Goal: Information Seeking & Learning: Find specific fact

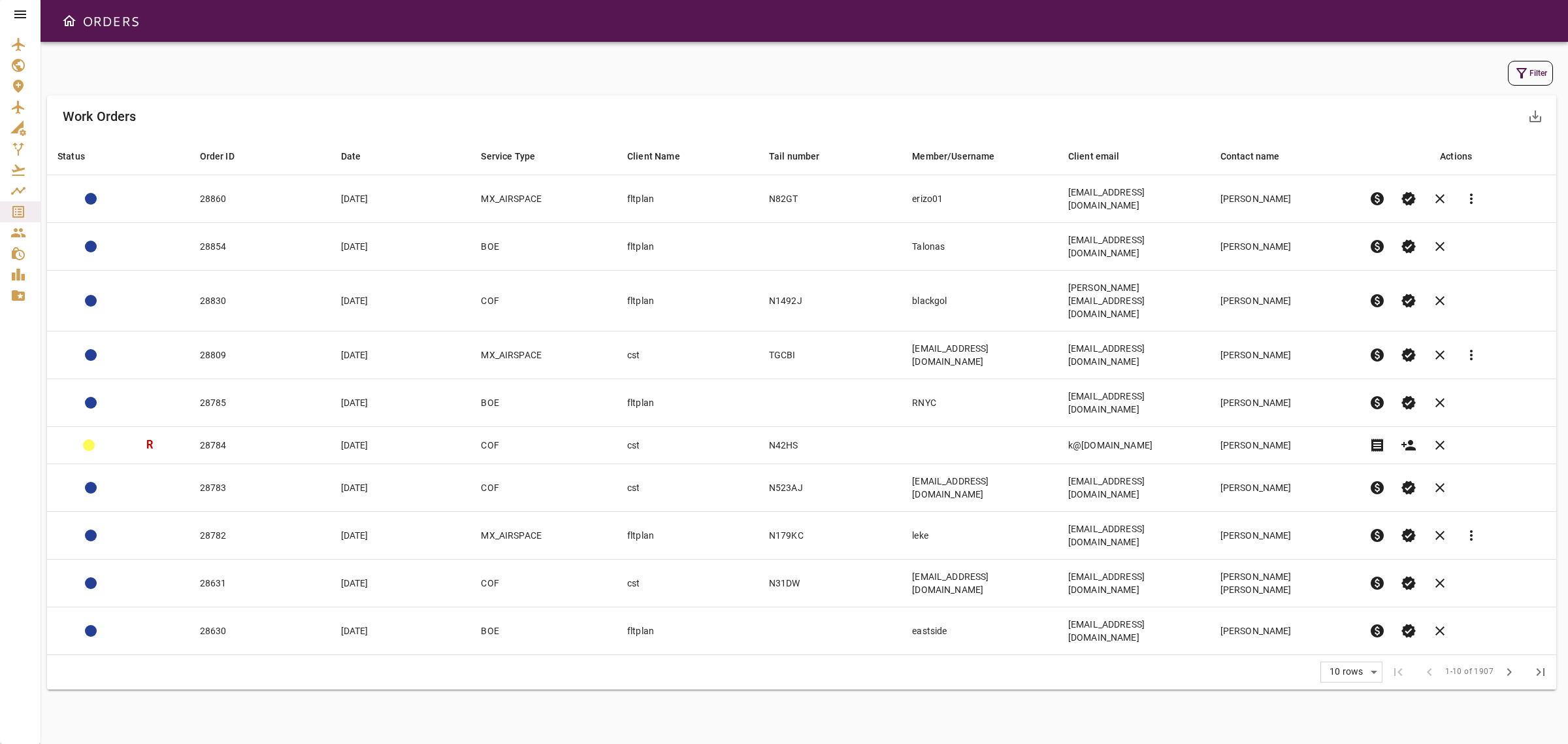
click at [1524, 83] on button "Filter" at bounding box center [1531, 73] width 45 height 25
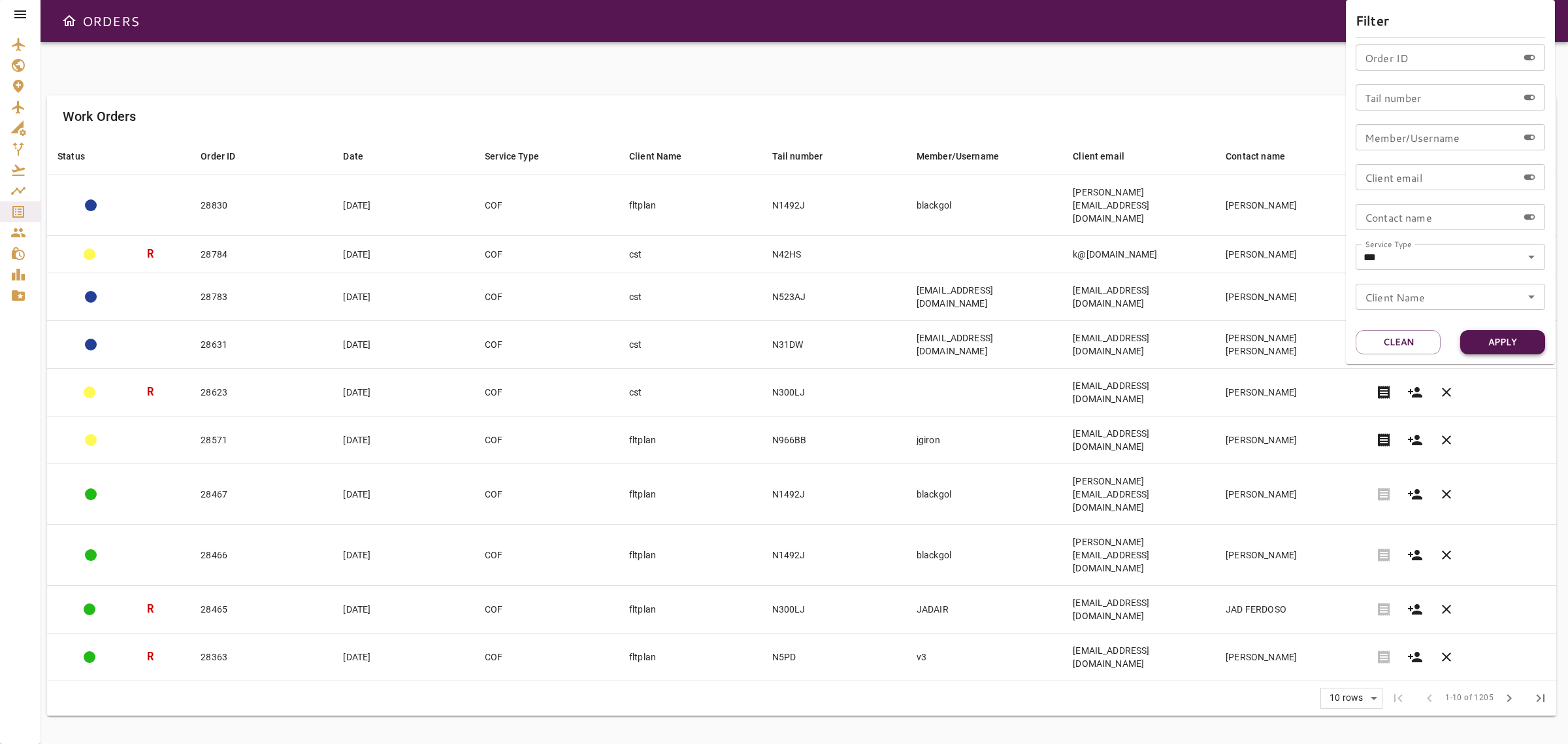
click at [1484, 342] on button "Apply" at bounding box center [1502, 343] width 85 height 24
click at [1188, 102] on div at bounding box center [784, 372] width 1568 height 744
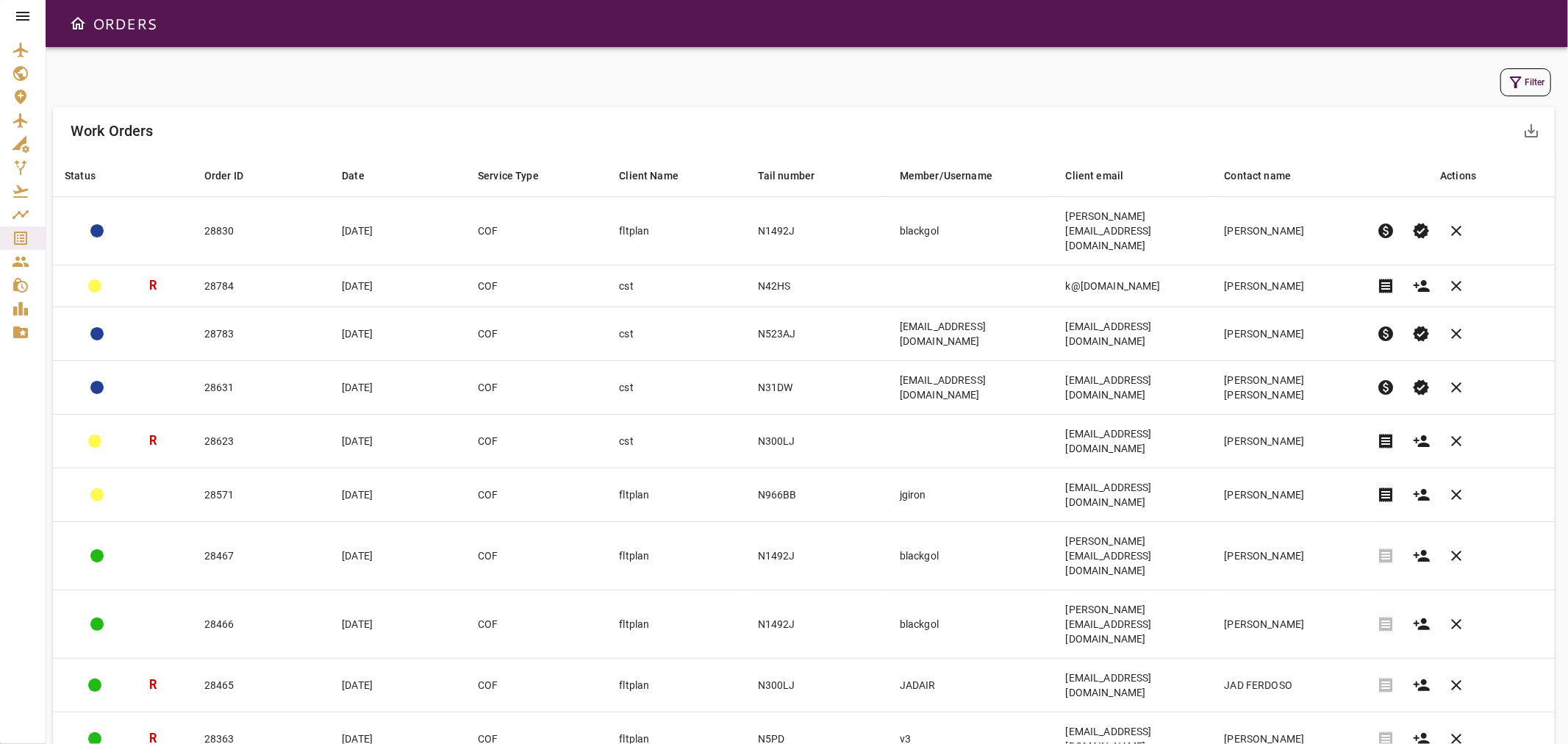
drag, startPoint x: 1623, startPoint y: 4, endPoint x: 1115, endPoint y: 725, distance: 882.0
click at [1104, 716] on div "Filter Work Orders save_alt Status arrow_downward Order ID arrow_downward Date …" at bounding box center [806, 395] width 1522 height 697
click at [1522, 95] on button "Filter" at bounding box center [1525, 82] width 51 height 28
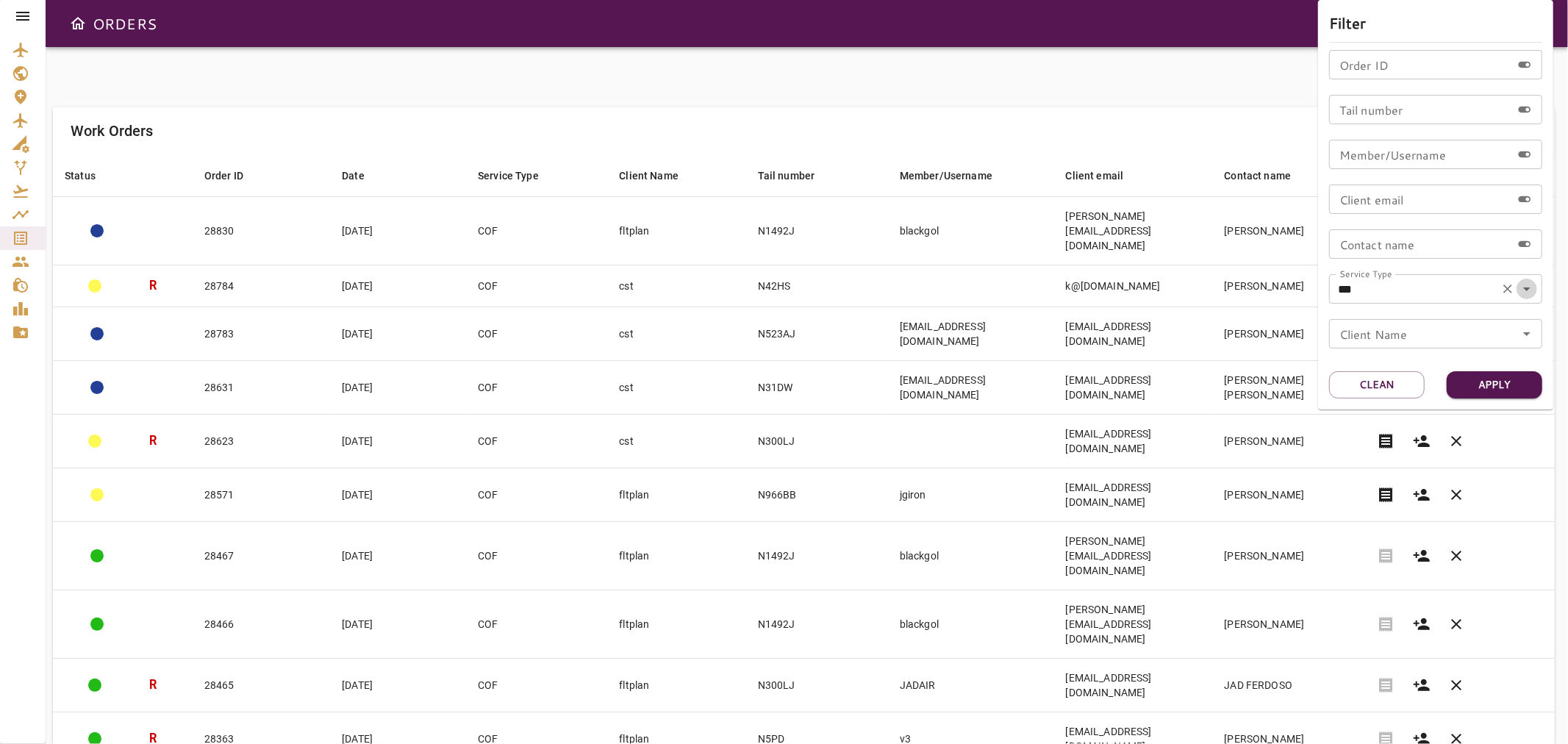
click at [1531, 291] on icon "Open" at bounding box center [1526, 288] width 17 height 17
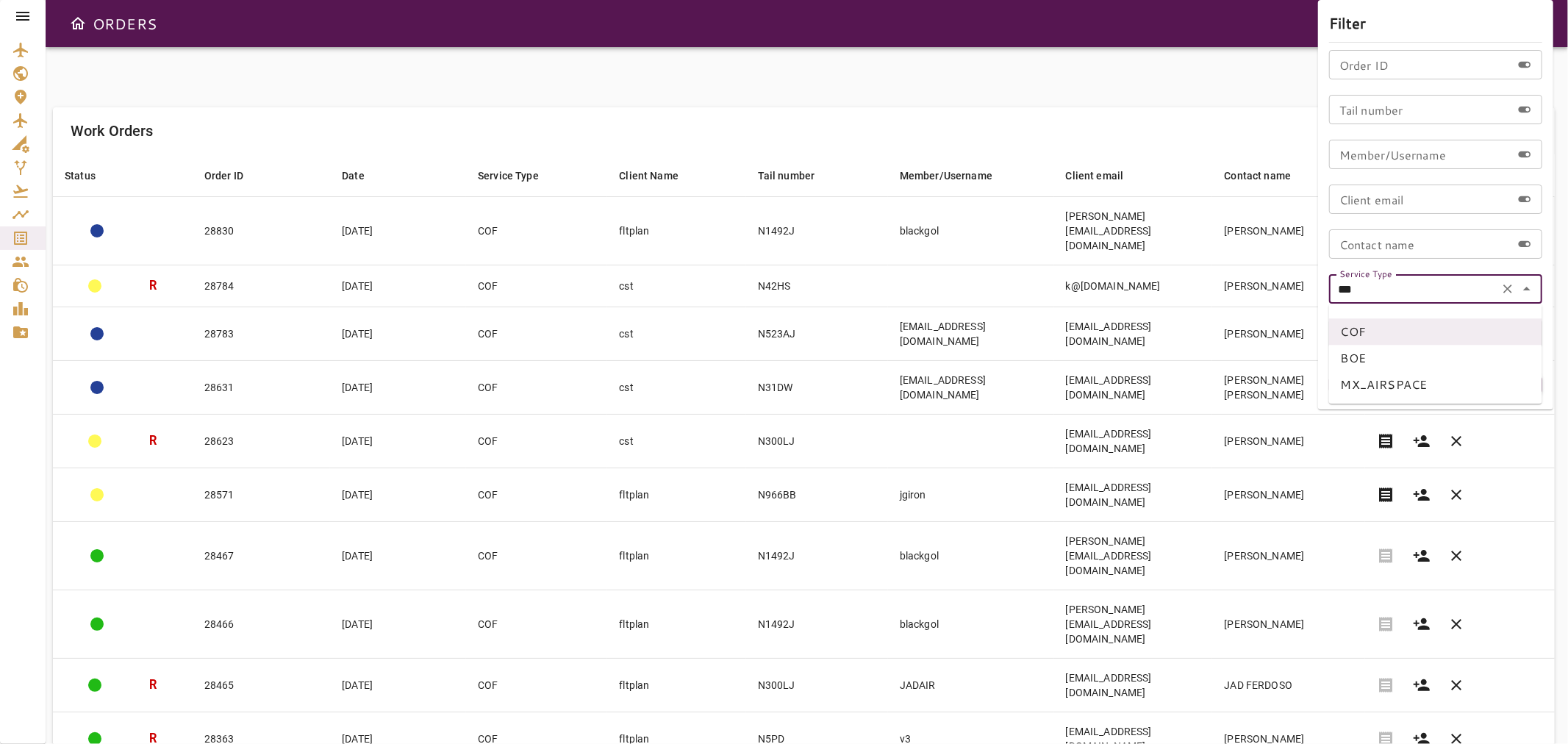
click at [1351, 359] on li "BOE" at bounding box center [1435, 357] width 213 height 26
type input "***"
click at [1526, 333] on icon "Open" at bounding box center [1526, 334] width 7 height 4
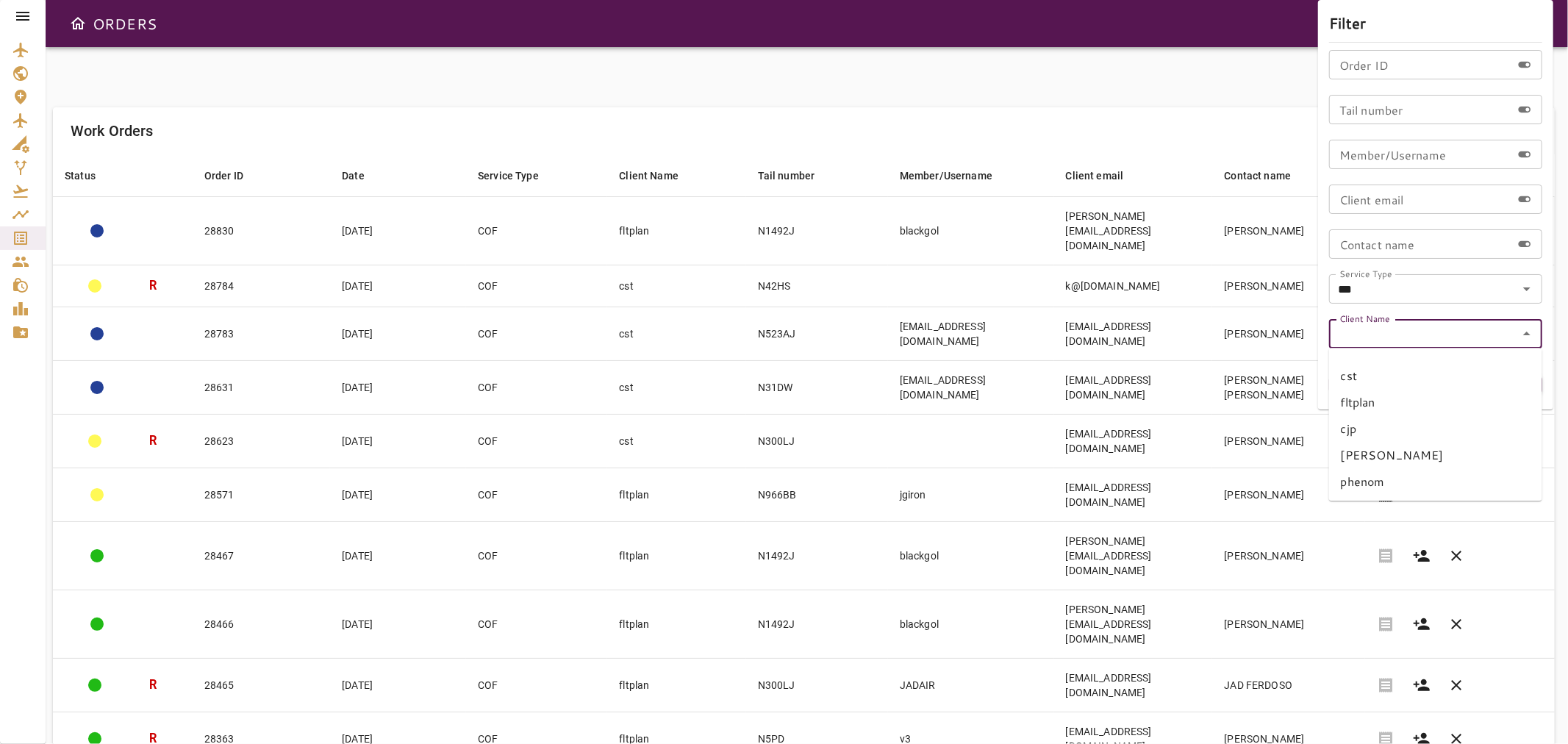
click at [1374, 402] on li "fltplan" at bounding box center [1435, 401] width 213 height 26
type input "*******"
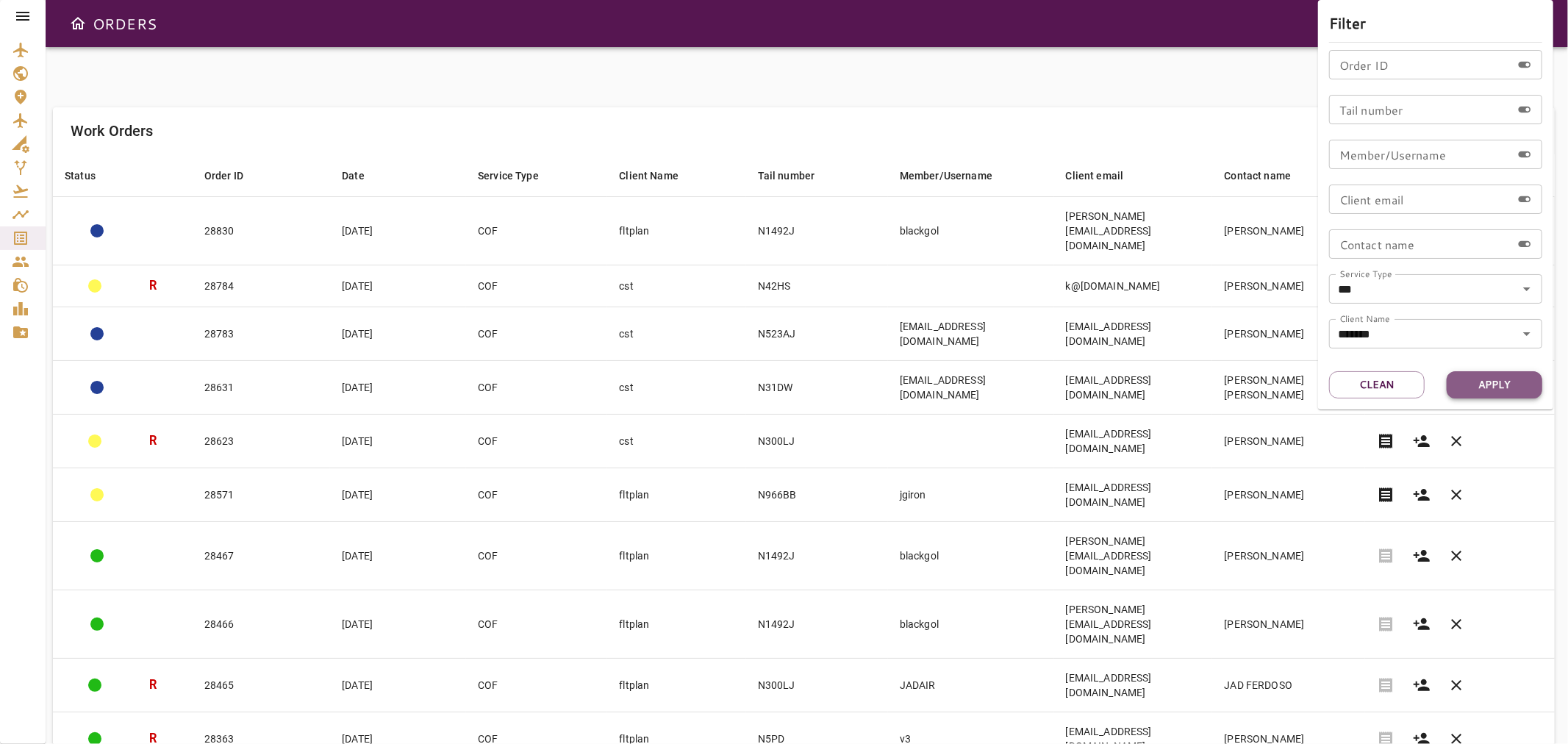
drag, startPoint x: 1508, startPoint y: 384, endPoint x: 1496, endPoint y: 399, distance: 19.2
click at [1508, 385] on button "Apply" at bounding box center [1494, 385] width 95 height 27
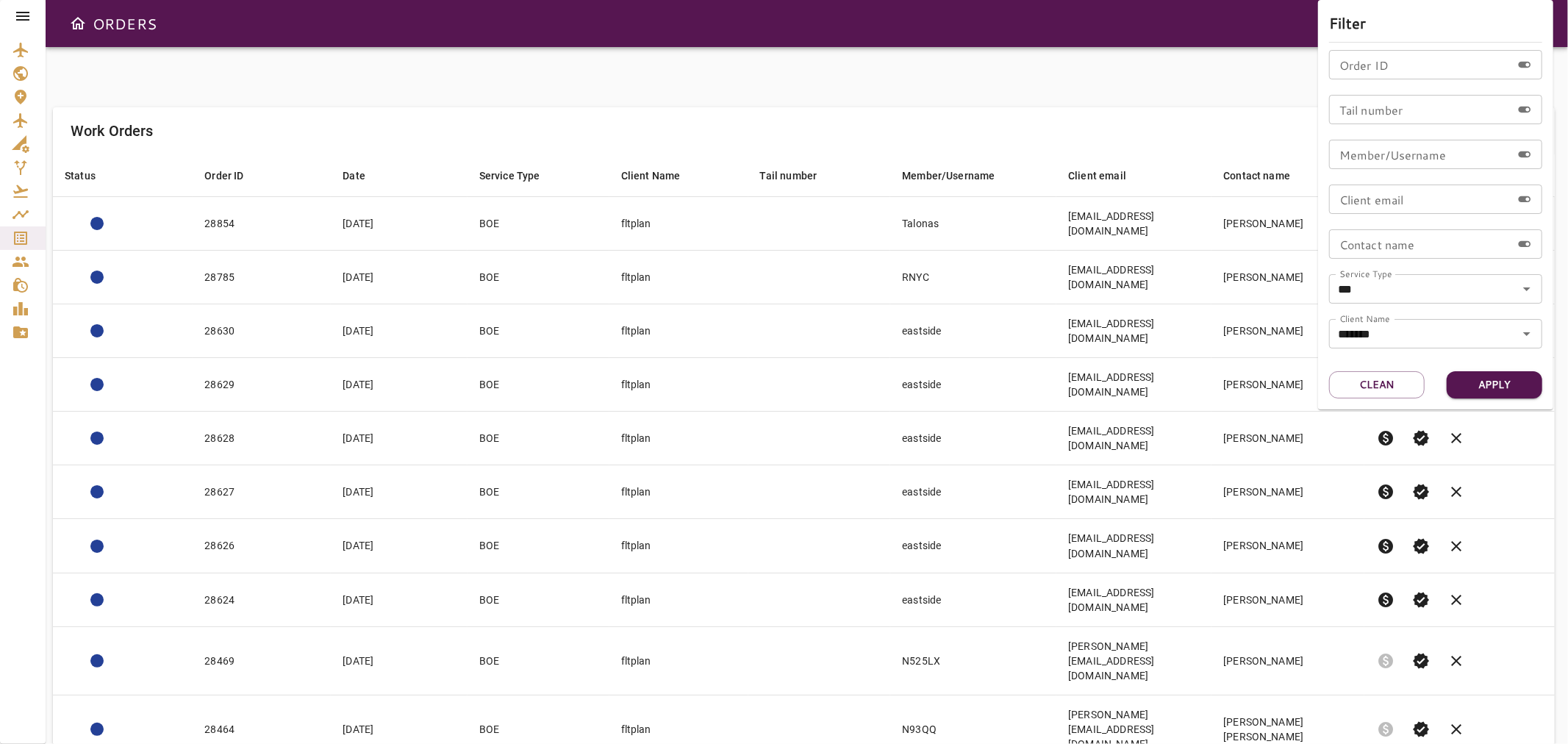
click at [750, 96] on div at bounding box center [784, 372] width 1568 height 744
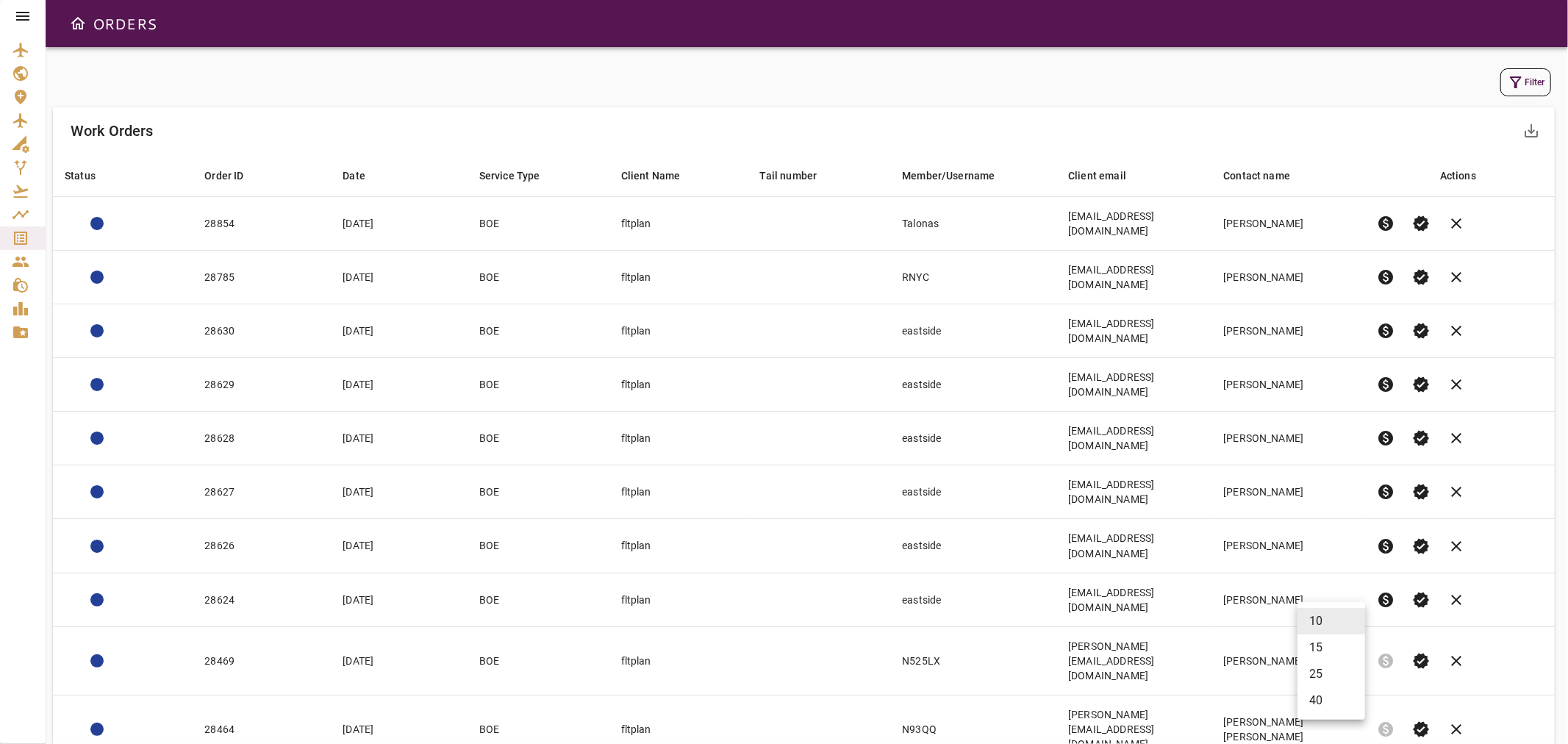
click at [1338, 623] on body "ORDERS Filter Work Orders save_alt Status arrow_downward Order ID arrow_downwar…" at bounding box center [784, 372] width 1568 height 744
click at [1331, 667] on li "25" at bounding box center [1331, 673] width 68 height 26
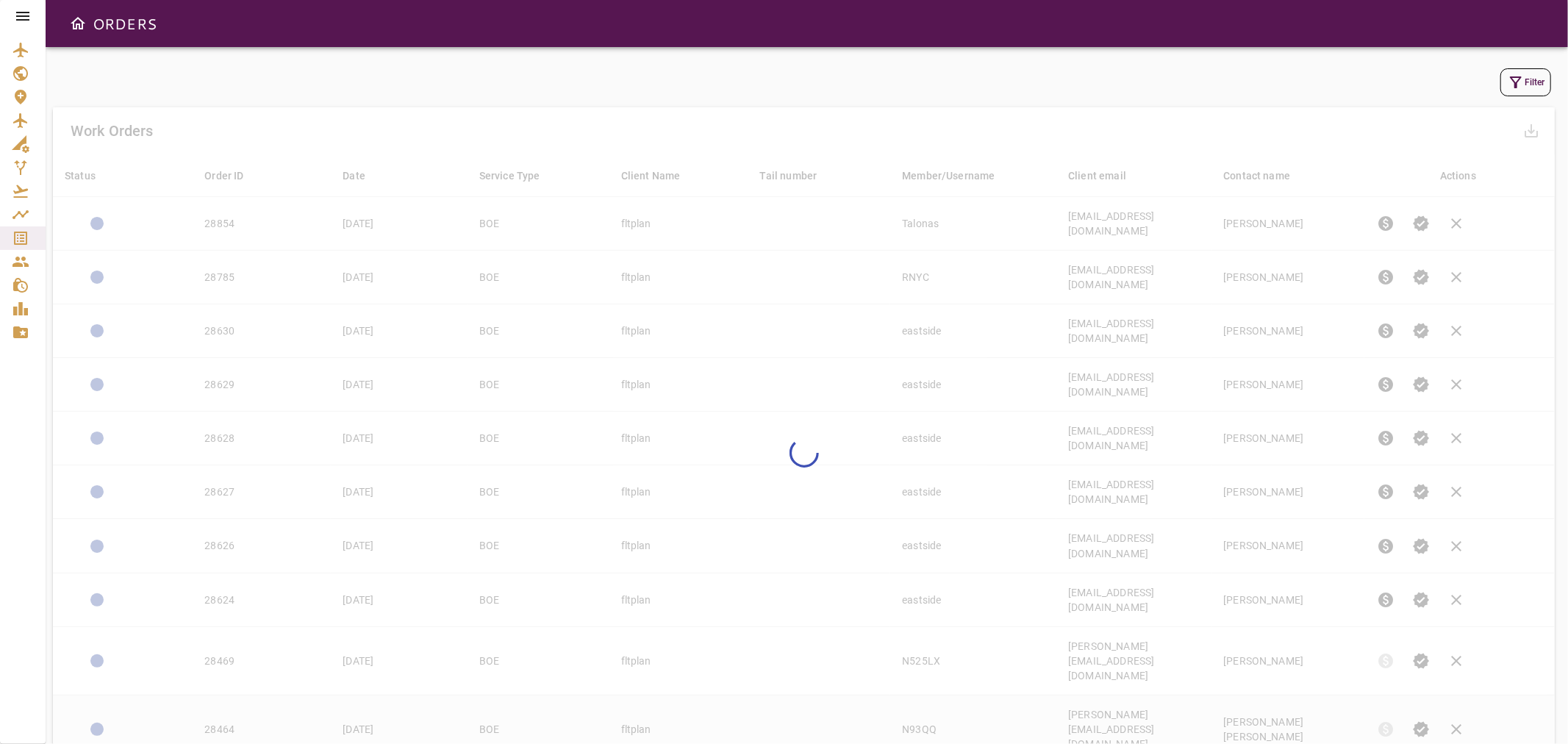
type input "**"
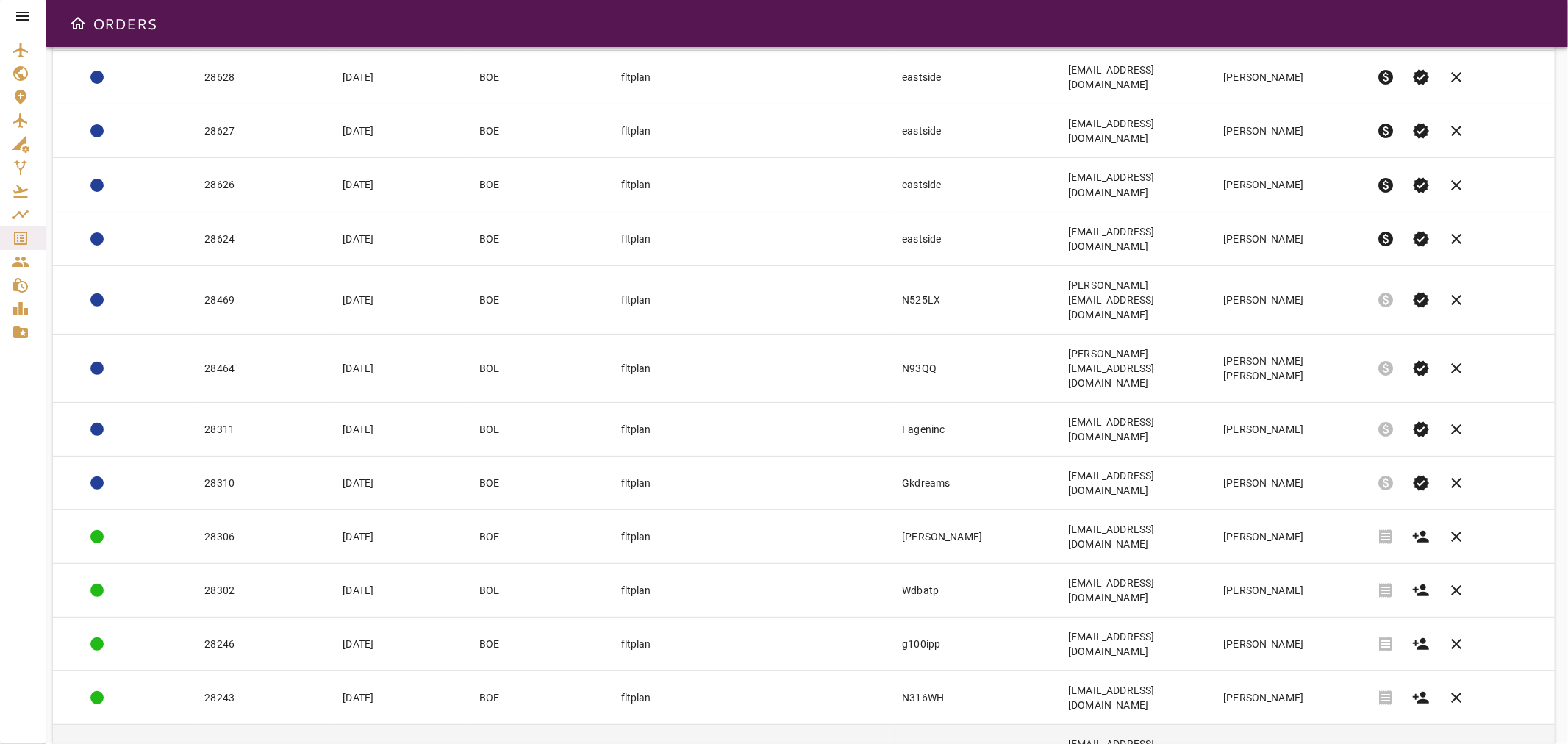
scroll to position [326, 0]
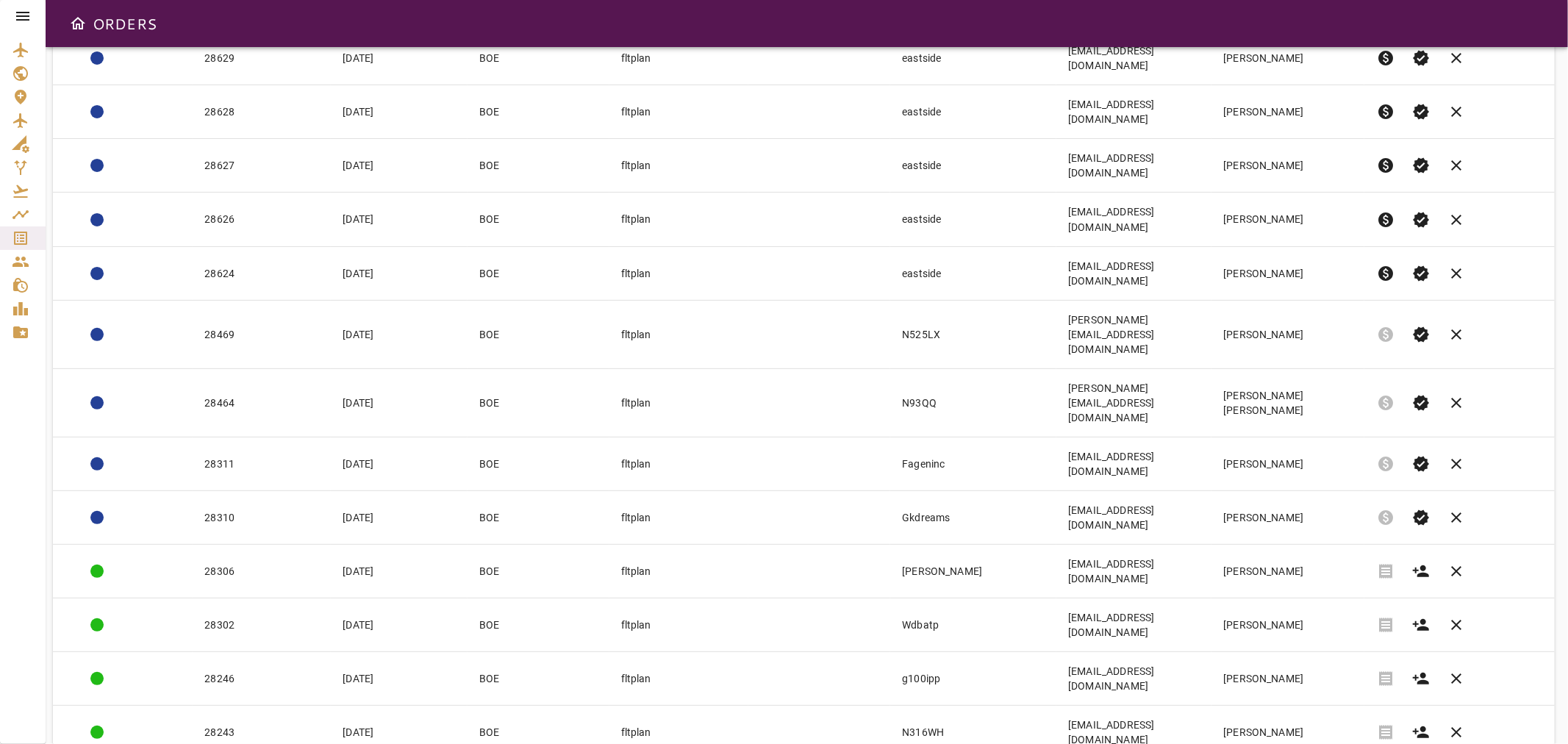
copy tr "Elbridge"
drag, startPoint x: 912, startPoint y: 682, endPoint x: 850, endPoint y: 690, distance: 62.5
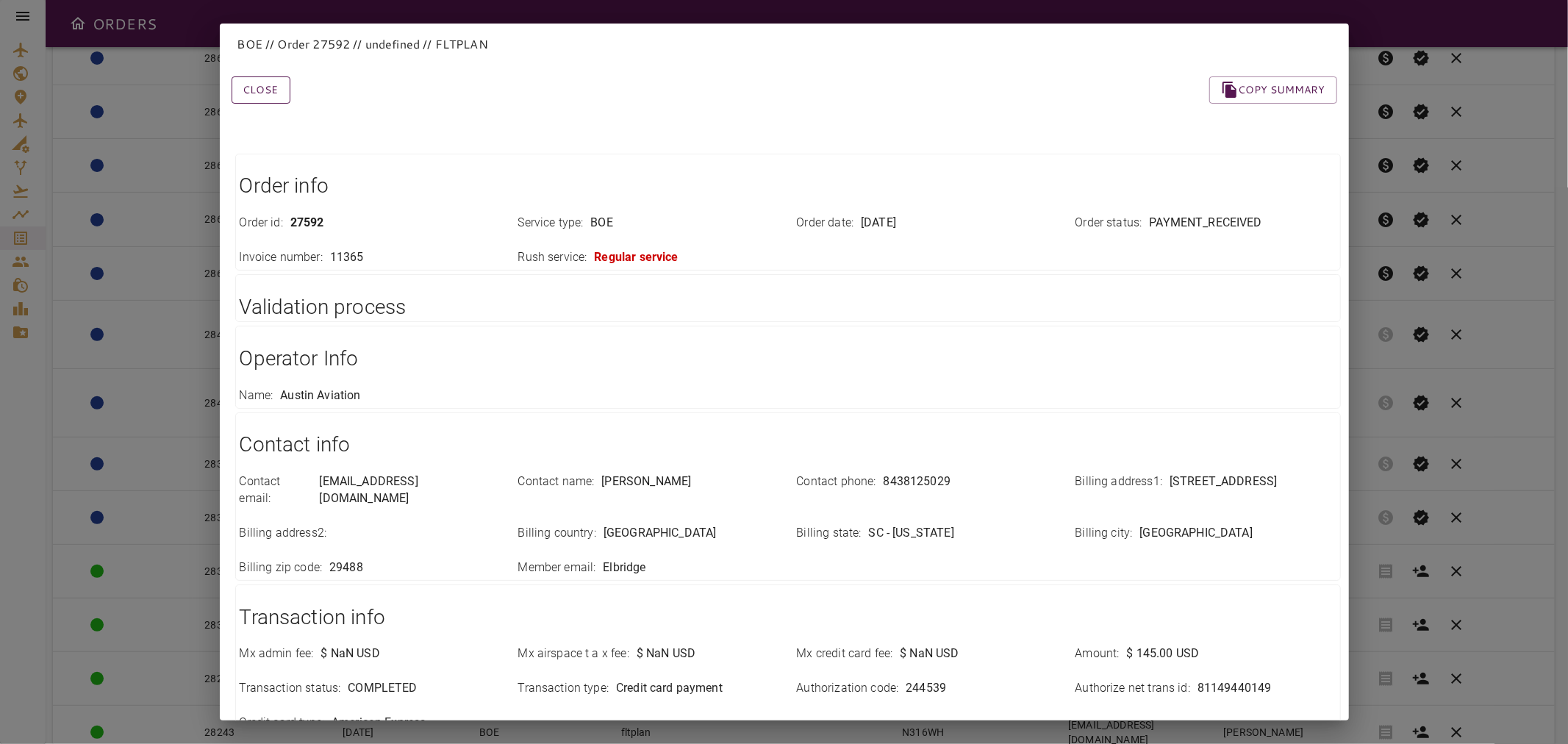
click at [267, 93] on button "Close" at bounding box center [260, 90] width 59 height 27
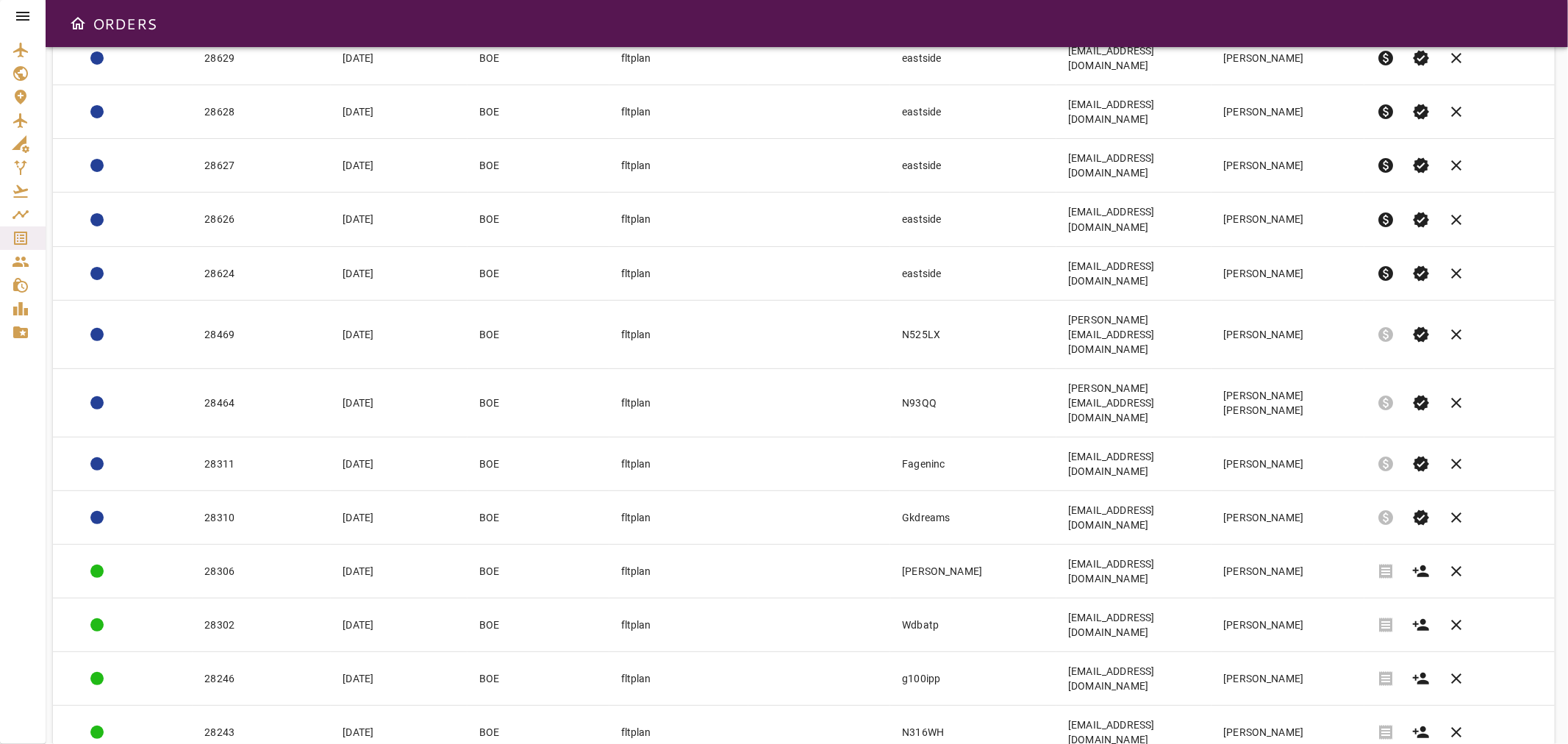
copy td "Elbridge"
drag, startPoint x: 909, startPoint y: 643, endPoint x: 858, endPoint y: 645, distance: 51.0
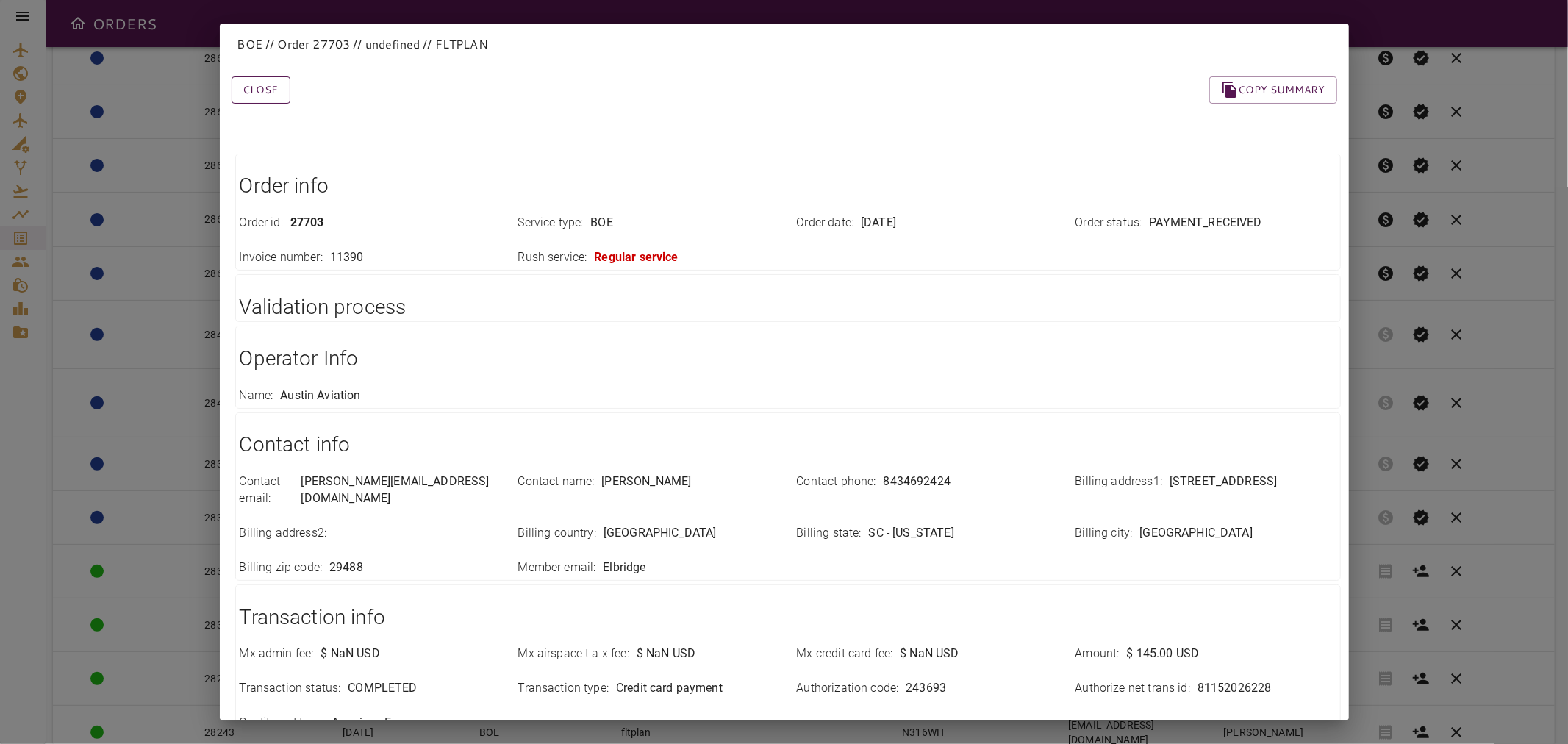
drag, startPoint x: 262, startPoint y: 94, endPoint x: 272, endPoint y: 96, distance: 10.2
click at [262, 94] on button "Close" at bounding box center [260, 90] width 59 height 27
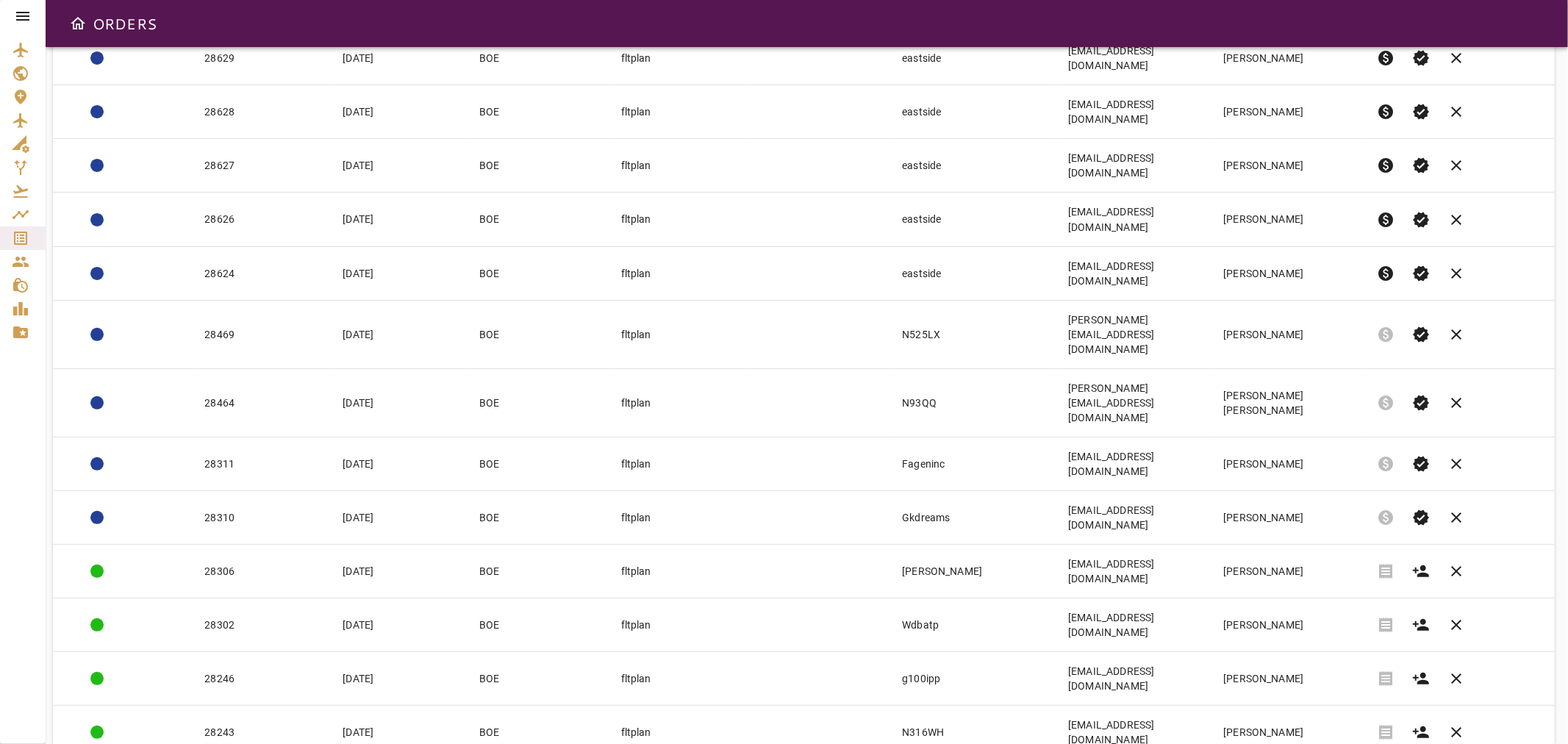
copy tr "Kimballs"
drag, startPoint x: 916, startPoint y: 608, endPoint x: 808, endPoint y: 610, distance: 108.0
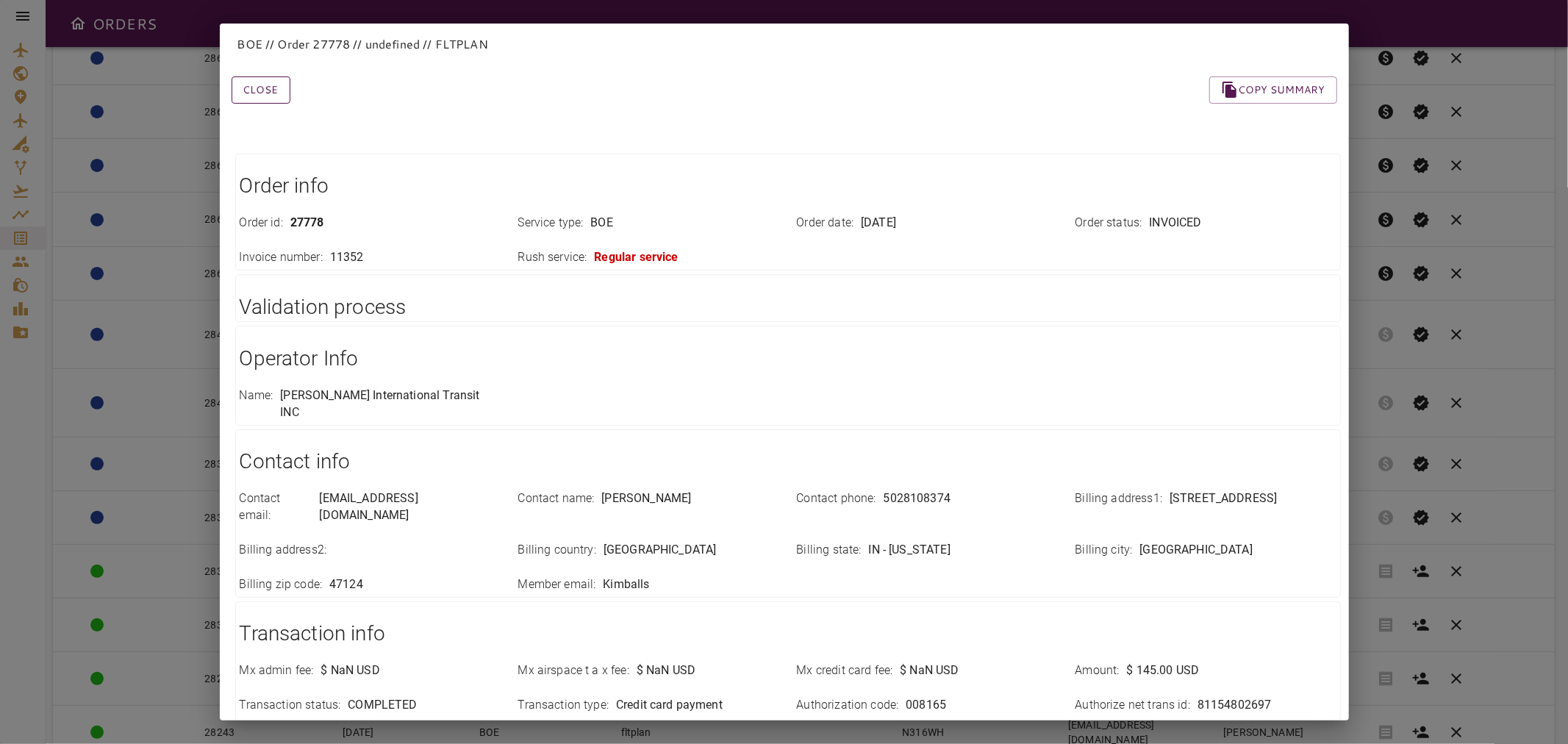
click at [253, 97] on button "Close" at bounding box center [260, 90] width 59 height 27
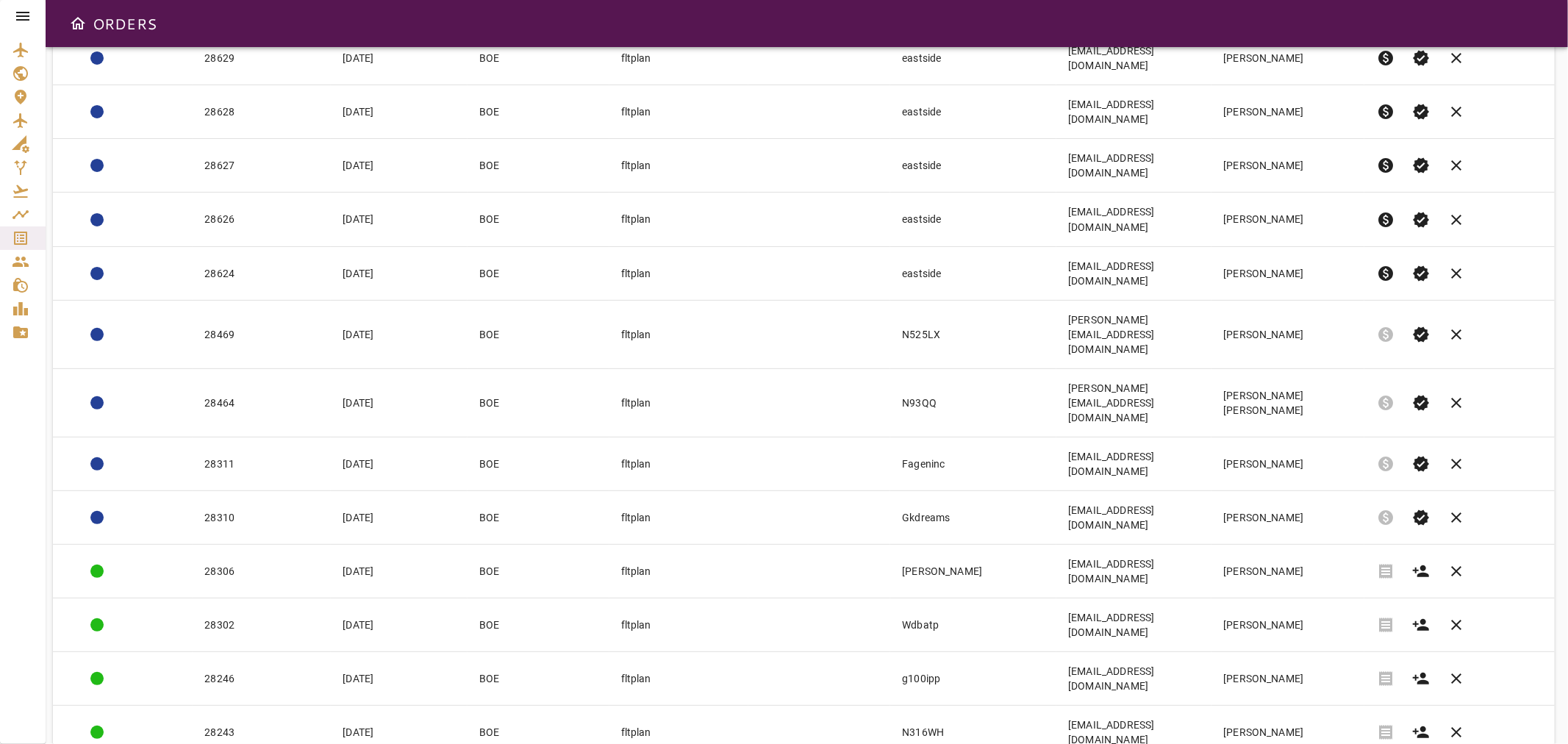
copy tr "Crop"
drag, startPoint x: 891, startPoint y: 566, endPoint x: 832, endPoint y: 569, distance: 59.1
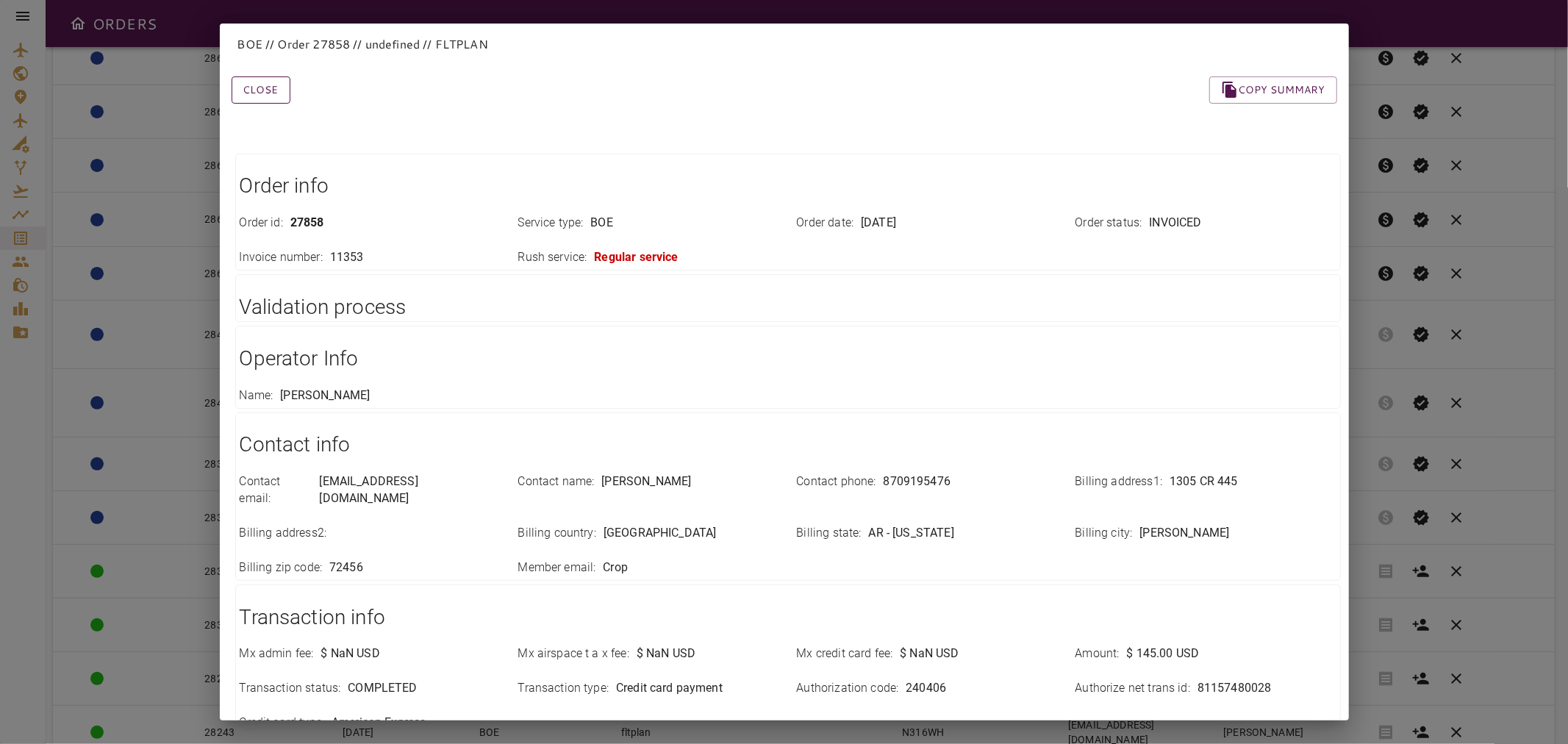
click at [266, 95] on button "Close" at bounding box center [260, 90] width 59 height 27
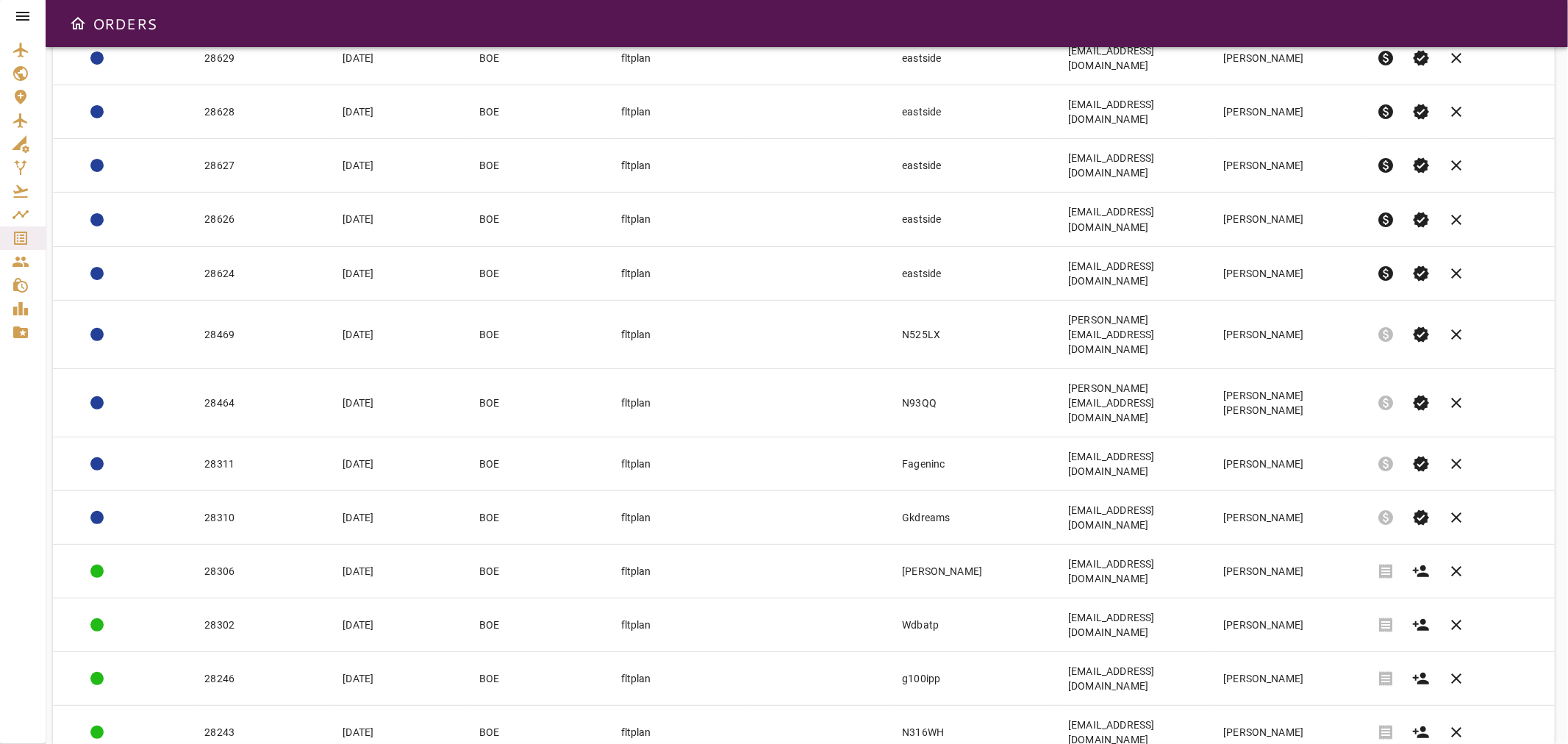
copy tr "pilotmar"
drag, startPoint x: 916, startPoint y: 527, endPoint x: 809, endPoint y: 527, distance: 107.0
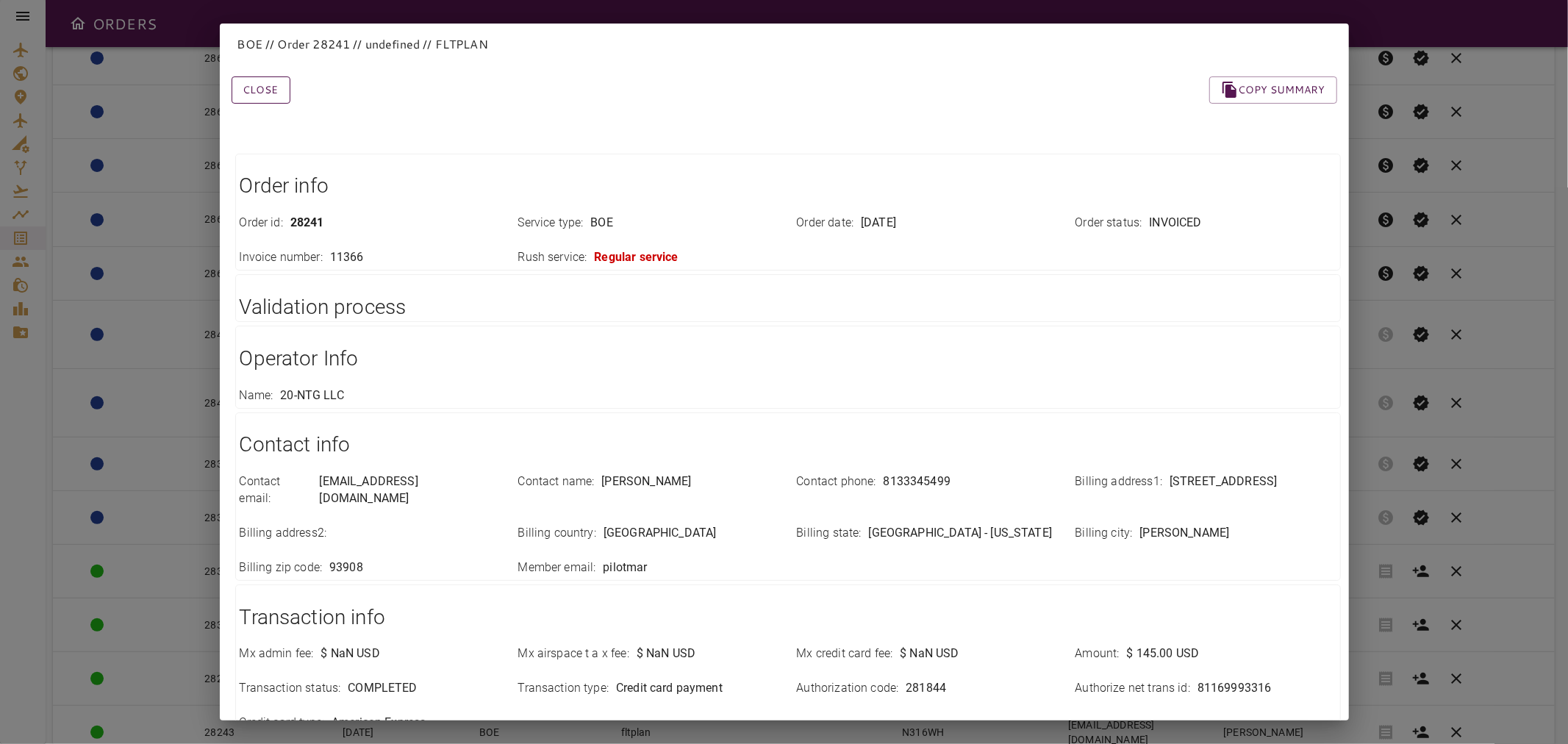
click at [252, 83] on div "Close Copy summary" at bounding box center [767, 72] width 1141 height 63
click at [252, 83] on button "Close" at bounding box center [260, 90] width 59 height 27
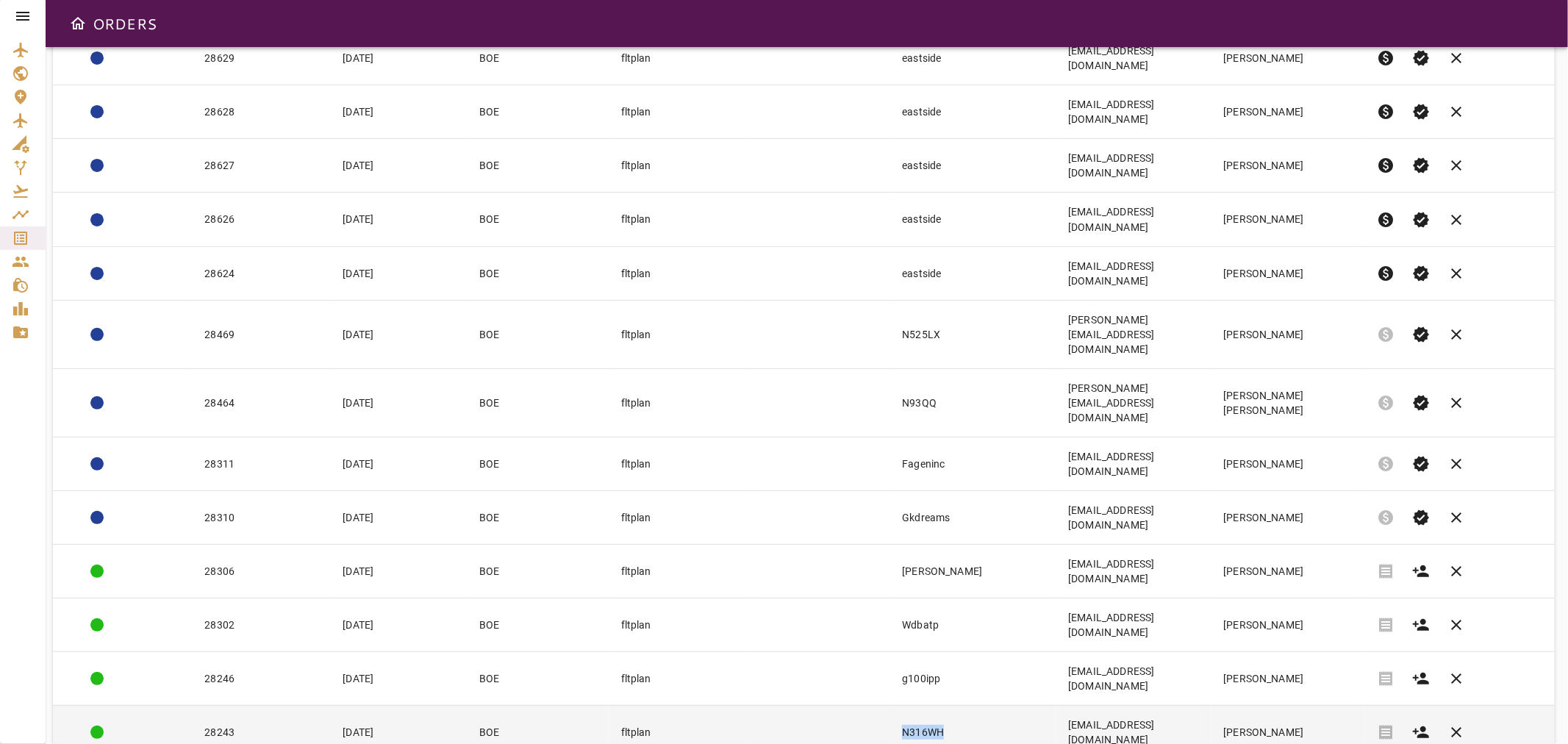
drag, startPoint x: 915, startPoint y: 490, endPoint x: 821, endPoint y: 490, distance: 94.0
click at [821, 705] on tr "28243 [DATE] BOE fltplan N316WH [EMAIL_ADDRESS][DOMAIN_NAME] [PERSON_NAME] rece…" at bounding box center [803, 731] width 1502 height 53
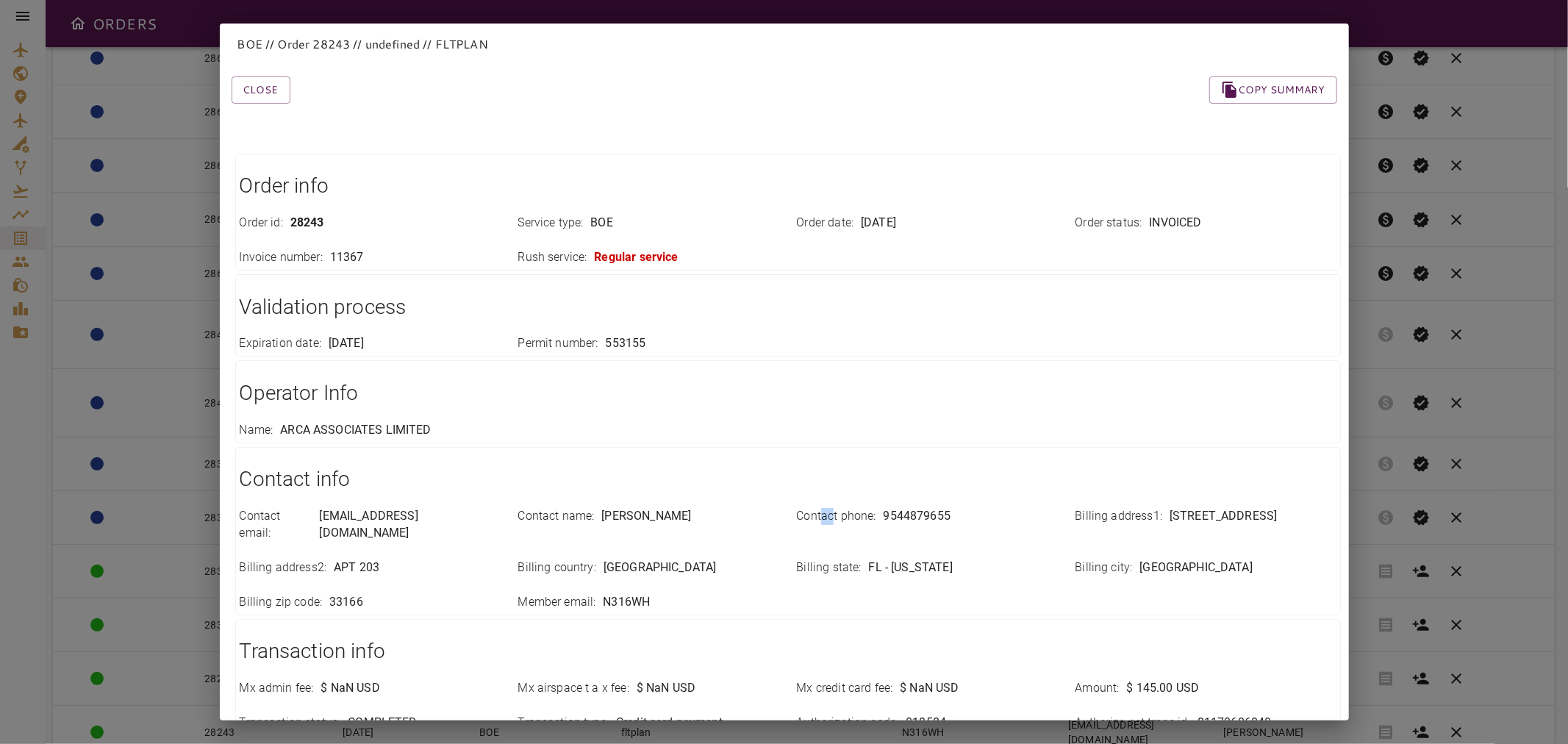
click at [827, 491] on div "Contact phone : [PHONE_NUMBER]" at bounding box center [918, 516] width 278 height 52
click at [266, 92] on button "Close" at bounding box center [260, 90] width 59 height 27
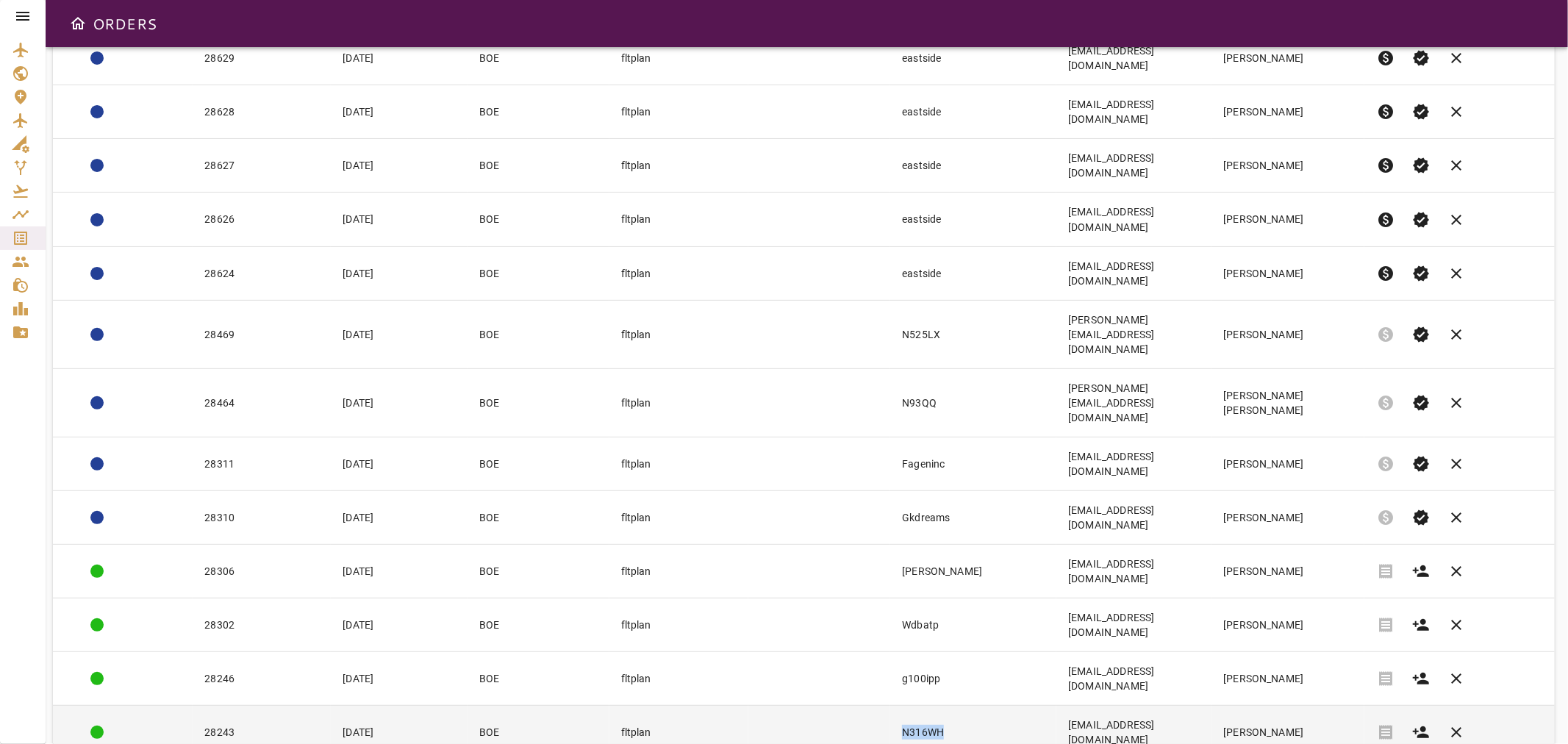
copy td "N316WH"
drag, startPoint x: 909, startPoint y: 492, endPoint x: 861, endPoint y: 493, distance: 48.0
click at [890, 705] on td "N316WH" at bounding box center [973, 731] width 166 height 53
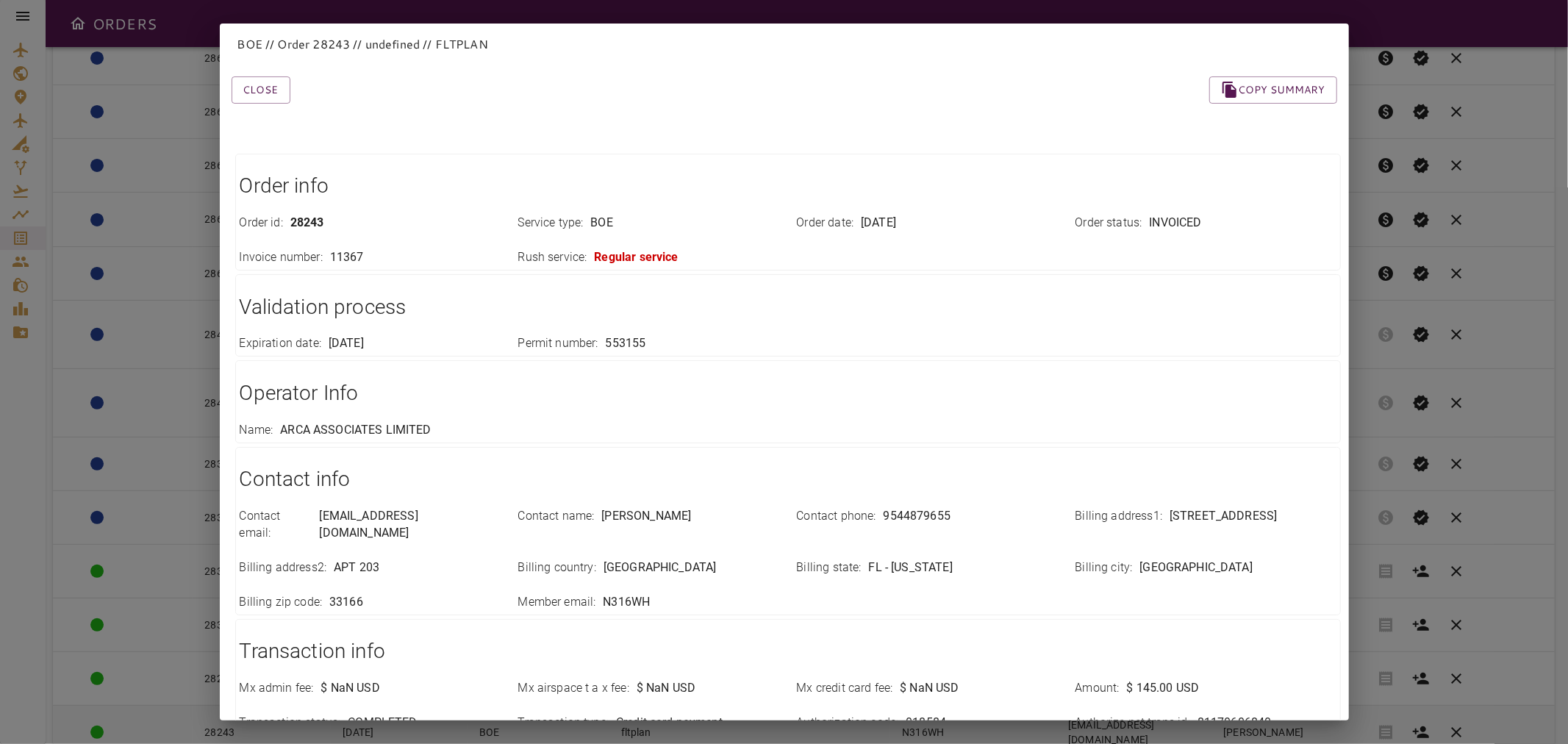
click at [861, 493] on div "Contact phone : [PHONE_NUMBER]" at bounding box center [918, 516] width 278 height 52
click at [247, 86] on button "Close" at bounding box center [260, 90] width 59 height 27
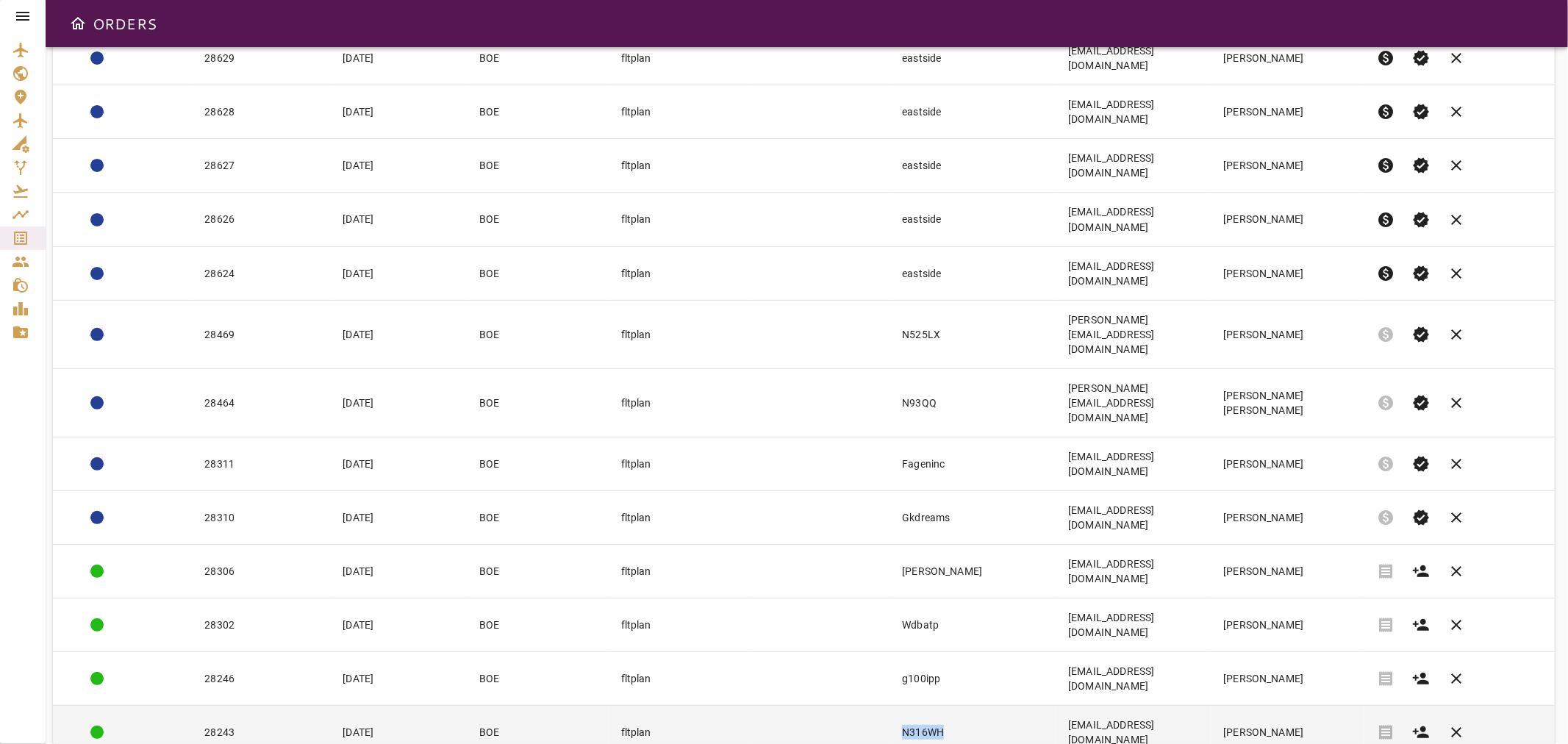
copy td "N316WH"
drag, startPoint x: 913, startPoint y: 489, endPoint x: 861, endPoint y: 492, distance: 52.1
click at [890, 705] on td "N316WH" at bounding box center [973, 731] width 166 height 53
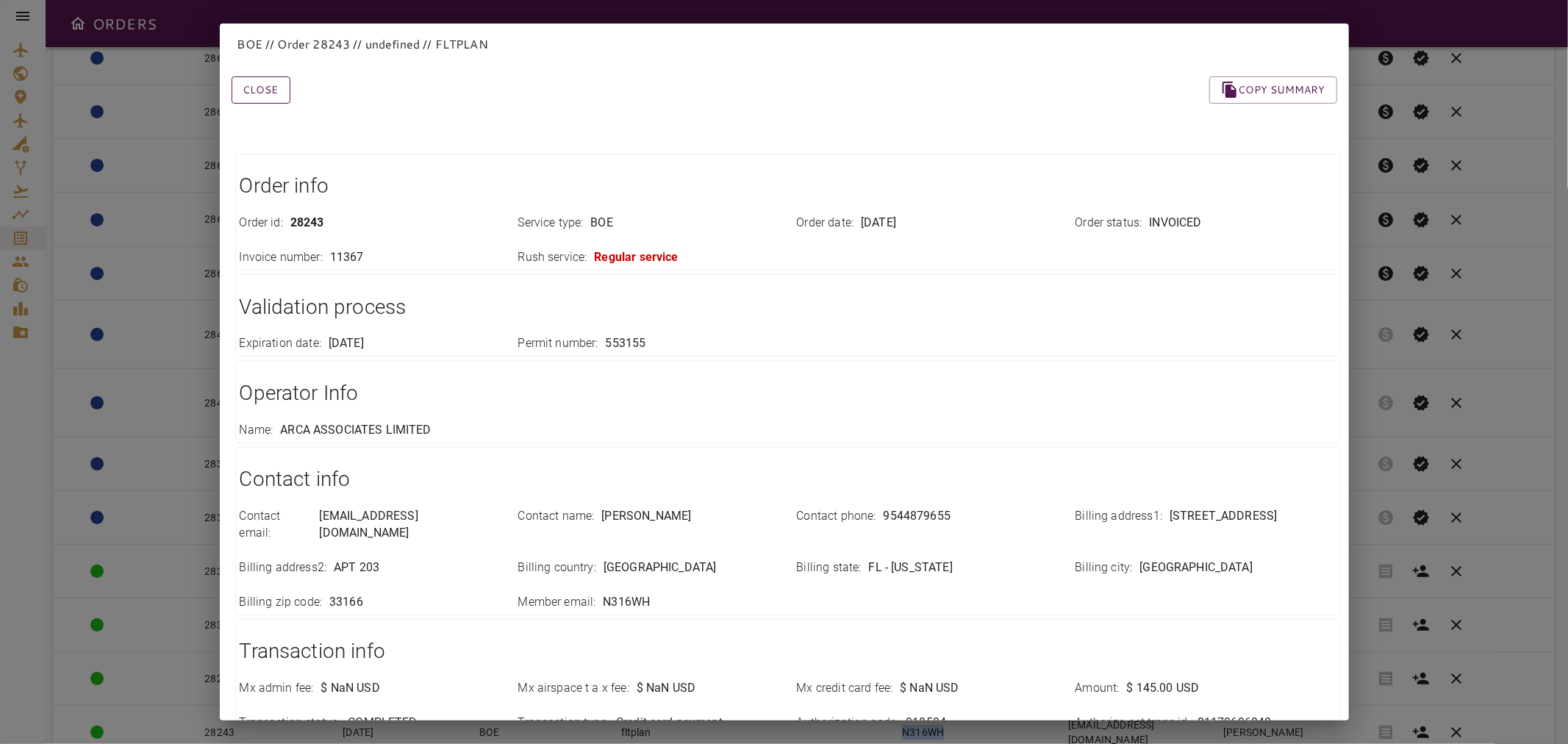
click at [266, 92] on button "Close" at bounding box center [260, 90] width 59 height 27
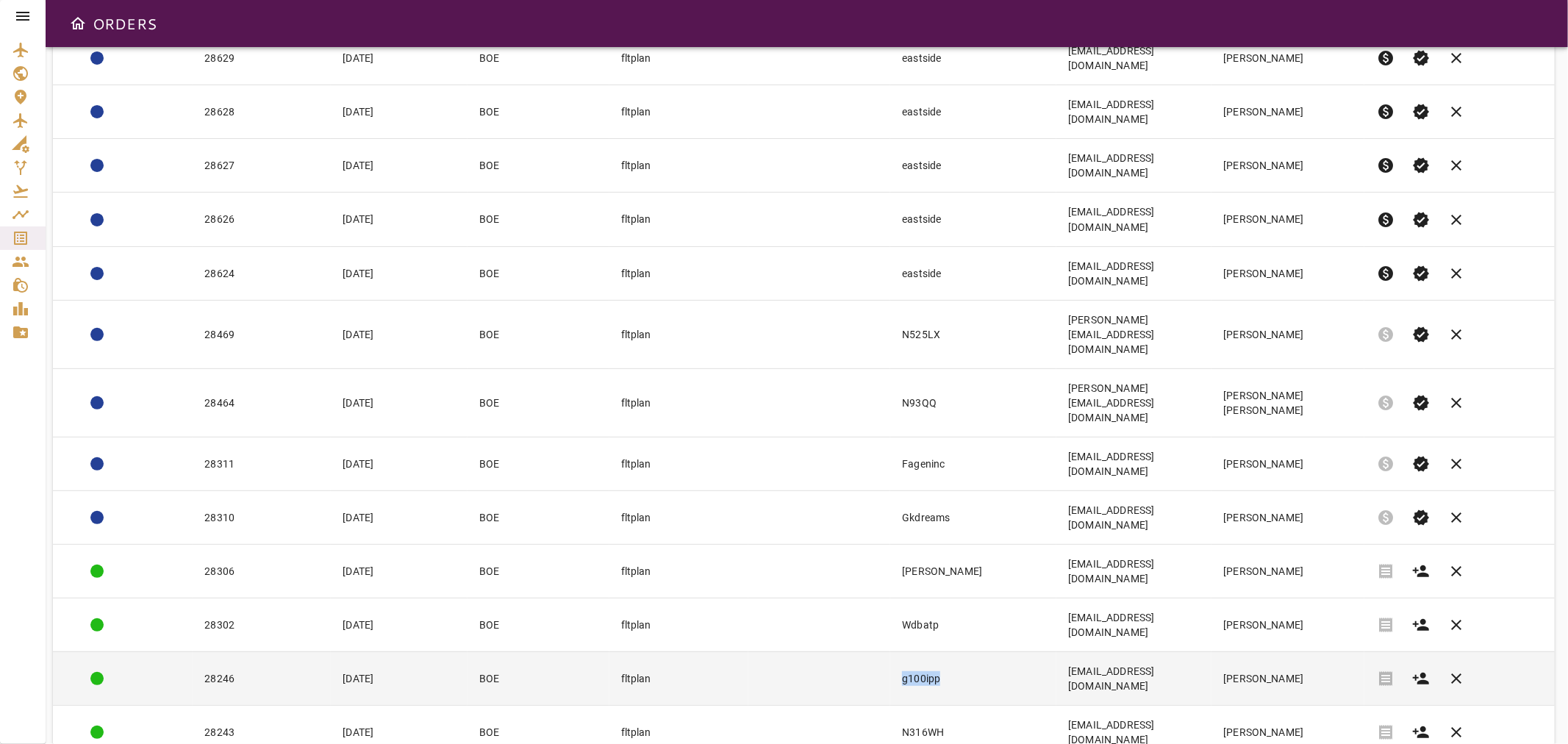
copy tr "g100ipp"
drag, startPoint x: 912, startPoint y: 445, endPoint x: 850, endPoint y: 450, distance: 62.2
click at [850, 651] on tr "28246 [DATE] BOE fltplan g100ipp [EMAIL_ADDRESS][DOMAIN_NAME] [PERSON_NAME] rec…" at bounding box center [803, 677] width 1502 height 53
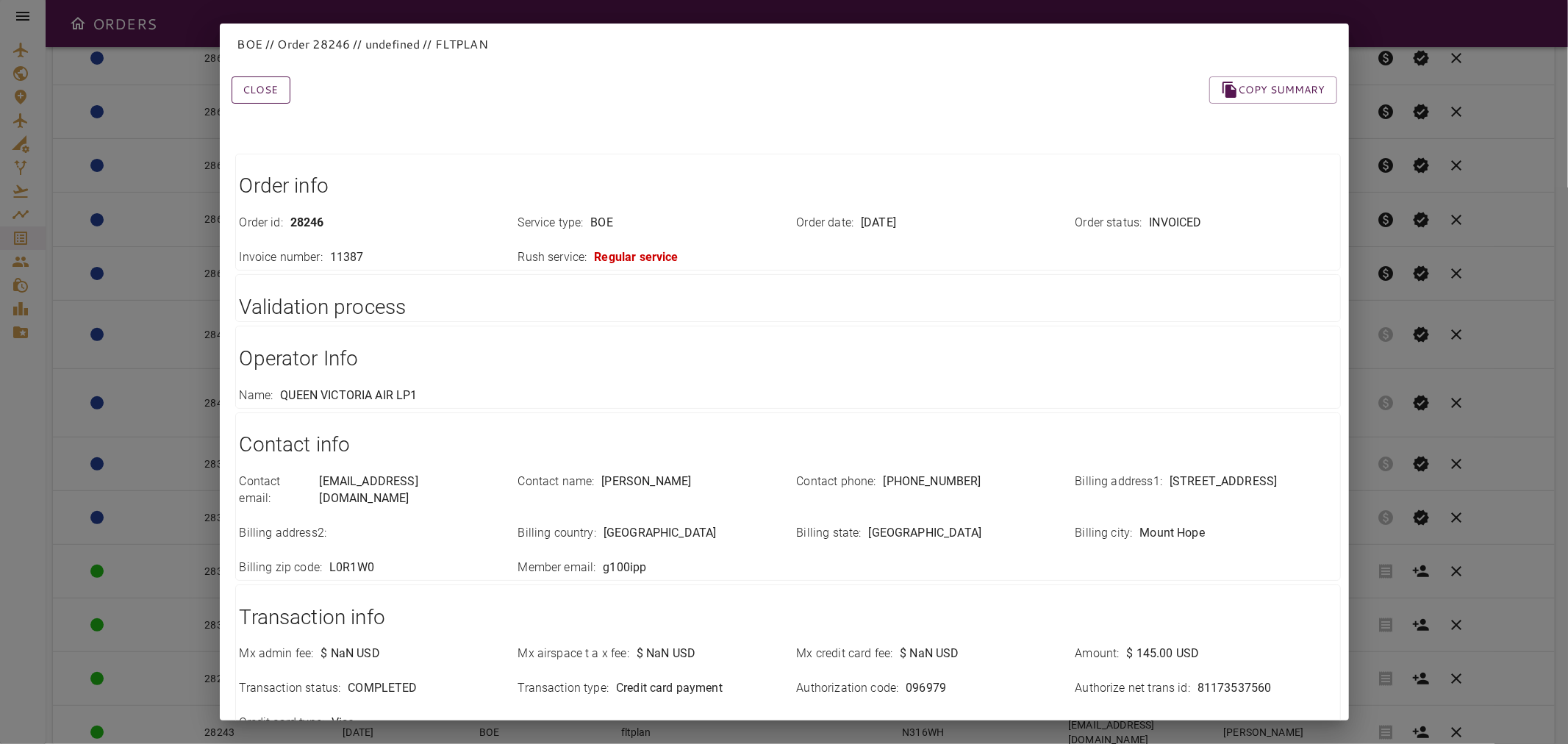
click at [277, 92] on button "Close" at bounding box center [260, 90] width 59 height 27
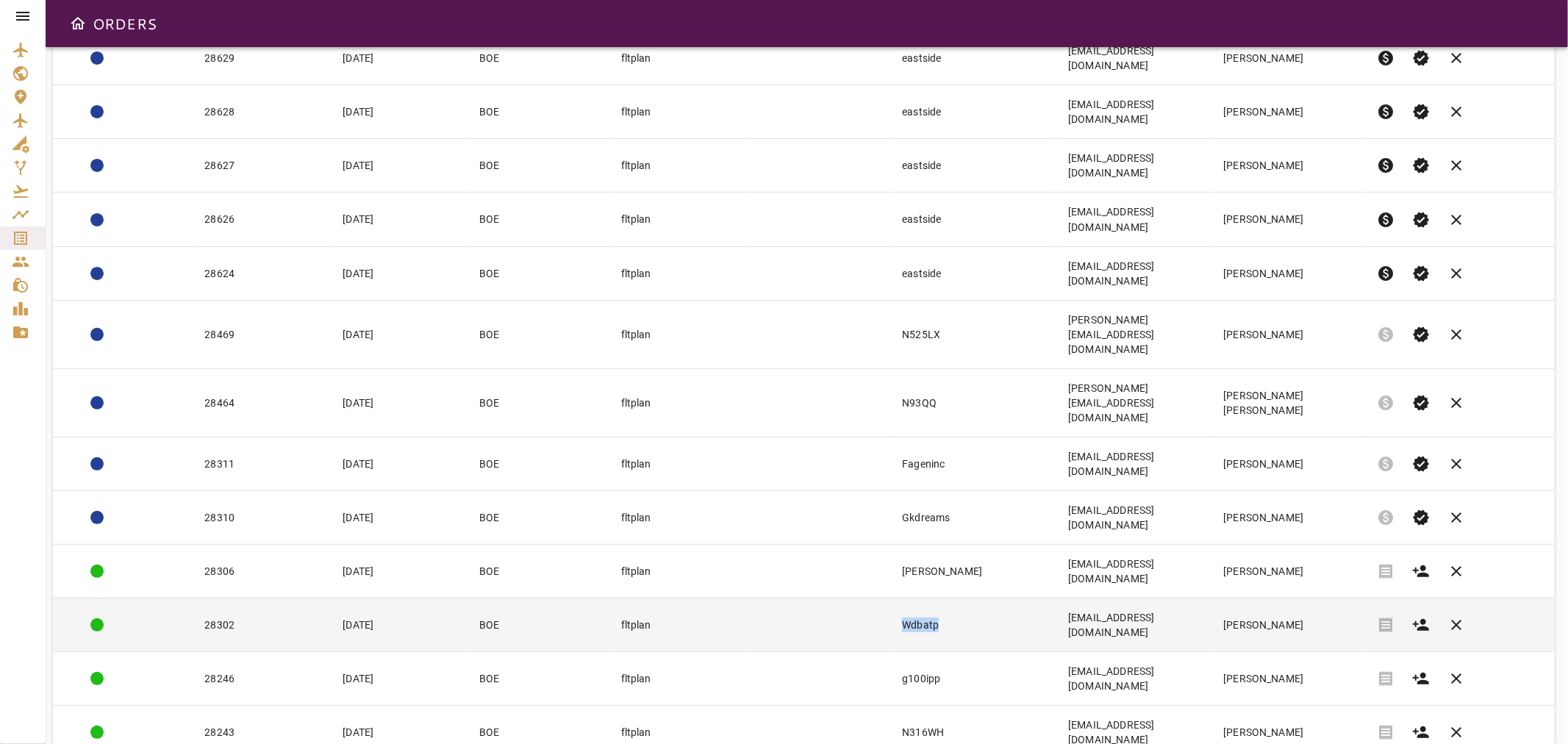
copy tr "Wdbatp"
drag, startPoint x: 909, startPoint y: 418, endPoint x: 843, endPoint y: 418, distance: 66.0
click at [843, 597] on tr "28302 [DATE] BOE fltplan Wdbatp [EMAIL_ADDRESS][DOMAIN_NAME] [PERSON_NAME] rece…" at bounding box center [803, 623] width 1502 height 53
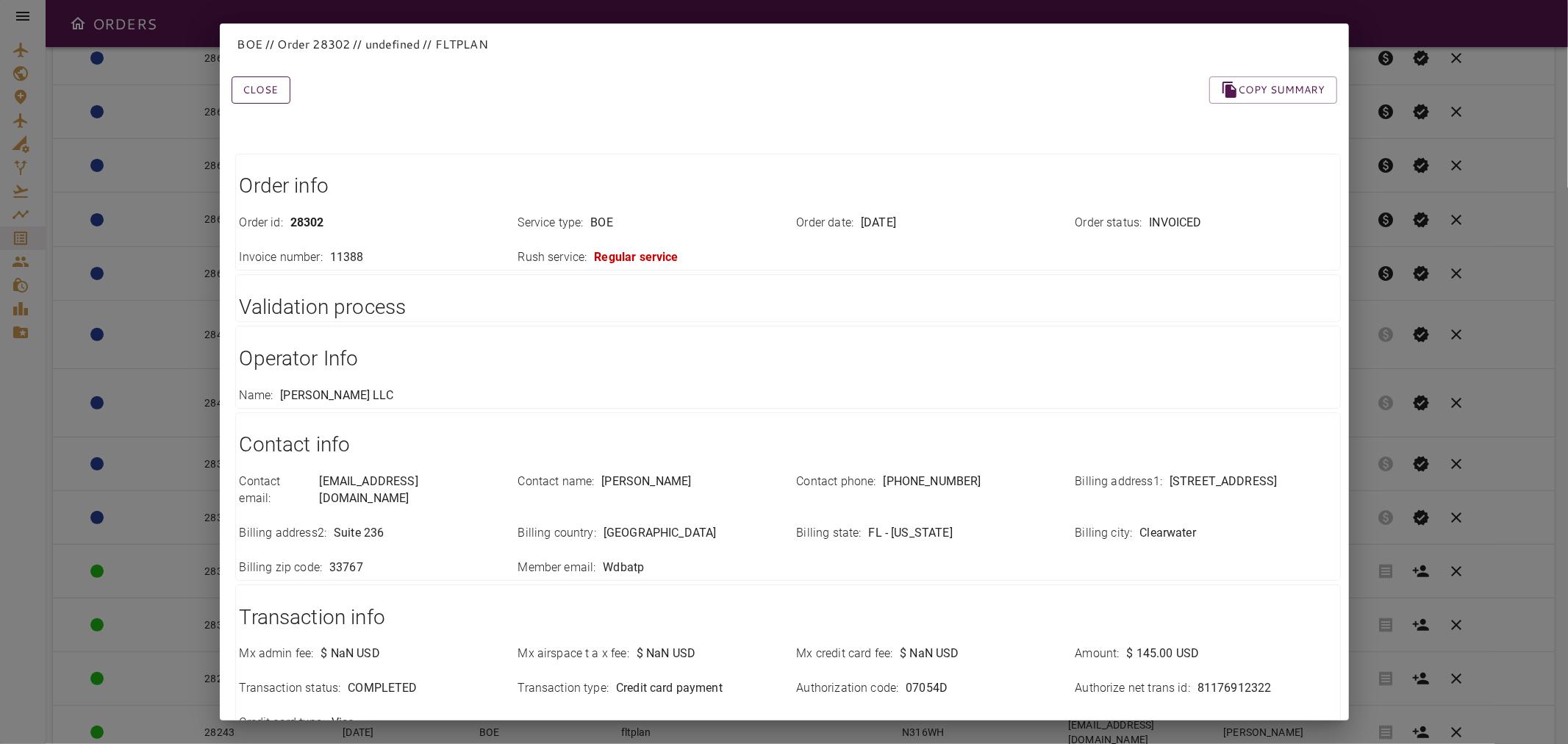
click at [255, 89] on button "Close" at bounding box center [260, 90] width 59 height 27
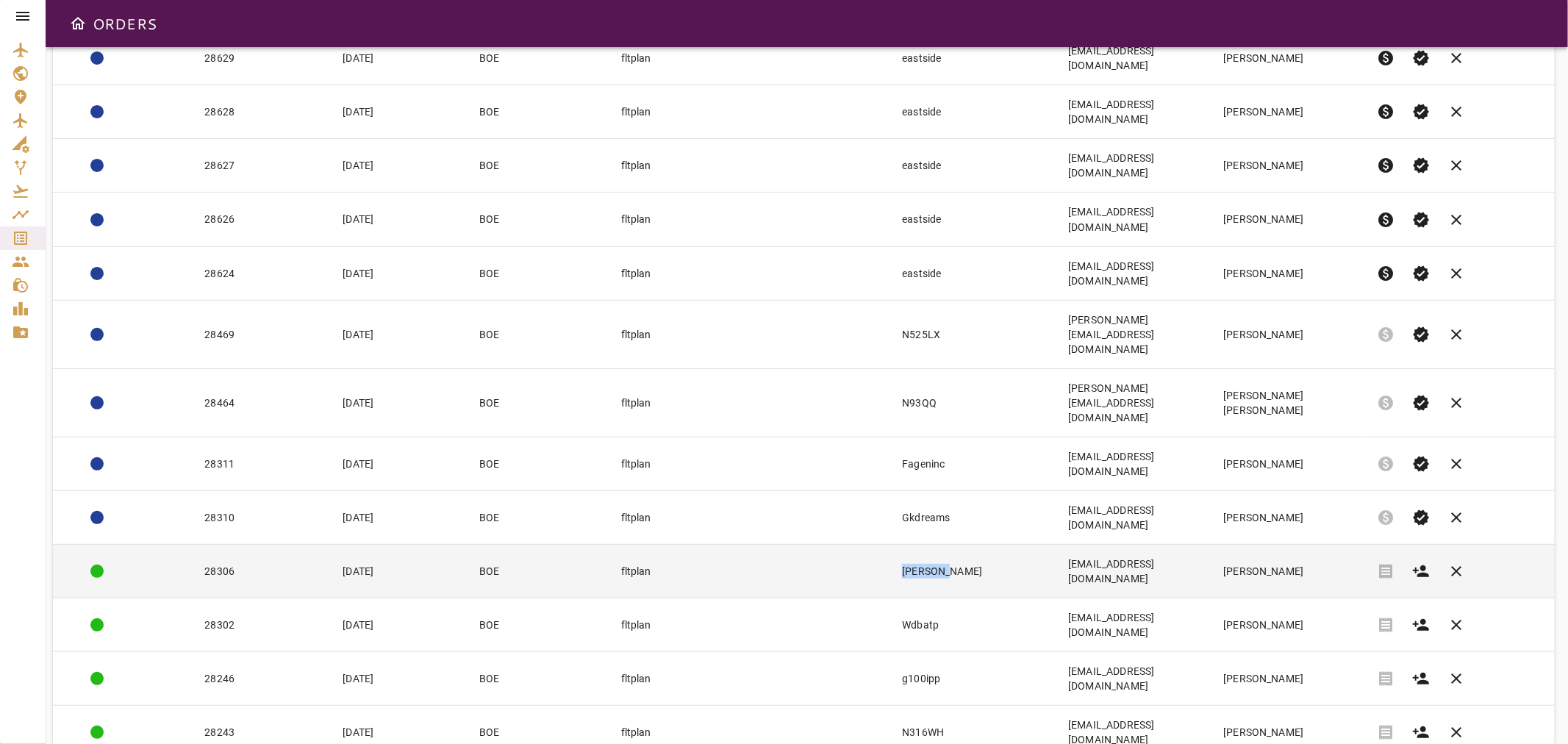
copy tr "[PERSON_NAME]"
drag, startPoint x: 913, startPoint y: 372, endPoint x: 842, endPoint y: 372, distance: 71.0
click at [842, 544] on tr "28306 [DATE] BOE fltplan [PERSON_NAME] [EMAIL_ADDRESS][DOMAIN_NAME] [PERSON_NAM…" at bounding box center [803, 570] width 1502 height 53
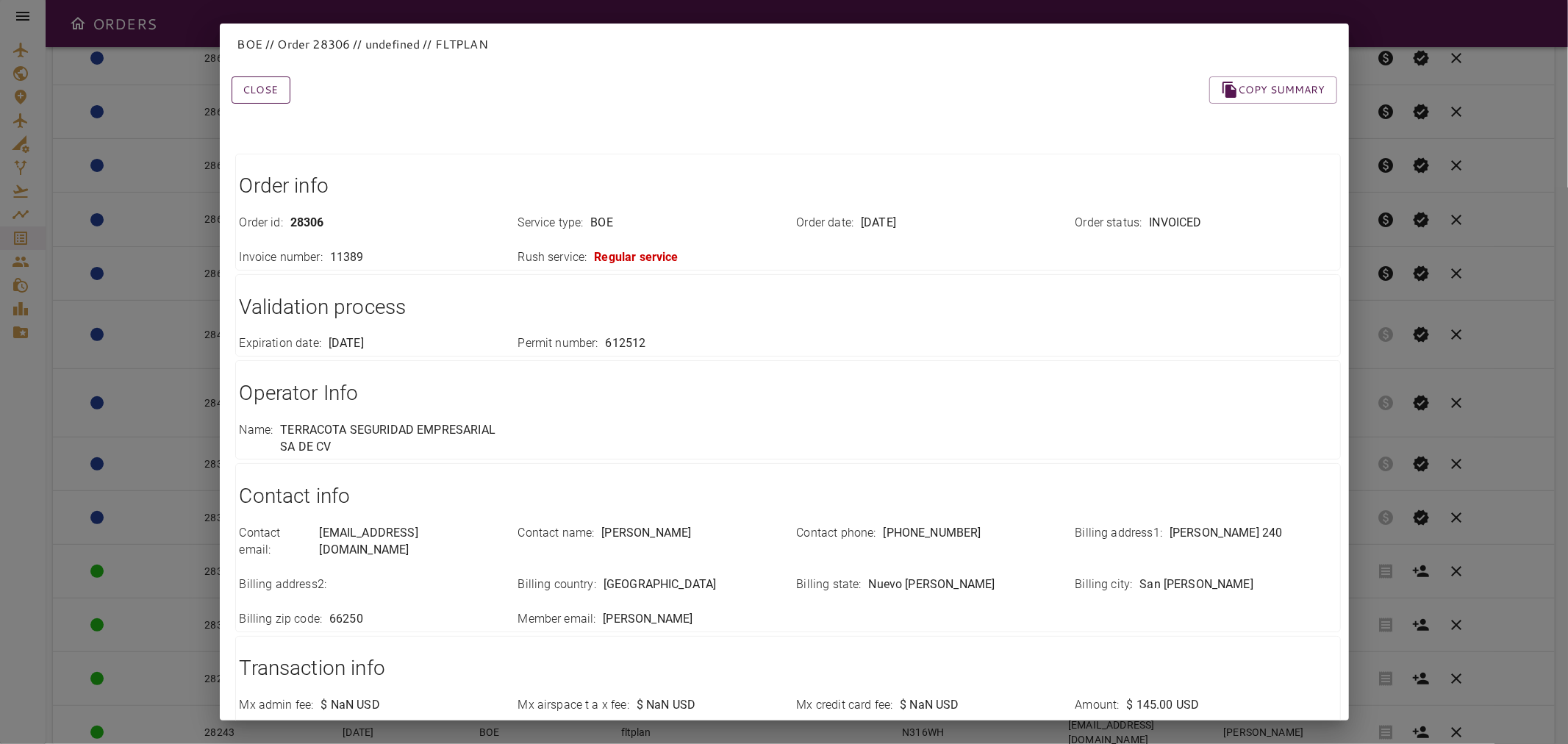
click at [269, 94] on button "Close" at bounding box center [260, 90] width 59 height 27
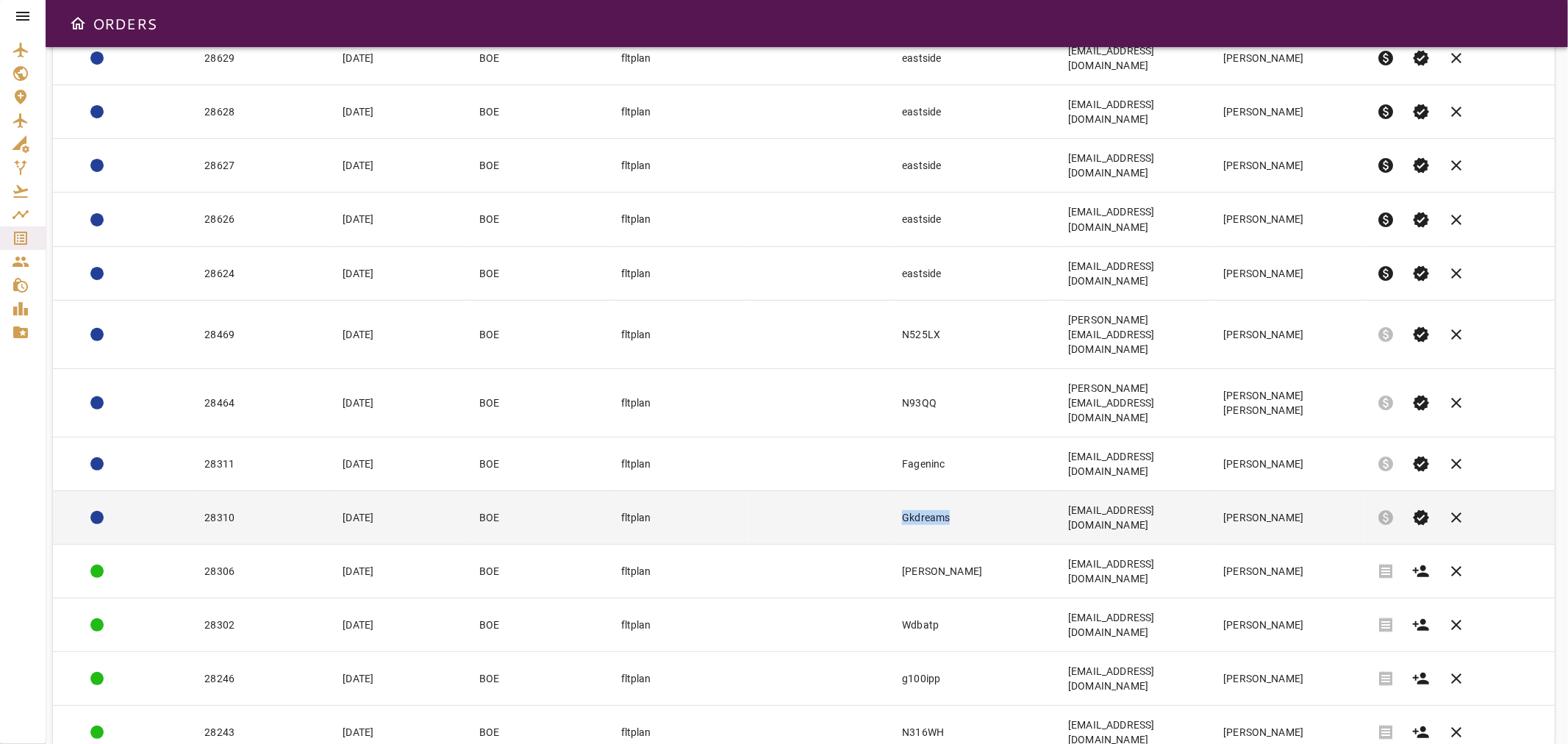
drag, startPoint x: 922, startPoint y: 333, endPoint x: 847, endPoint y: 340, distance: 75.3
click at [847, 490] on tr "28310 [DATE] BOE fltplan Gkdreams [EMAIL_ADDRESS][DOMAIN_NAME] [PERSON_NAME] pa…" at bounding box center [803, 517] width 1502 height 53
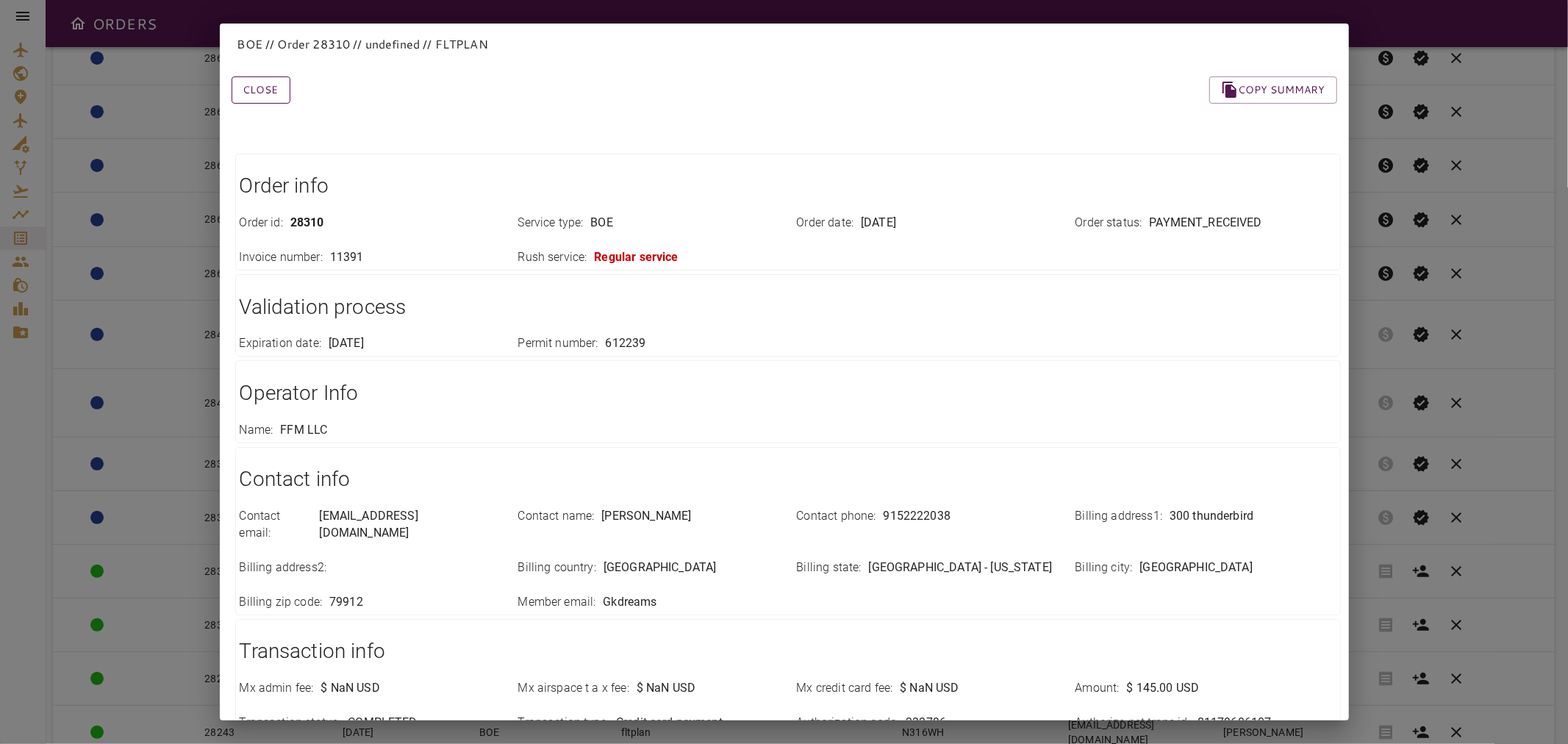
click at [250, 94] on button "Close" at bounding box center [260, 90] width 59 height 27
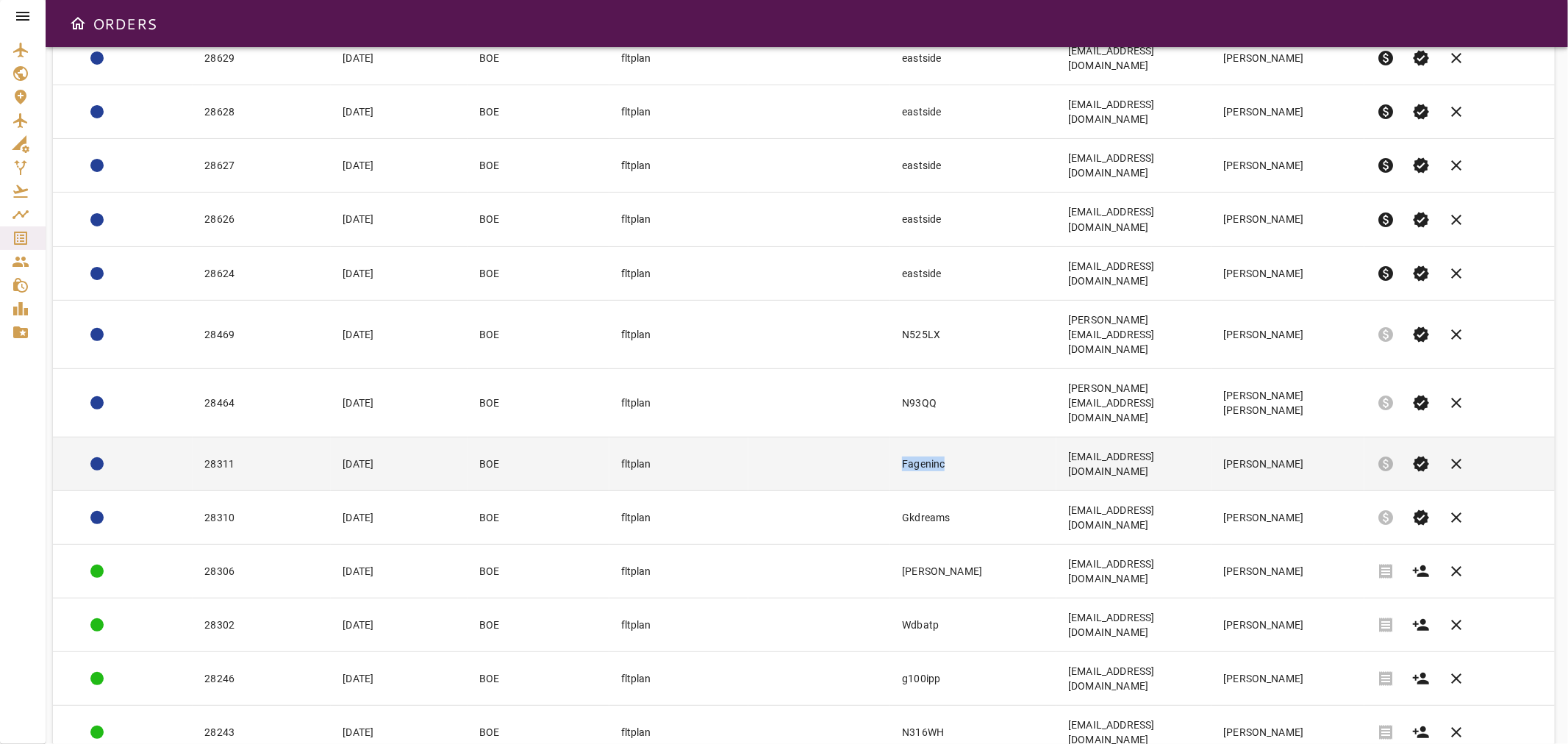
drag, startPoint x: 910, startPoint y: 290, endPoint x: 854, endPoint y: 297, distance: 56.4
click at [890, 437] on td "Fageninc" at bounding box center [973, 463] width 166 height 53
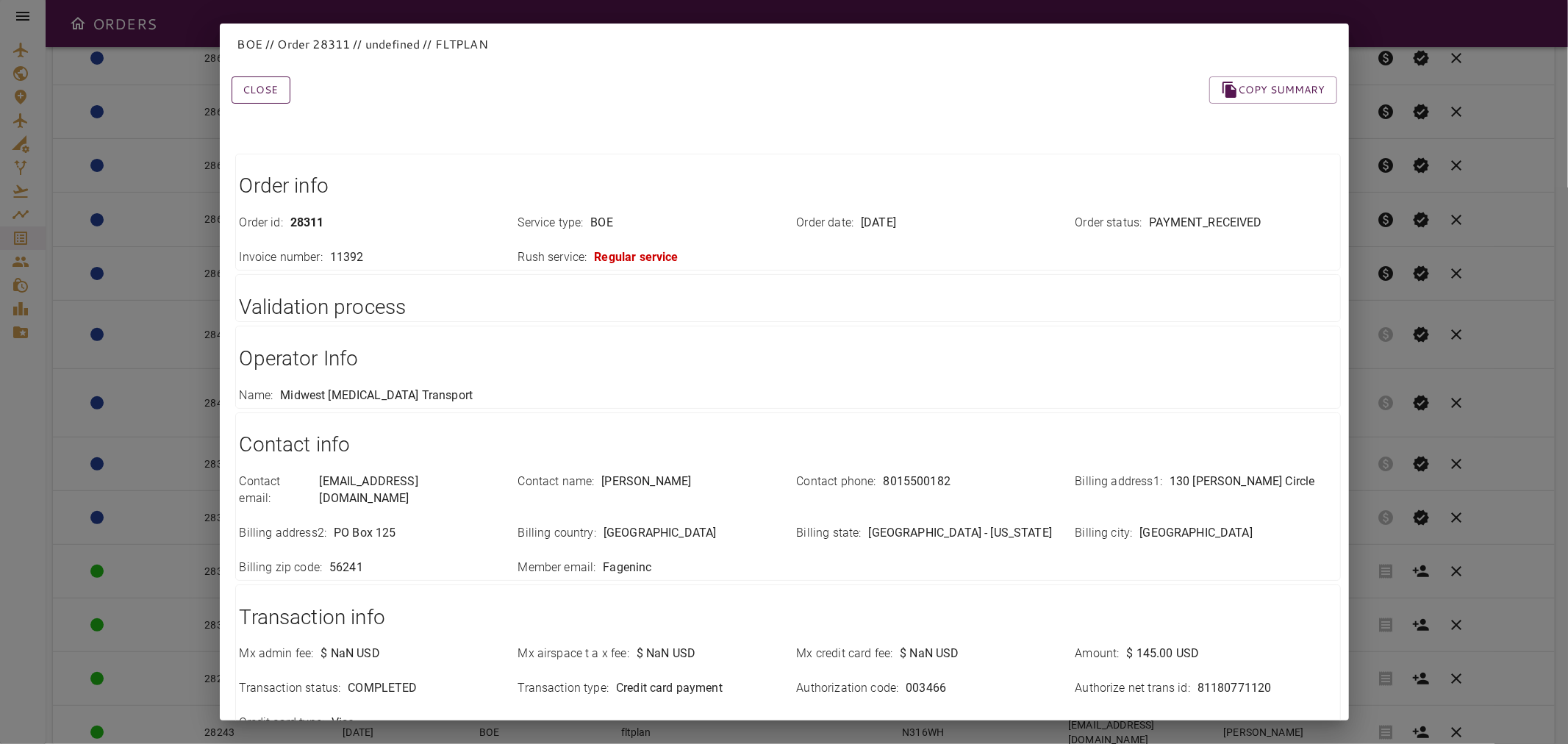
click at [244, 91] on button "Close" at bounding box center [260, 90] width 59 height 27
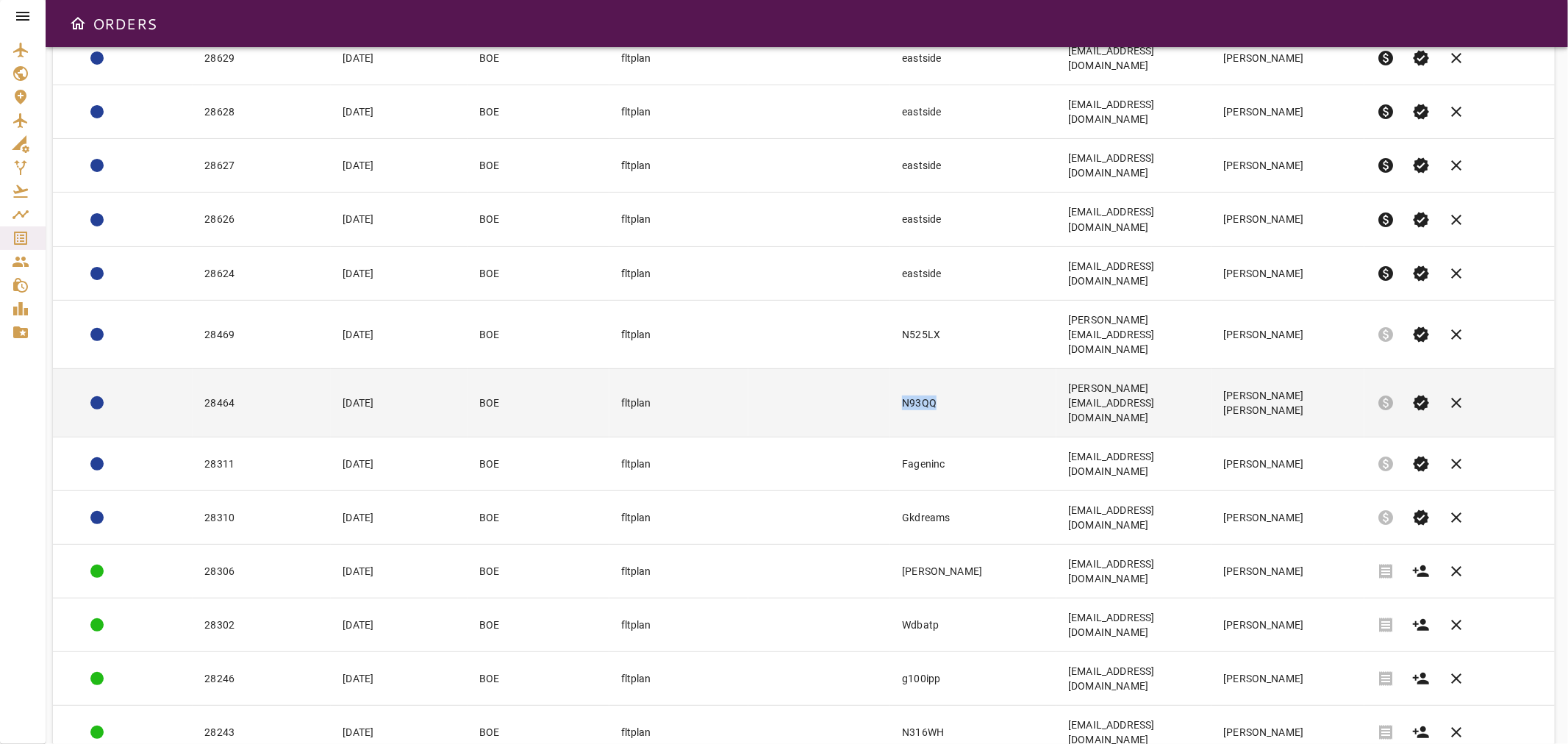
drag, startPoint x: 901, startPoint y: 253, endPoint x: 849, endPoint y: 259, distance: 52.3
click at [849, 368] on tr "28464 [DATE] BOE fltplan N93QQ [PERSON_NAME][EMAIL_ADDRESS][DOMAIN_NAME] [PERSO…" at bounding box center [803, 401] width 1502 height 68
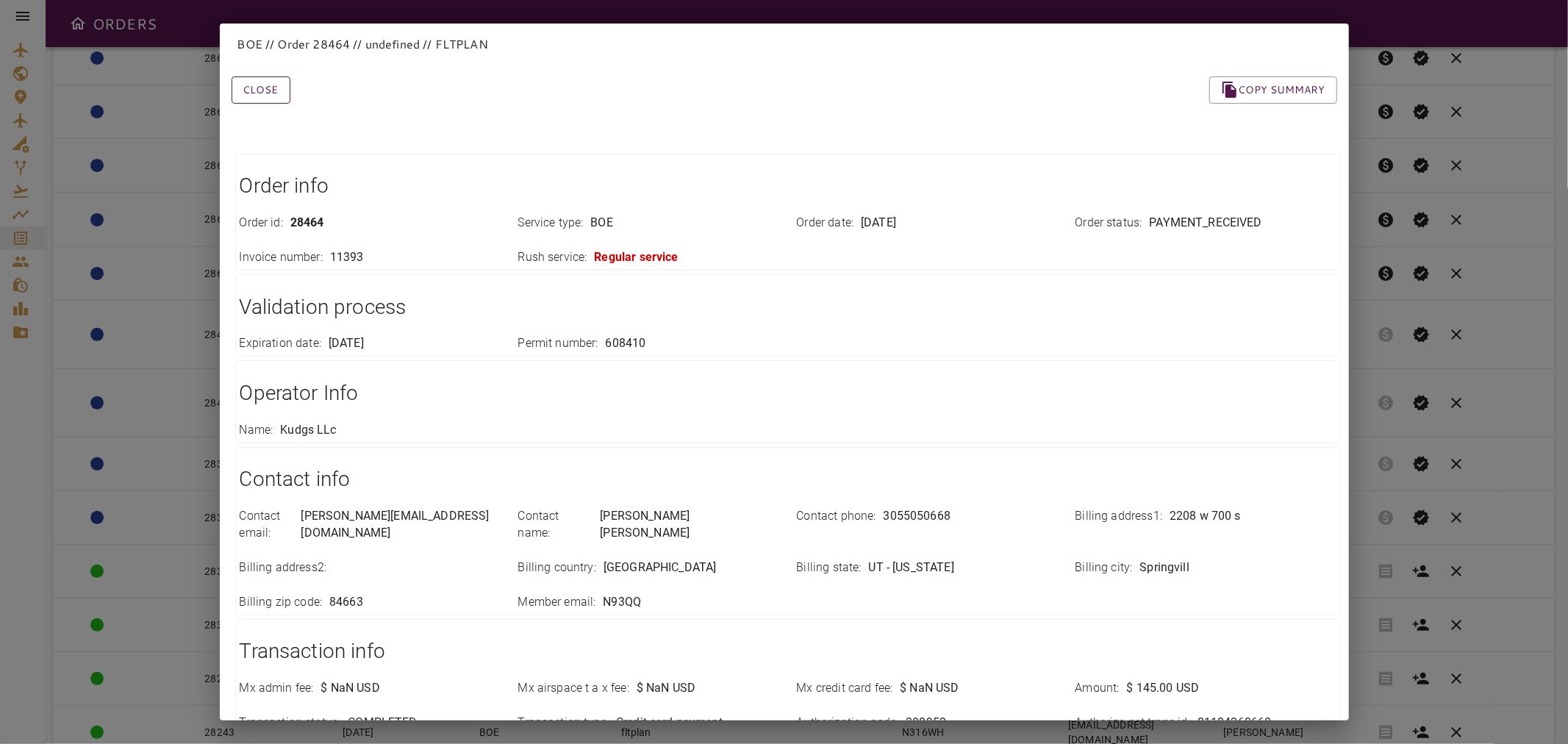
click at [251, 84] on button "Close" at bounding box center [260, 90] width 59 height 27
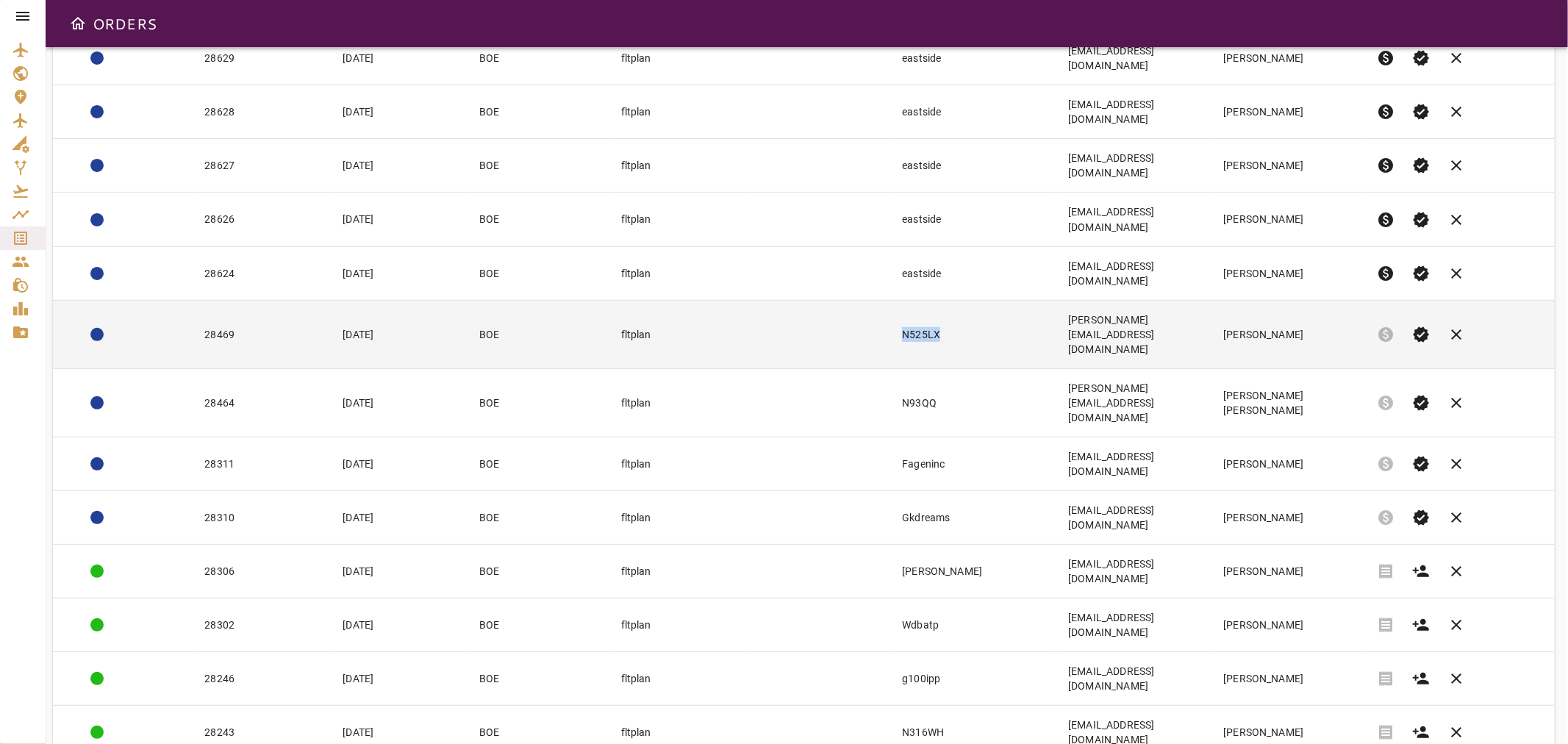
drag, startPoint x: 912, startPoint y: 201, endPoint x: 849, endPoint y: 201, distance: 63.0
click at [849, 300] on tr "28469 [DATE] BOE fltplan N525LX [PERSON_NAME][EMAIL_ADDRESS][DOMAIN_NAME] [PERS…" at bounding box center [803, 333] width 1502 height 68
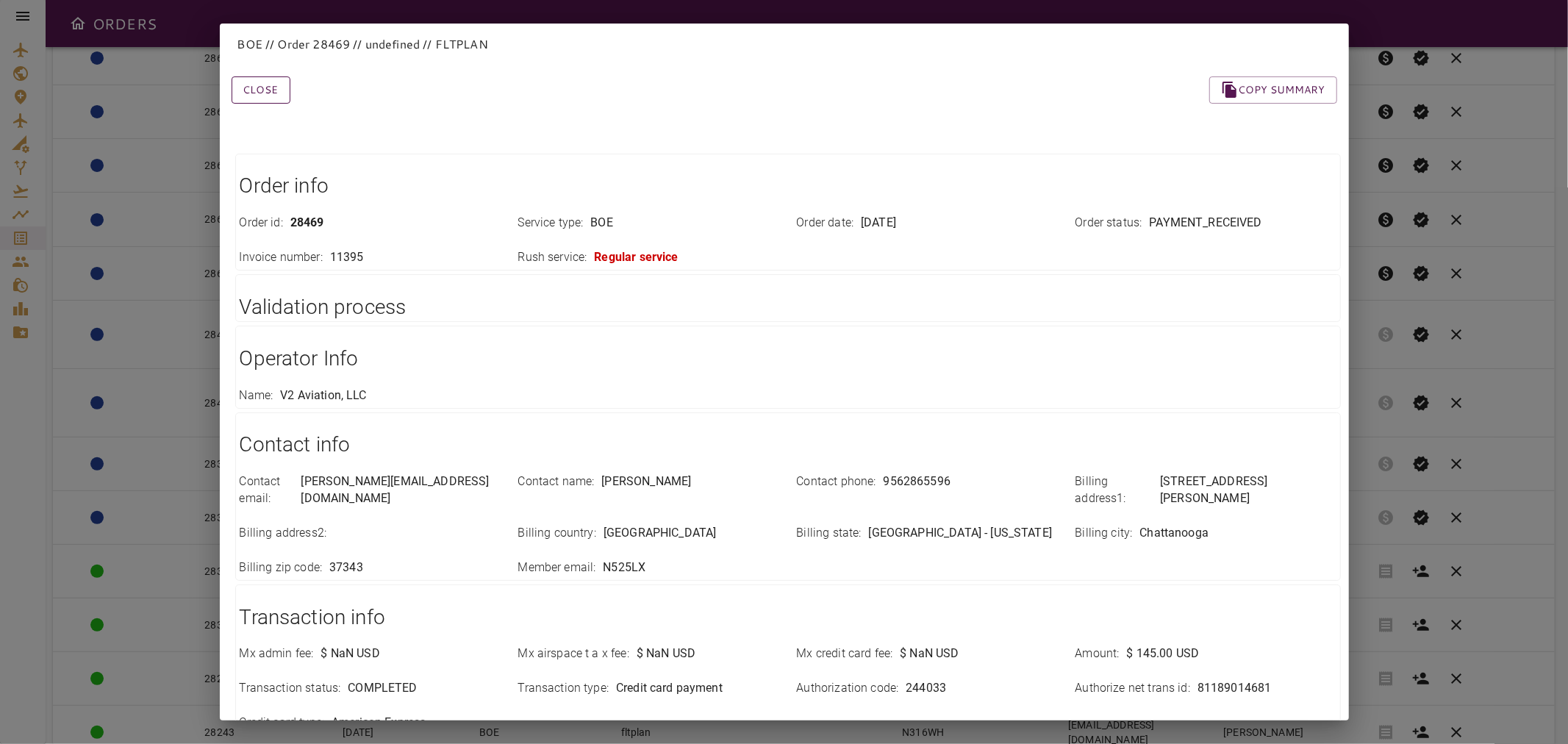
click at [278, 88] on button "Close" at bounding box center [260, 90] width 59 height 27
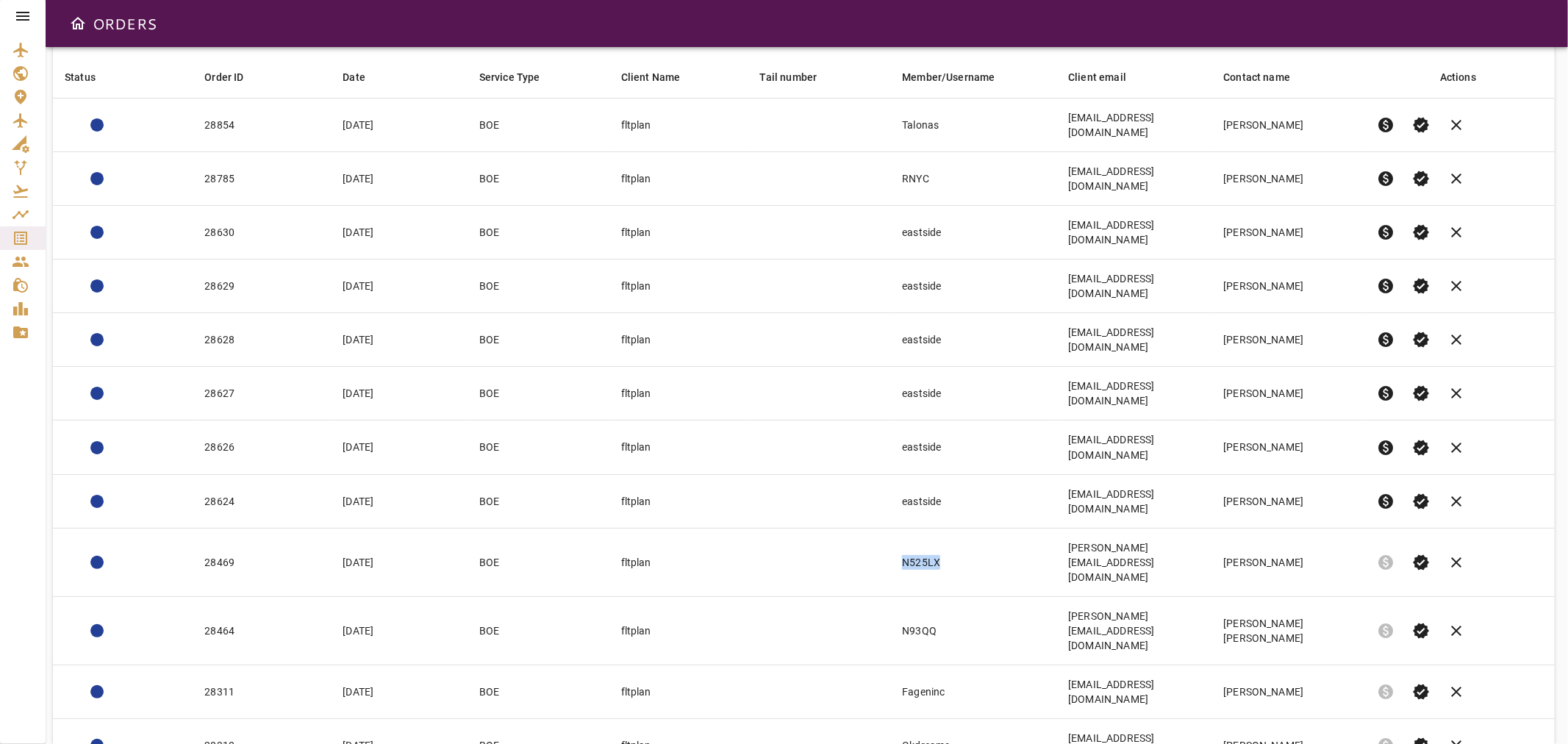
scroll to position [0, 0]
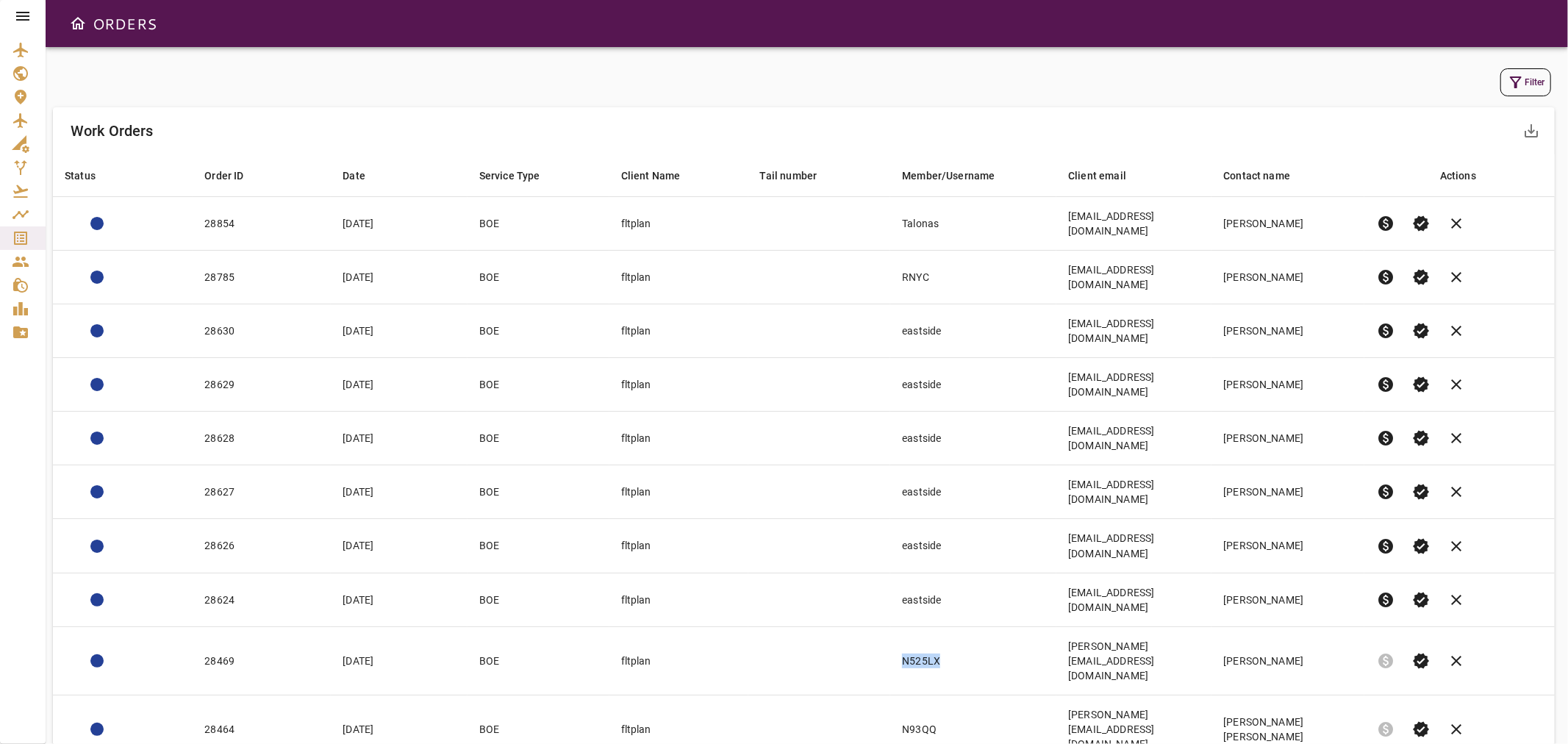
click at [1526, 83] on button "Filter" at bounding box center [1525, 82] width 51 height 28
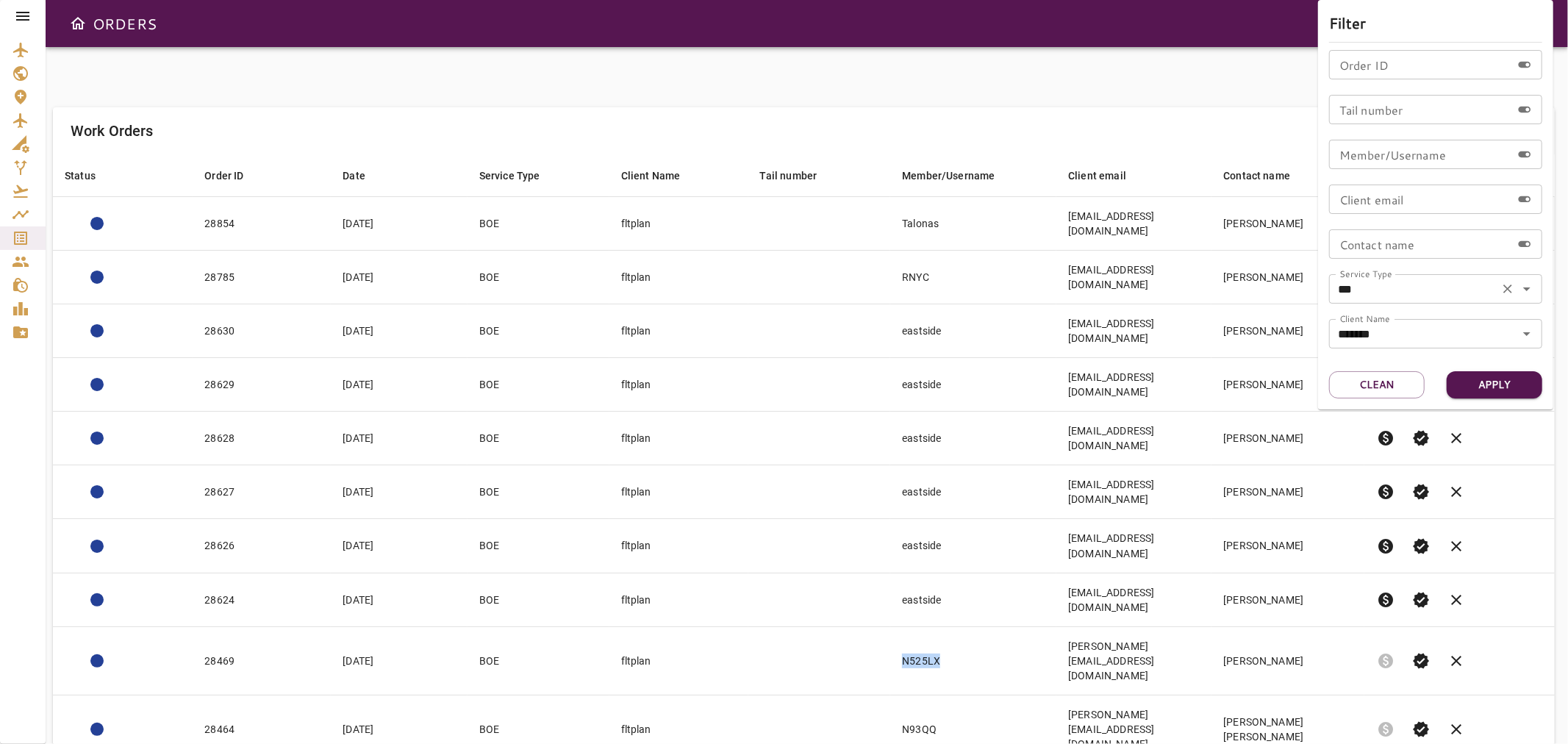
click at [1530, 294] on icon "Open" at bounding box center [1526, 288] width 17 height 17
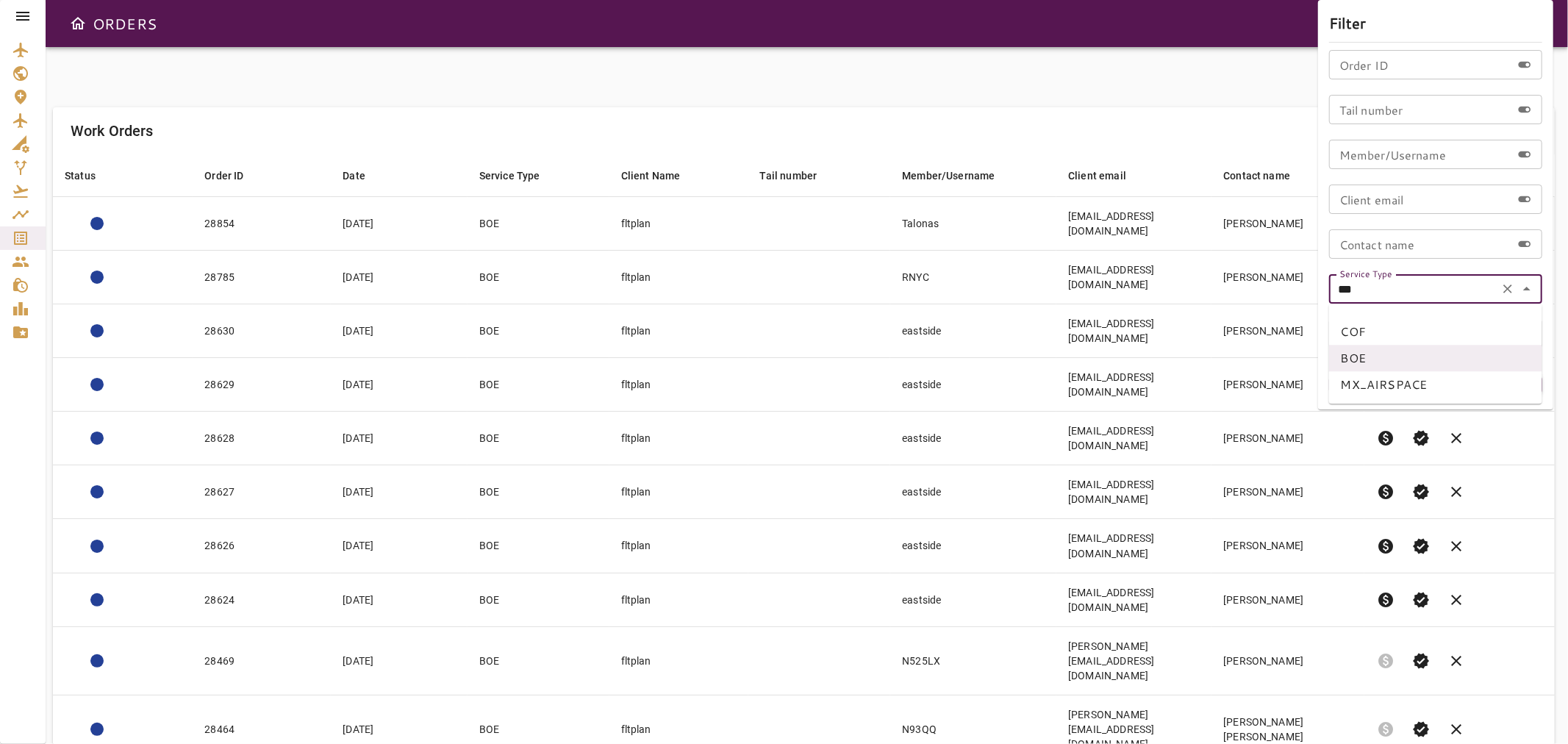
click at [1380, 333] on li "COF" at bounding box center [1435, 331] width 213 height 26
type input "***"
click at [1495, 378] on button "Apply" at bounding box center [1494, 385] width 95 height 27
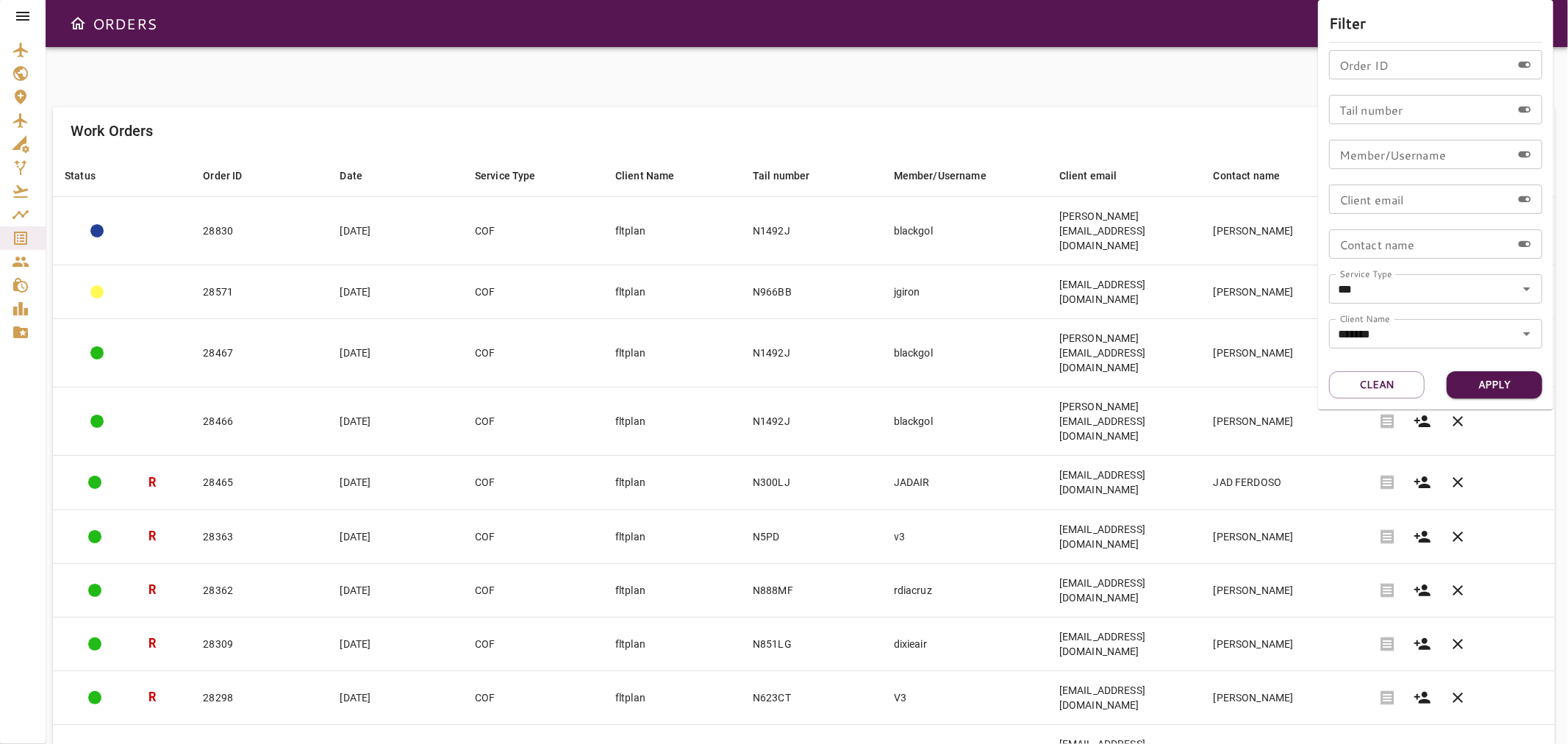
click at [915, 76] on div at bounding box center [784, 372] width 1568 height 744
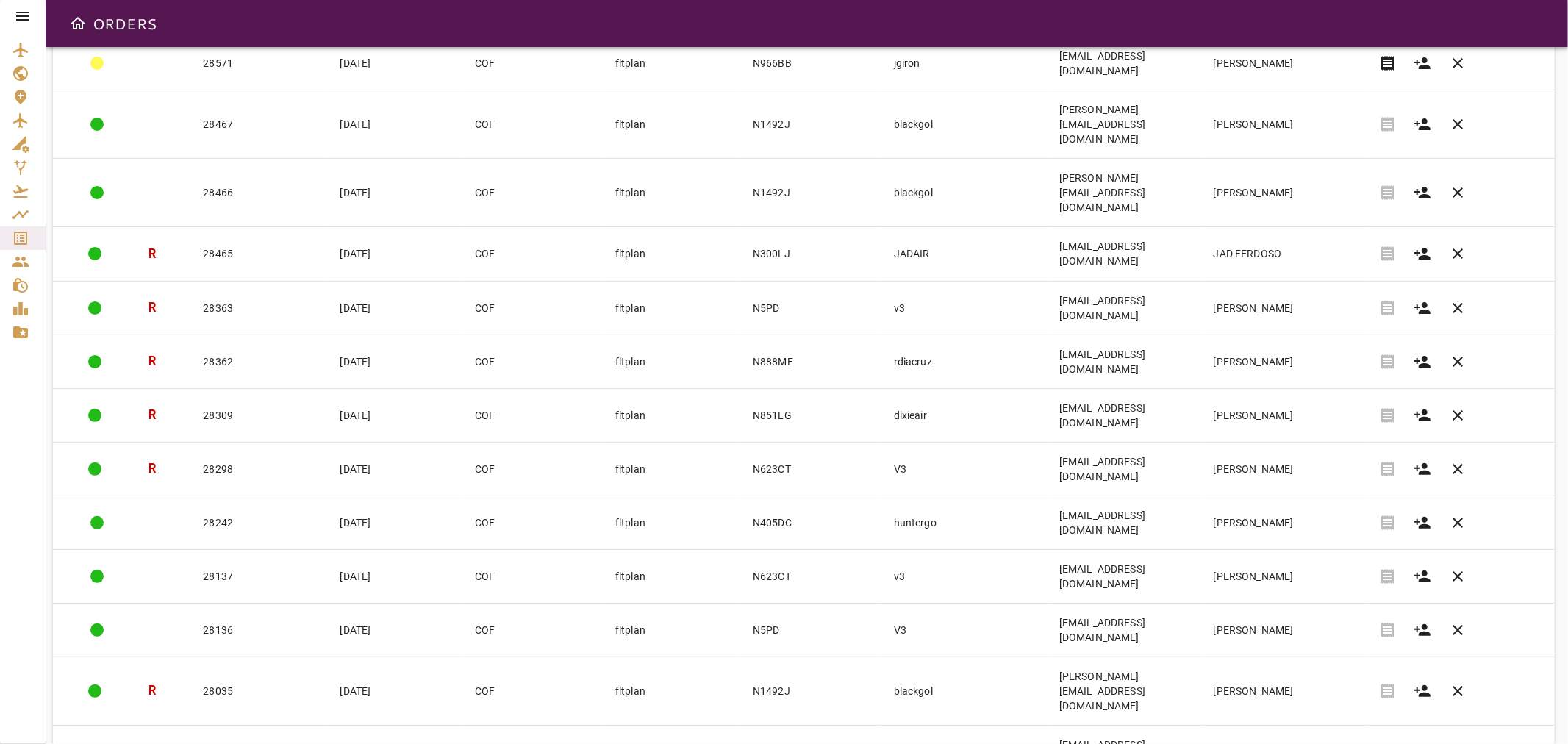
scroll to position [280, 0]
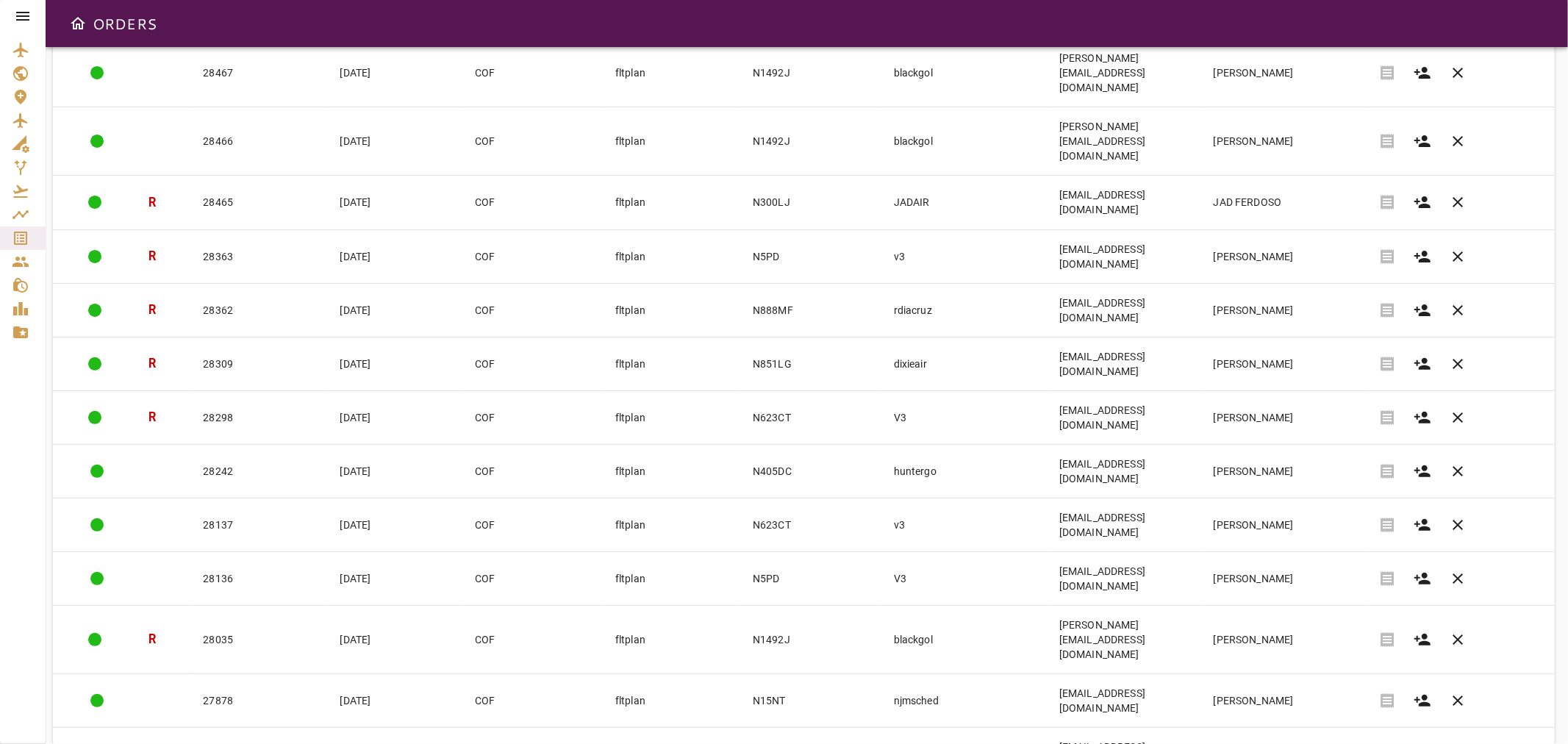
drag, startPoint x: 789, startPoint y: 589, endPoint x: 769, endPoint y: 588, distance: 20.0
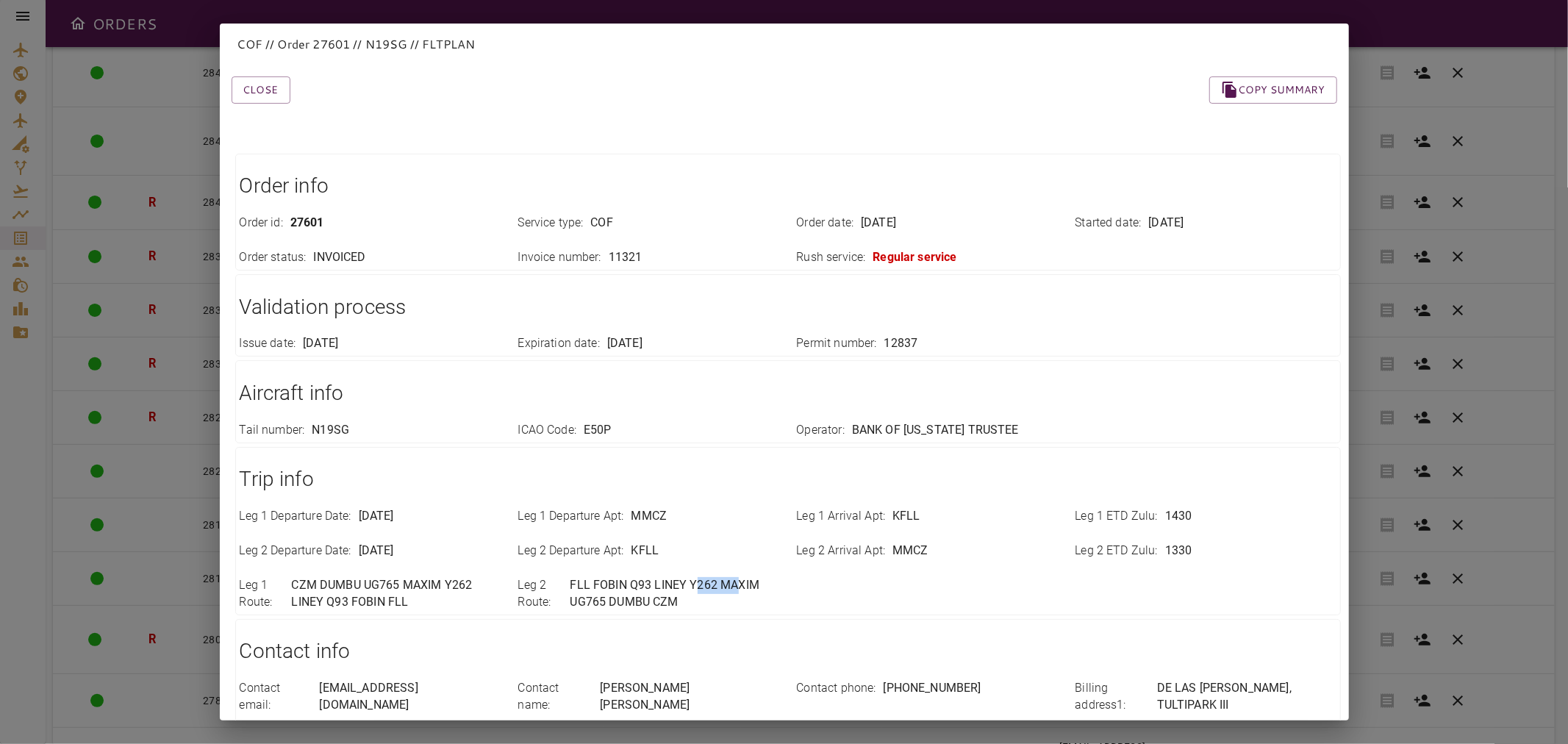
click at [690, 585] on p "FLL FOBIN Q93 LINEY Y262 MAXIM UG765 DUMBU CZM" at bounding box center [673, 594] width 208 height 34
click at [262, 83] on button "Close" at bounding box center [260, 90] width 59 height 27
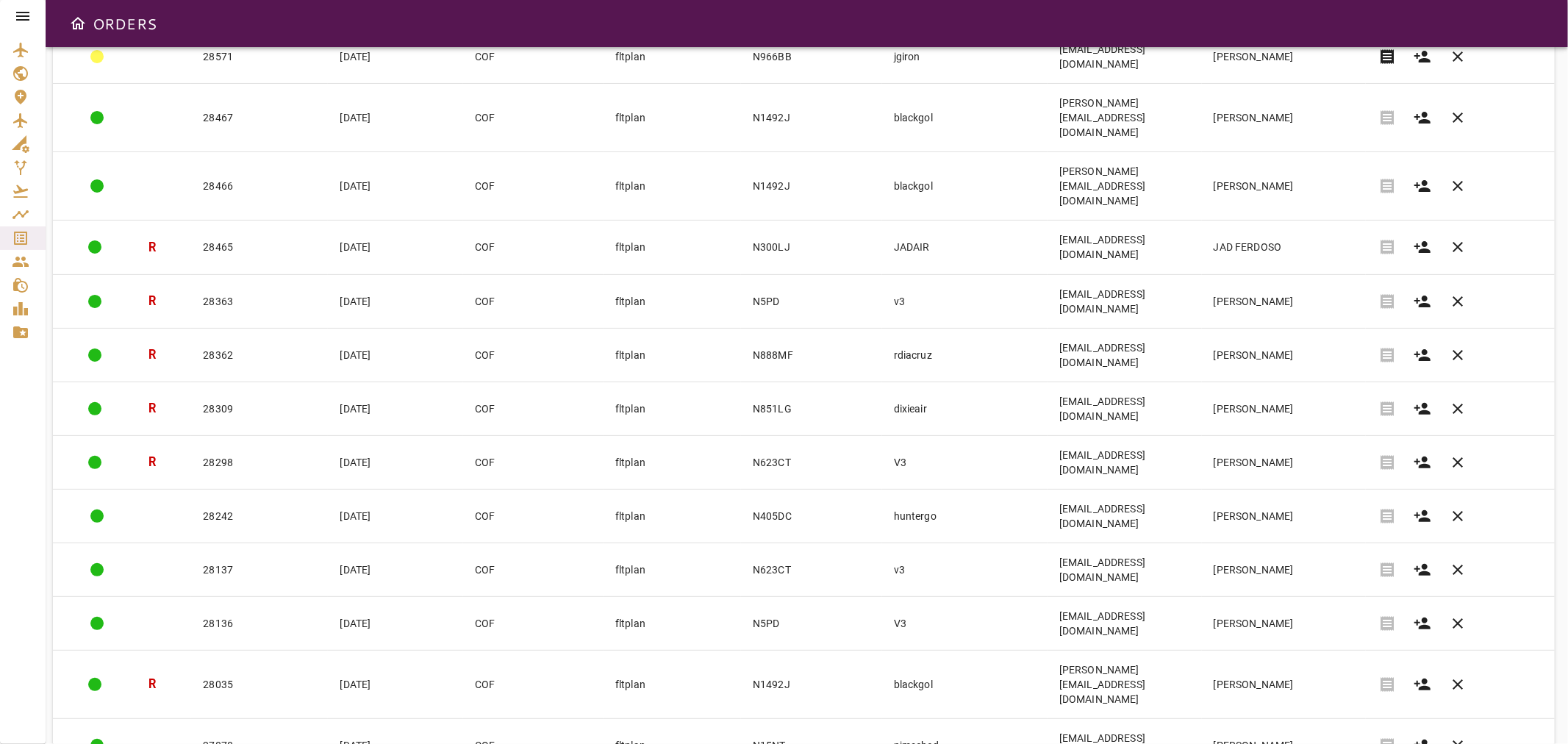
scroll to position [198, 0]
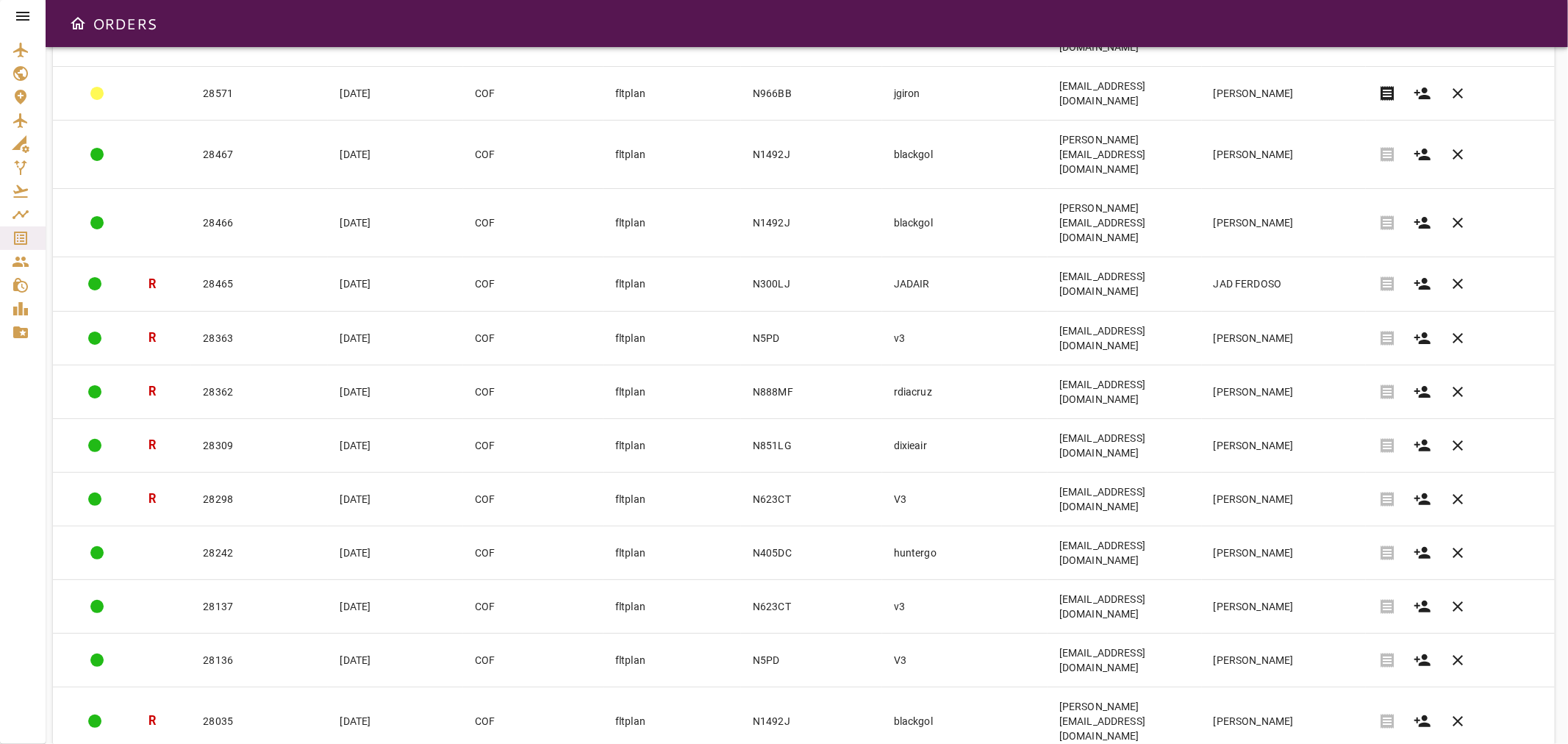
drag, startPoint x: 931, startPoint y: 714, endPoint x: 876, endPoint y: 717, distance: 55.1
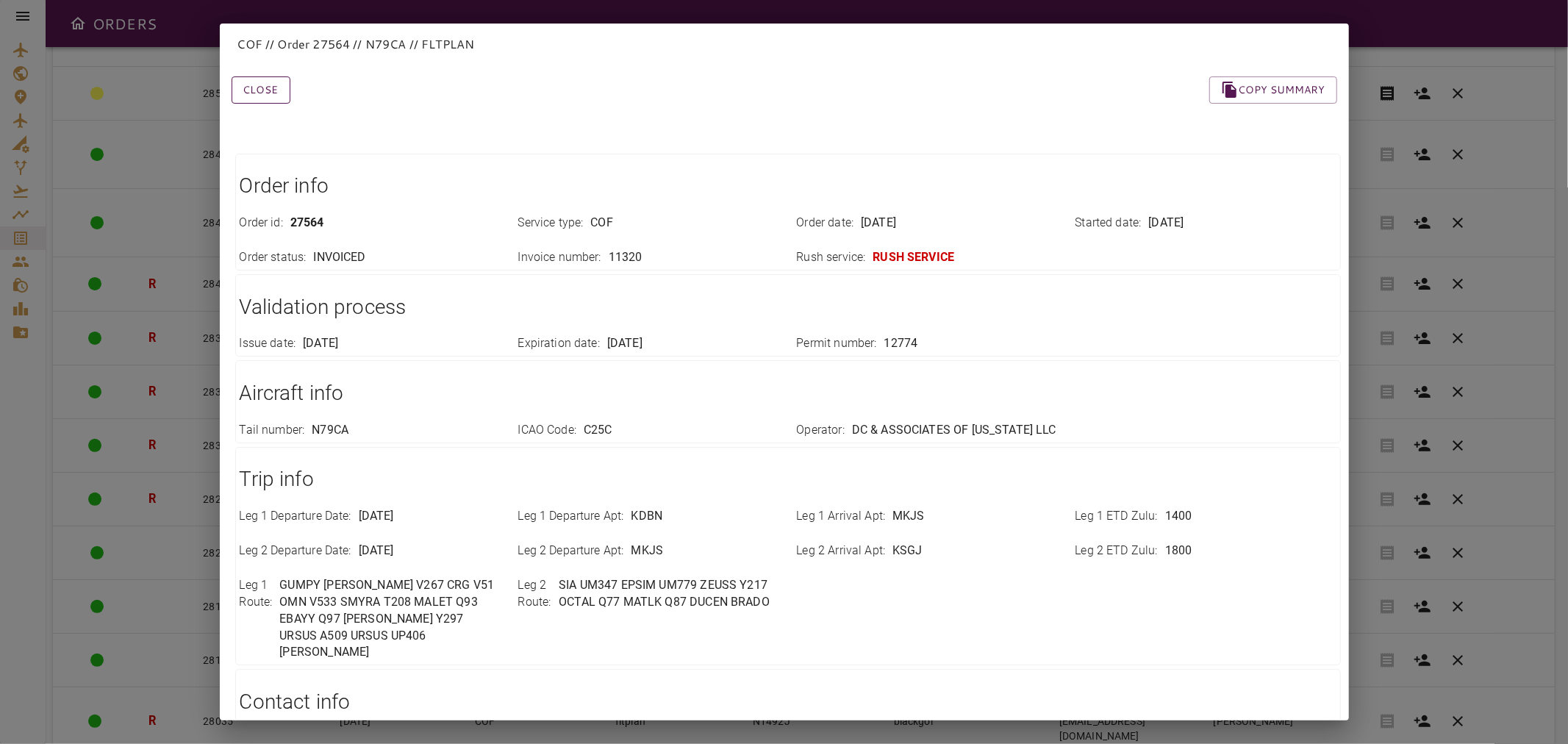
click at [283, 90] on button "Close" at bounding box center [260, 90] width 59 height 27
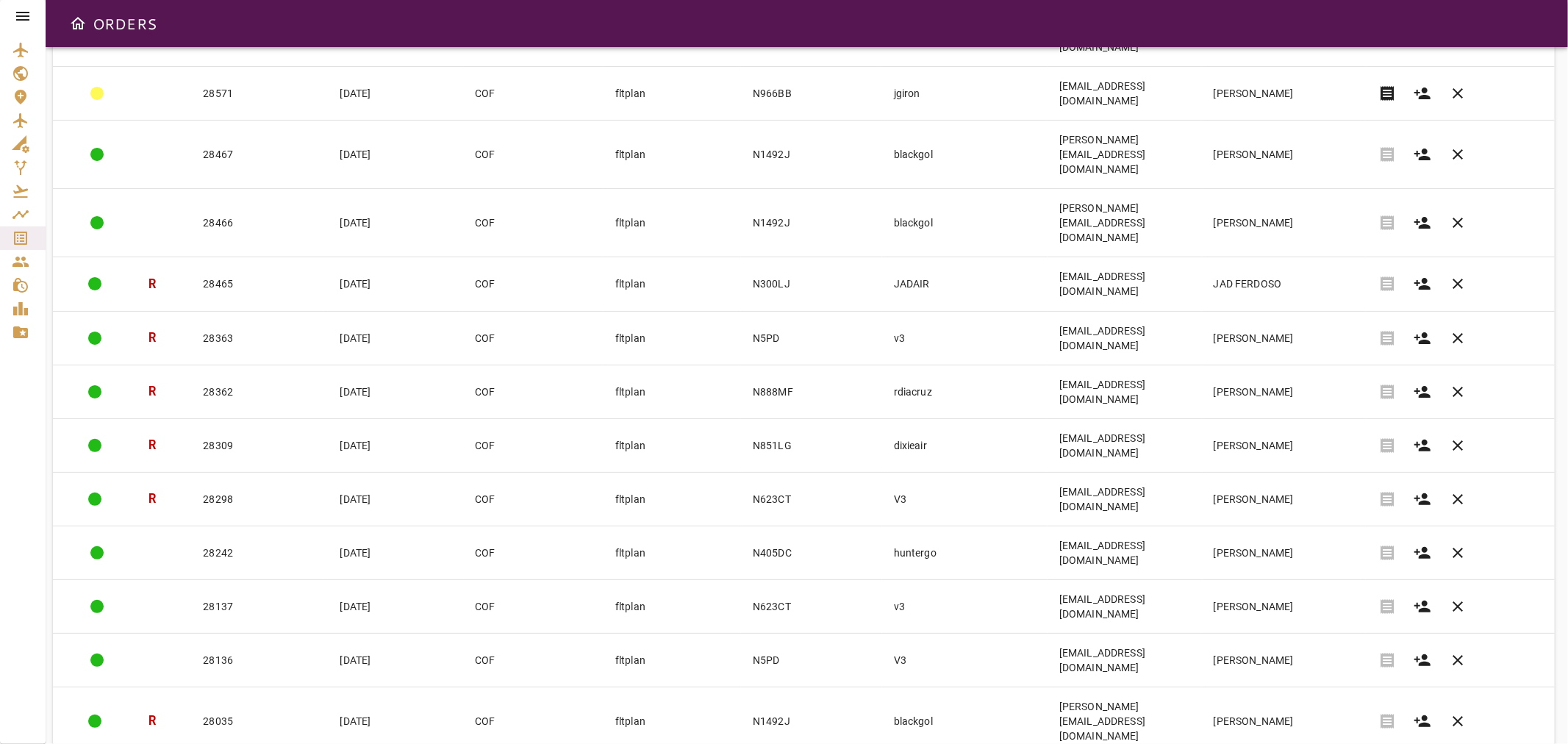
drag, startPoint x: 943, startPoint y: 667, endPoint x: 929, endPoint y: 670, distance: 14.3
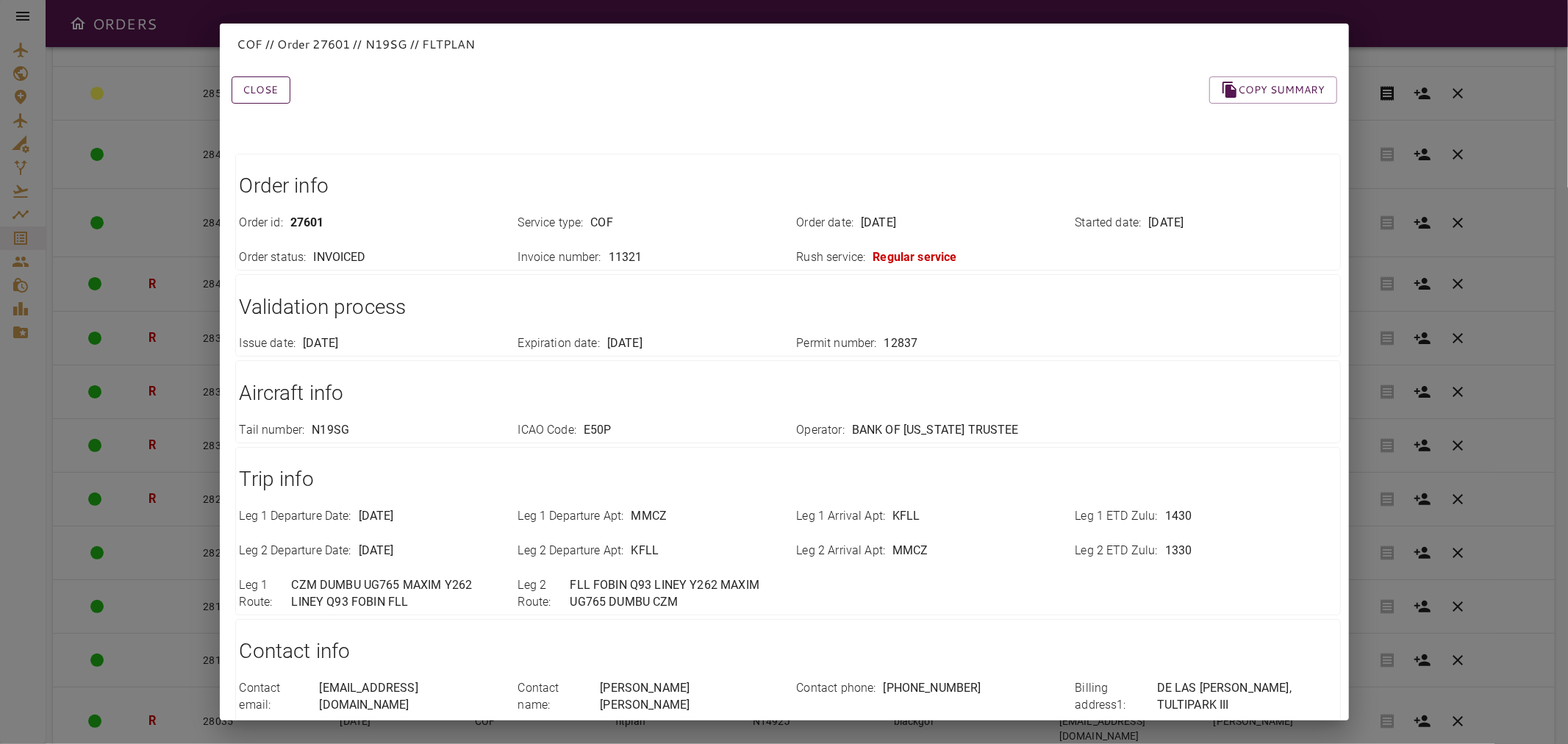
click at [272, 99] on button "Close" at bounding box center [260, 90] width 59 height 27
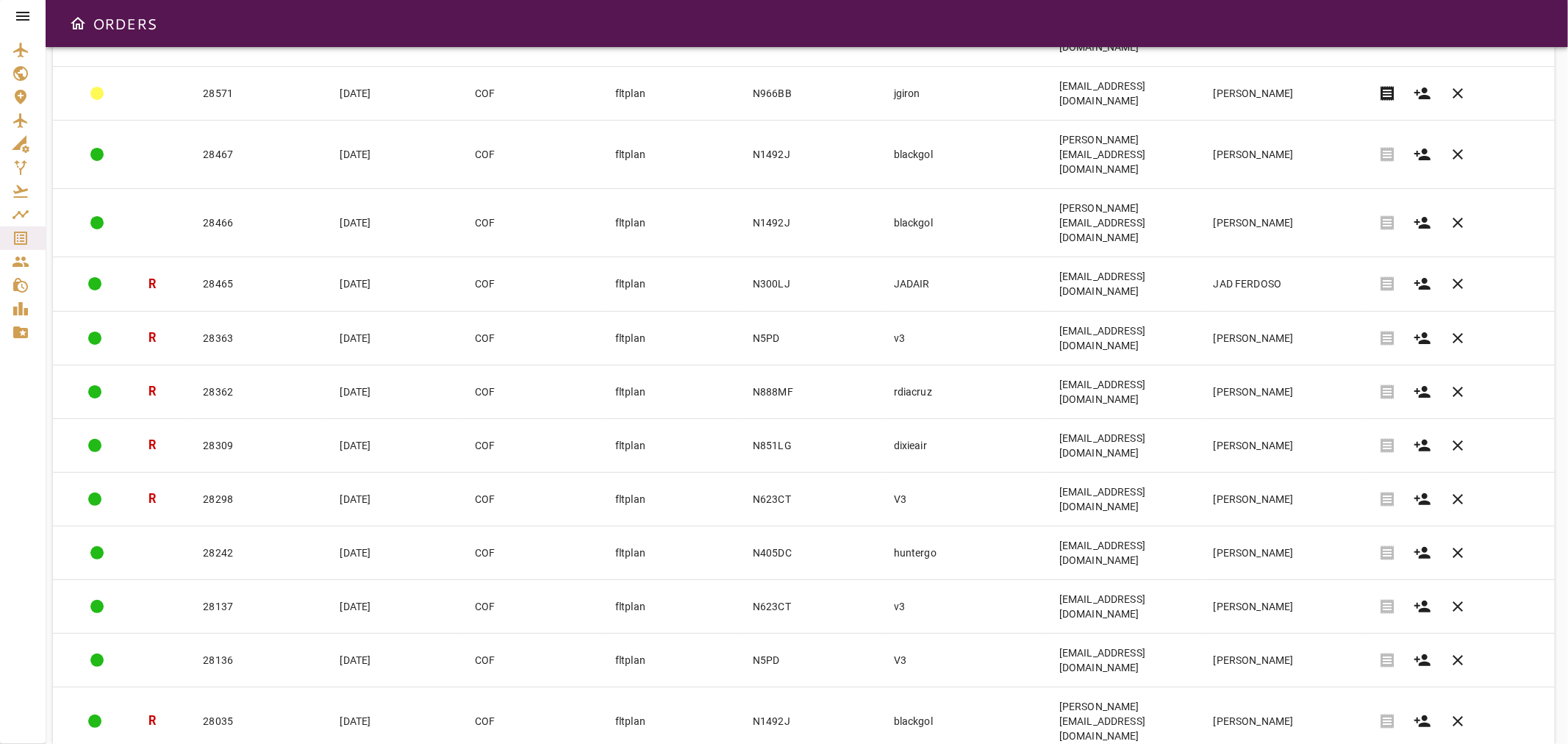
drag, startPoint x: 928, startPoint y: 664, endPoint x: 875, endPoint y: 671, distance: 53.5
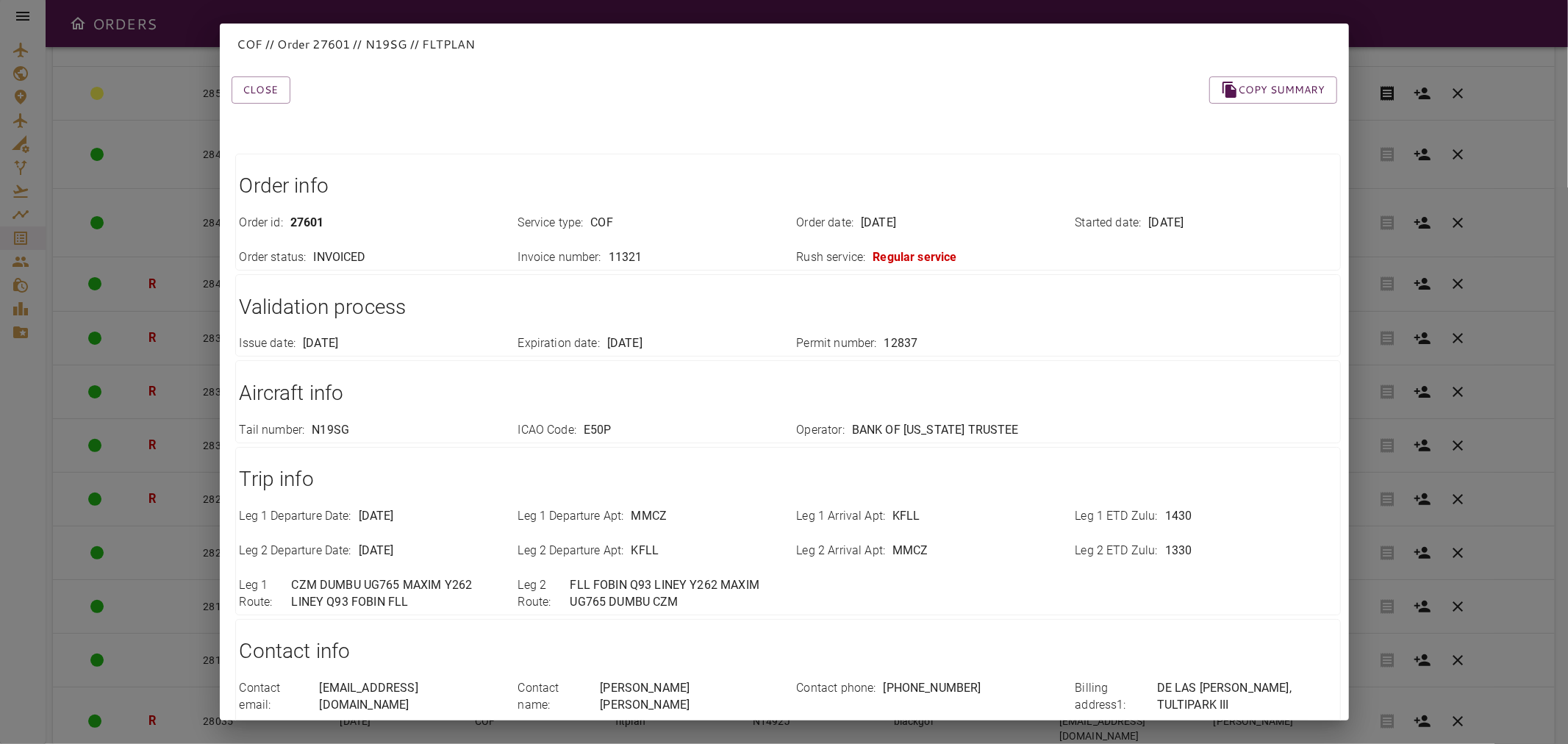
click at [875, 671] on div "Contact phone : [PHONE_NUMBER]" at bounding box center [918, 688] width 278 height 52
drag, startPoint x: 255, startPoint y: 90, endPoint x: 286, endPoint y: 96, distance: 31.6
click at [256, 90] on button "Close" at bounding box center [260, 90] width 59 height 27
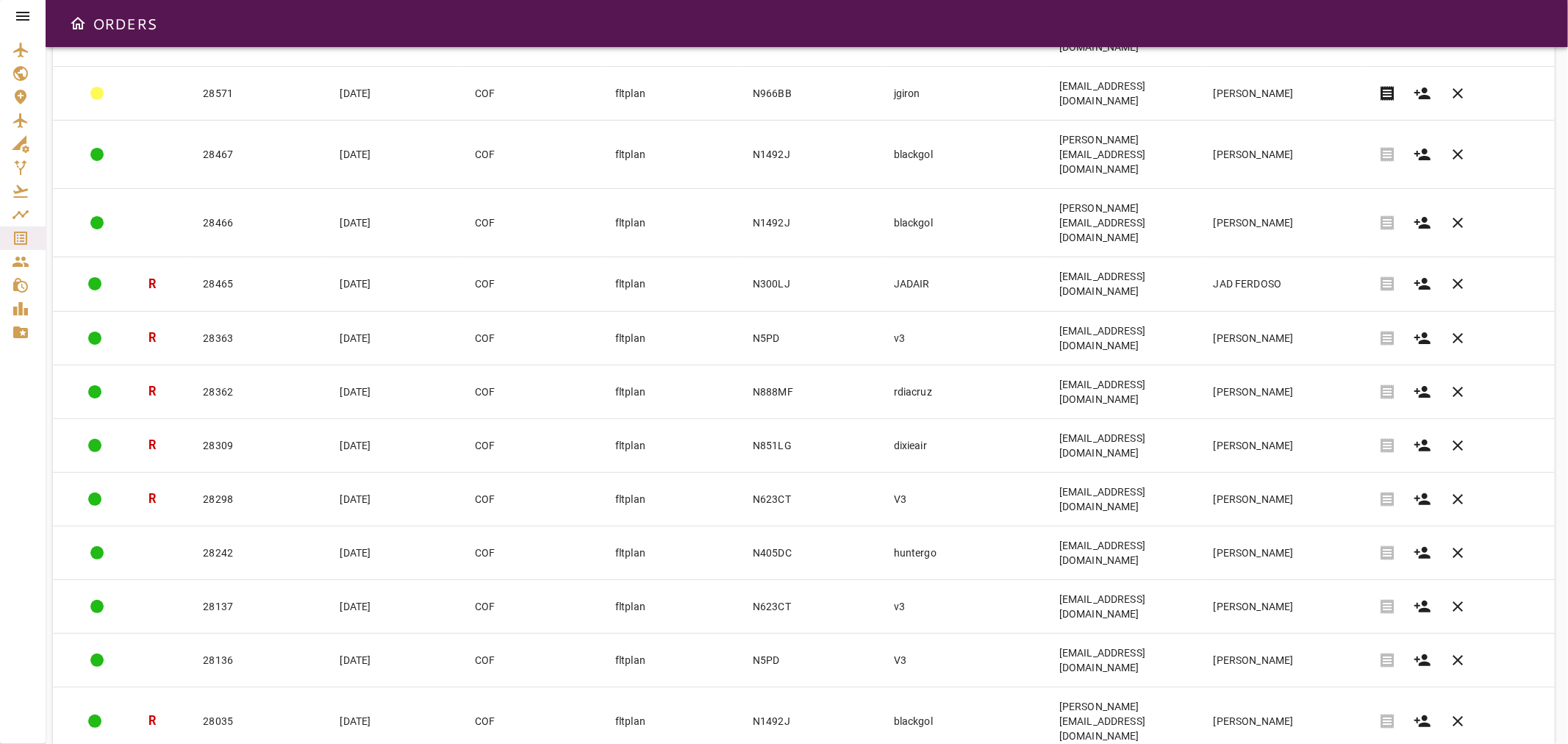
drag, startPoint x: 934, startPoint y: 672, endPoint x: 857, endPoint y: 671, distance: 77.0
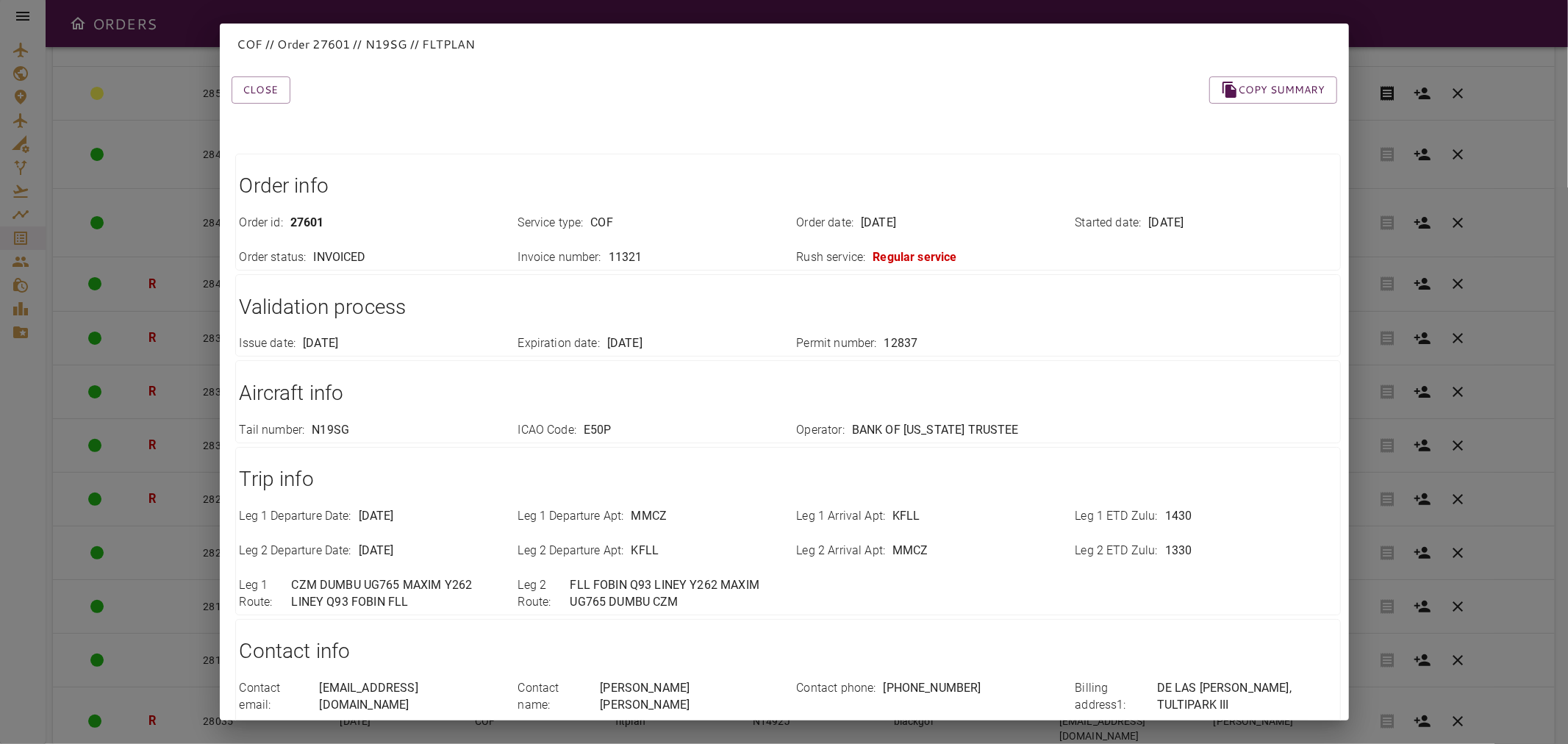
drag, startPoint x: 283, startPoint y: 83, endPoint x: 309, endPoint y: 109, distance: 36.8
click at [283, 83] on button "Close" at bounding box center [260, 90] width 59 height 27
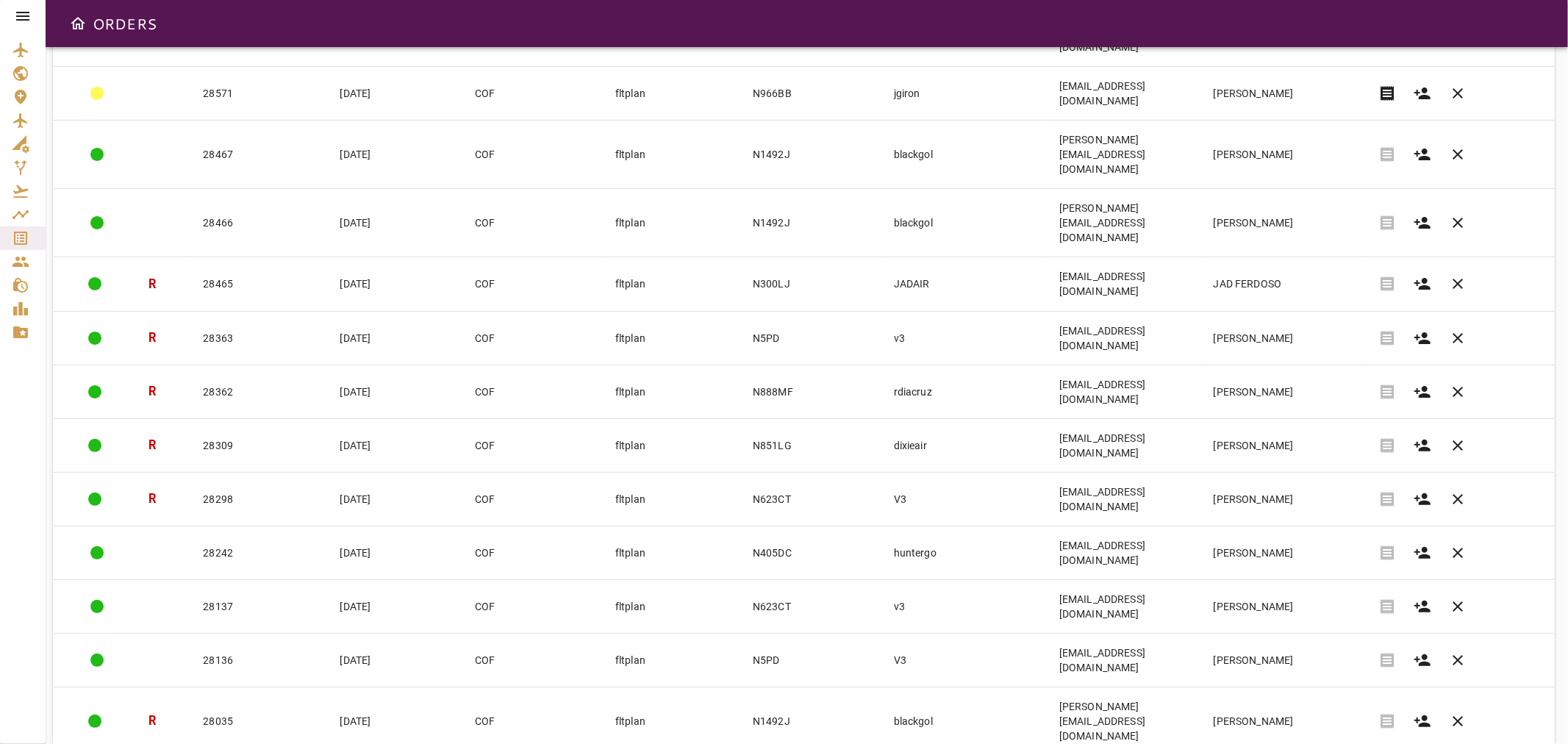
drag, startPoint x: 937, startPoint y: 621, endPoint x: 883, endPoint y: 626, distance: 54.2
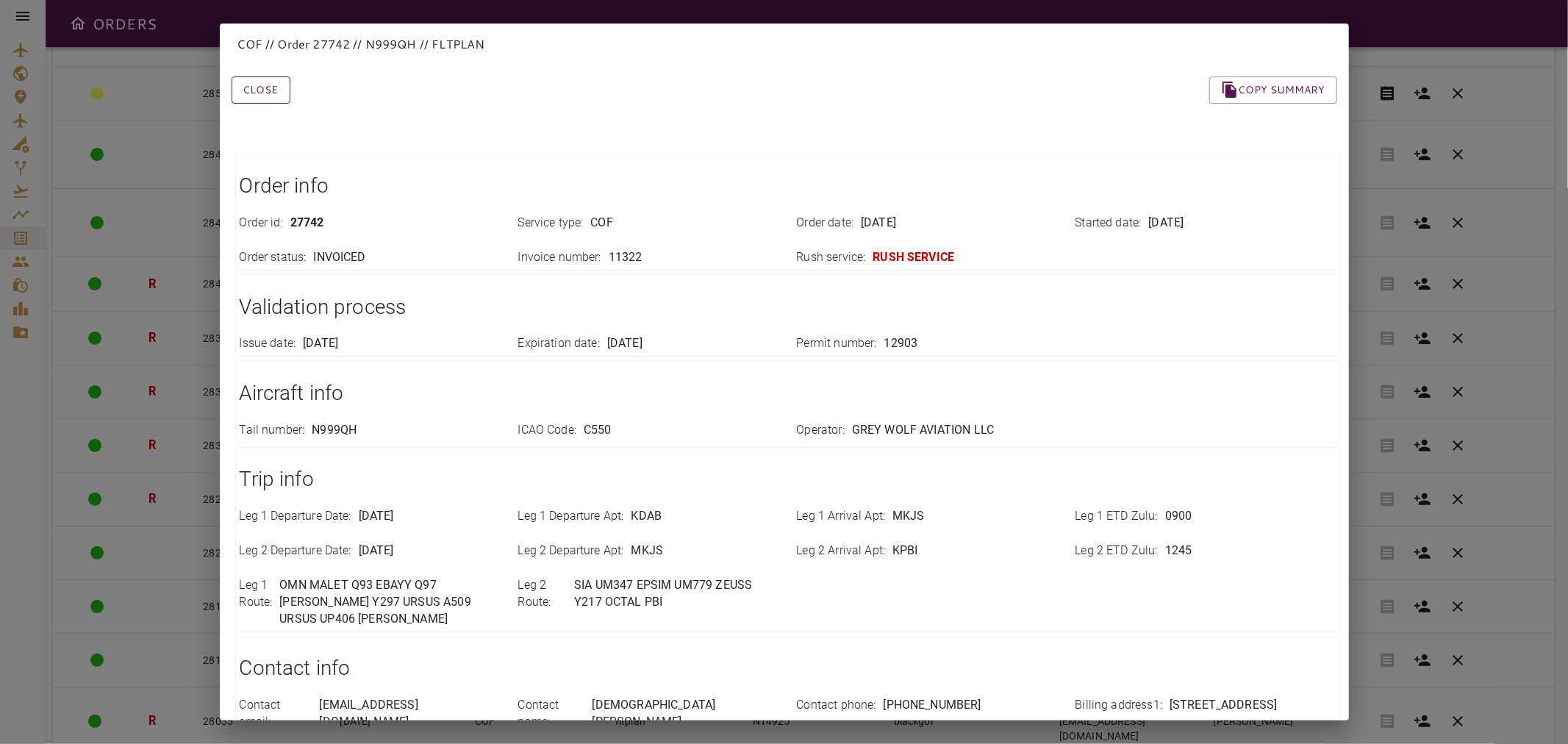
click at [251, 92] on button "Close" at bounding box center [260, 90] width 59 height 27
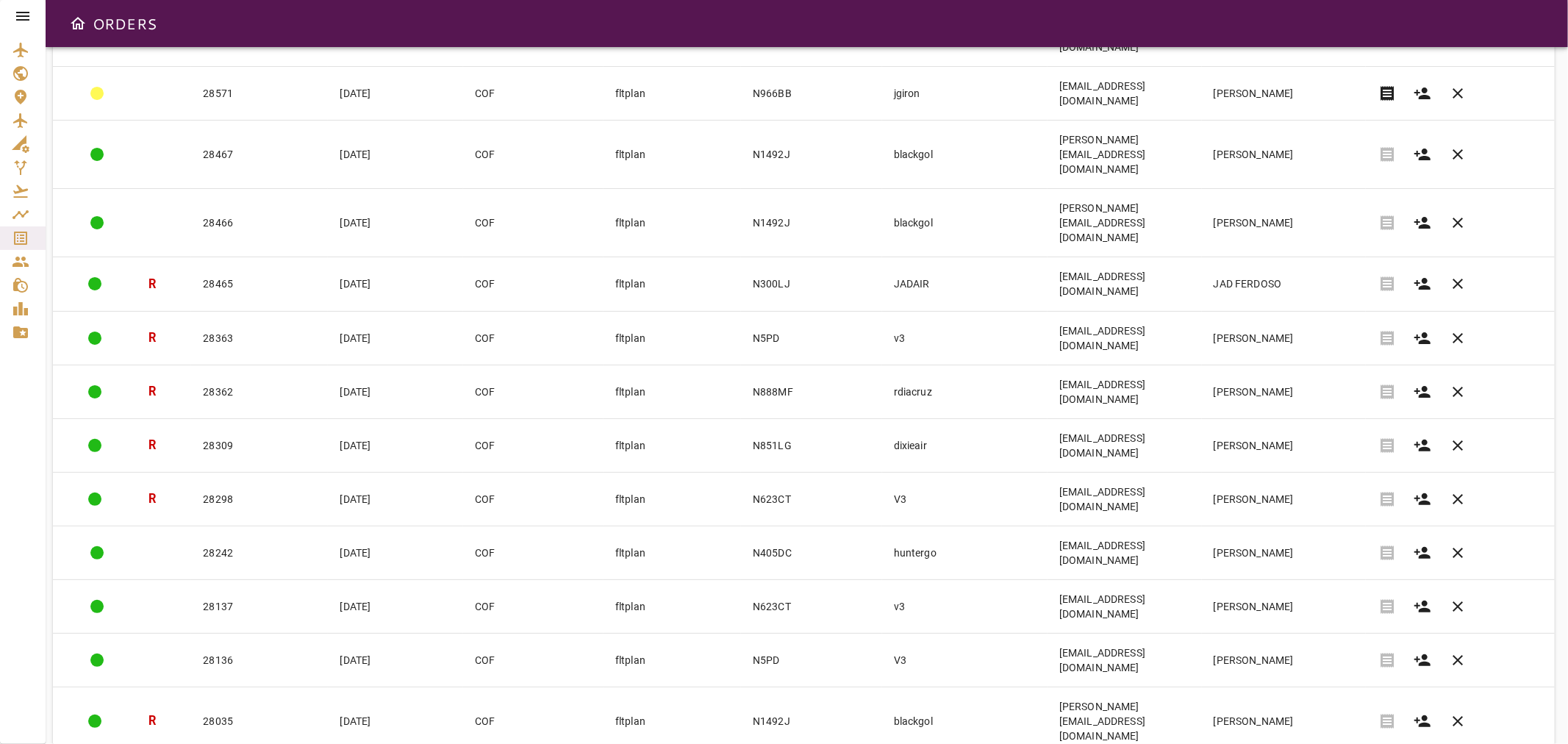
drag, startPoint x: 924, startPoint y: 579, endPoint x: 877, endPoint y: 582, distance: 47.1
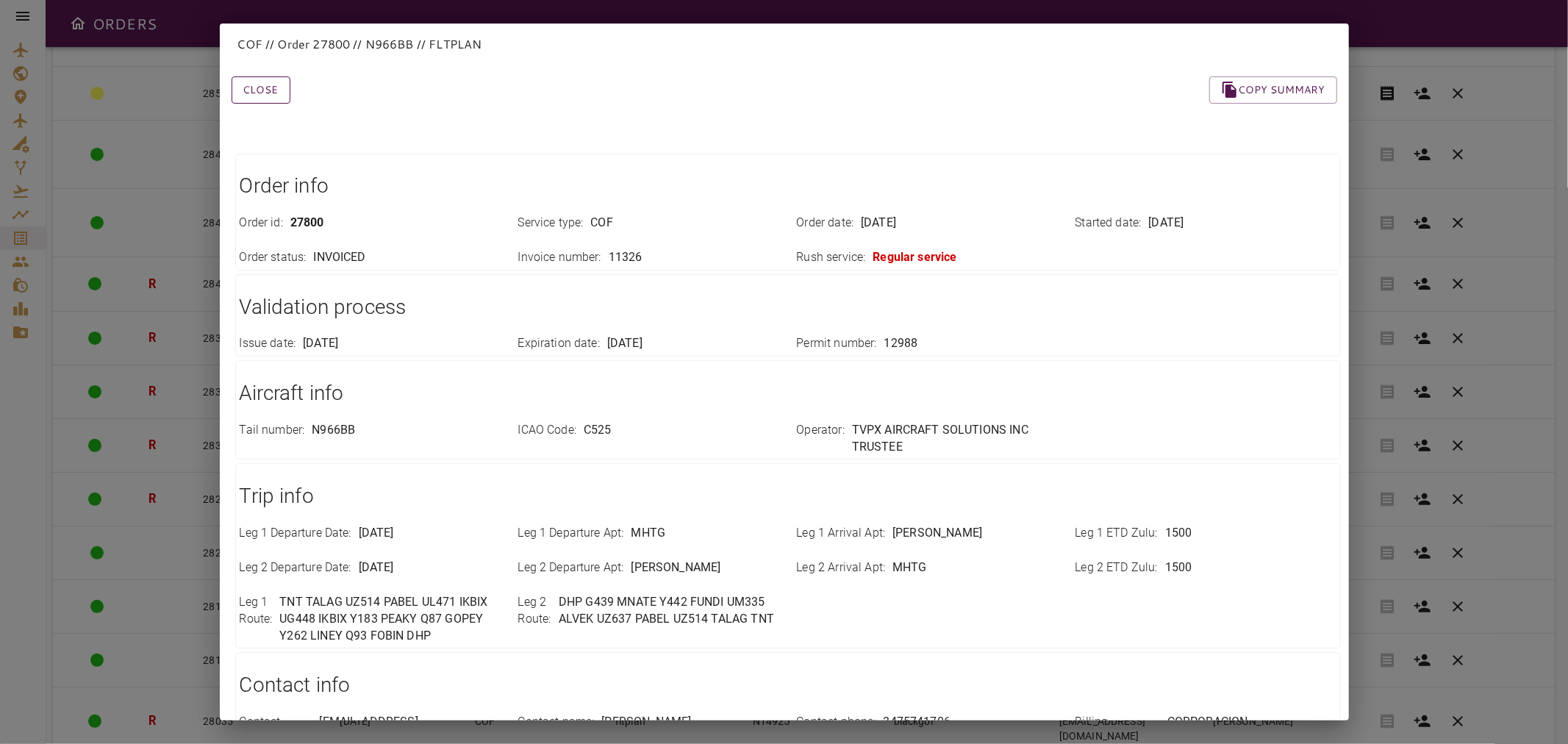
click at [253, 84] on button "Close" at bounding box center [260, 90] width 59 height 27
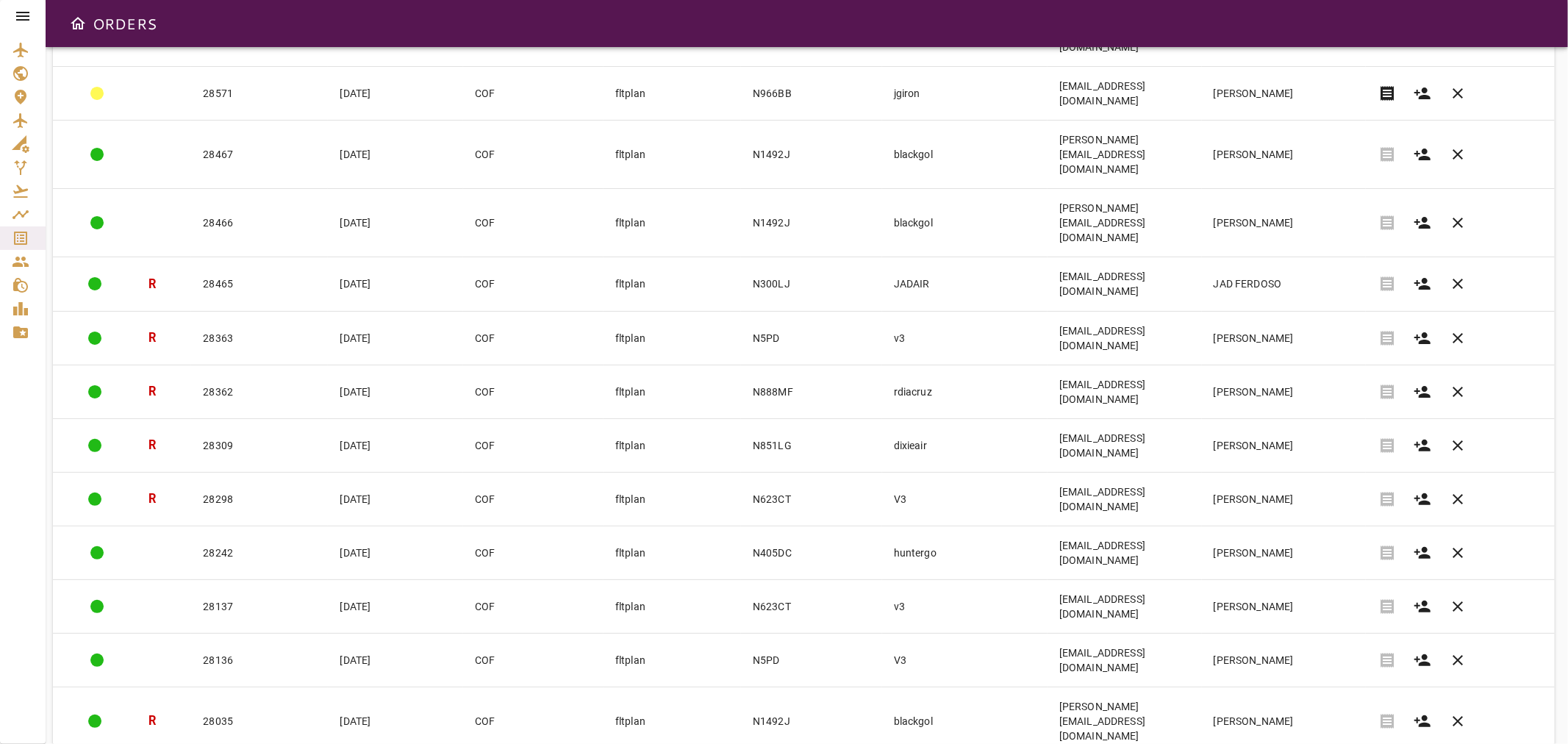
drag, startPoint x: 944, startPoint y: 542, endPoint x: 847, endPoint y: 542, distance: 97.0
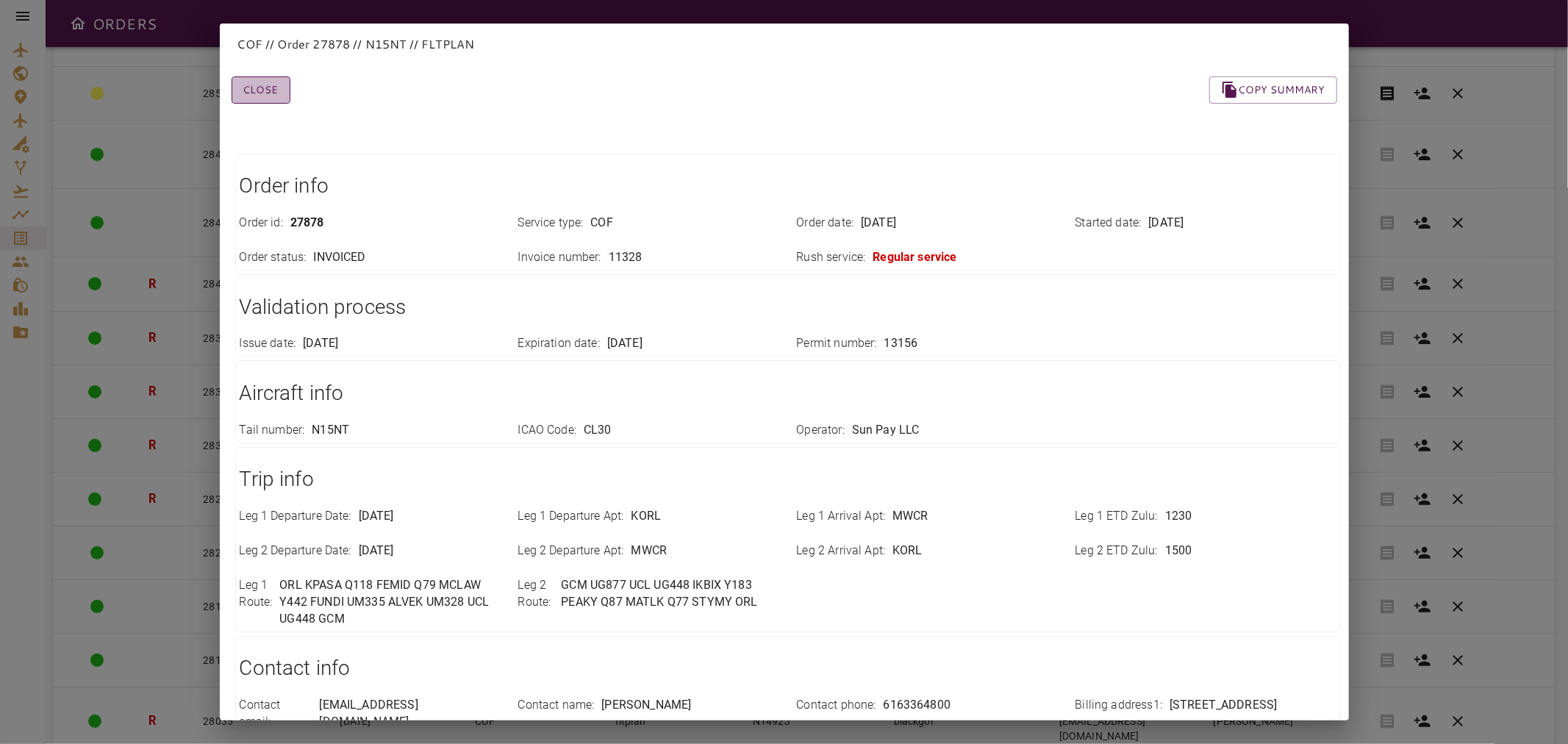
click at [258, 85] on button "Close" at bounding box center [260, 90] width 59 height 27
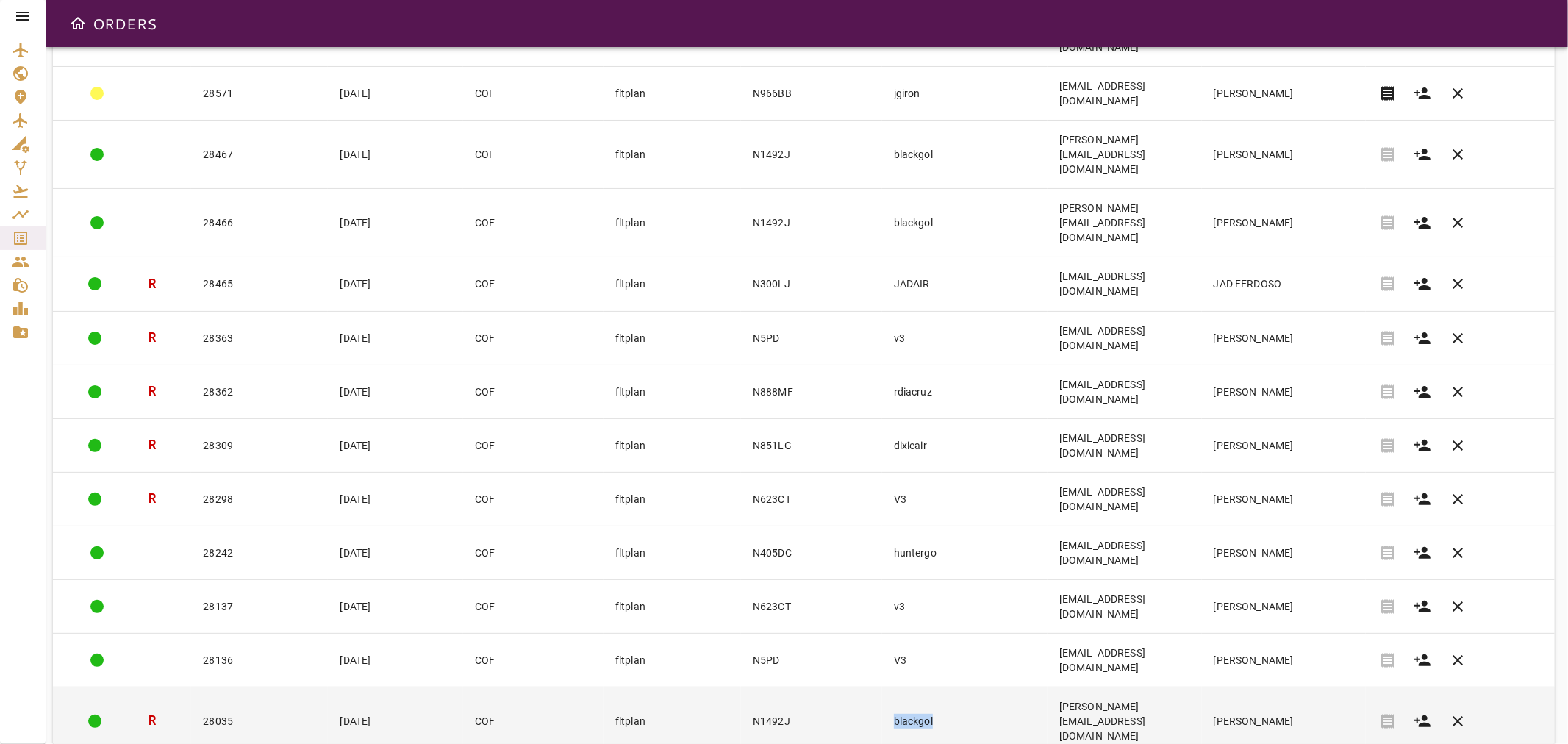
drag, startPoint x: 926, startPoint y: 498, endPoint x: 846, endPoint y: 503, distance: 80.2
click at [846, 686] on tr "R 28035 [DATE] COF fltplan N1492J blackgol [PERSON_NAME][EMAIL_ADDRESS][DOMAIN_…" at bounding box center [803, 720] width 1502 height 68
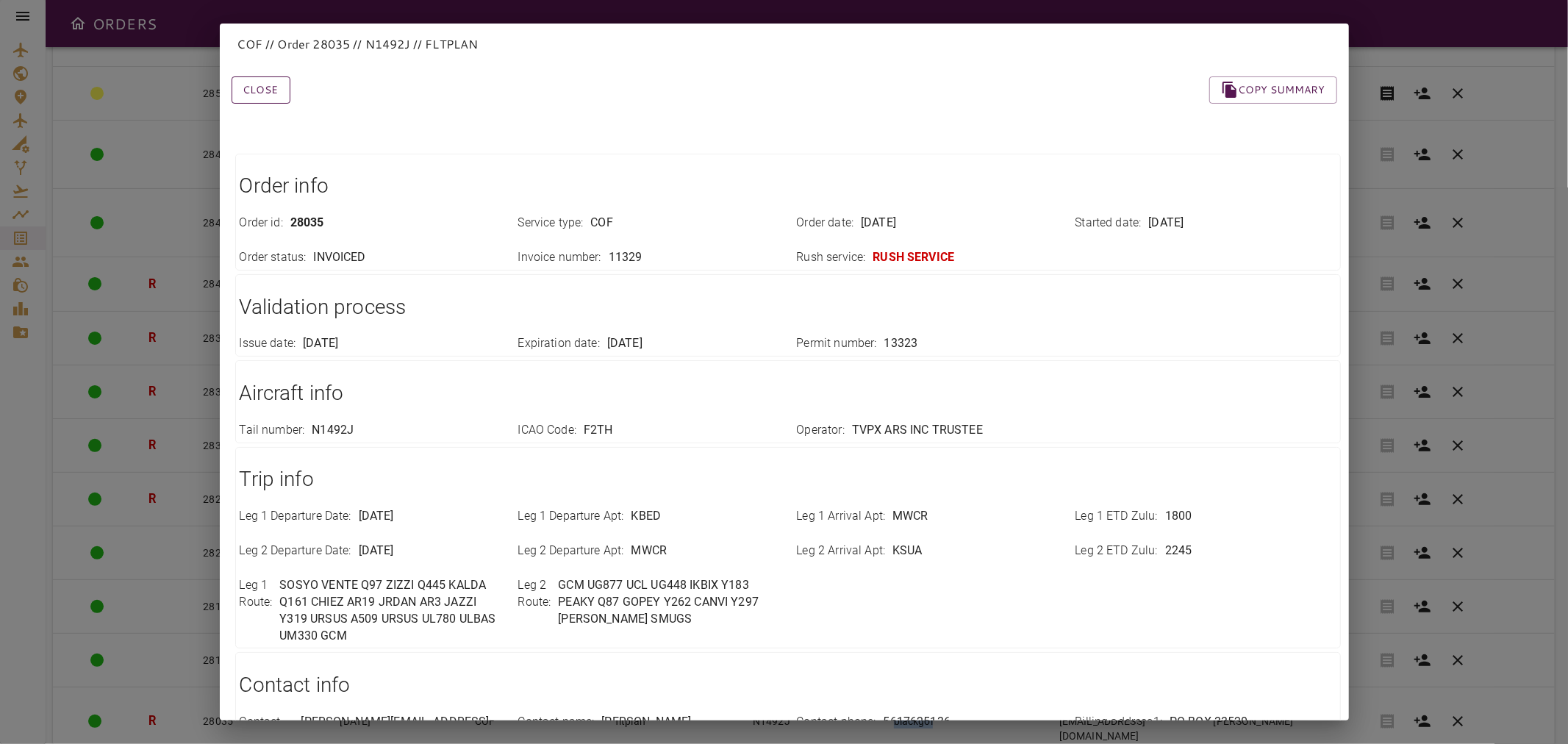
click at [267, 79] on button "Close" at bounding box center [260, 90] width 59 height 27
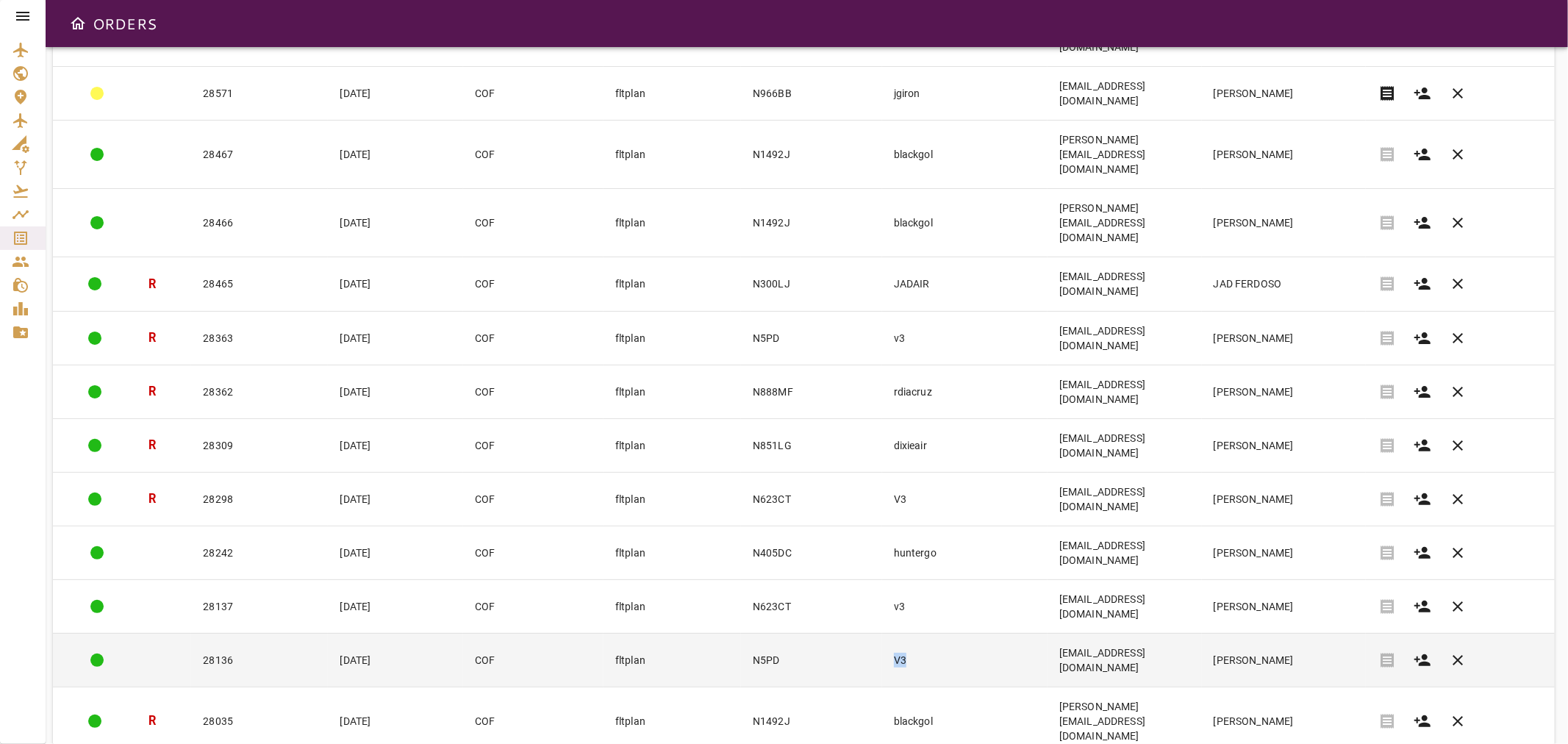
drag, startPoint x: 902, startPoint y: 461, endPoint x: 854, endPoint y: 456, distance: 48.3
click at [854, 633] on tr "28136 [DATE] COF fltplan N5PD V3 [EMAIL_ADDRESS][DOMAIN_NAME] [PERSON_NAME] rec…" at bounding box center [803, 659] width 1502 height 53
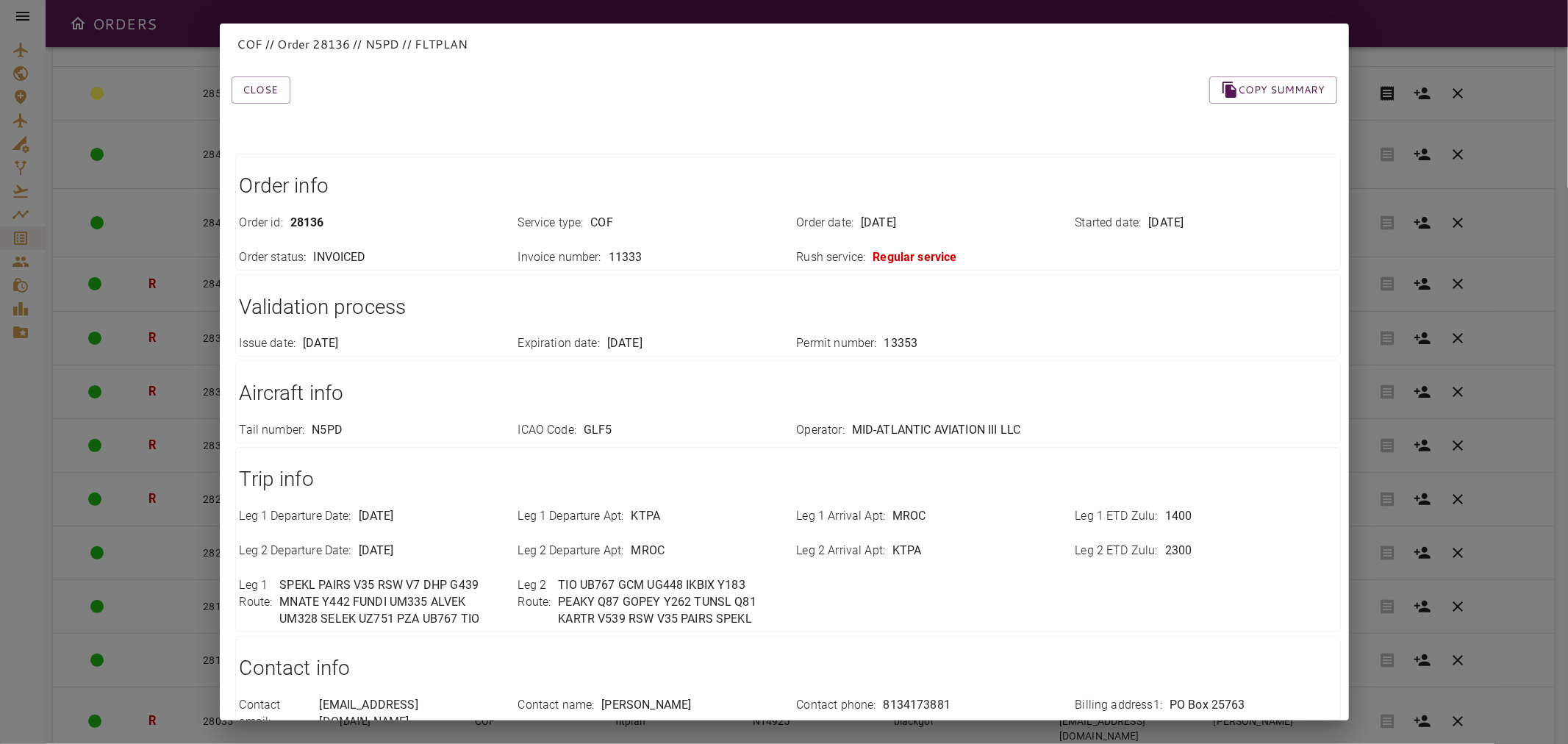
drag, startPoint x: 272, startPoint y: 87, endPoint x: 412, endPoint y: 177, distance: 166.4
click at [272, 87] on button "Close" at bounding box center [260, 90] width 59 height 27
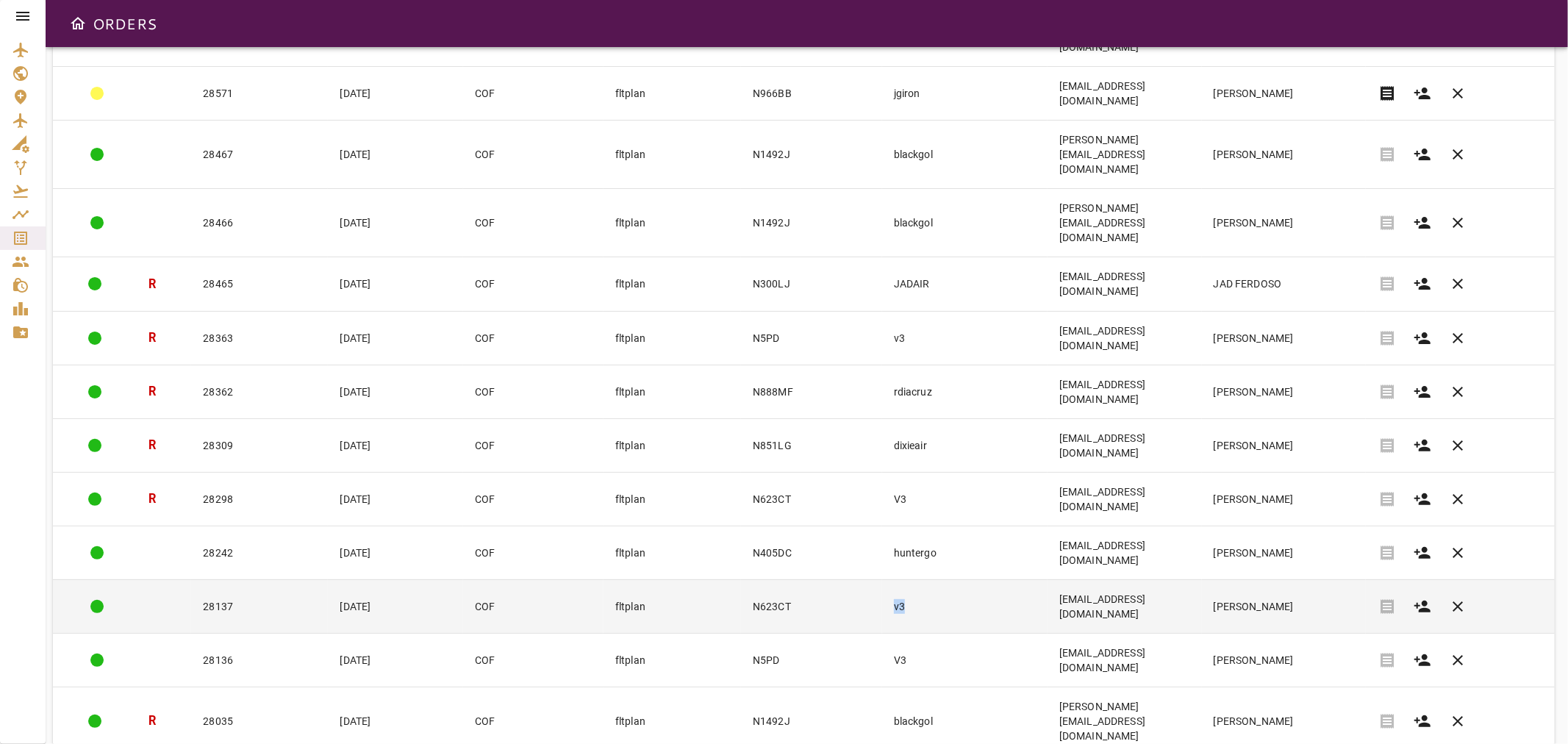
drag, startPoint x: 906, startPoint y: 422, endPoint x: 868, endPoint y: 418, distance: 38.2
click at [868, 579] on tr "28137 [DATE] COF fltplan N623CT v3 [EMAIL_ADDRESS][DOMAIN_NAME] [PERSON_NAME] r…" at bounding box center [803, 605] width 1502 height 53
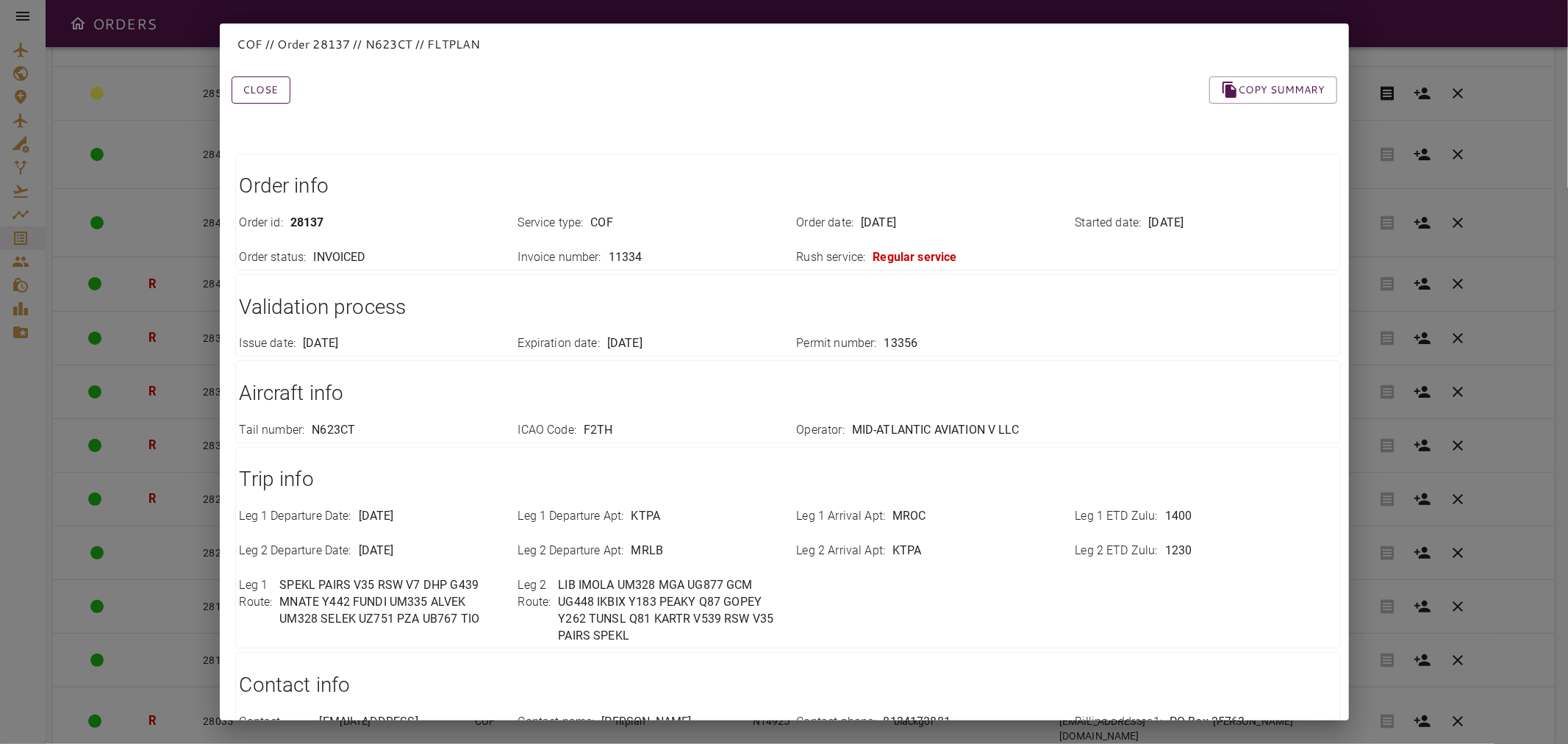
drag, startPoint x: 263, startPoint y: 95, endPoint x: 276, endPoint y: 101, distance: 14.3
click at [263, 95] on button "Close" at bounding box center [260, 90] width 59 height 27
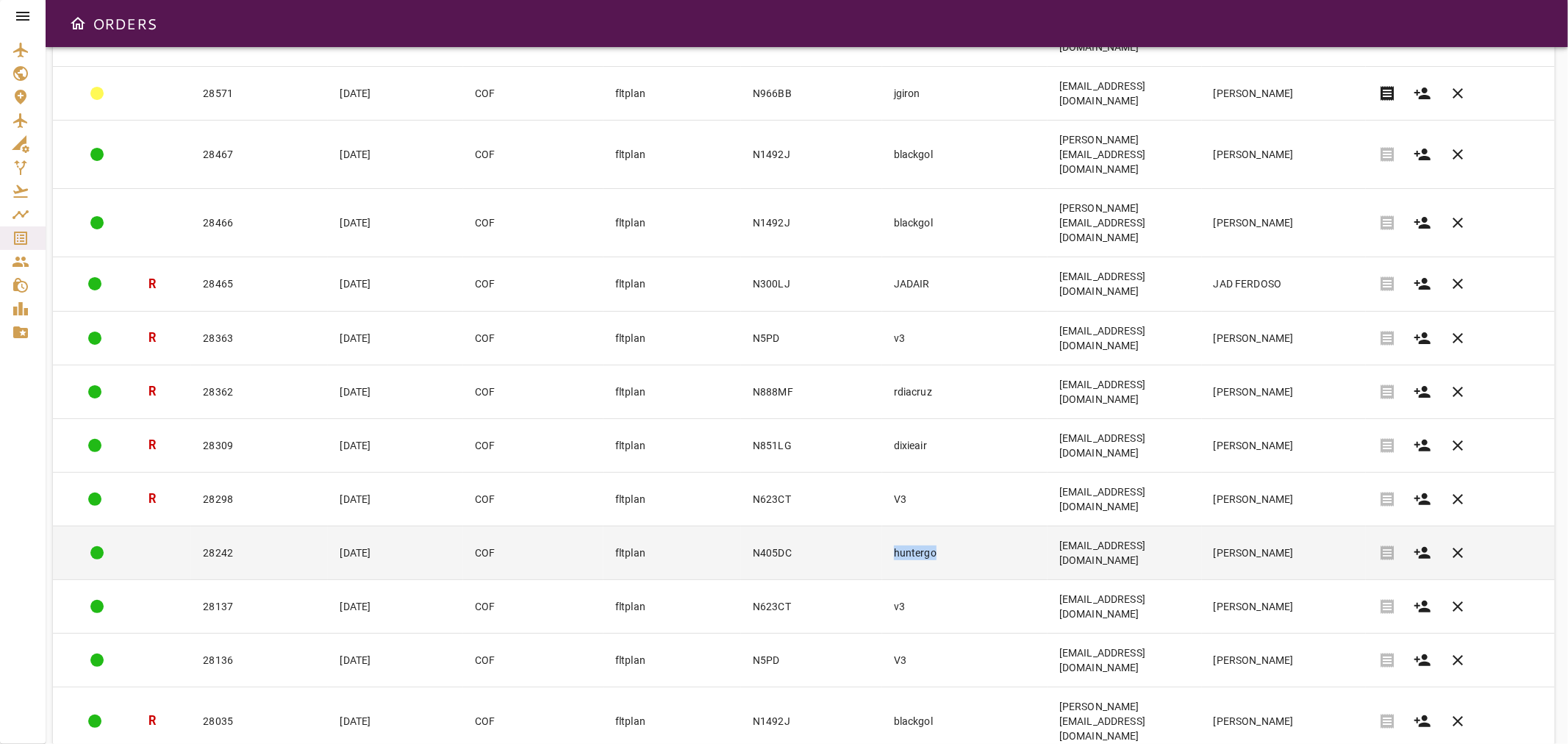
drag, startPoint x: 939, startPoint y: 388, endPoint x: 861, endPoint y: 387, distance: 78.0
click at [861, 526] on tr "28242 [DATE] COF fltplan N405DC huntergo [EMAIL_ADDRESS][DOMAIN_NAME] [PERSON_N…" at bounding box center [803, 552] width 1502 height 53
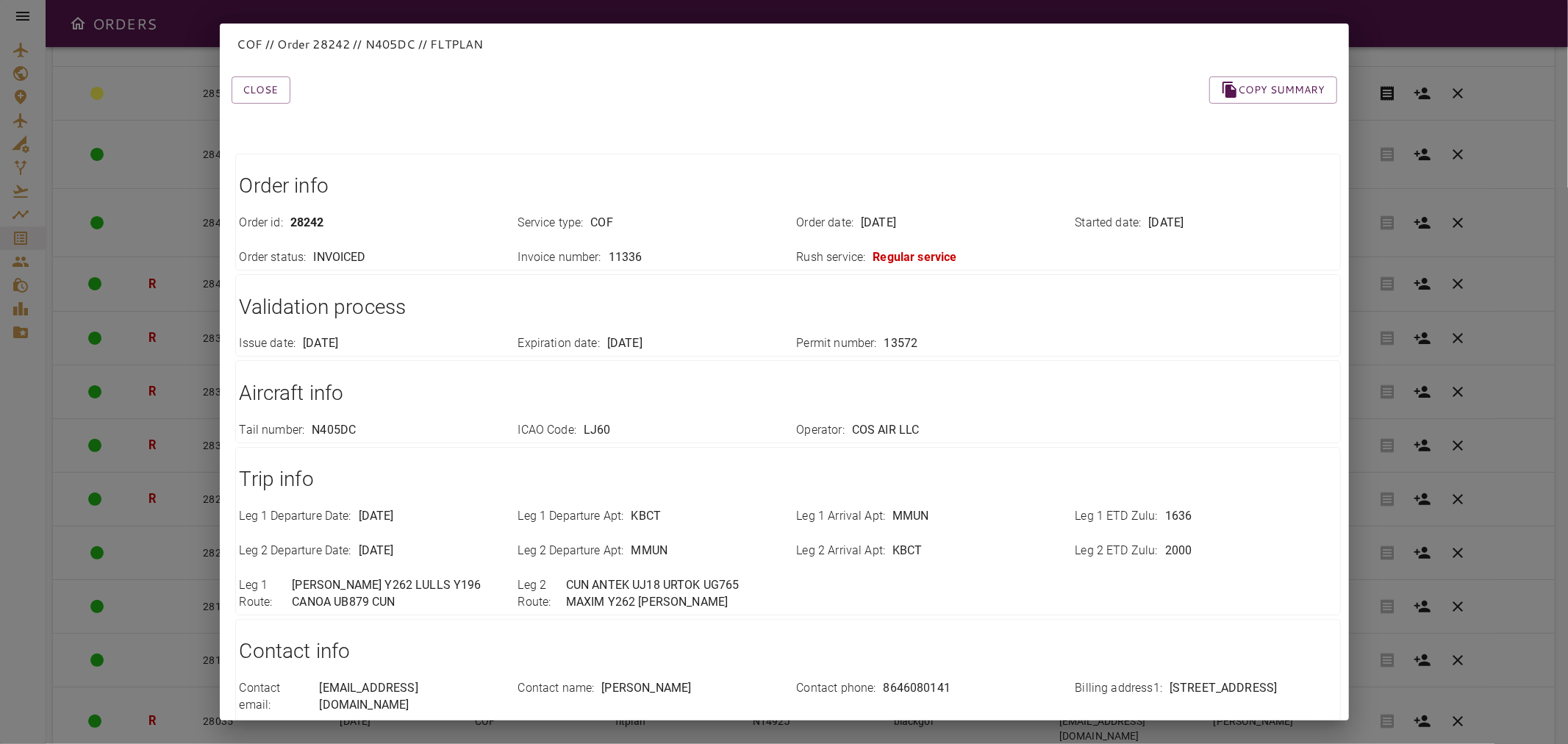
click at [857, 387] on h1 "Aircraft info" at bounding box center [788, 393] width 1097 height 29
drag, startPoint x: 255, startPoint y: 80, endPoint x: 268, endPoint y: 87, distance: 14.8
click at [255, 80] on button "Close" at bounding box center [260, 90] width 59 height 27
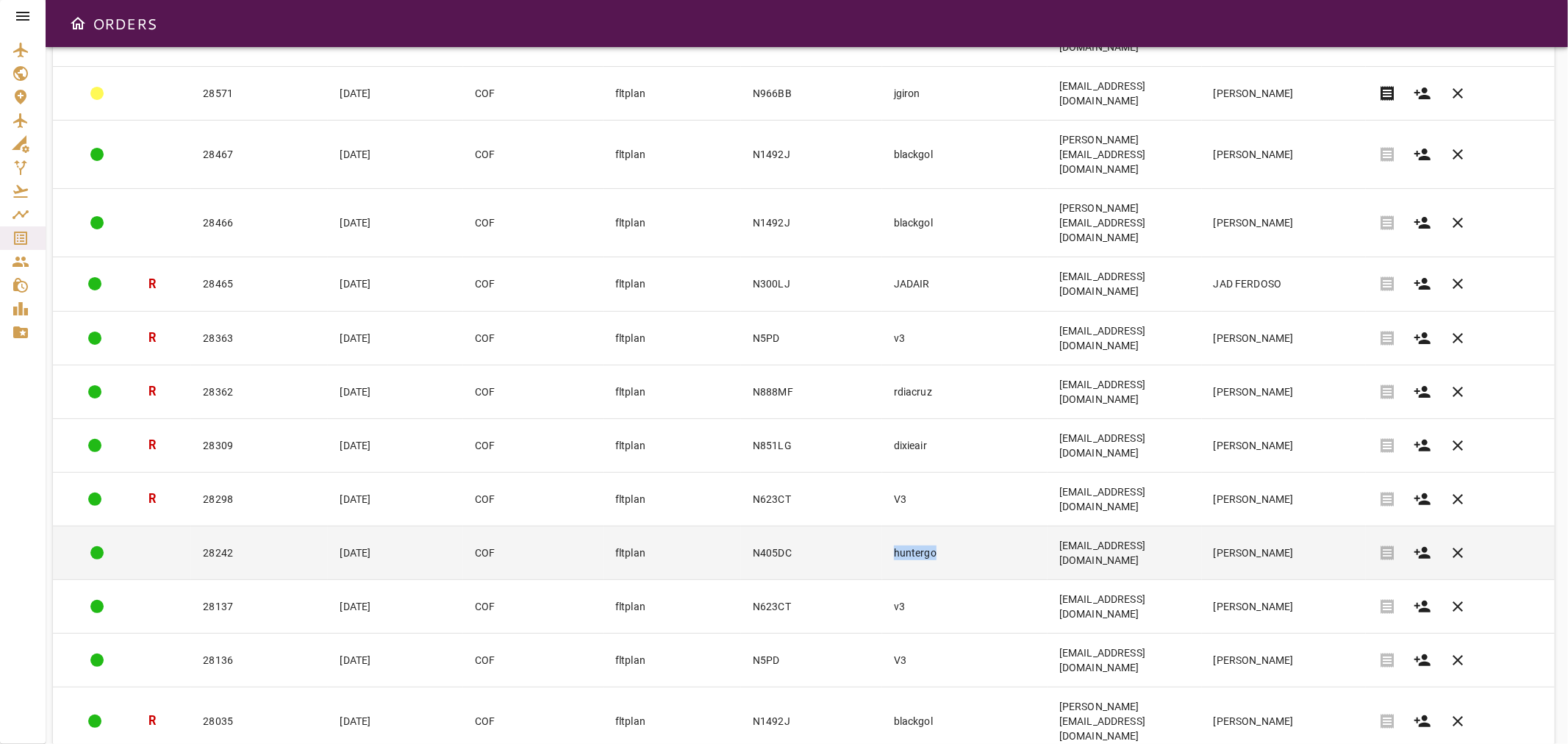
drag, startPoint x: 930, startPoint y: 380, endPoint x: 876, endPoint y: 379, distance: 54.0
click at [882, 526] on td "huntergo" at bounding box center [964, 552] width 165 height 53
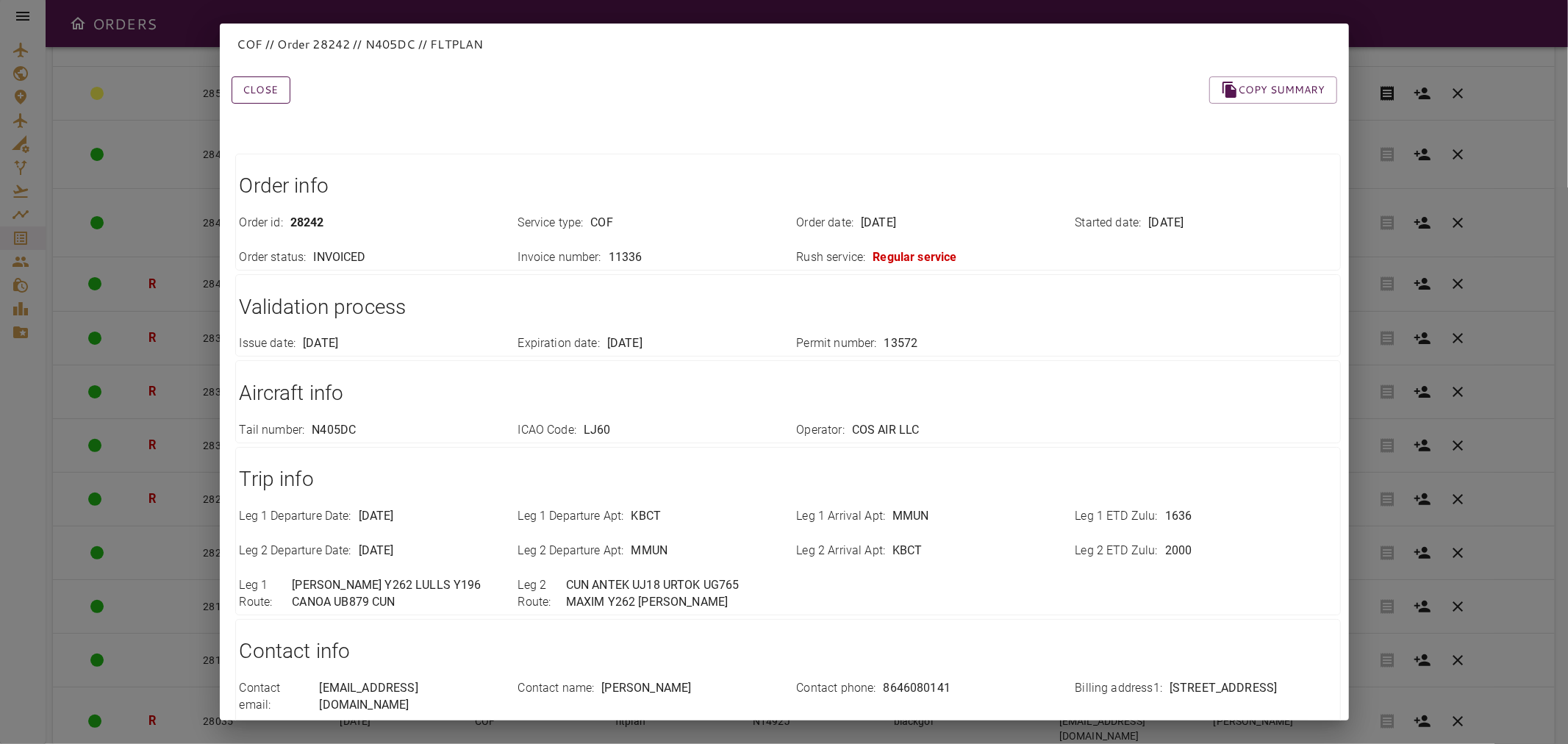
click at [274, 92] on button "Close" at bounding box center [260, 90] width 59 height 27
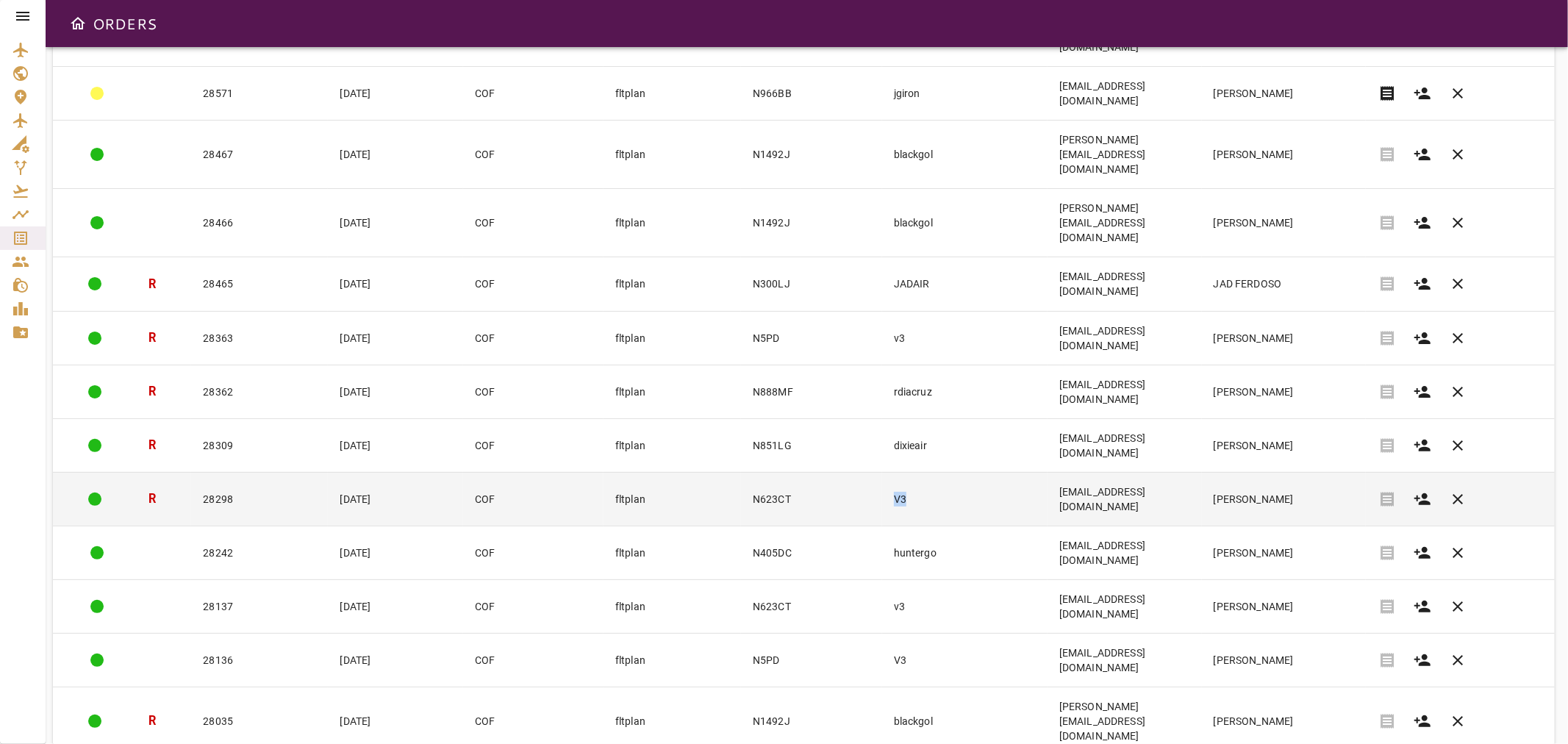
drag, startPoint x: 908, startPoint y: 339, endPoint x: 860, endPoint y: 340, distance: 48.0
click at [860, 472] on tr "R 28298 [DATE] COF fltplan N623CT V3 [EMAIL_ADDRESS][DOMAIN_NAME] [PERSON_NAME]…" at bounding box center [803, 498] width 1502 height 53
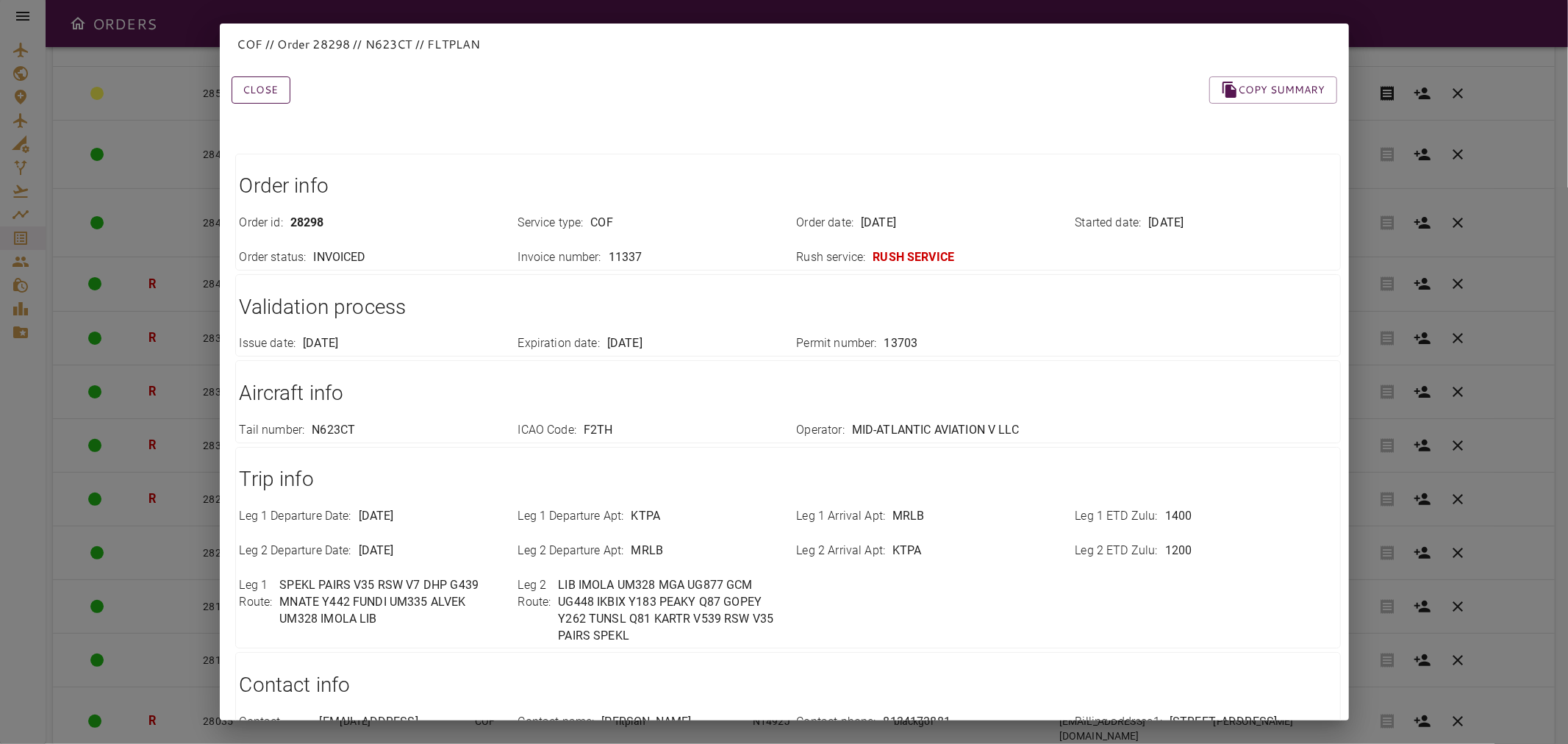
click at [263, 90] on button "Close" at bounding box center [260, 90] width 59 height 27
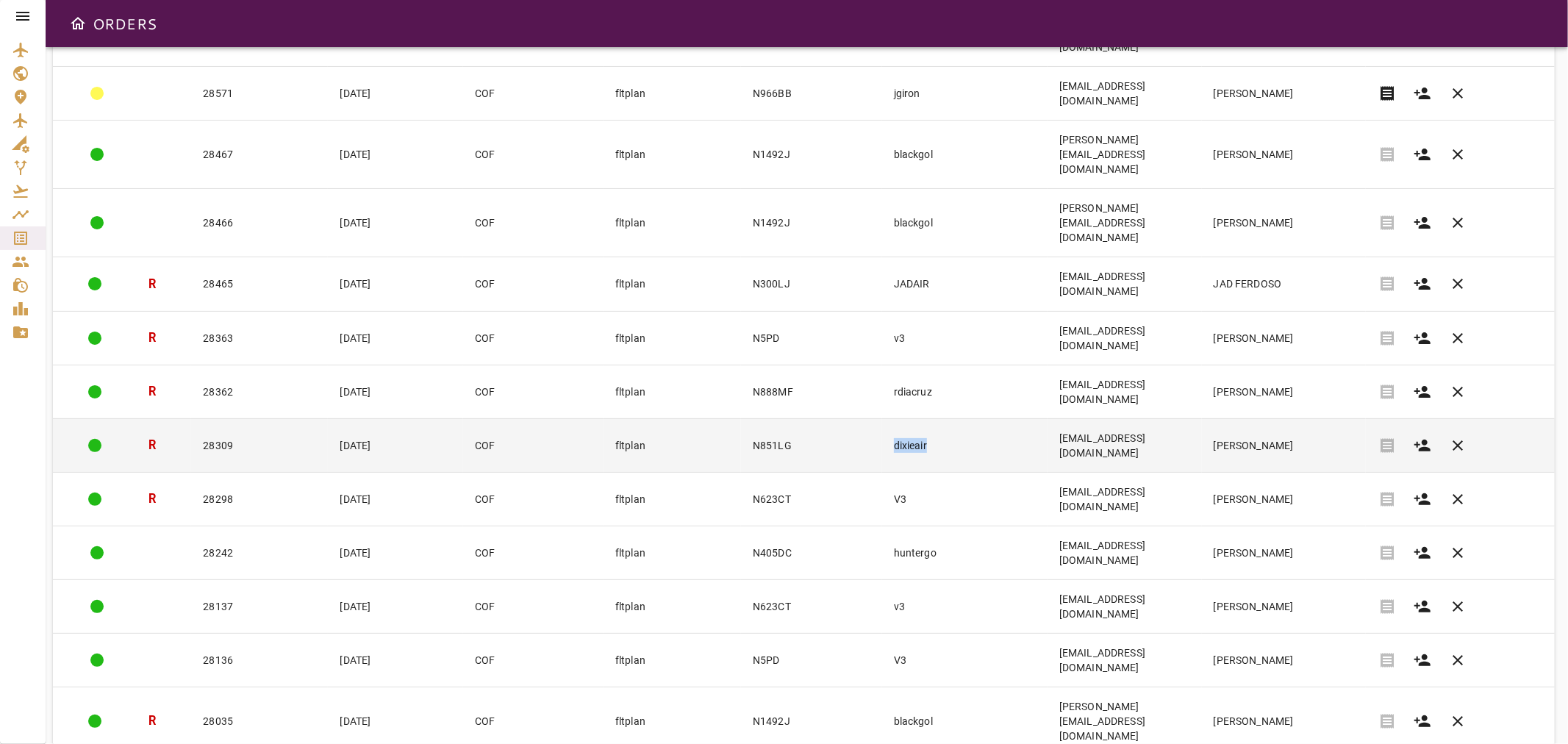
drag, startPoint x: 942, startPoint y: 303, endPoint x: 871, endPoint y: 310, distance: 71.3
click at [882, 418] on td "dixieair" at bounding box center [964, 444] width 165 height 53
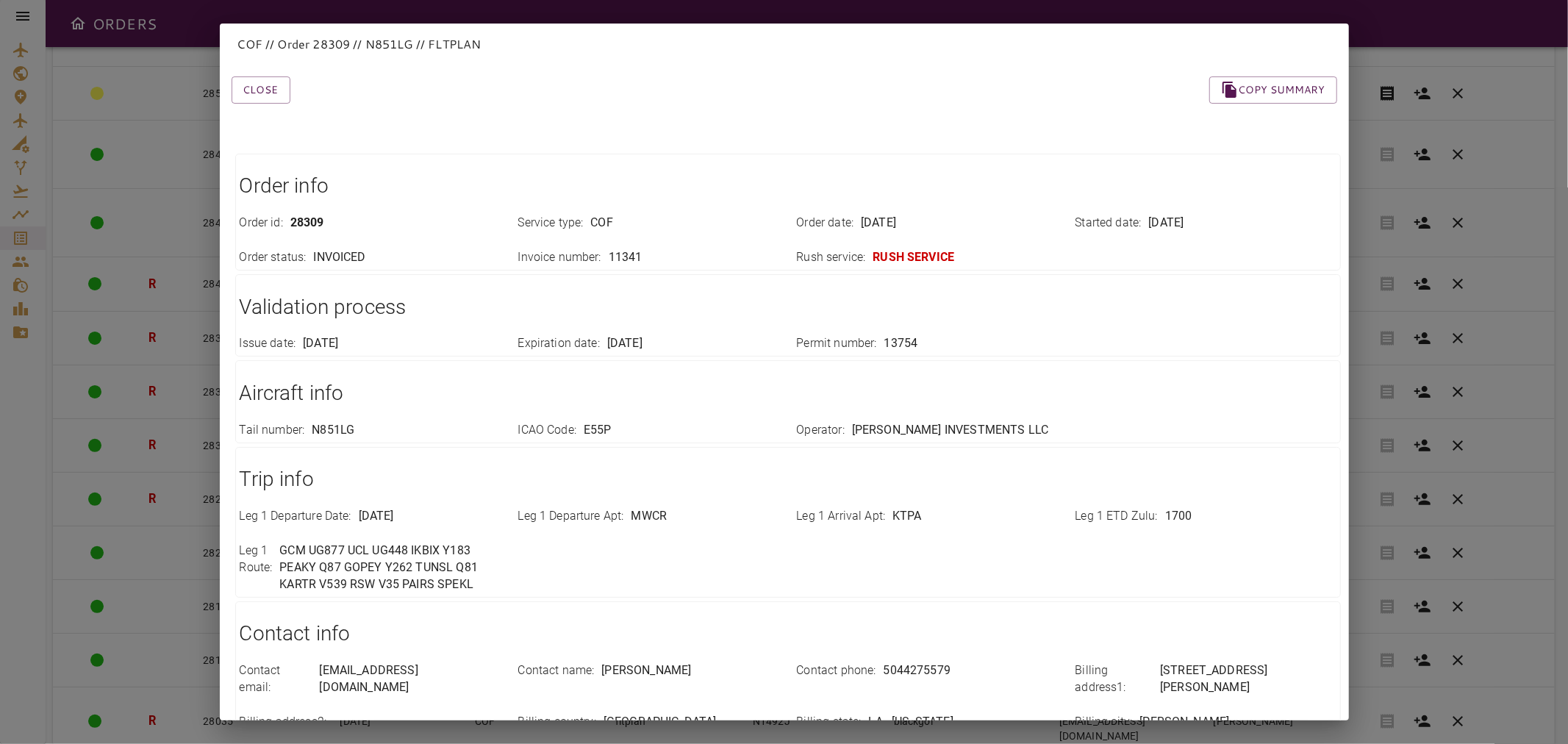
drag, startPoint x: 277, startPoint y: 95, endPoint x: 296, endPoint y: 101, distance: 19.9
click at [277, 95] on button "Close" at bounding box center [260, 90] width 59 height 27
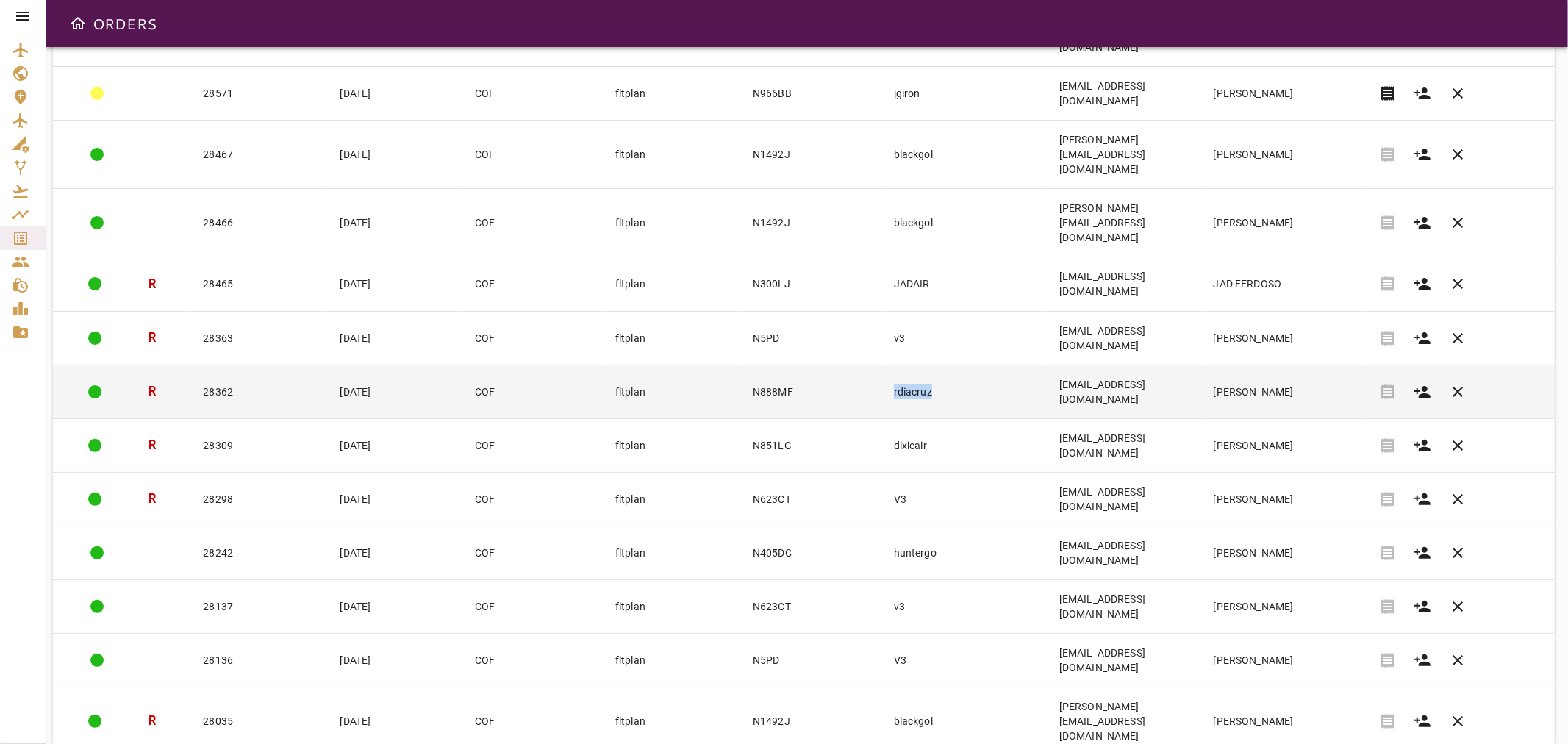
drag, startPoint x: 935, startPoint y: 254, endPoint x: 865, endPoint y: 256, distance: 70.0
click at [865, 364] on tr "R 28362 [DATE] COF fltplan N888MF rdiacruz [EMAIL_ADDRESS][DOMAIN_NAME] [PERSON…" at bounding box center [803, 391] width 1502 height 53
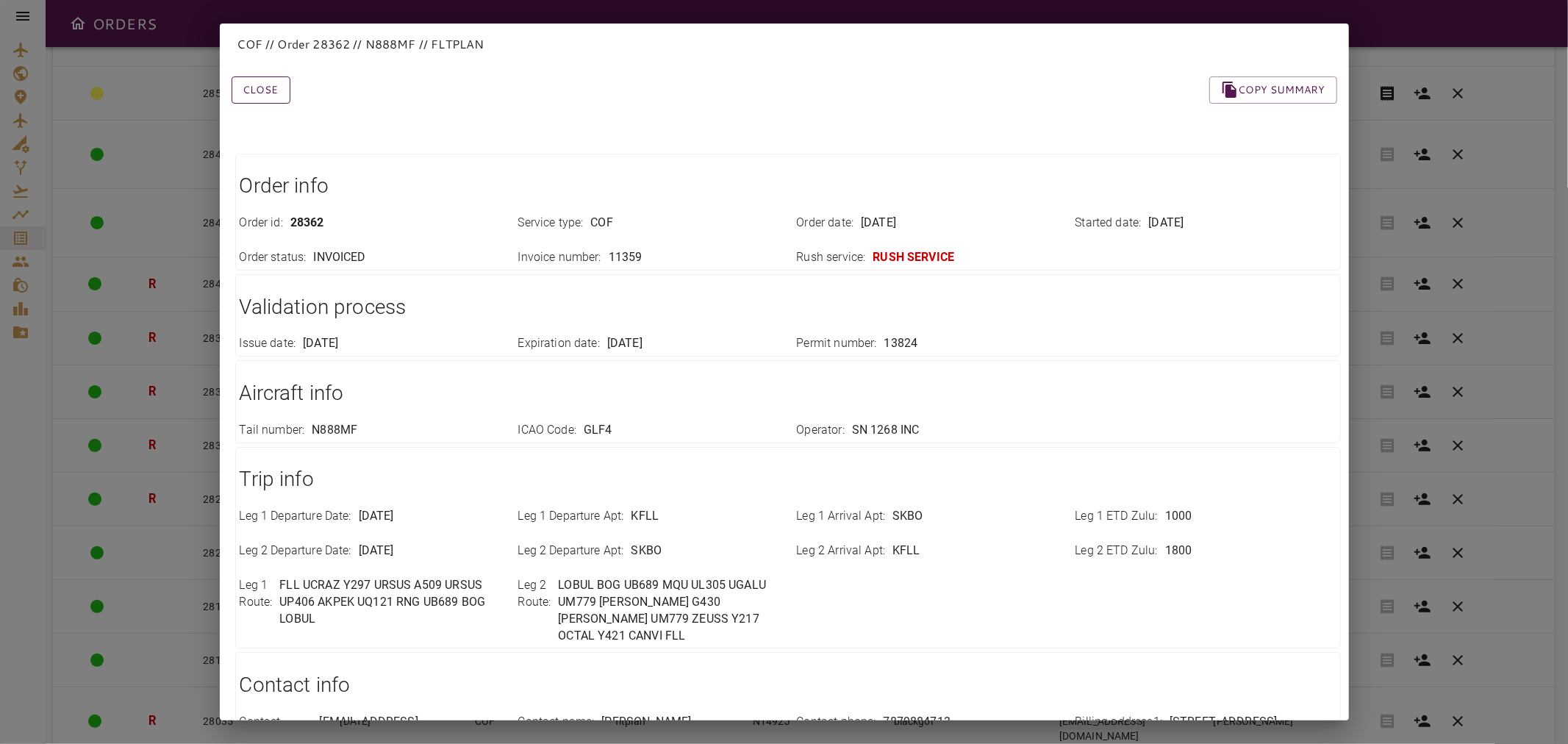
click at [247, 89] on button "Close" at bounding box center [260, 90] width 59 height 27
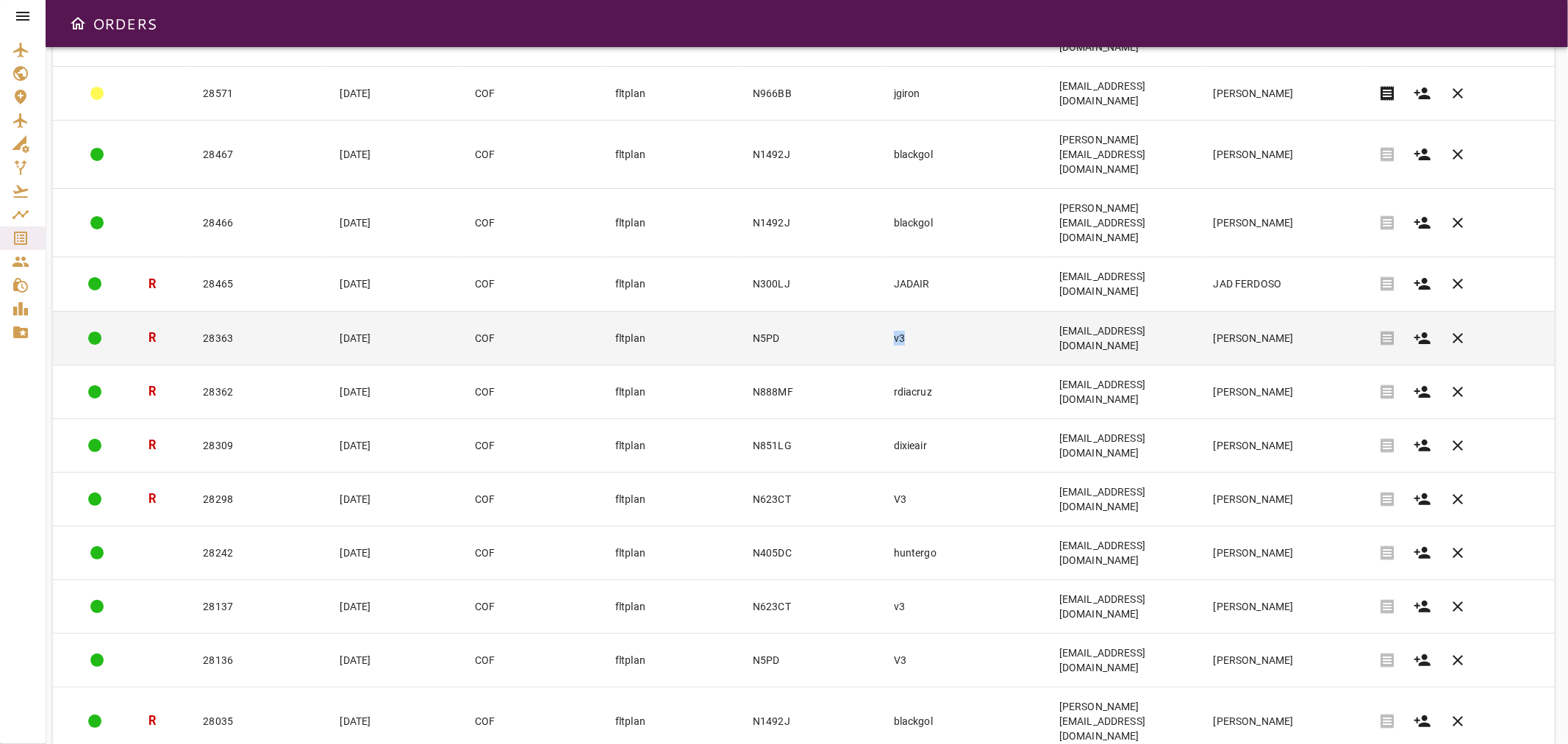
drag, startPoint x: 901, startPoint y: 222, endPoint x: 866, endPoint y: 222, distance: 35.0
click at [866, 311] on tr "R 28363 [DATE] COF fltplan N5PD v3 [EMAIL_ADDRESS][DOMAIN_NAME] [PERSON_NAME] r…" at bounding box center [803, 337] width 1502 height 53
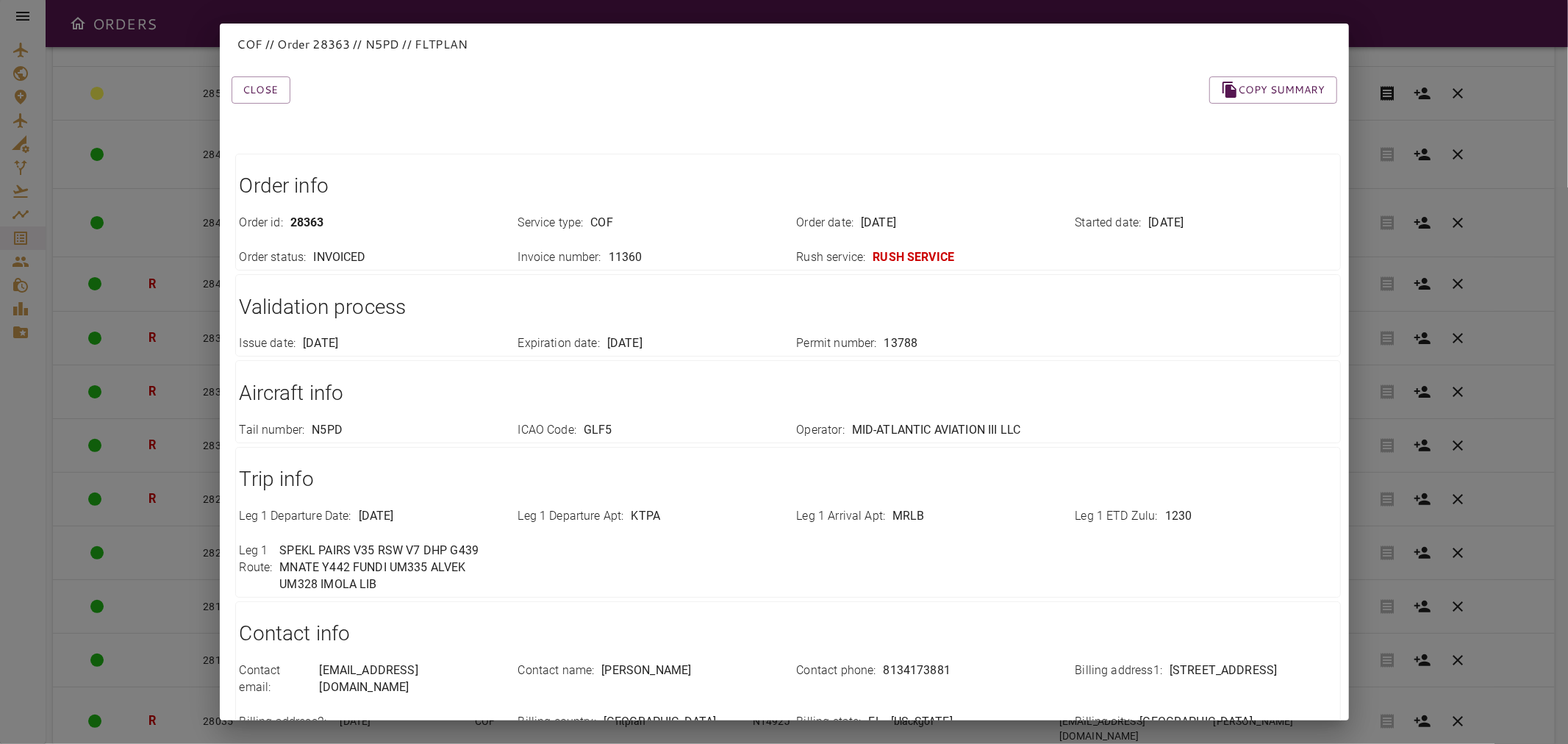
drag, startPoint x: 258, startPoint y: 94, endPoint x: 298, endPoint y: 127, distance: 51.9
click at [258, 94] on button "Close" at bounding box center [260, 90] width 59 height 27
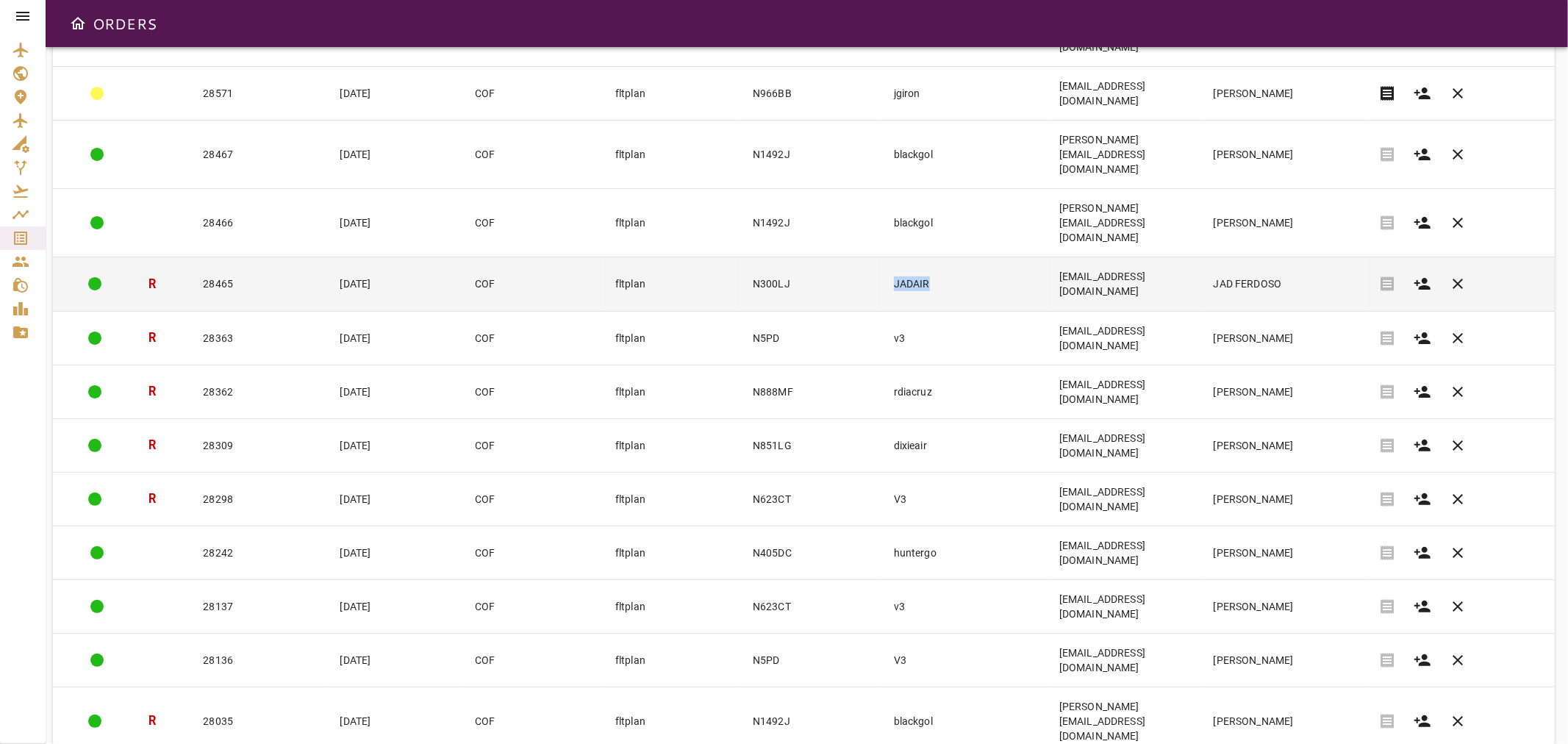
drag, startPoint x: 931, startPoint y: 175, endPoint x: 870, endPoint y: 177, distance: 61.0
click at [870, 257] on tr "R 28465 [DATE] COF fltplan N300LJ JADAIR [EMAIL_ADDRESS][DOMAIN_NAME] JAD FERDO…" at bounding box center [803, 284] width 1502 height 53
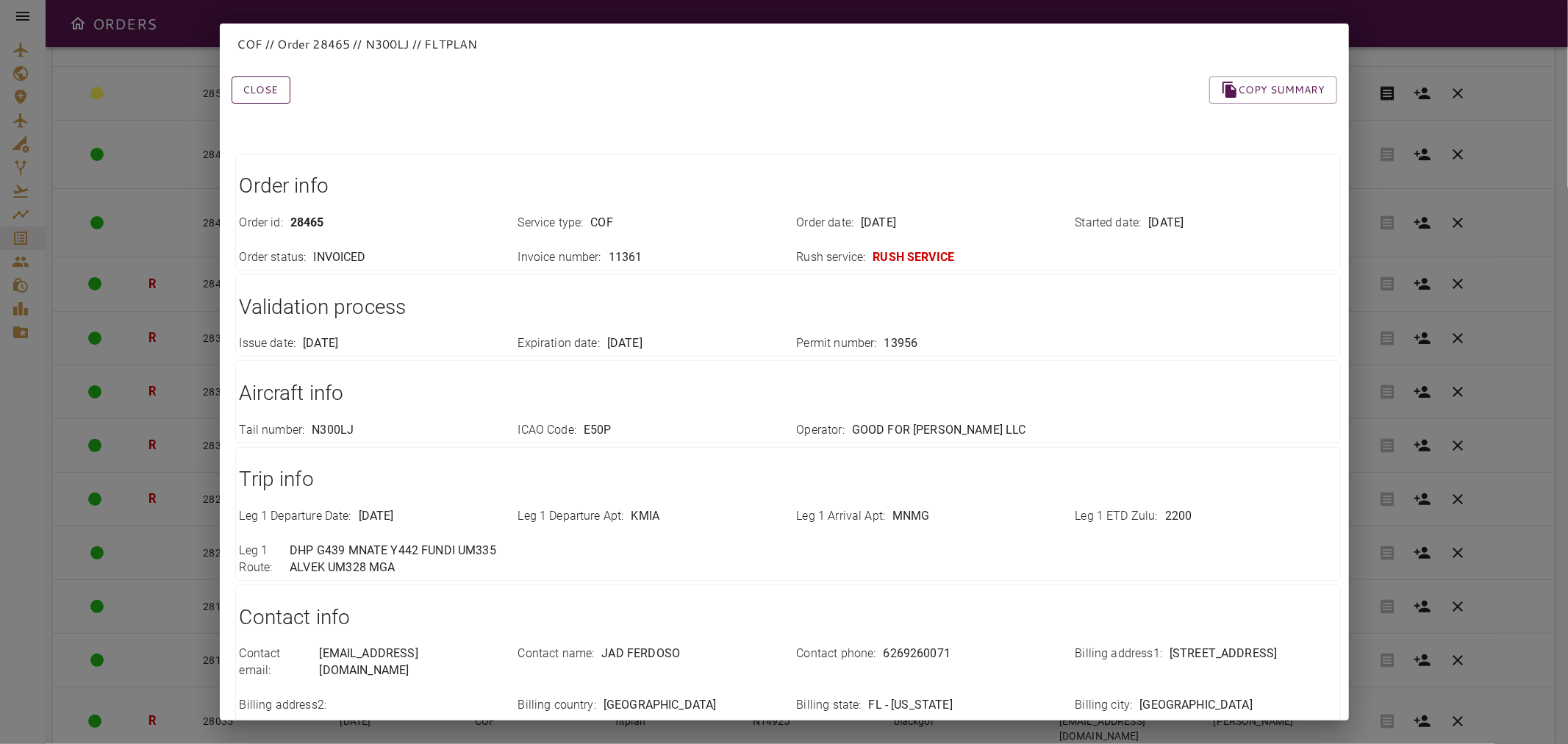
click at [255, 96] on button "Close" at bounding box center [260, 90] width 59 height 27
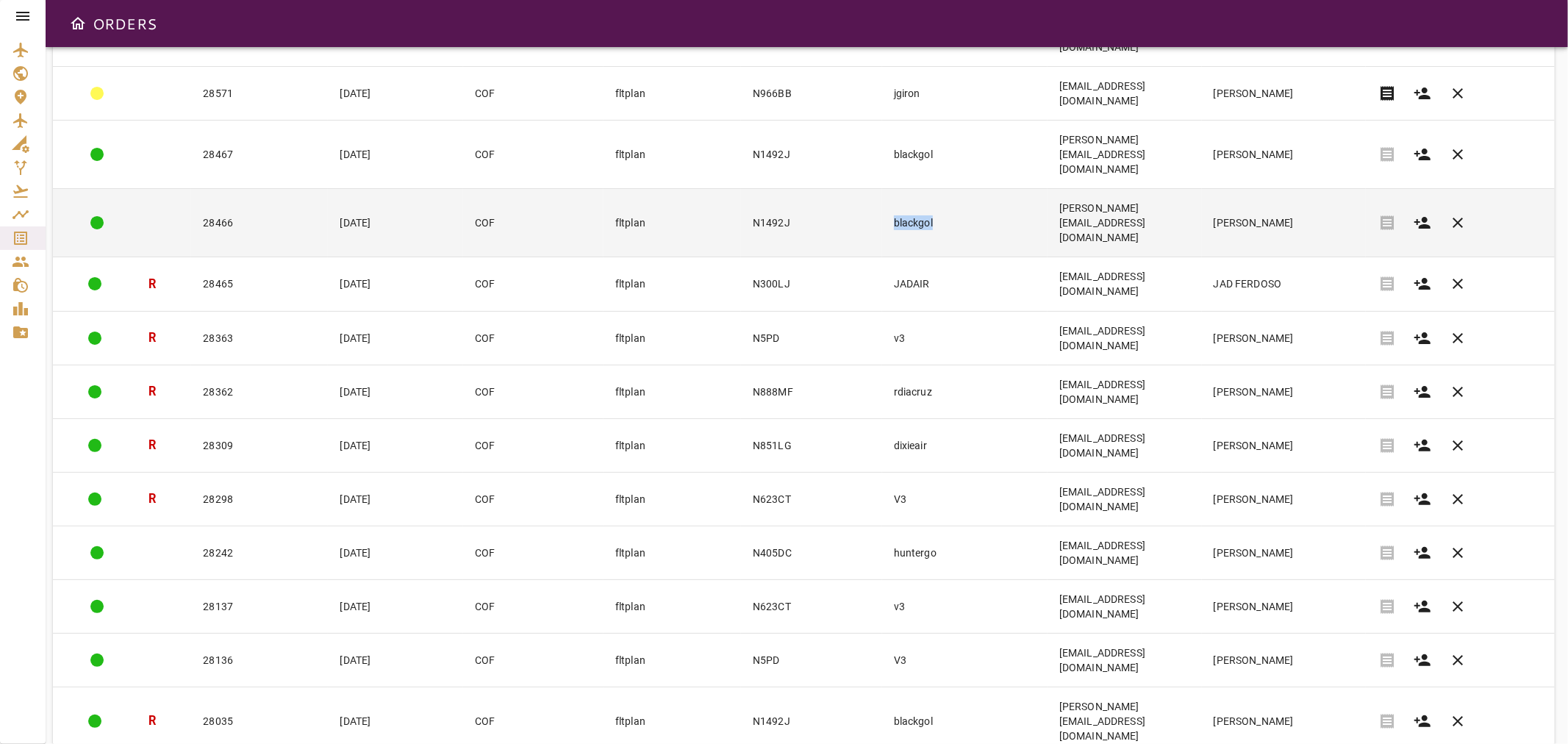
drag, startPoint x: 935, startPoint y: 135, endPoint x: 840, endPoint y: 135, distance: 95.0
click at [840, 188] on tr "28466 [DATE] COF fltplan N1492J [PERSON_NAME] [PERSON_NAME][EMAIL_ADDRESS][DOMA…" at bounding box center [803, 222] width 1502 height 68
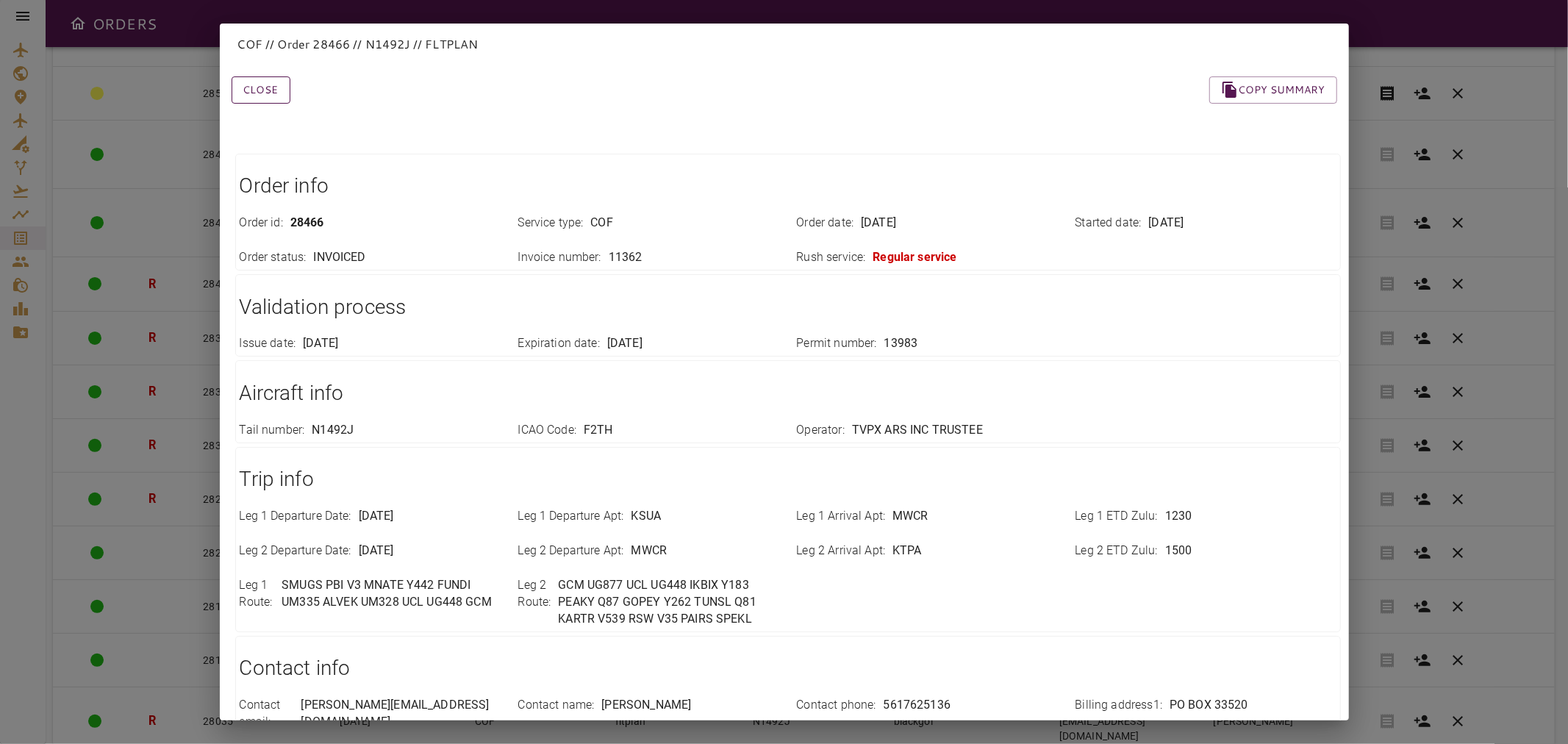
click at [251, 89] on button "Close" at bounding box center [260, 90] width 59 height 27
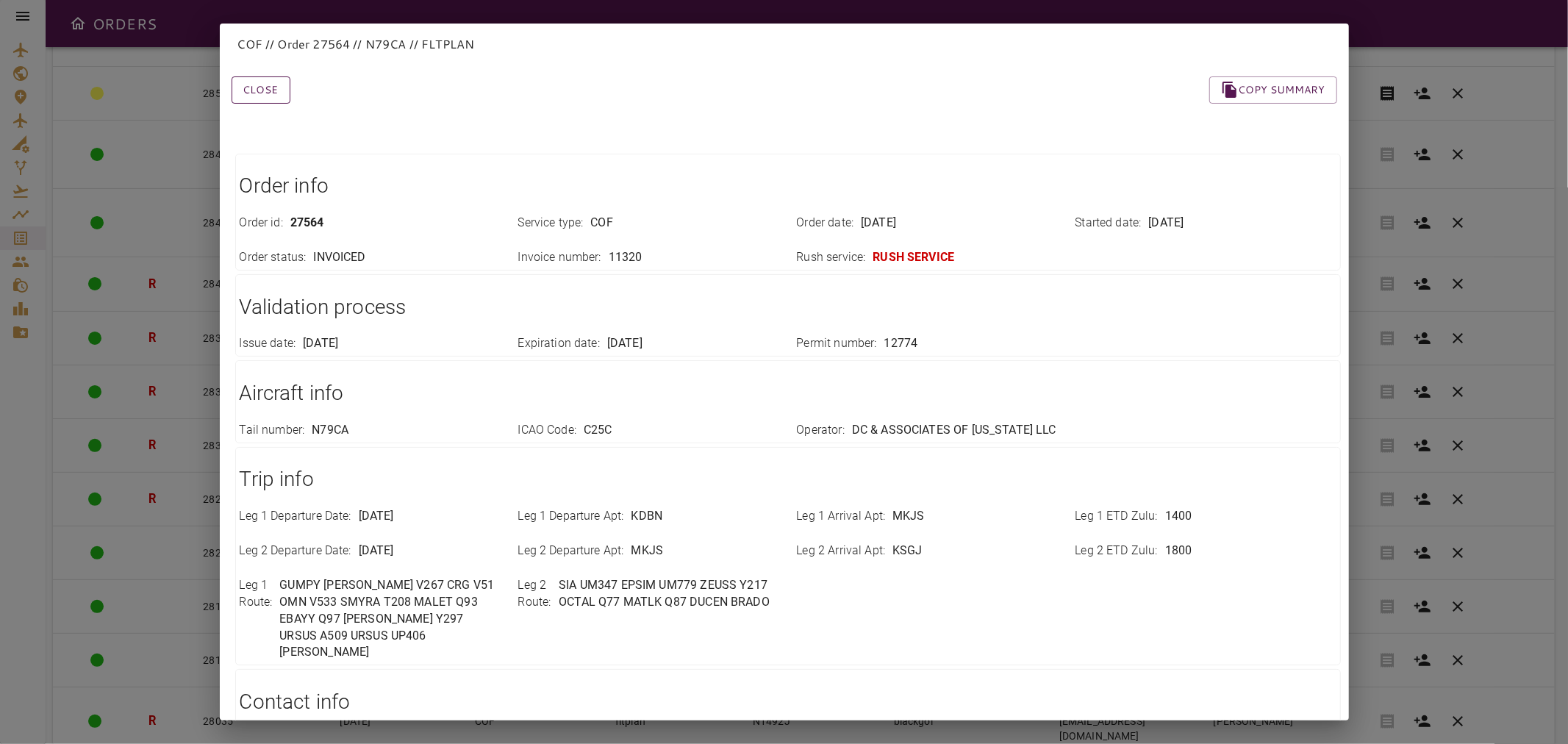
click at [274, 91] on button "Close" at bounding box center [260, 90] width 59 height 27
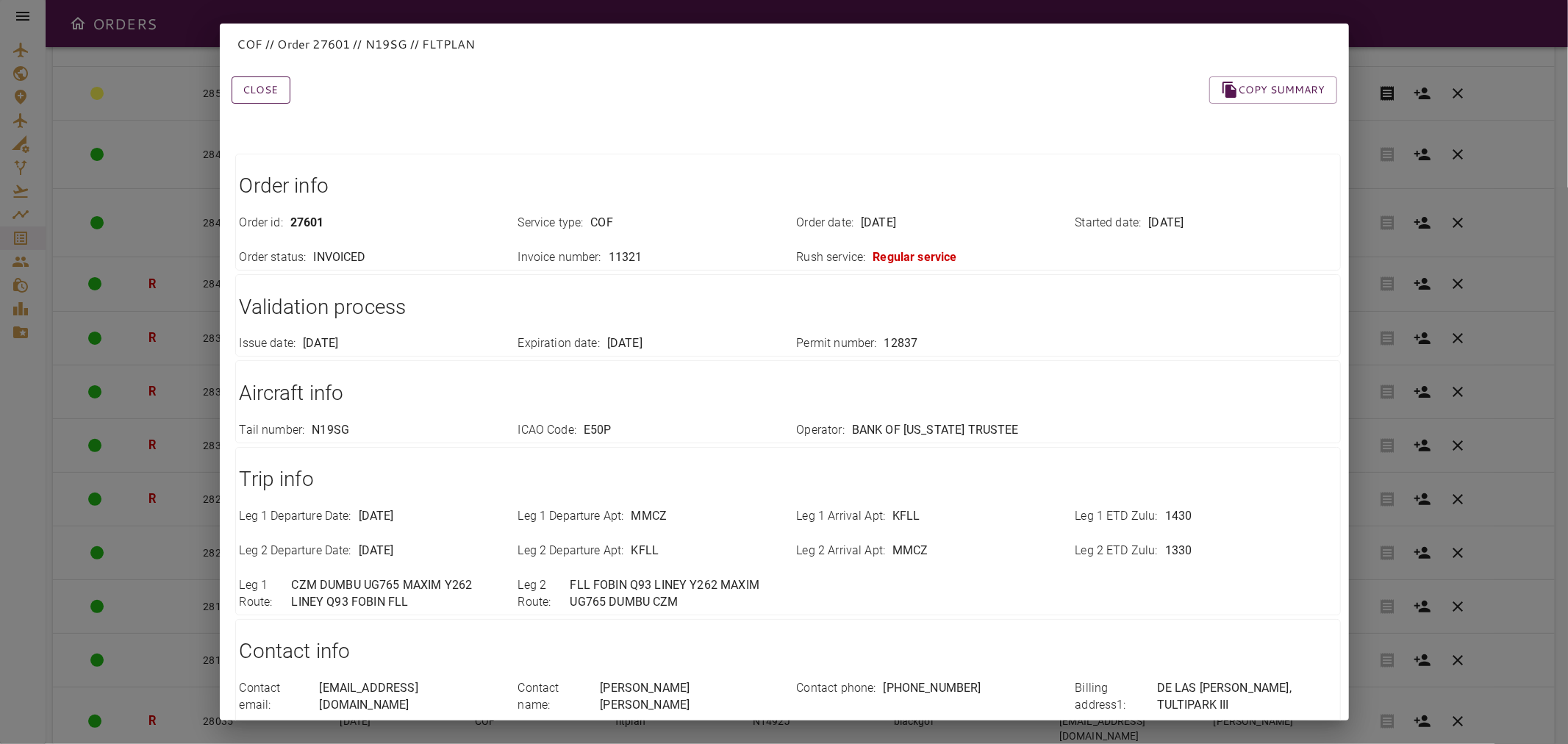
click at [259, 88] on button "Close" at bounding box center [260, 90] width 59 height 27
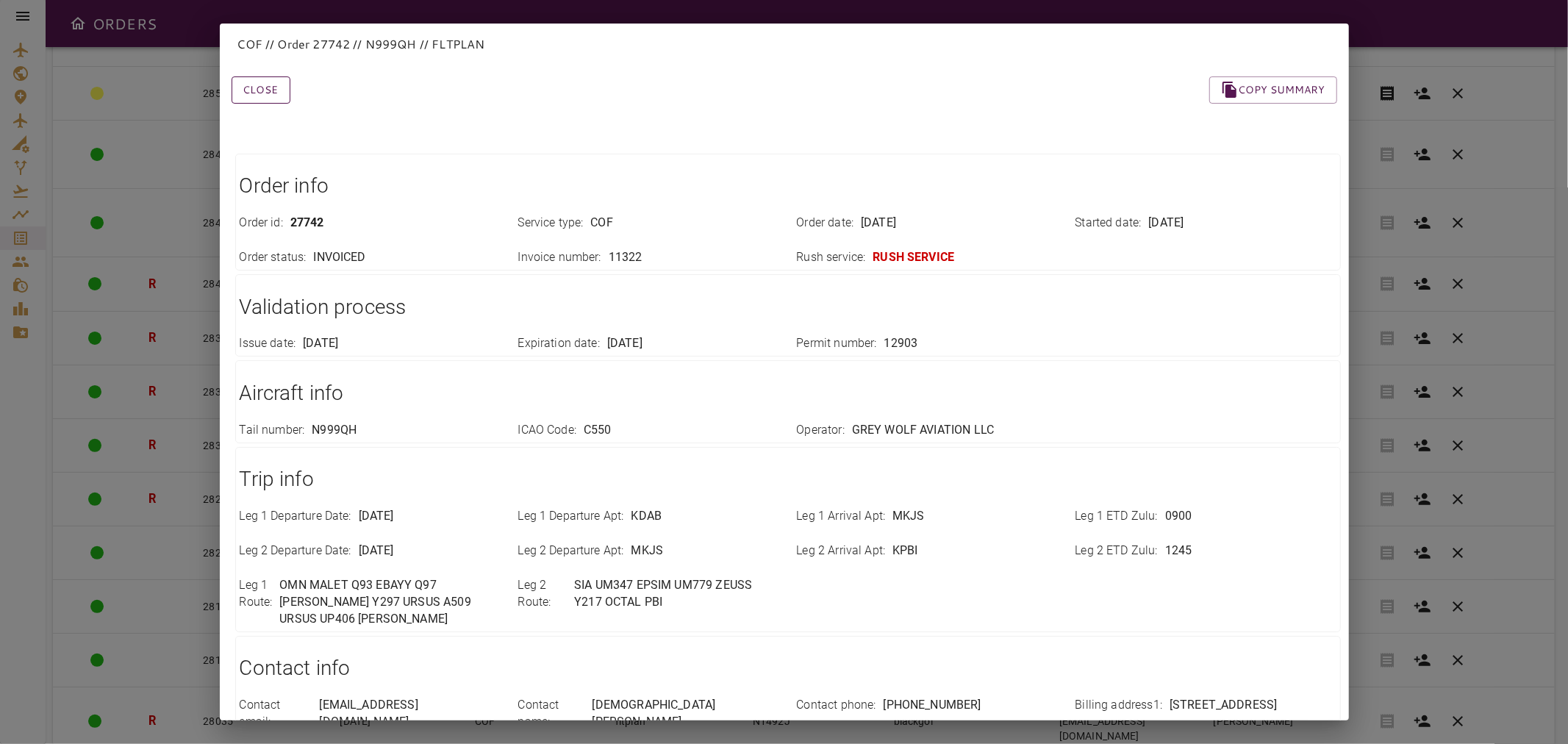
click at [268, 86] on button "Close" at bounding box center [260, 90] width 59 height 27
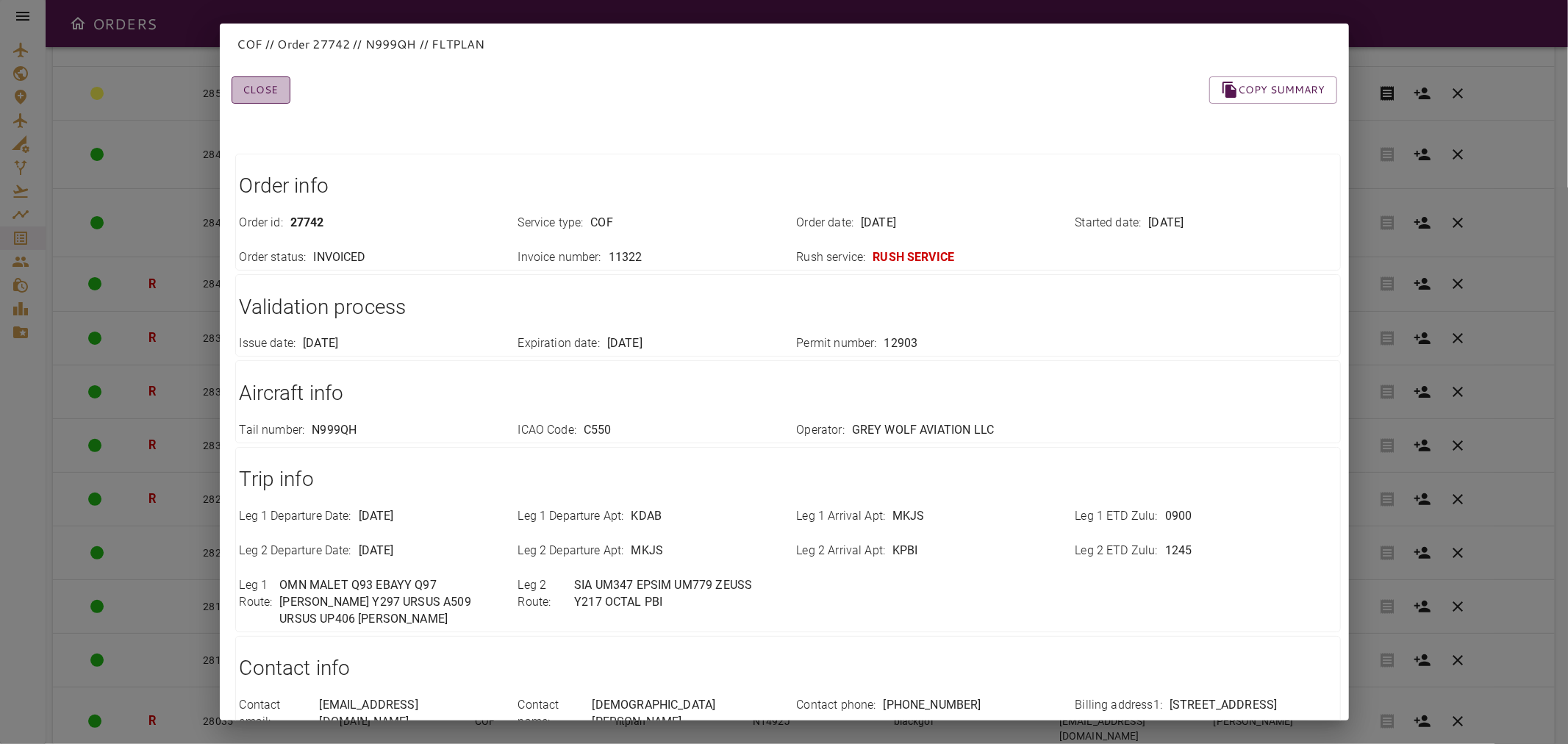
click at [263, 84] on button "Close" at bounding box center [260, 90] width 59 height 27
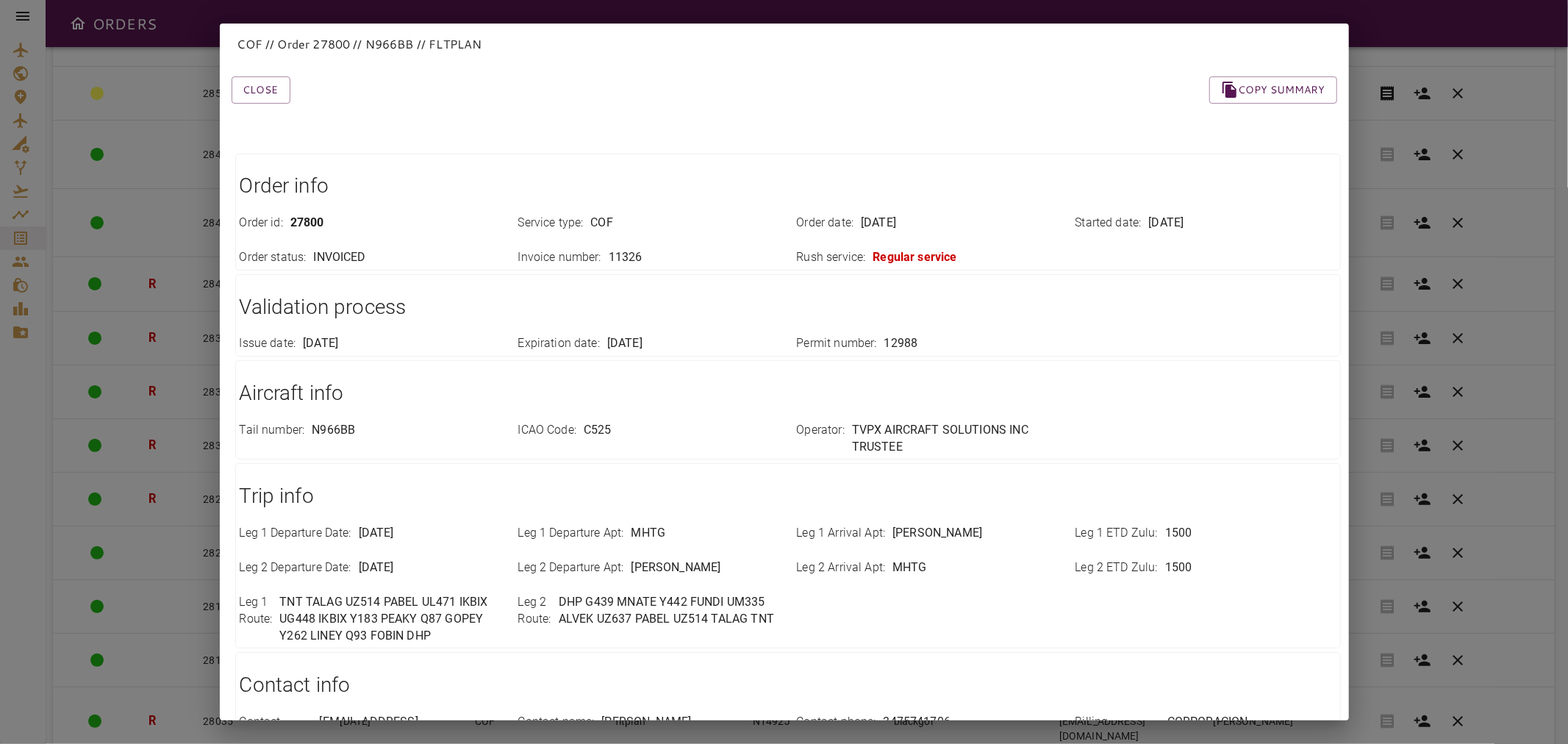
drag, startPoint x: 266, startPoint y: 99, endPoint x: 268, endPoint y: 133, distance: 34.1
click at [266, 99] on button "Close" at bounding box center [260, 90] width 59 height 27
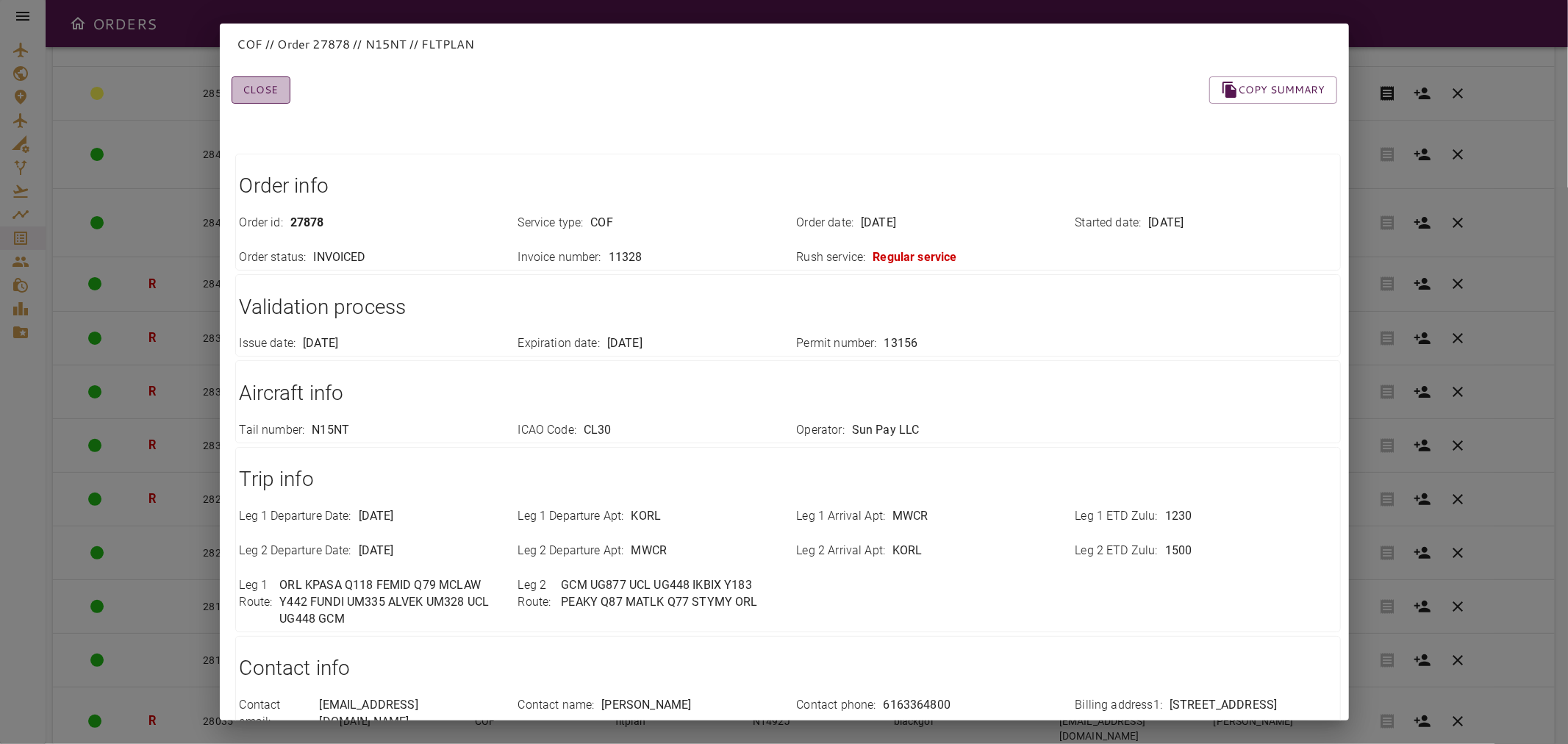
click at [270, 90] on button "Close" at bounding box center [260, 90] width 59 height 27
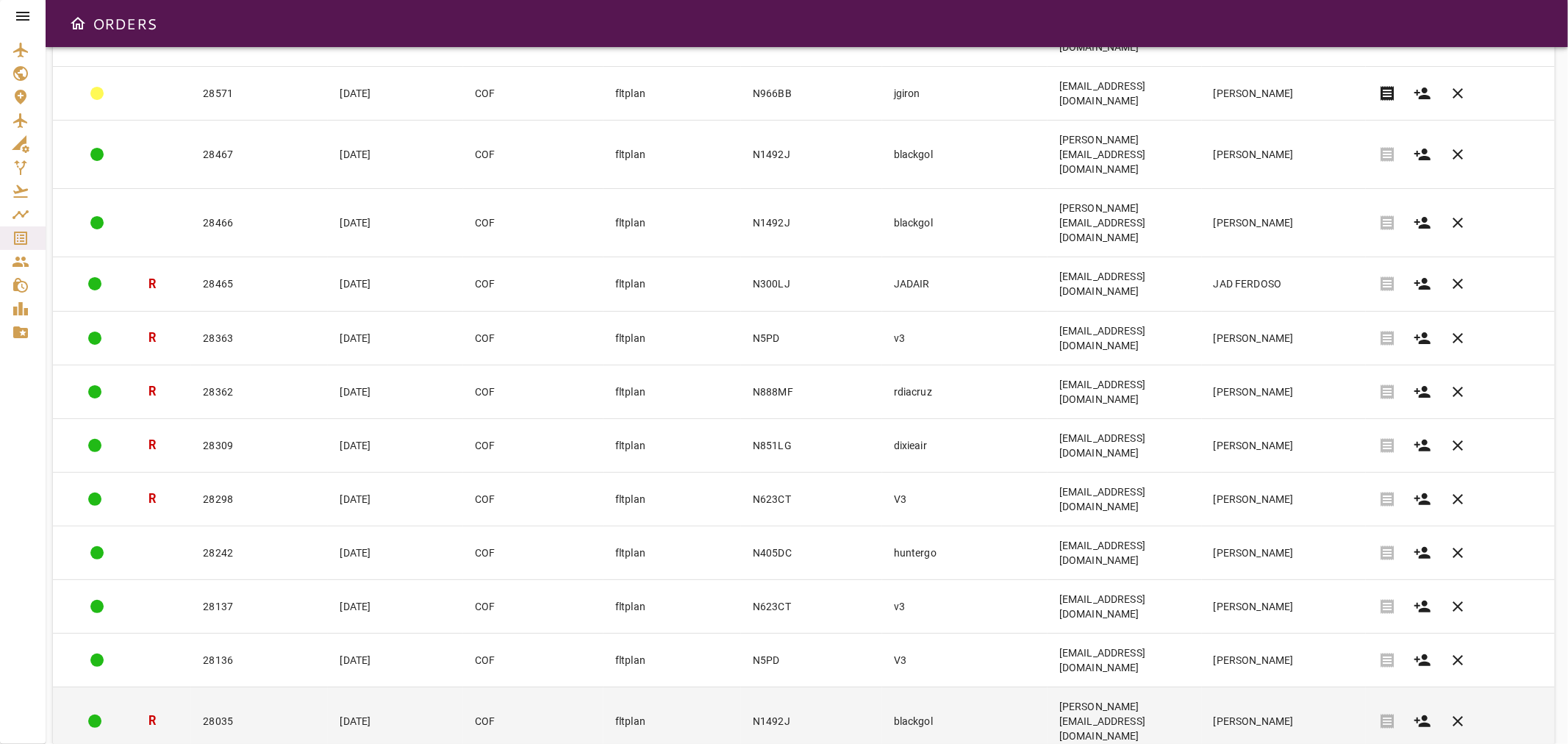
click at [270, 686] on td "28035" at bounding box center [259, 720] width 137 height 68
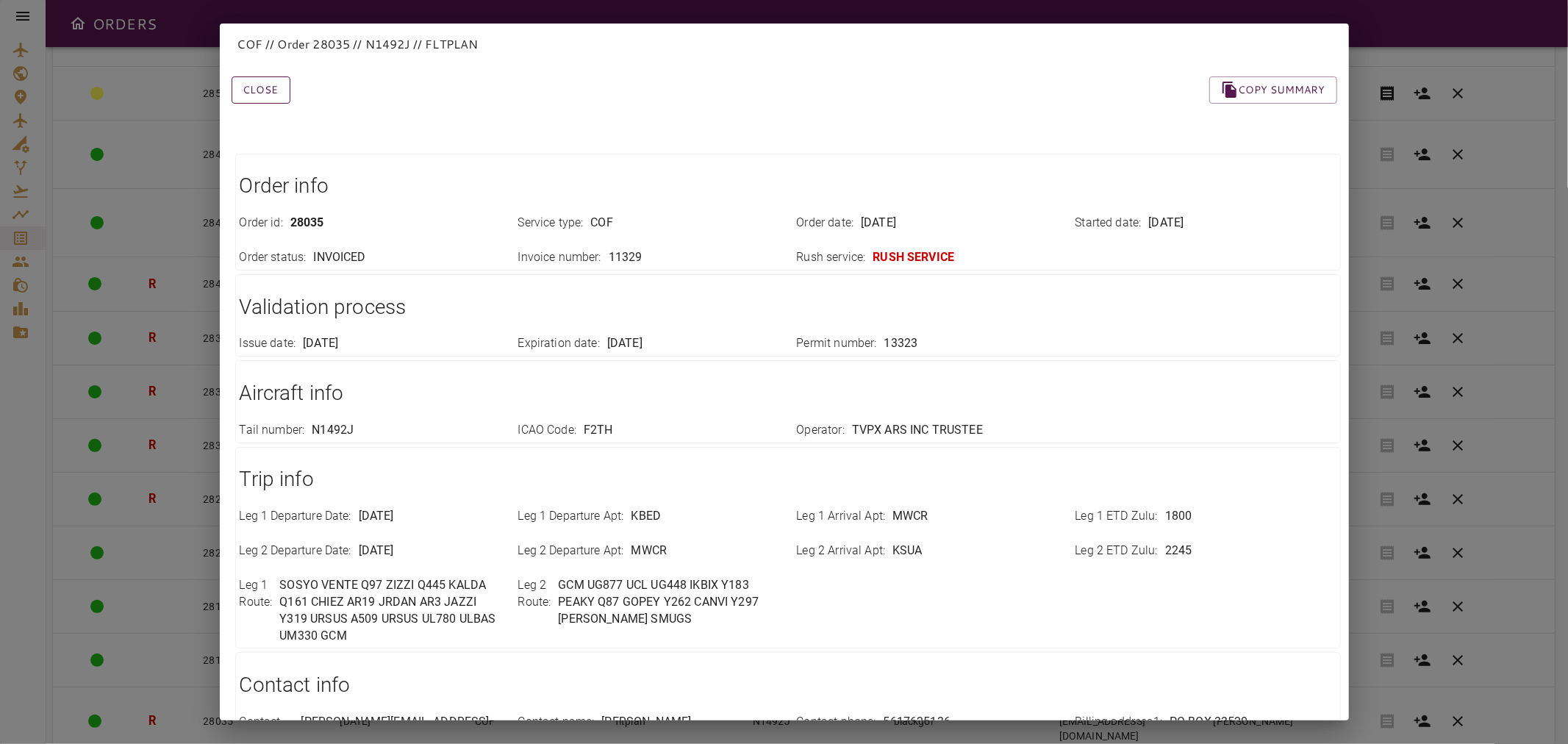
click at [280, 92] on button "Close" at bounding box center [260, 90] width 59 height 27
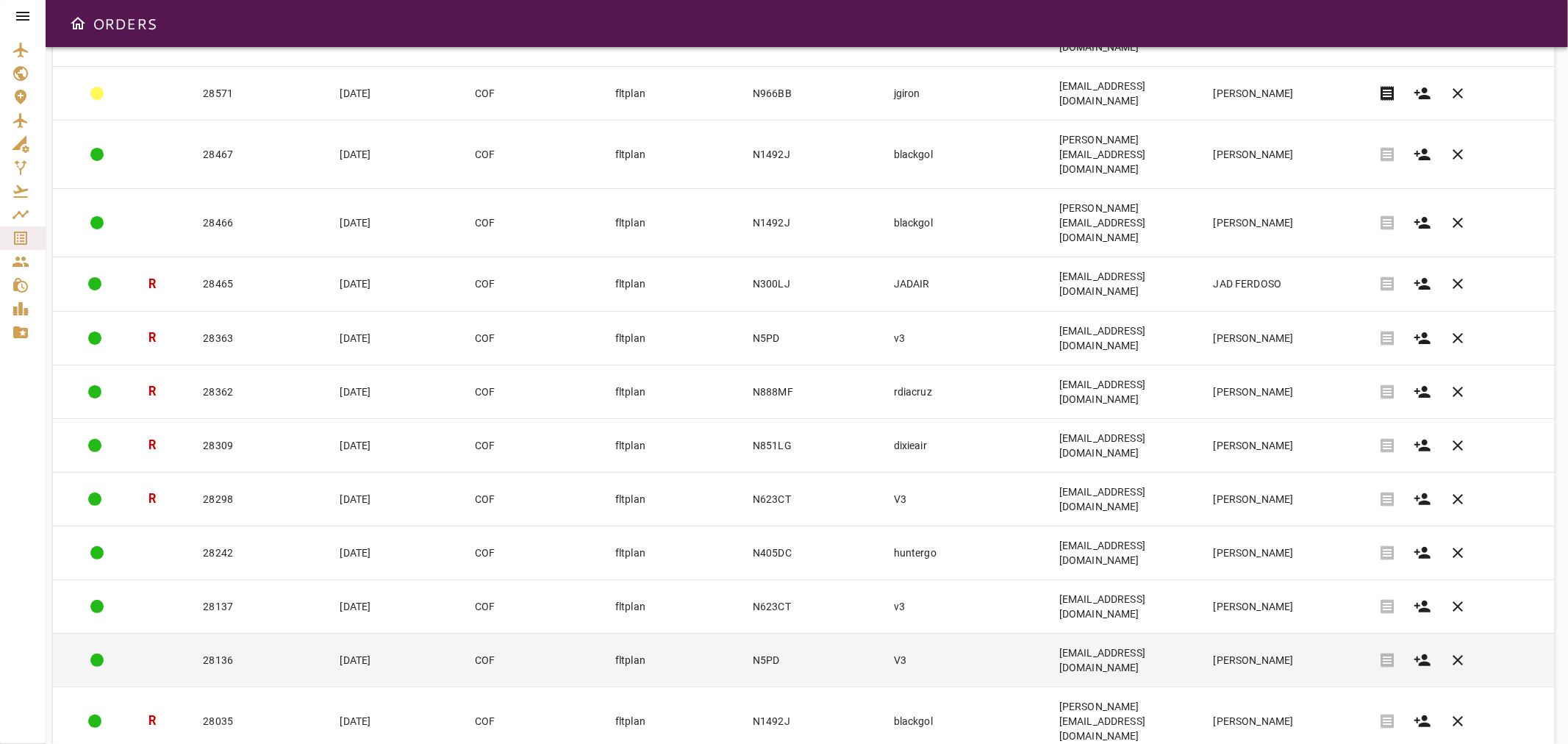
click at [273, 633] on td "28136" at bounding box center [259, 659] width 137 height 53
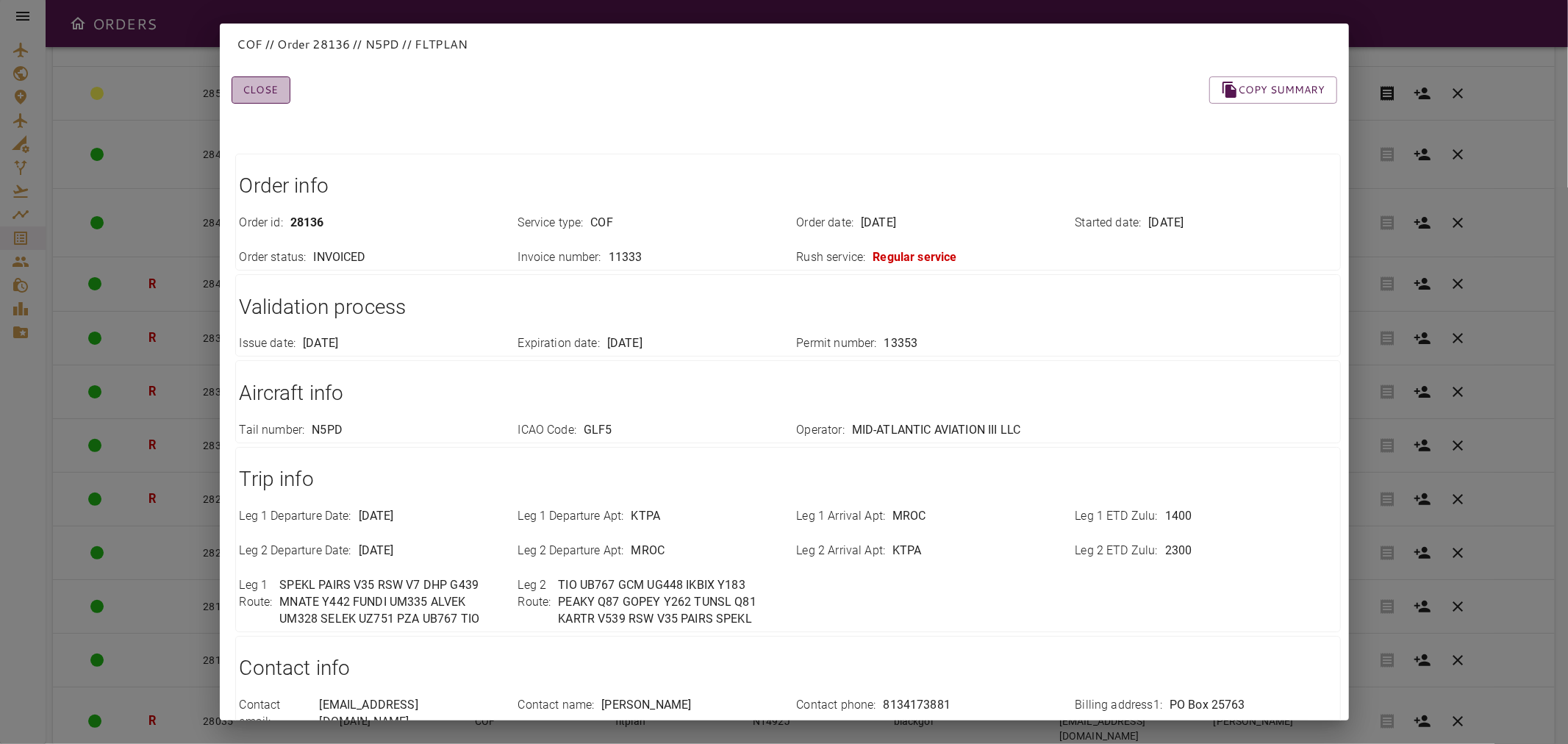
drag, startPoint x: 276, startPoint y: 91, endPoint x: 280, endPoint y: 100, distance: 9.8
click at [276, 92] on button "Close" at bounding box center [260, 90] width 59 height 27
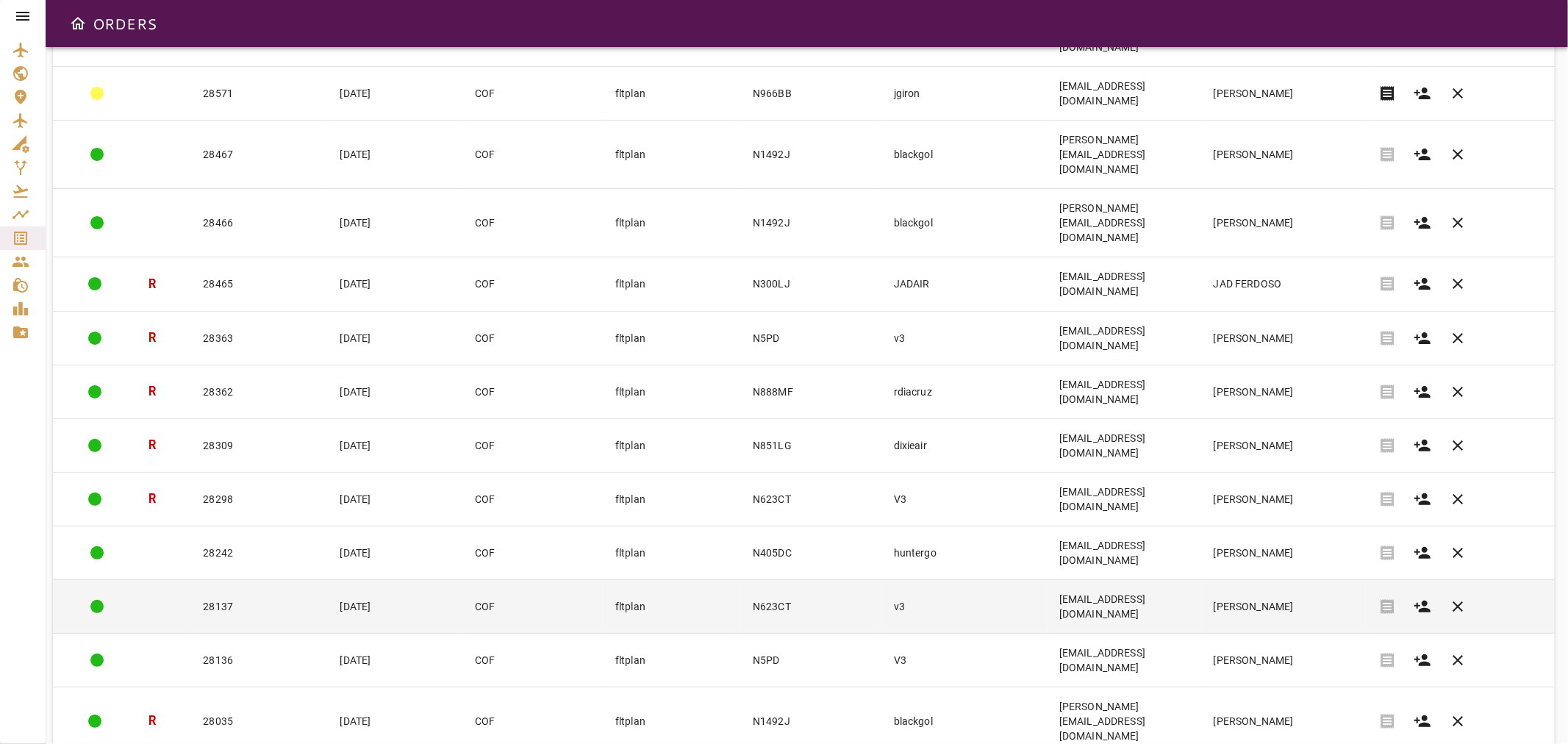
click at [274, 579] on td "28137" at bounding box center [259, 605] width 137 height 53
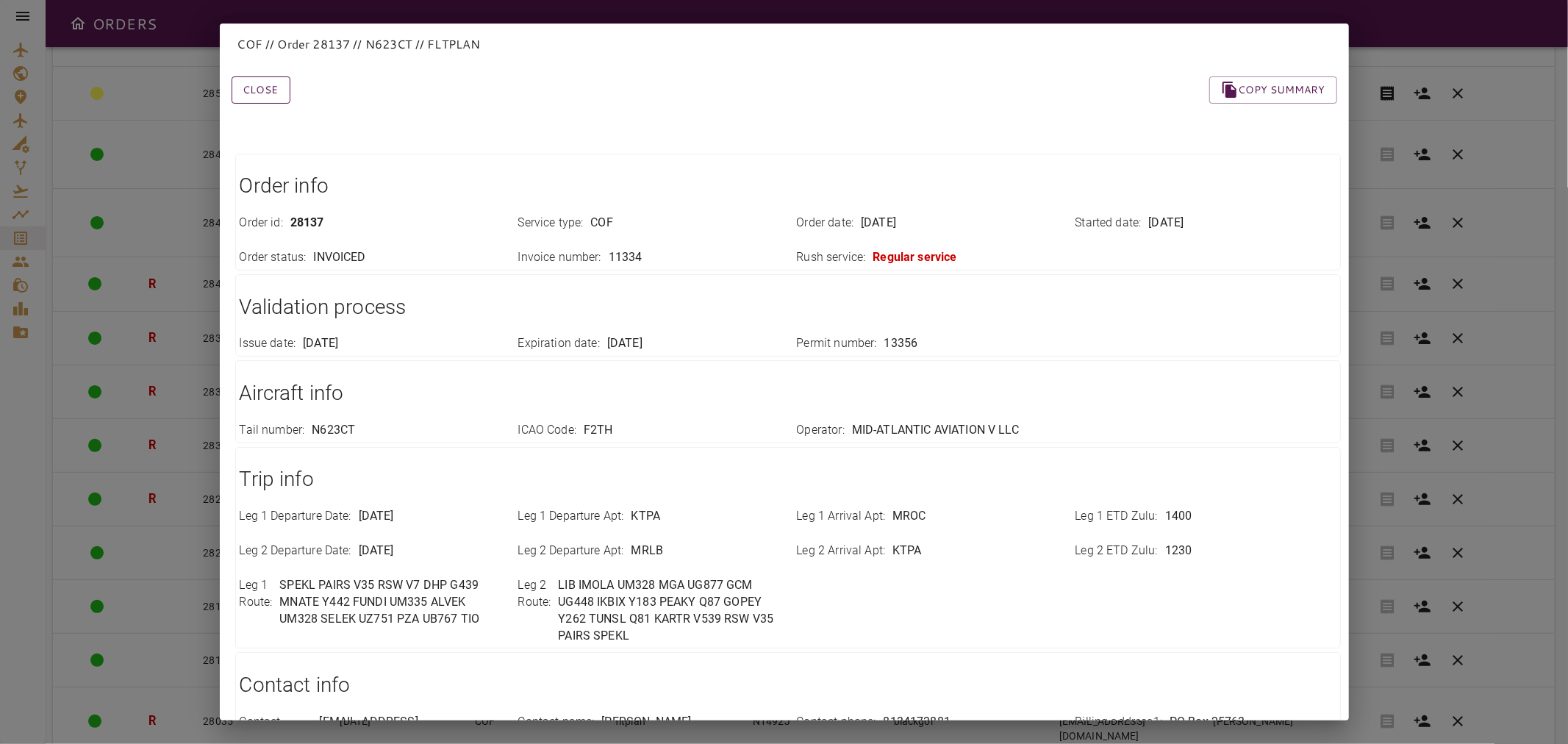
click at [265, 85] on button "Close" at bounding box center [260, 90] width 59 height 27
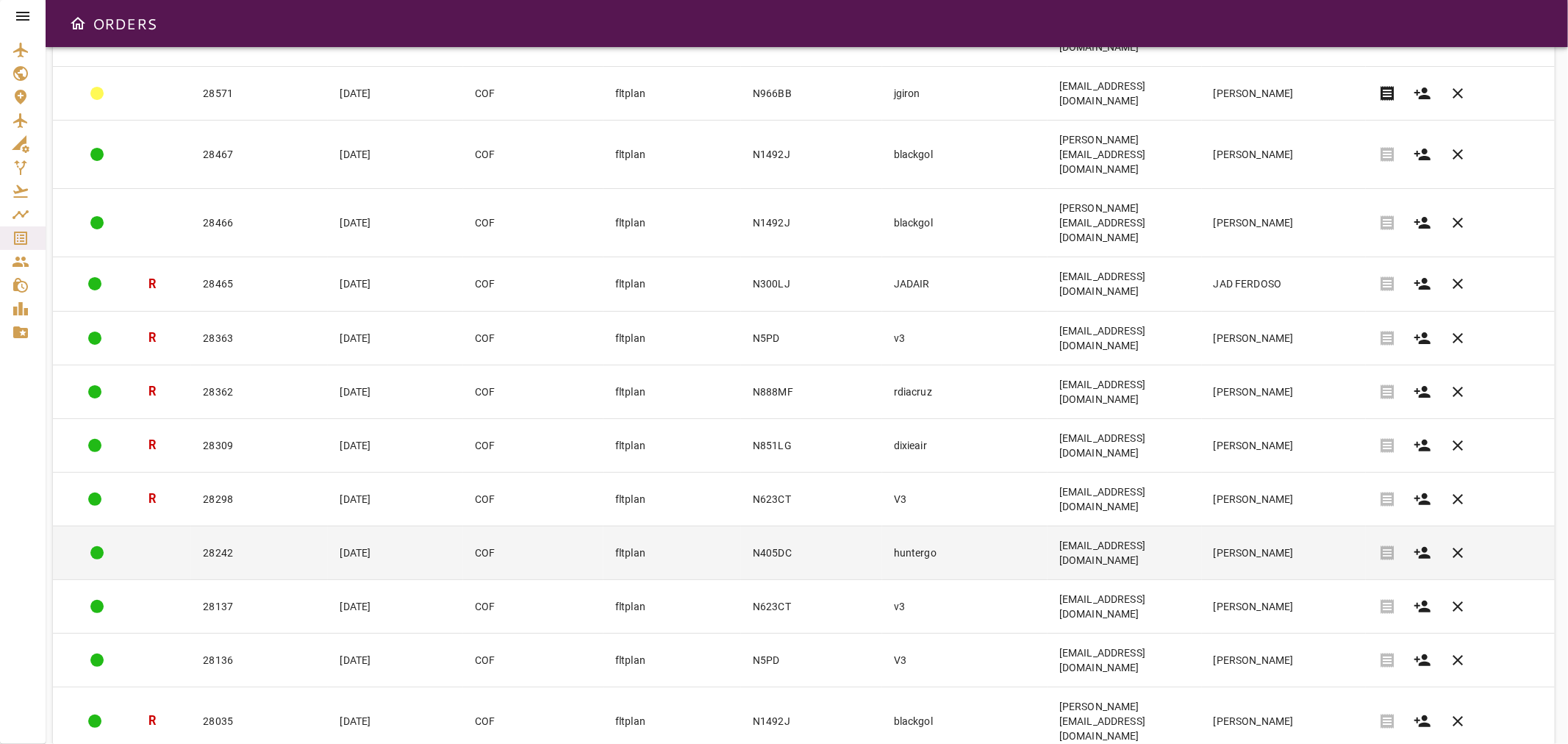
click at [923, 526] on td "huntergo" at bounding box center [964, 552] width 165 height 53
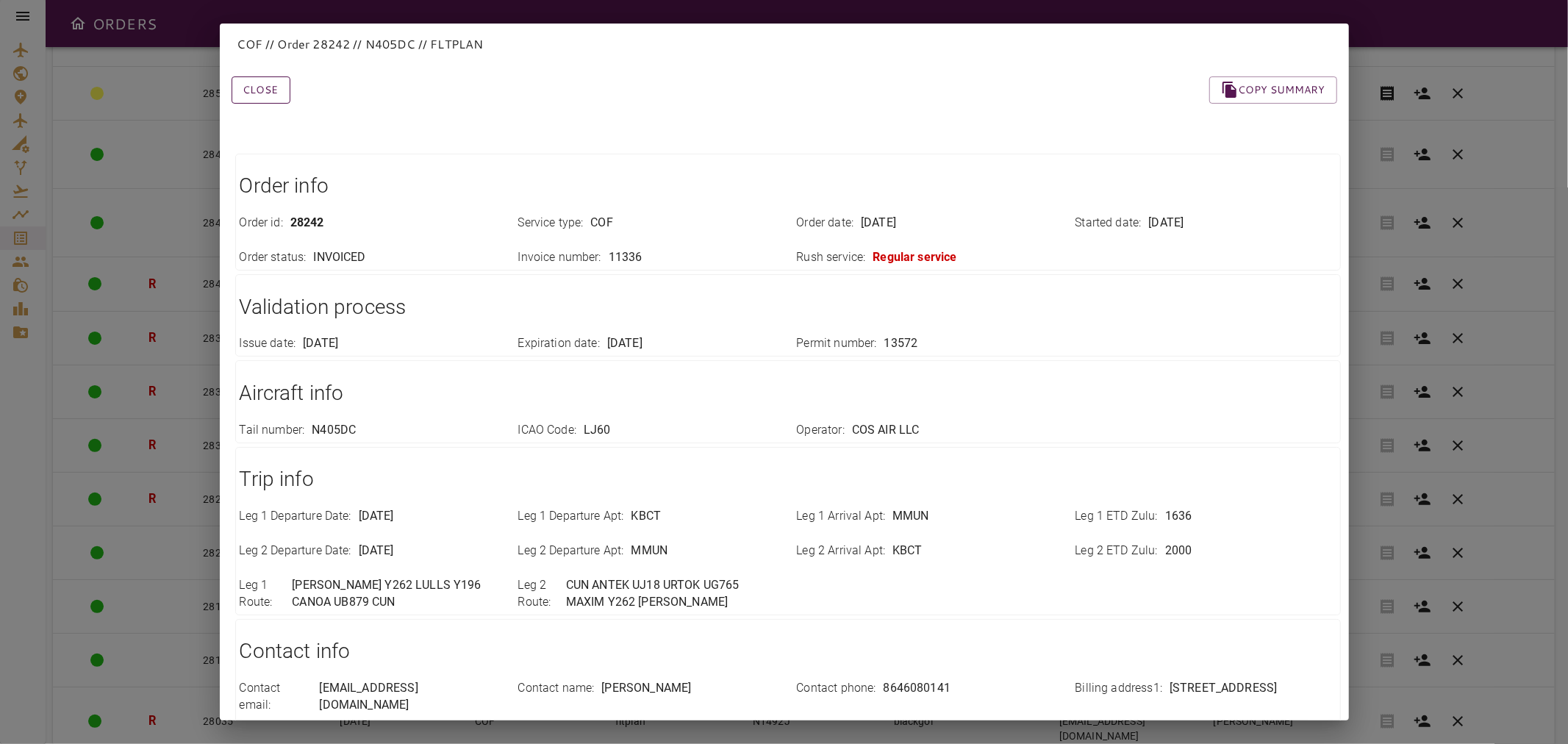
click at [277, 90] on button "Close" at bounding box center [260, 90] width 59 height 27
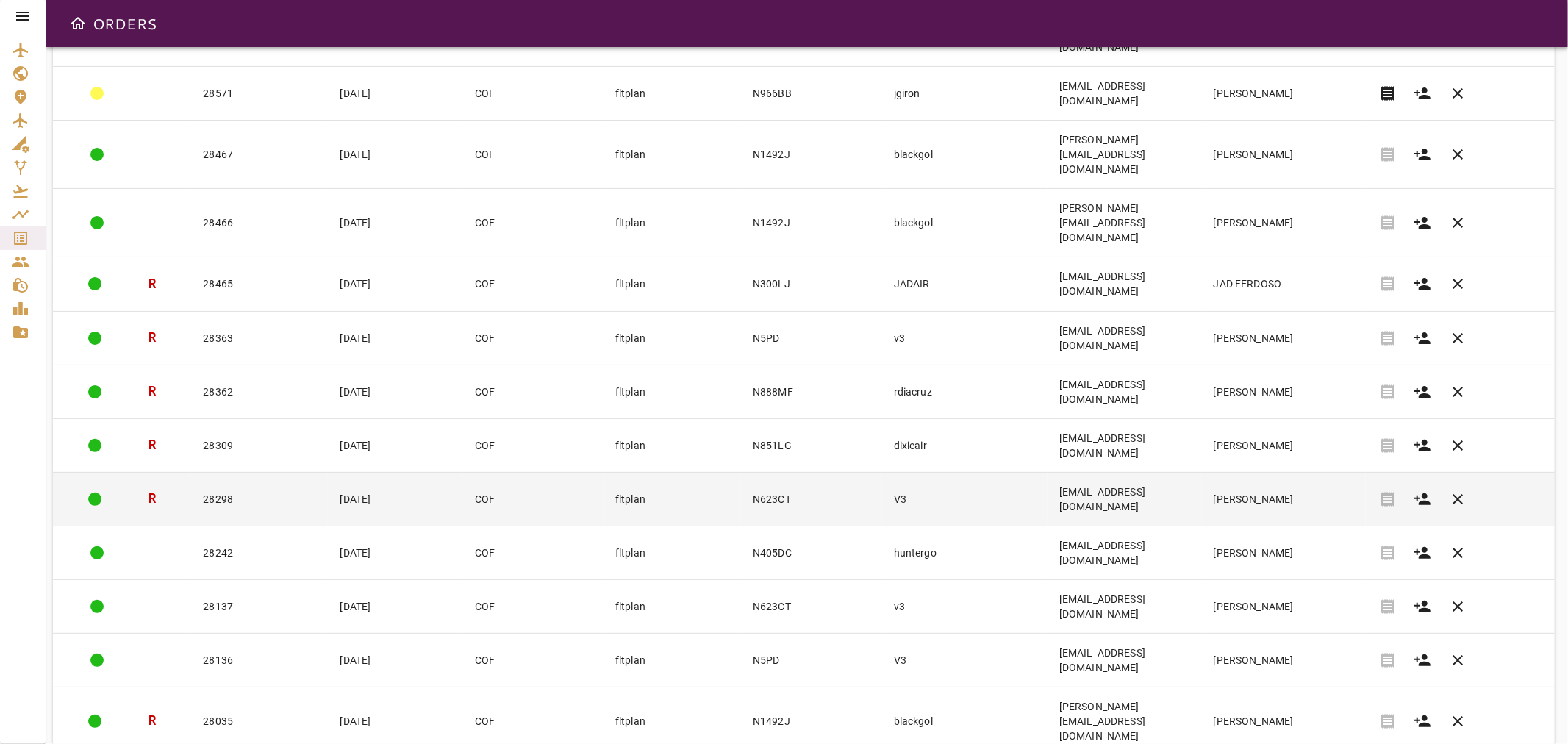
click at [935, 472] on td "V3" at bounding box center [964, 498] width 165 height 53
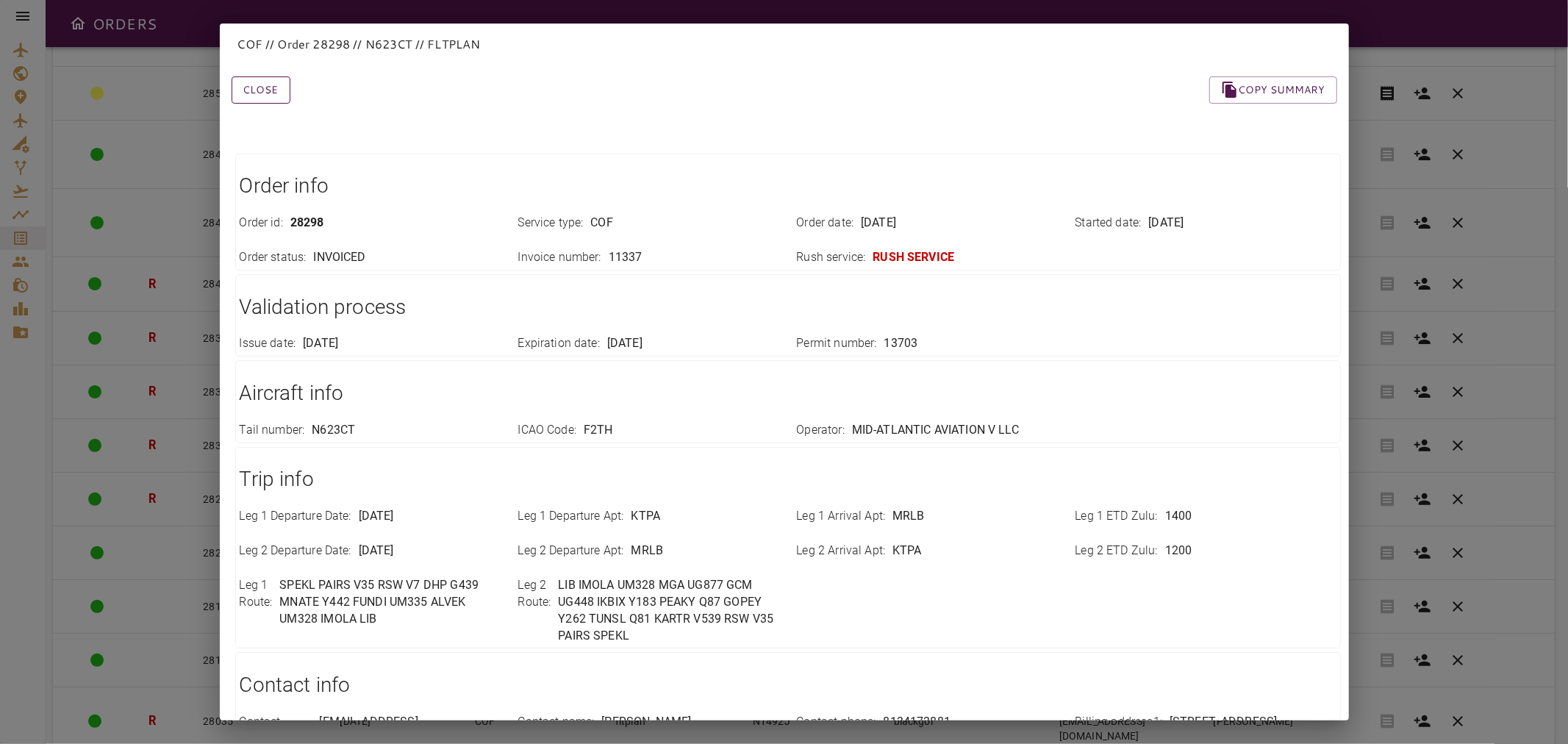
click at [278, 88] on button "Close" at bounding box center [260, 90] width 59 height 27
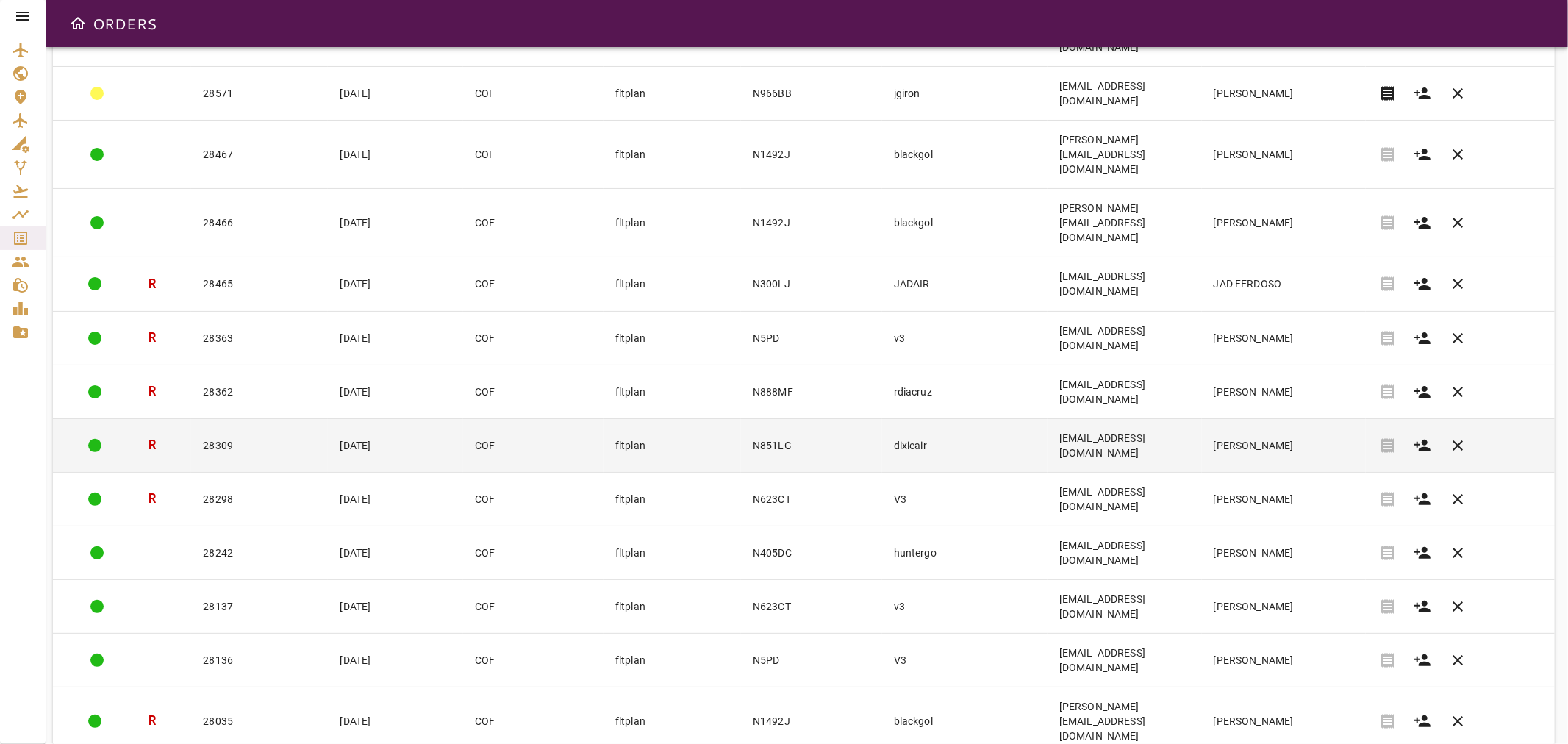
click at [914, 418] on td "dixieair" at bounding box center [964, 444] width 165 height 53
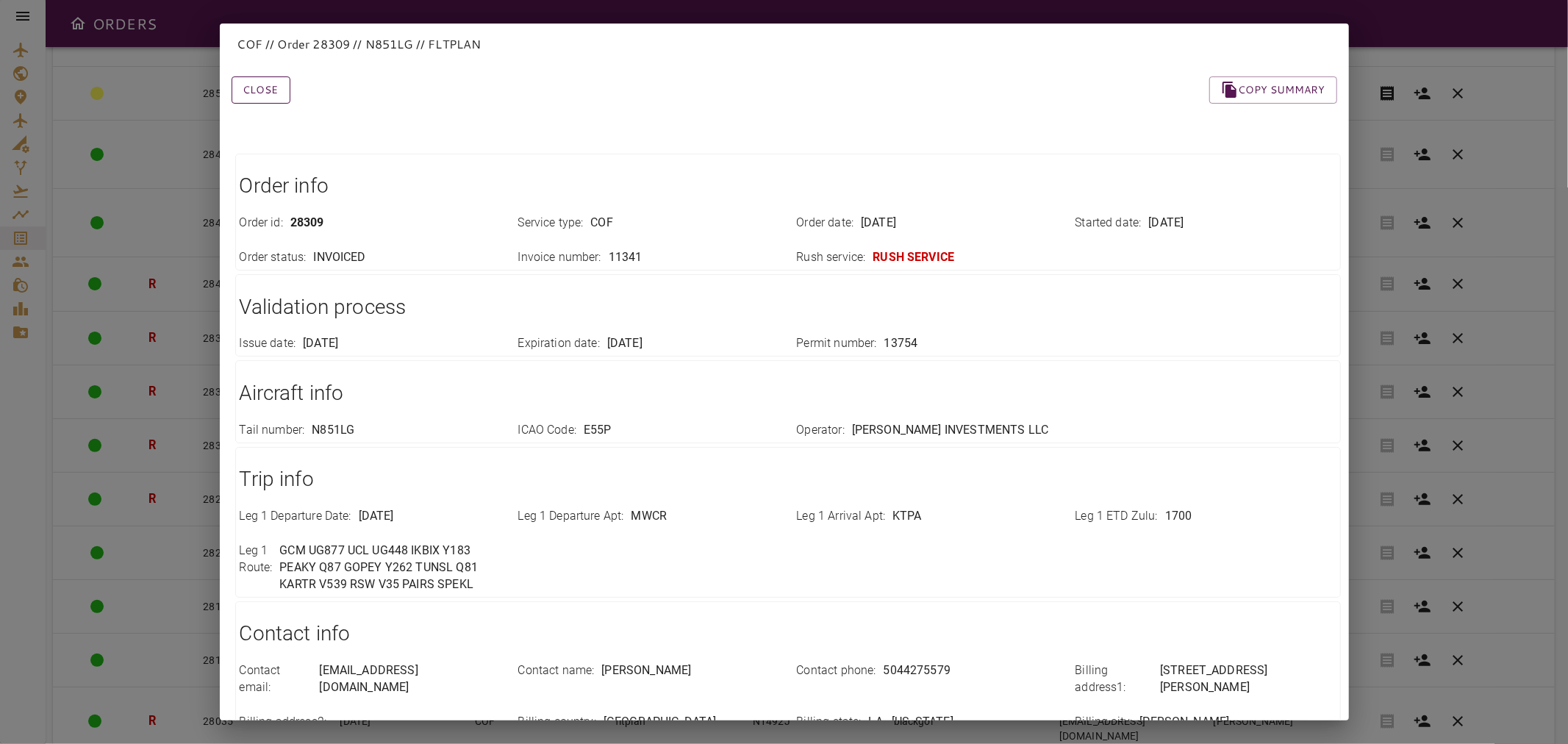
click at [270, 91] on button "Close" at bounding box center [260, 90] width 59 height 27
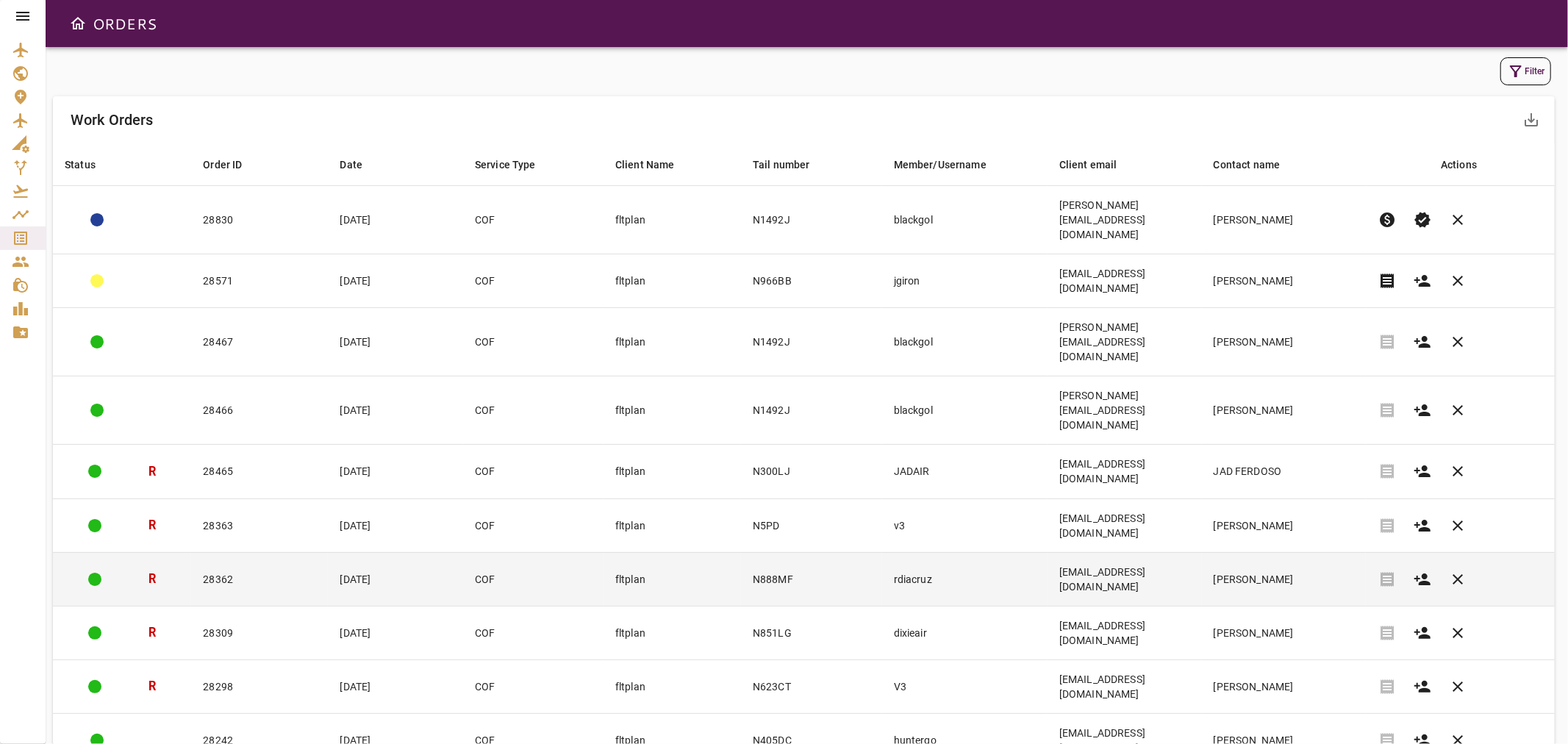
scroll to position [0, 0]
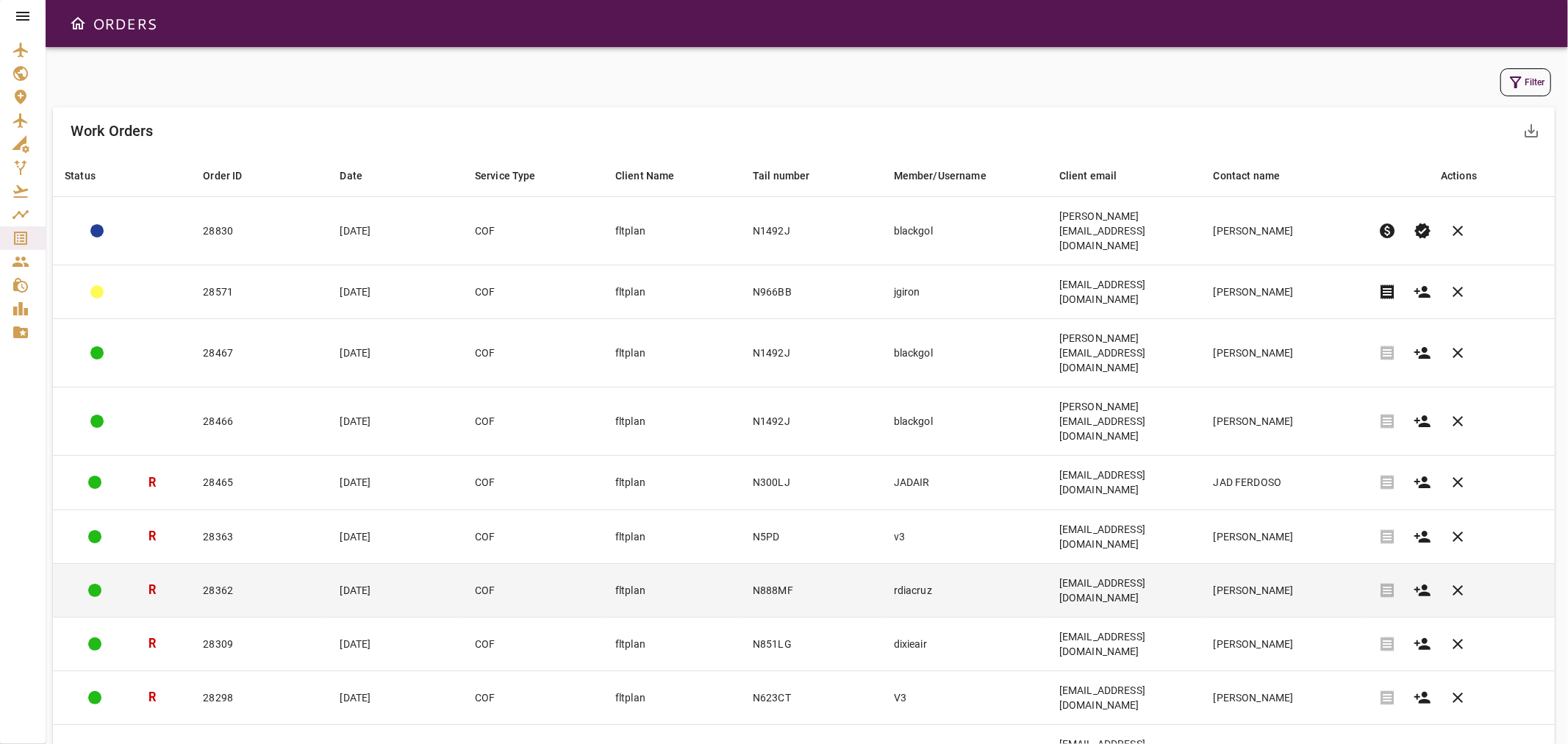
click at [297, 563] on td "28362" at bounding box center [259, 589] width 137 height 53
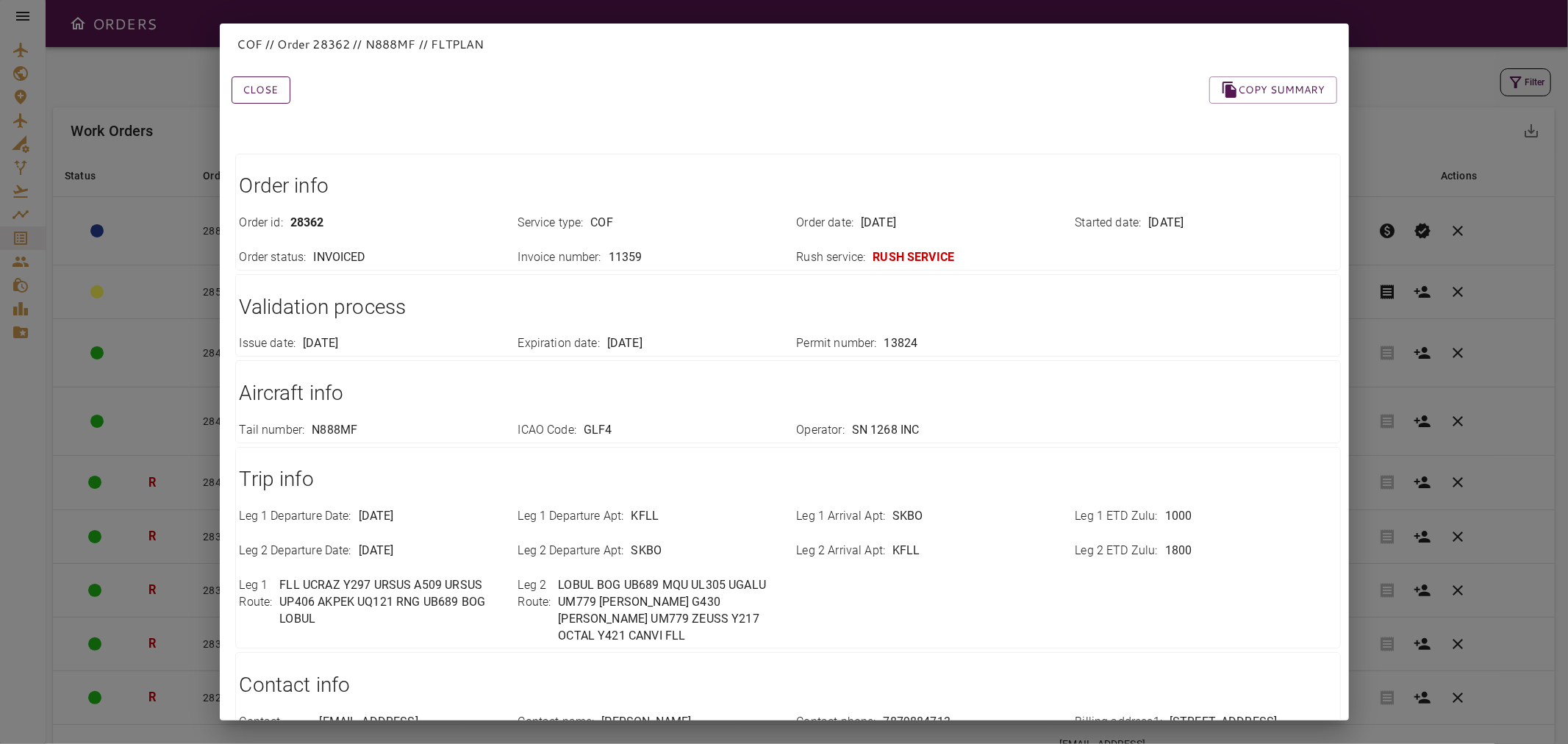
click at [266, 92] on button "Close" at bounding box center [260, 90] width 59 height 27
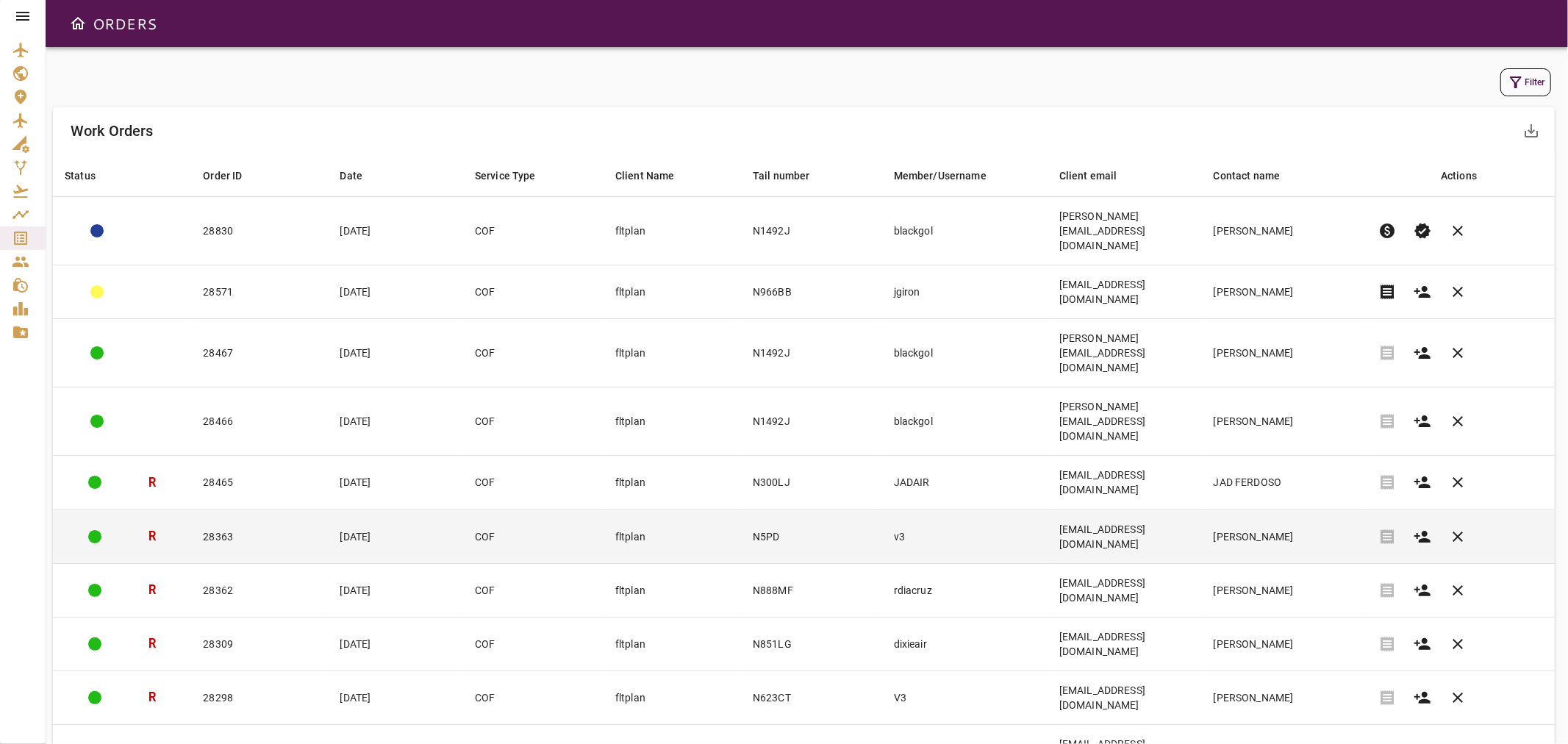
click at [272, 509] on td "28363" at bounding box center [259, 536] width 137 height 53
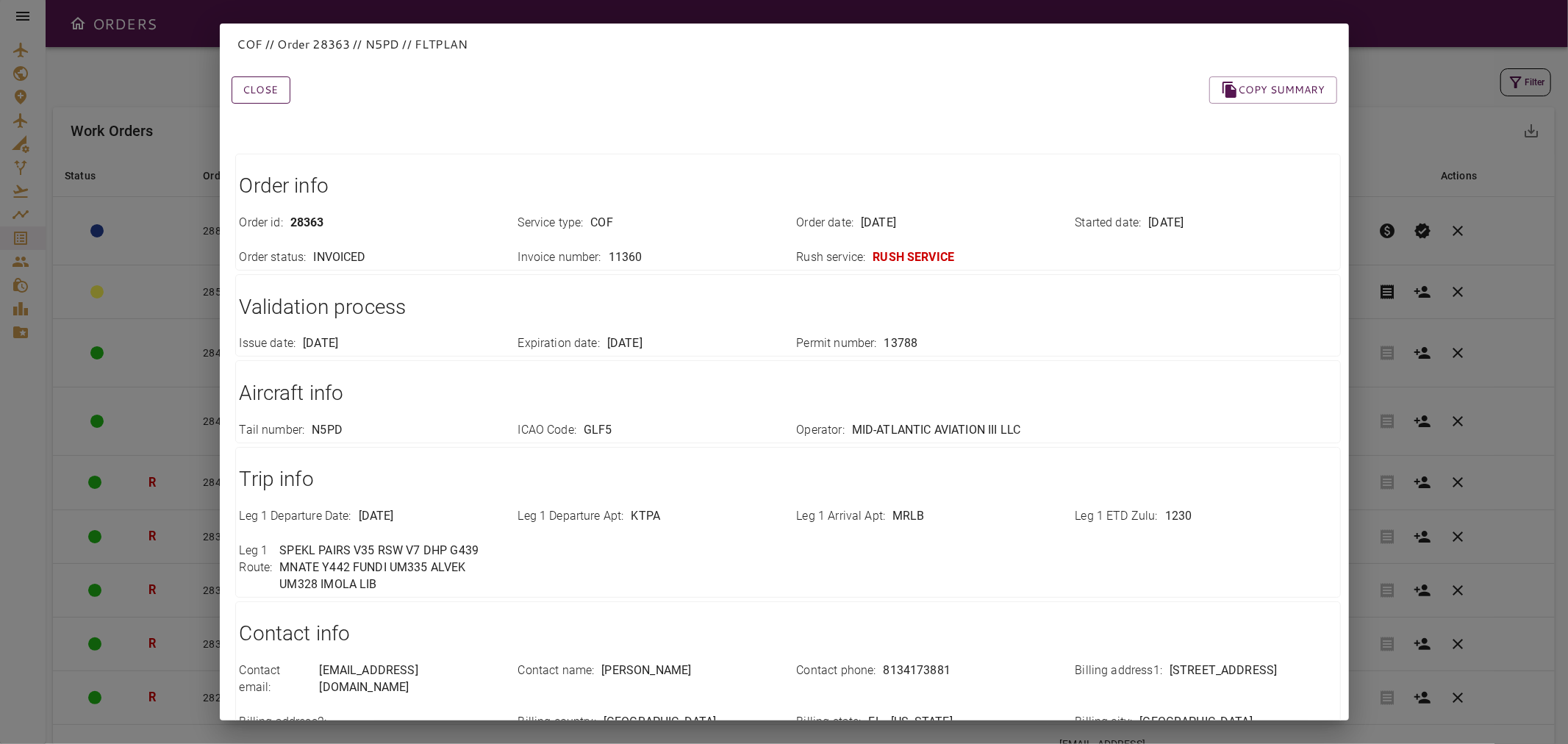
click at [255, 99] on button "Close" at bounding box center [260, 90] width 59 height 27
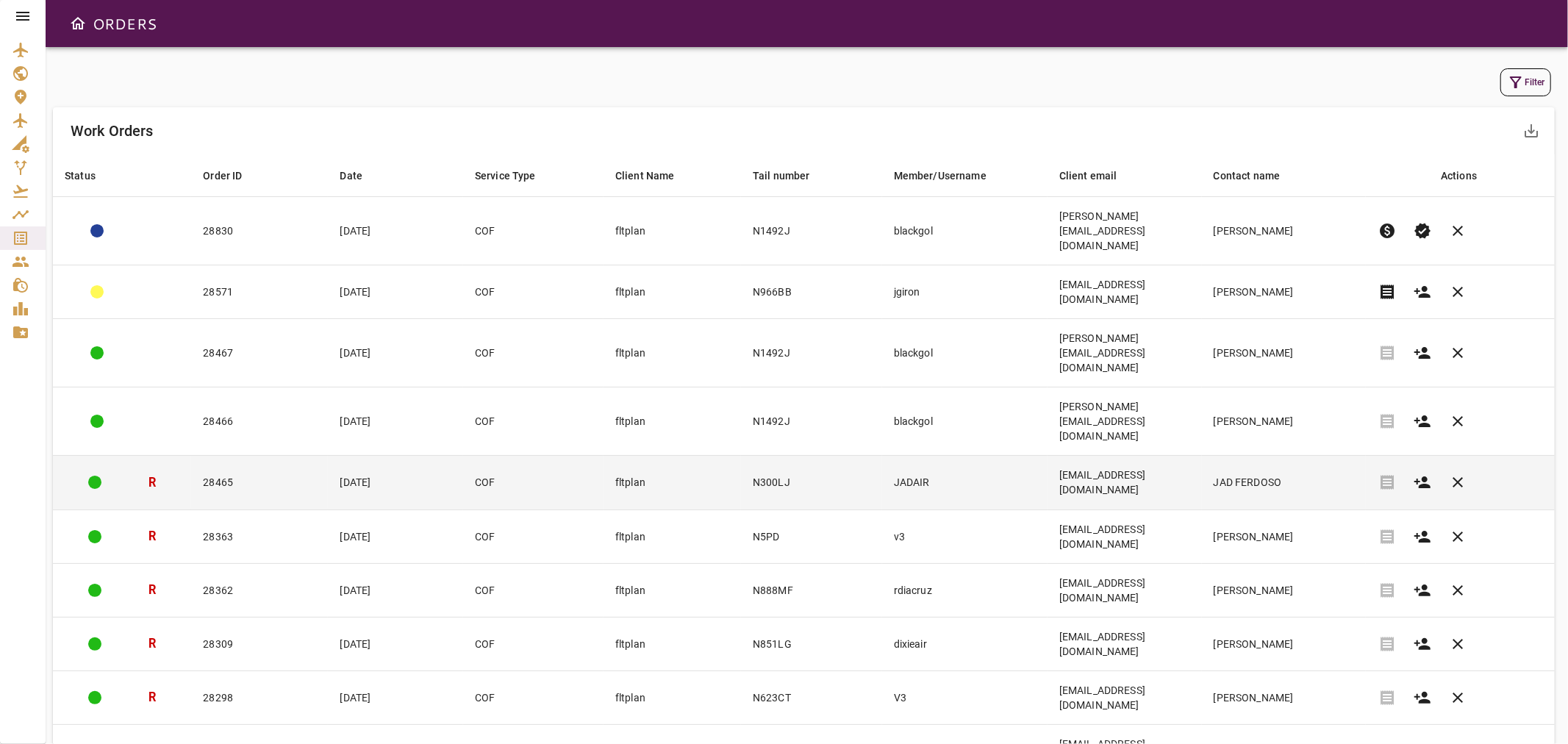
click at [865, 456] on td "N300LJ" at bounding box center [811, 482] width 141 height 53
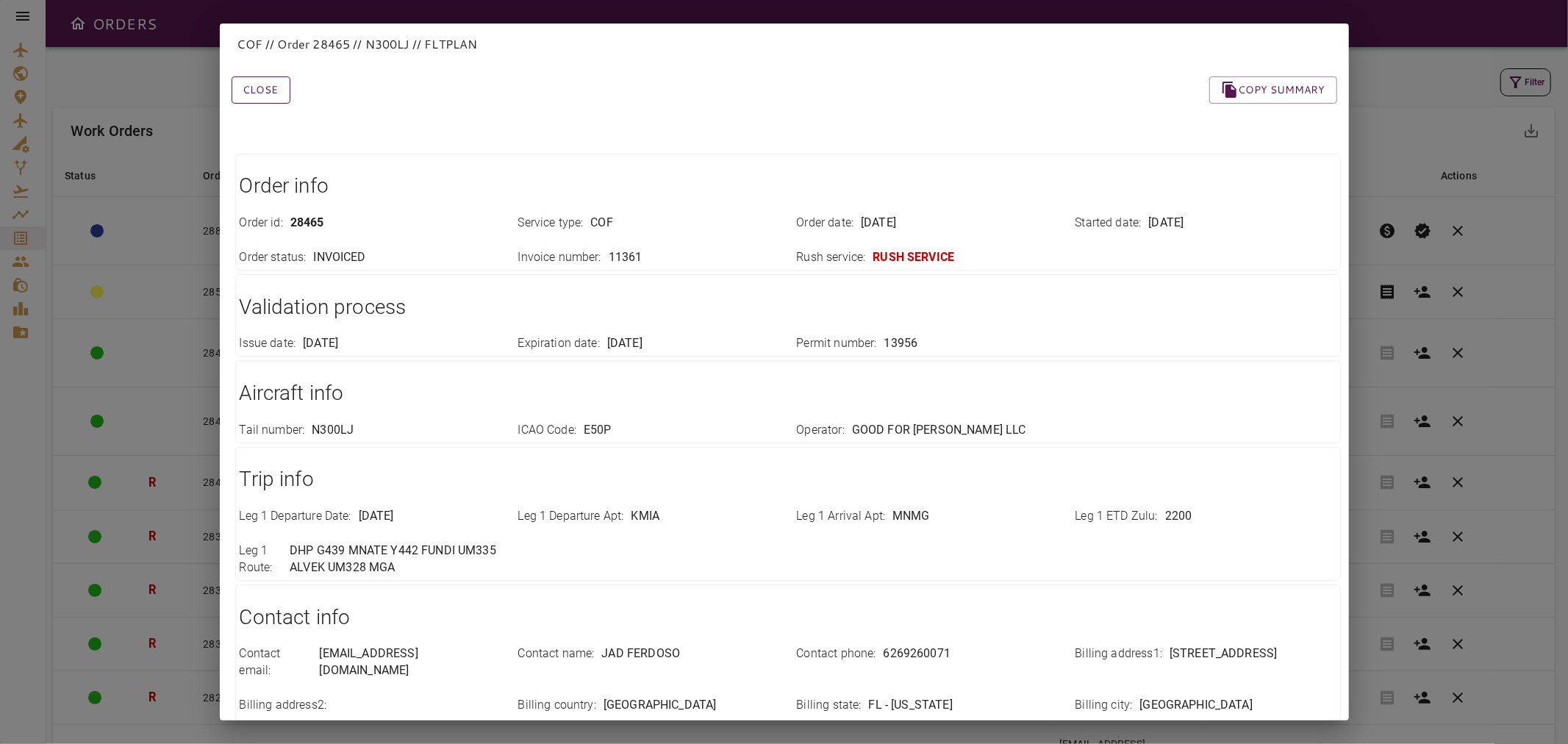
click at [252, 86] on button "Close" at bounding box center [260, 90] width 59 height 27
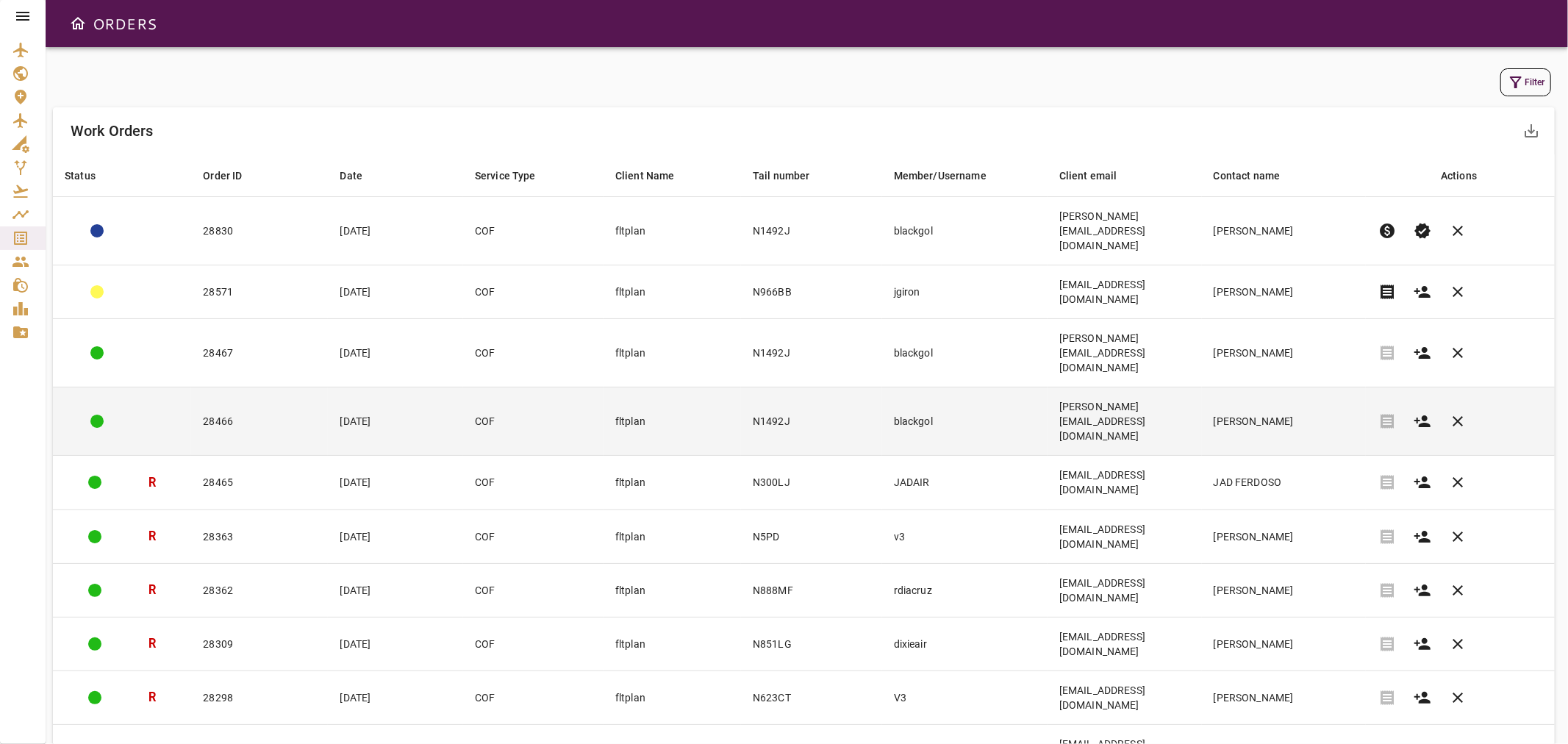
click at [924, 387] on td "blackgol" at bounding box center [964, 420] width 165 height 68
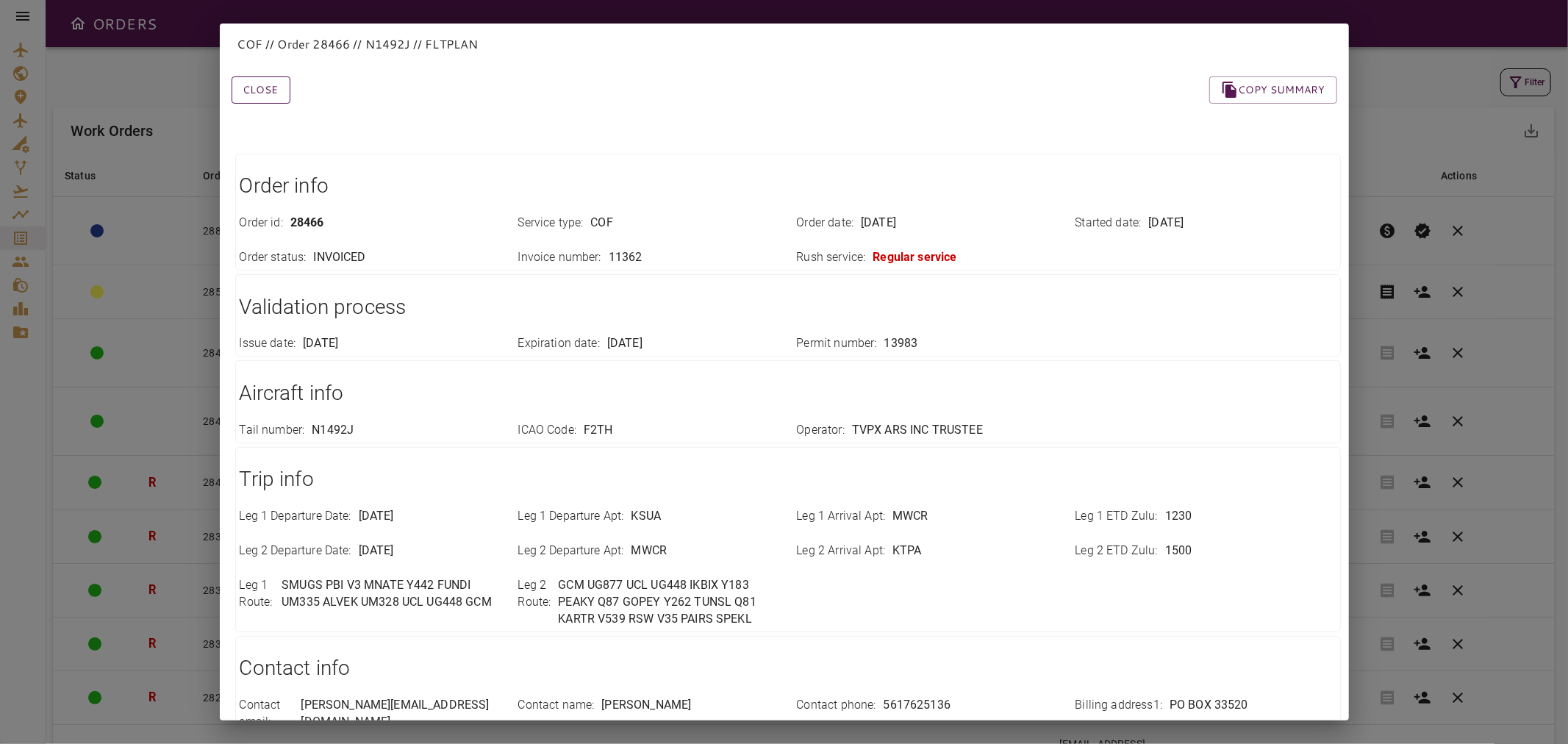
drag, startPoint x: 258, startPoint y: 83, endPoint x: 267, endPoint y: 85, distance: 9.2
click at [258, 83] on button "Close" at bounding box center [260, 90] width 59 height 27
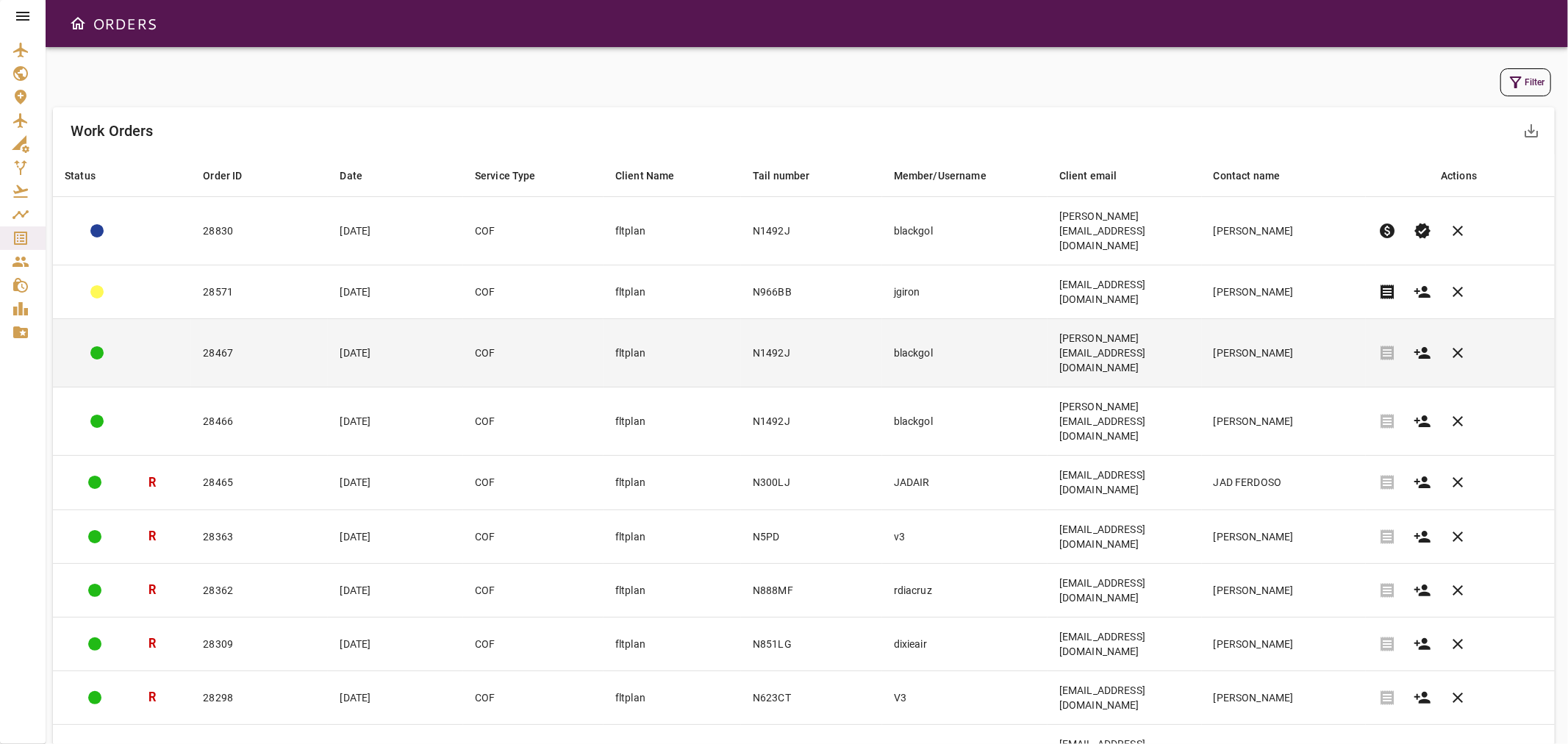
click at [801, 319] on td "N1492J" at bounding box center [811, 353] width 141 height 68
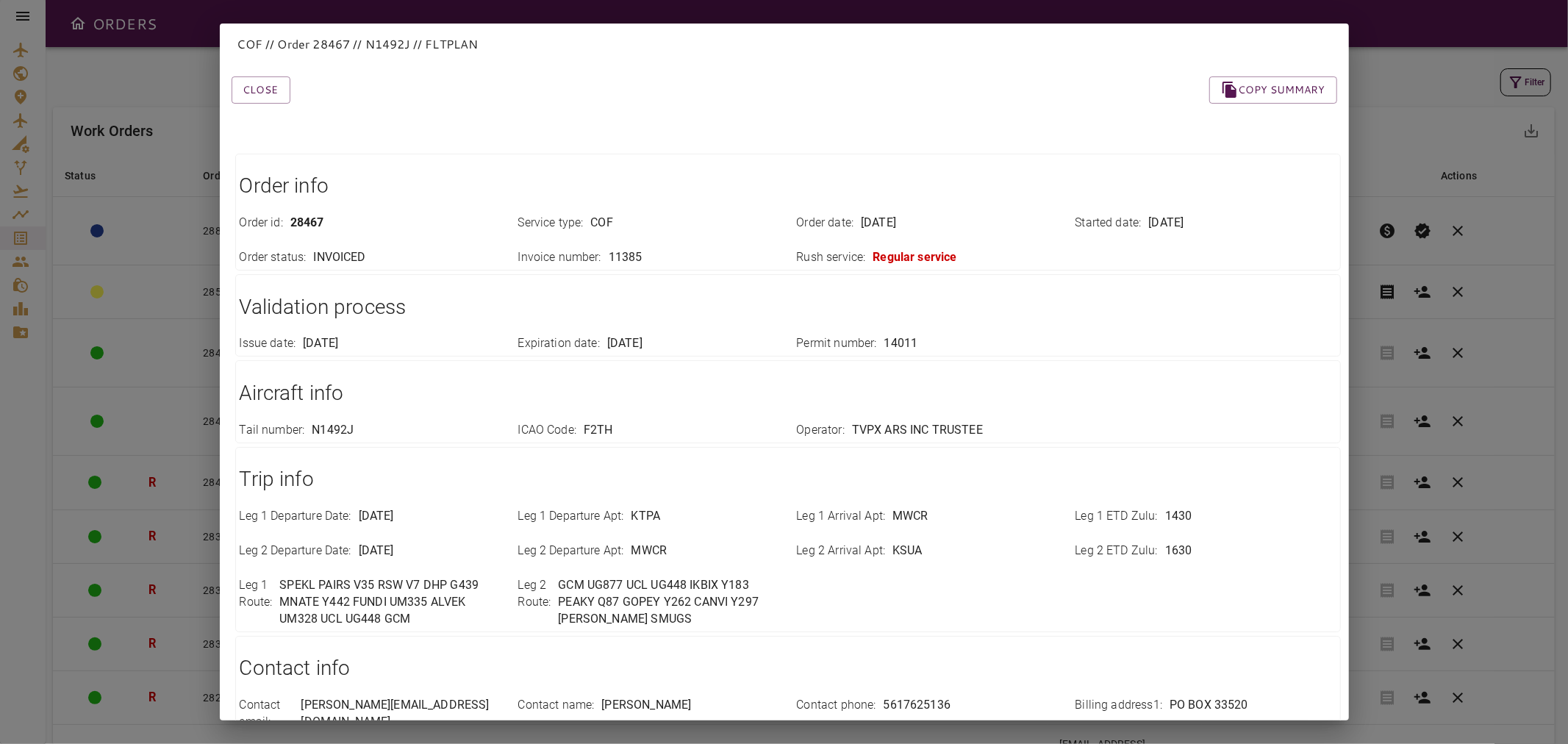
drag, startPoint x: 254, startPoint y: 95, endPoint x: 206, endPoint y: 82, distance: 49.7
click at [254, 95] on button "Close" at bounding box center [260, 90] width 59 height 27
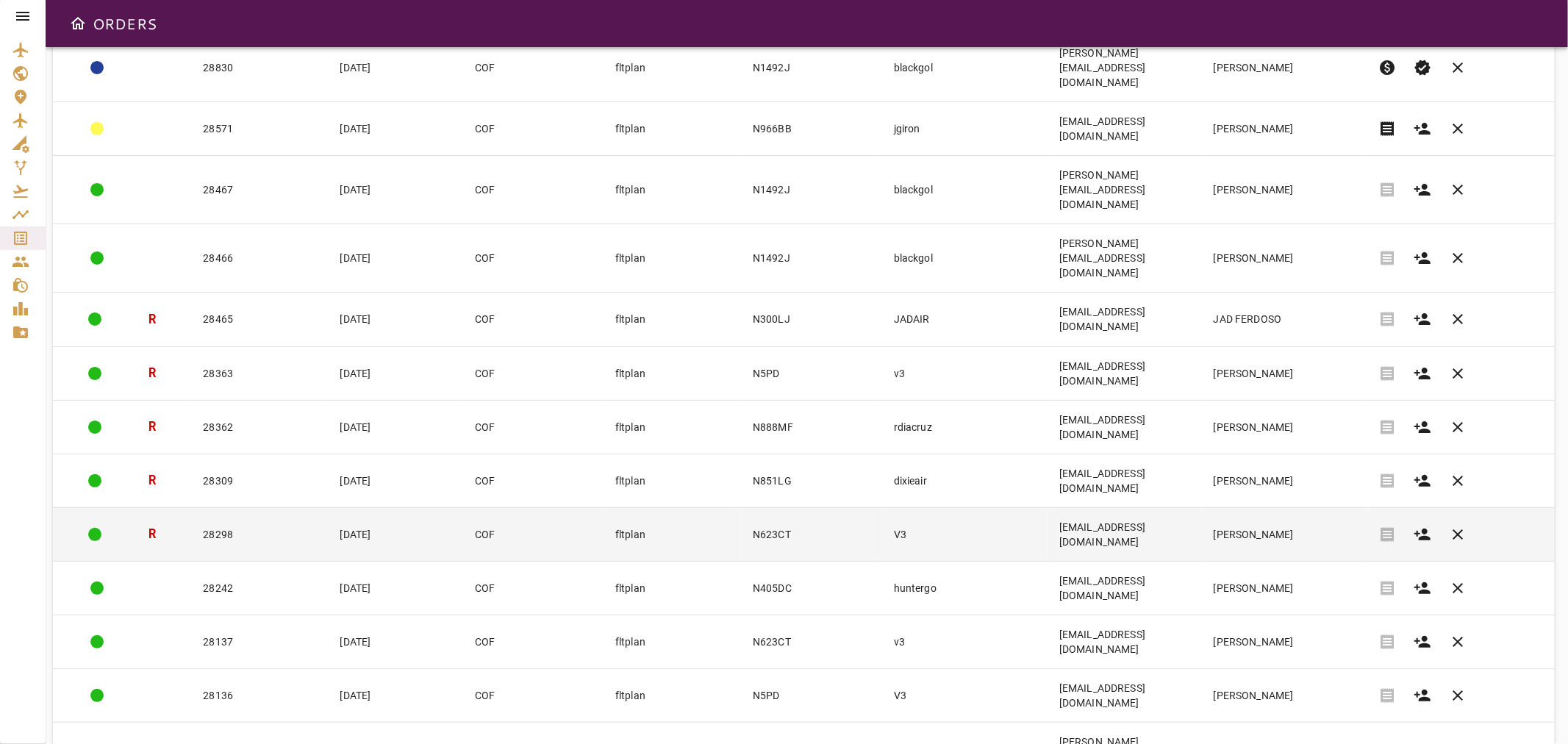
scroll to position [245, 0]
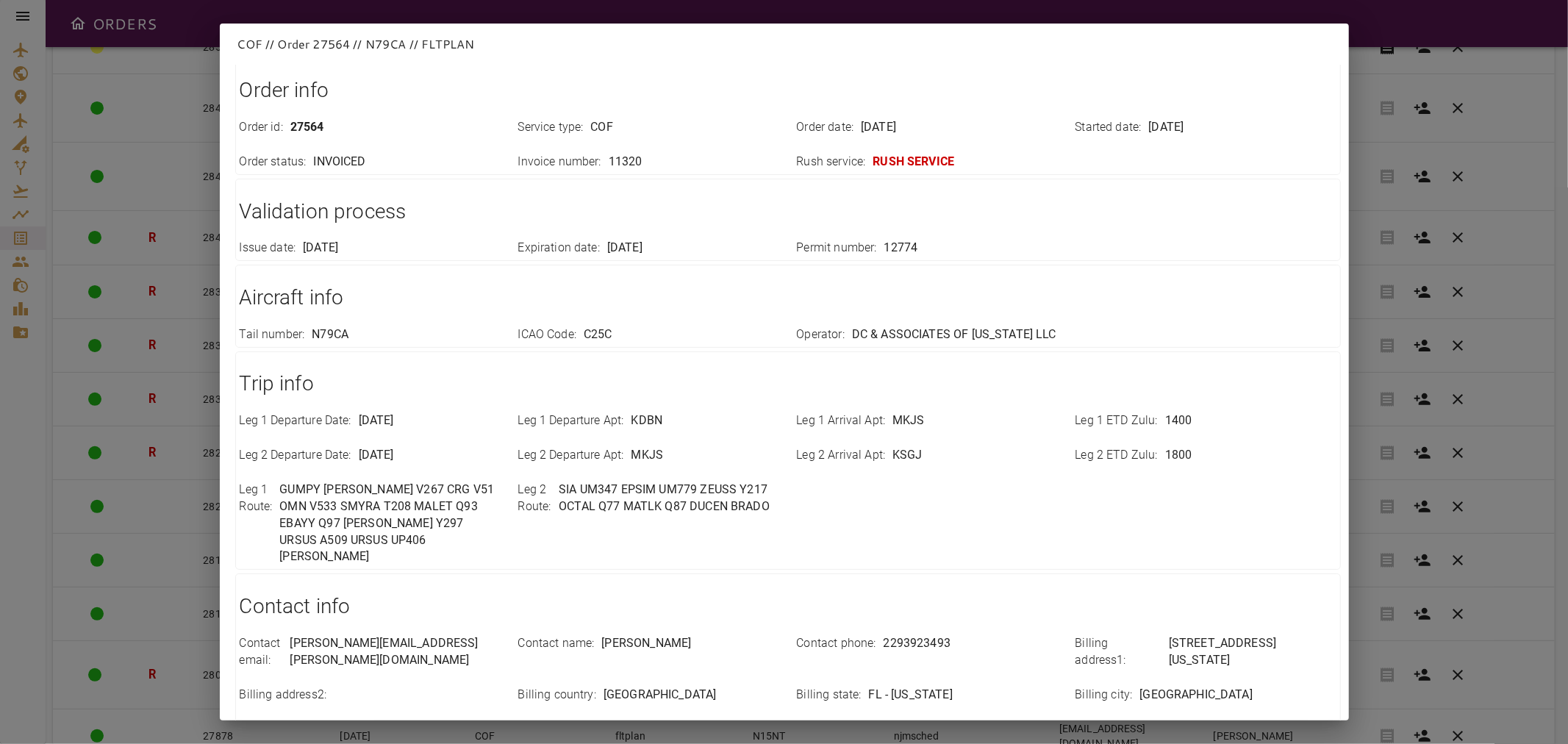
scroll to position [0, 0]
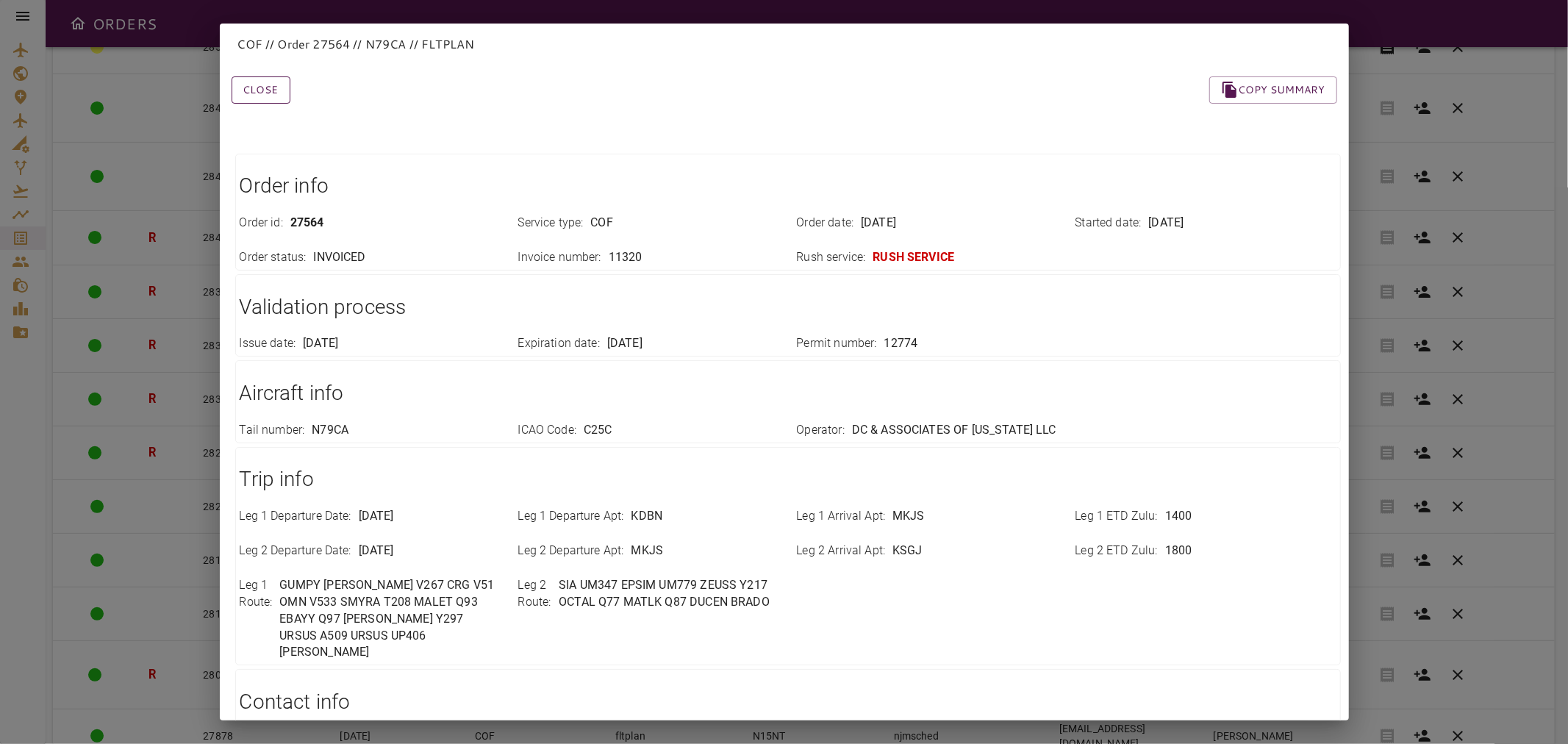
click at [251, 88] on button "Close" at bounding box center [260, 90] width 59 height 27
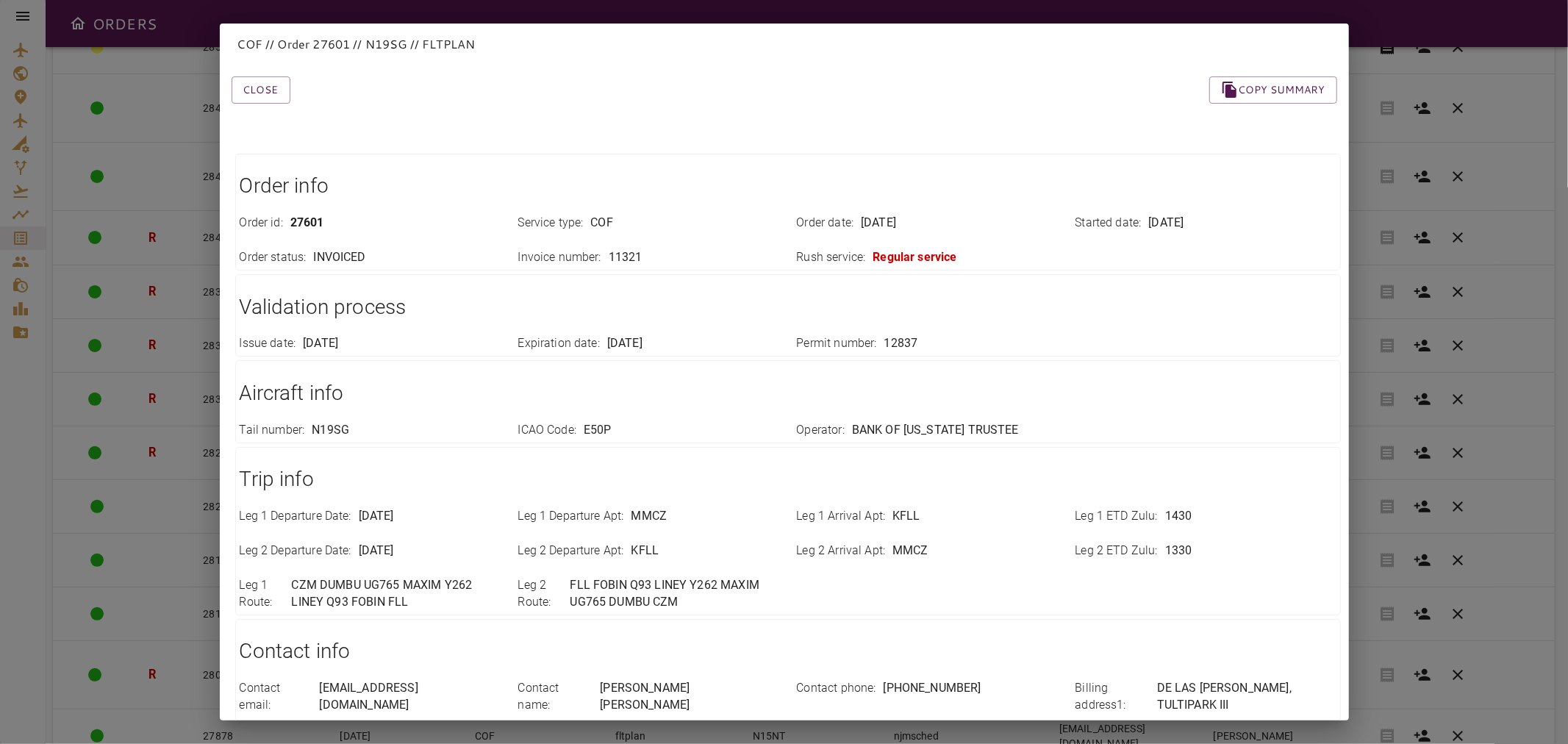
scroll to position [324, 0]
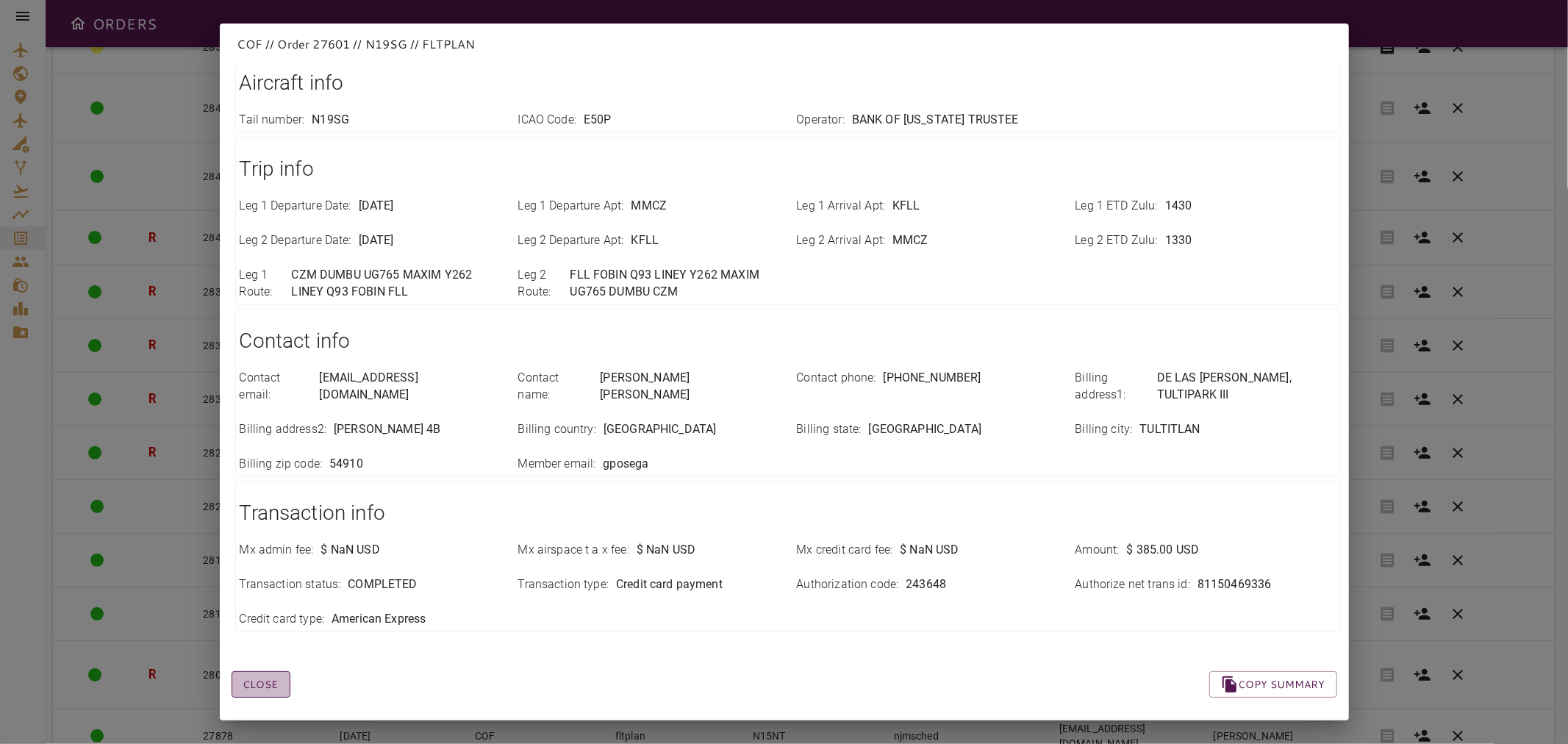
click at [272, 676] on button "Close" at bounding box center [260, 684] width 59 height 27
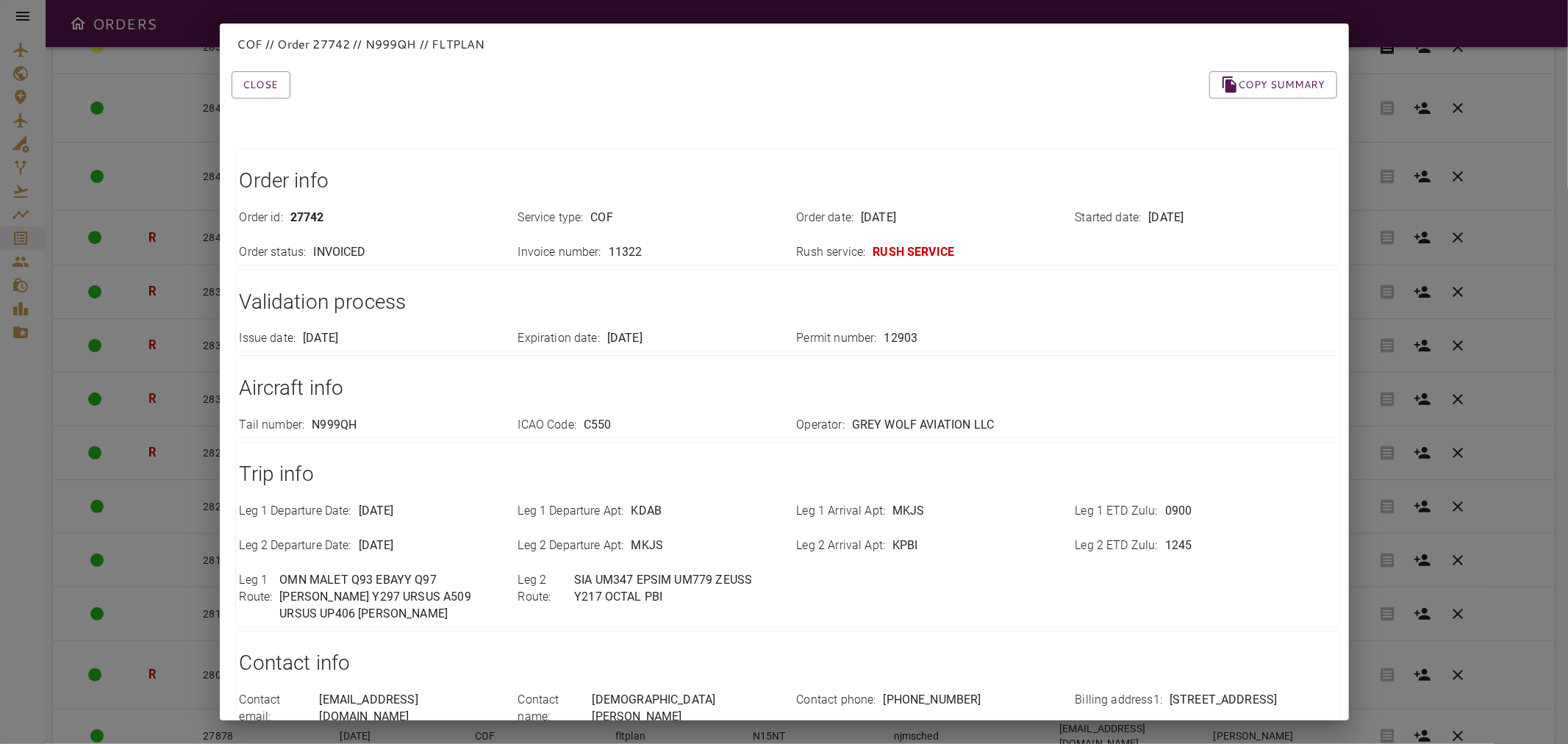
scroll to position [0, 0]
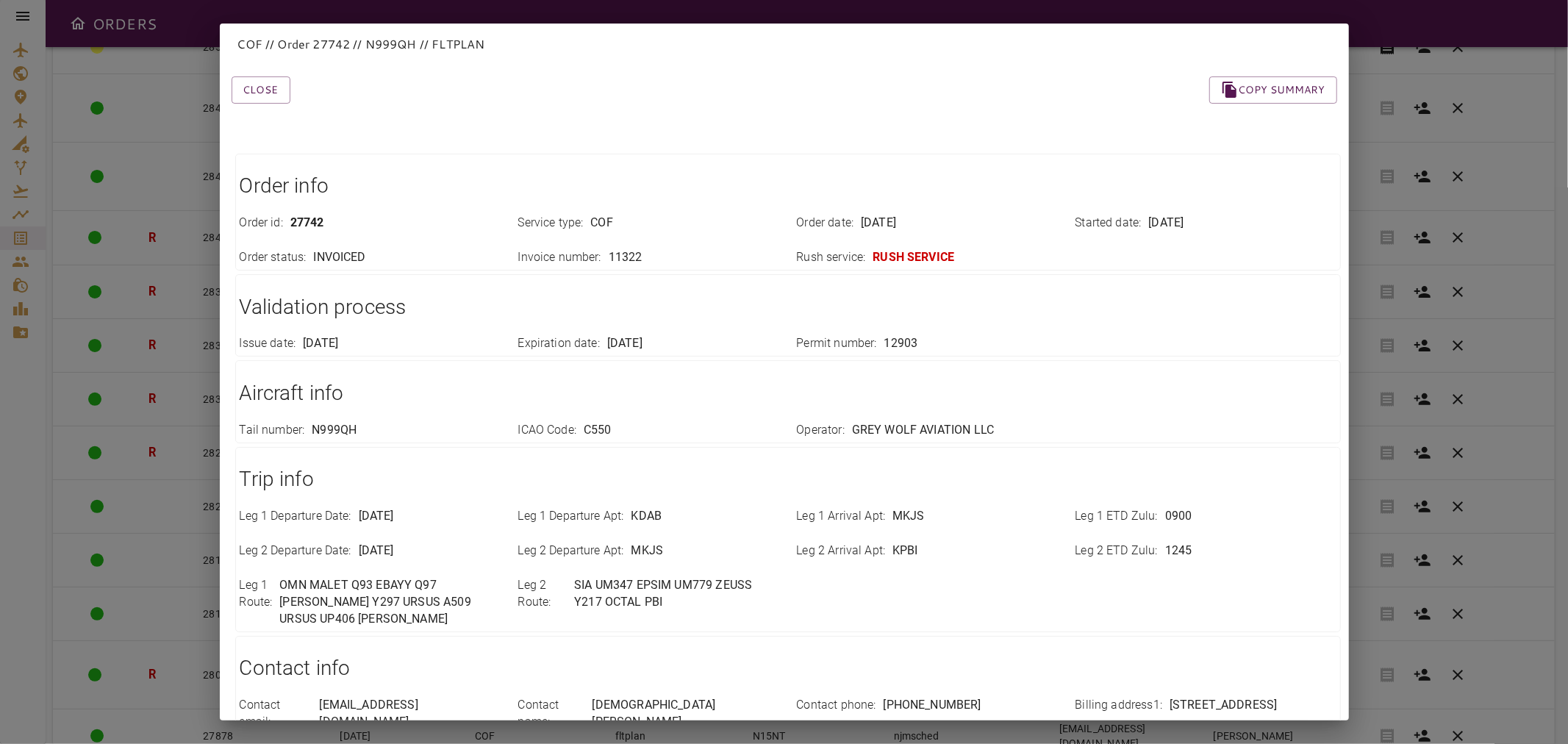
click at [251, 104] on div "Close Copy summary Order info Order id : 27742 Service type : COF Order date : …" at bounding box center [767, 537] width 1141 height 994
click at [269, 84] on button "Close" at bounding box center [260, 90] width 59 height 27
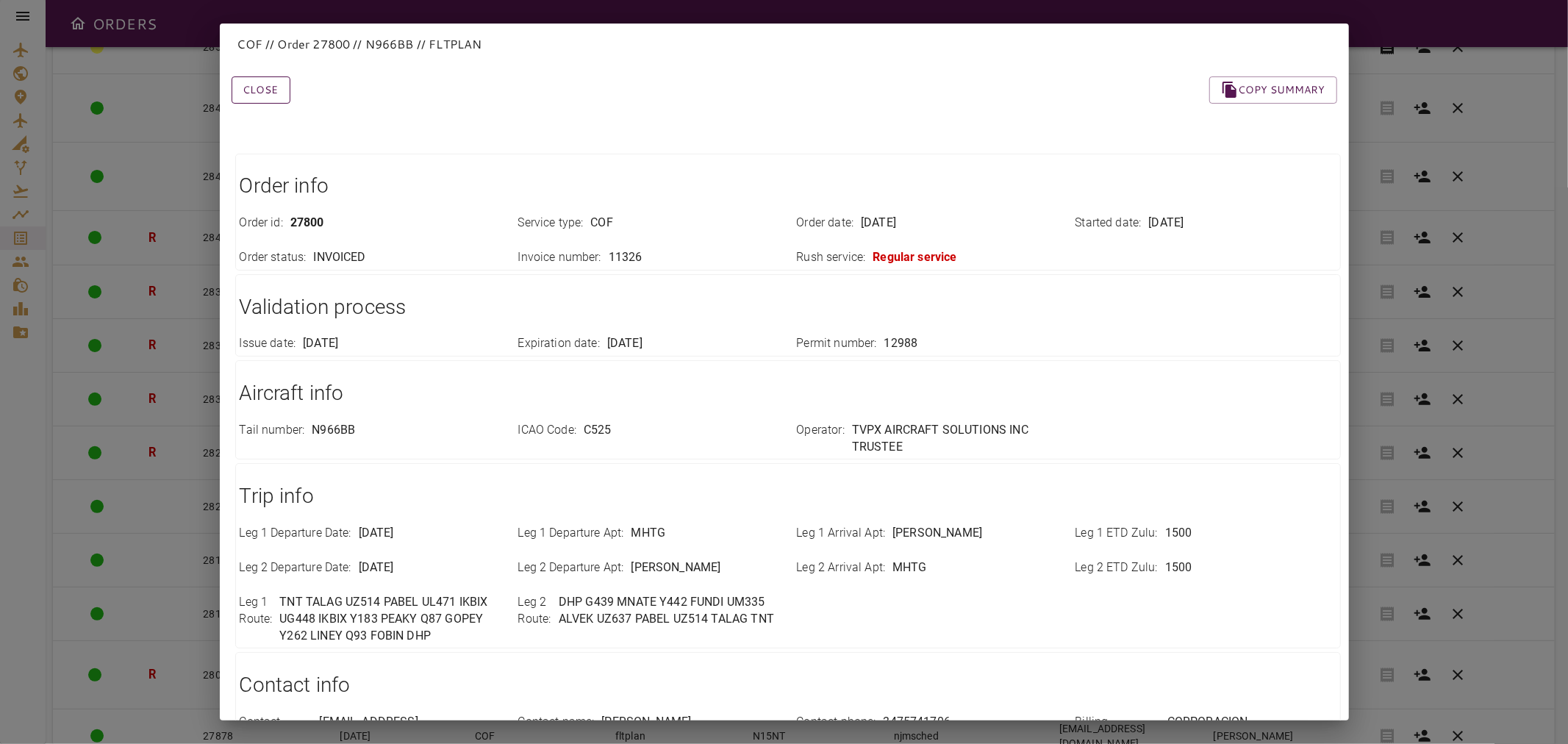
click at [268, 90] on button "Close" at bounding box center [260, 90] width 59 height 27
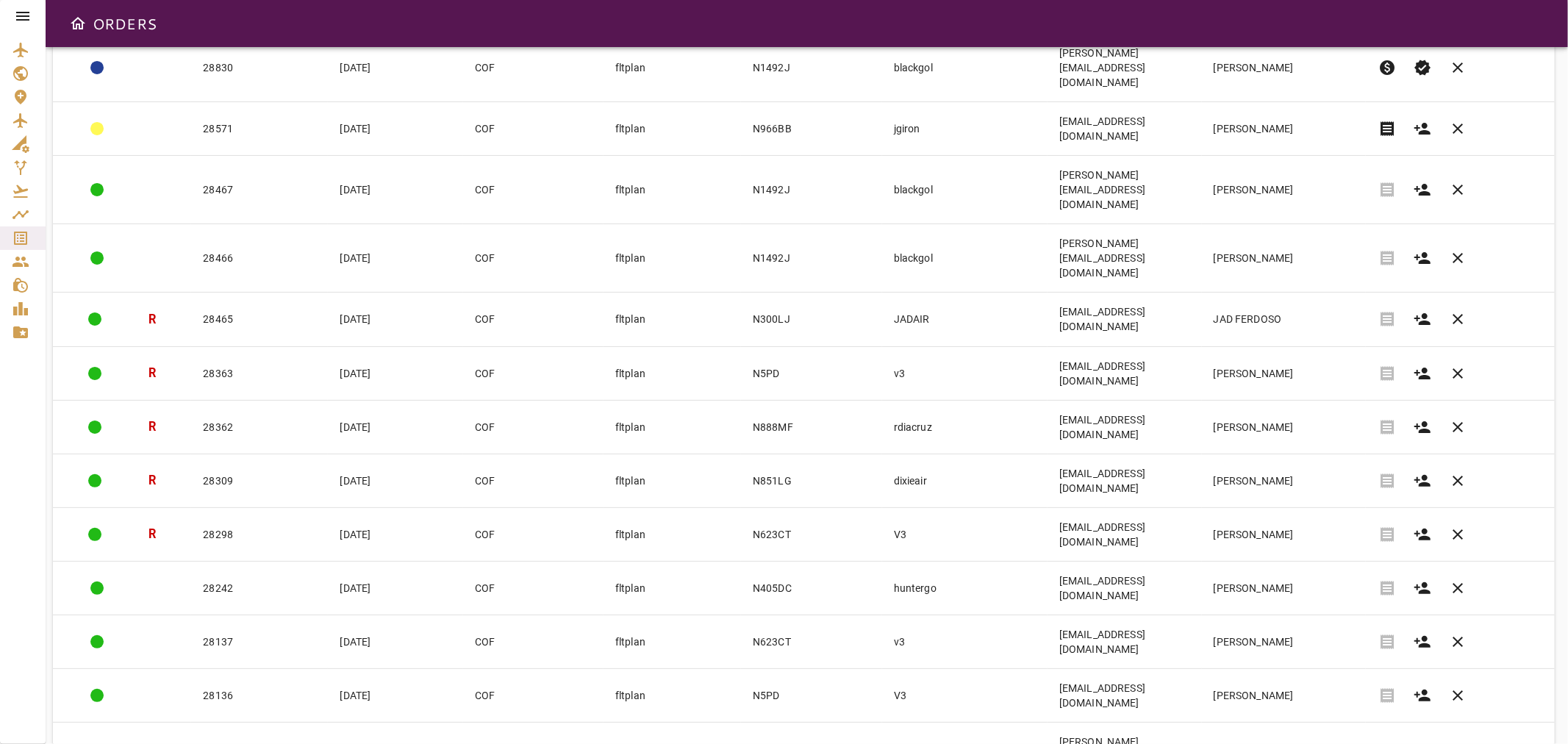
scroll to position [82, 0]
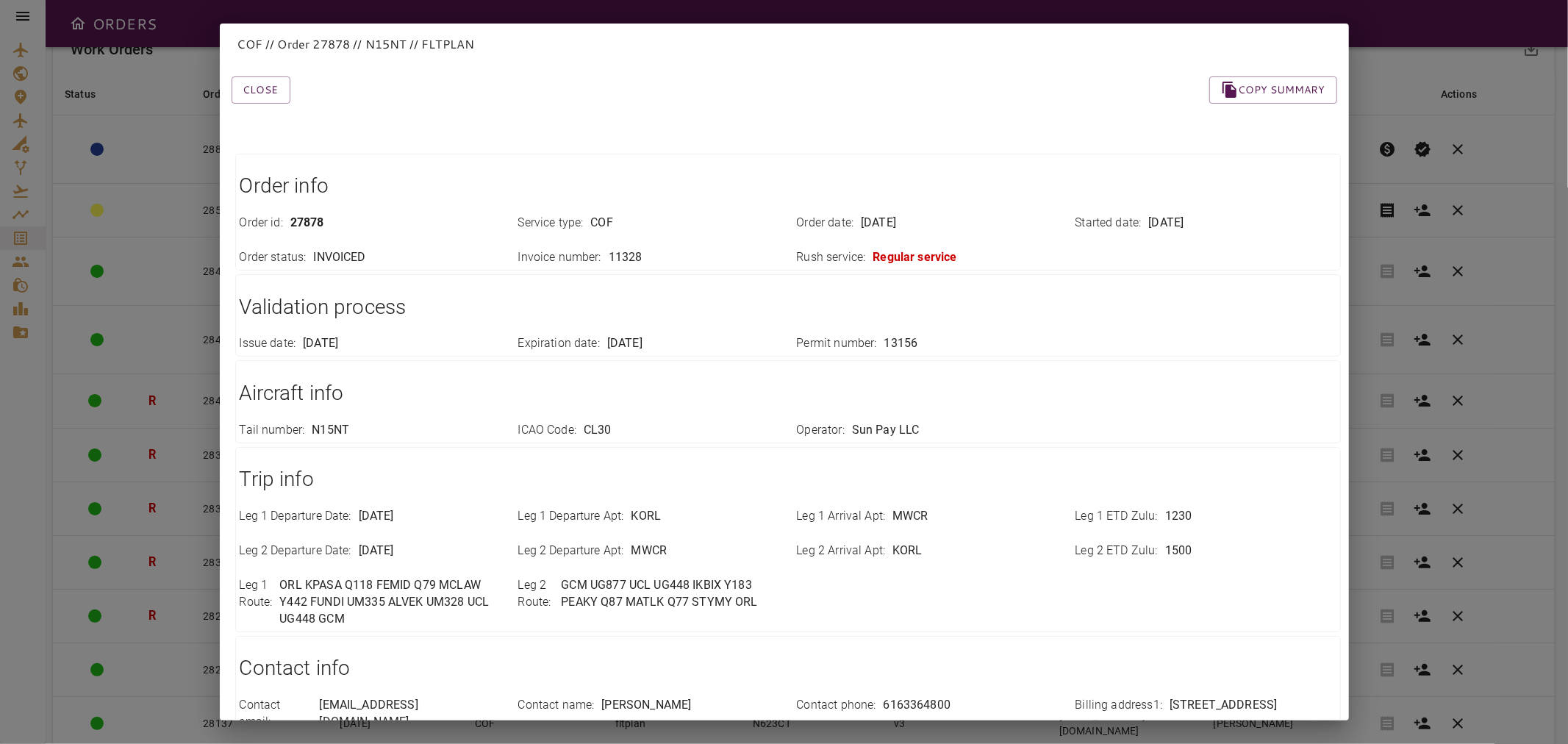
scroll to position [324, 0]
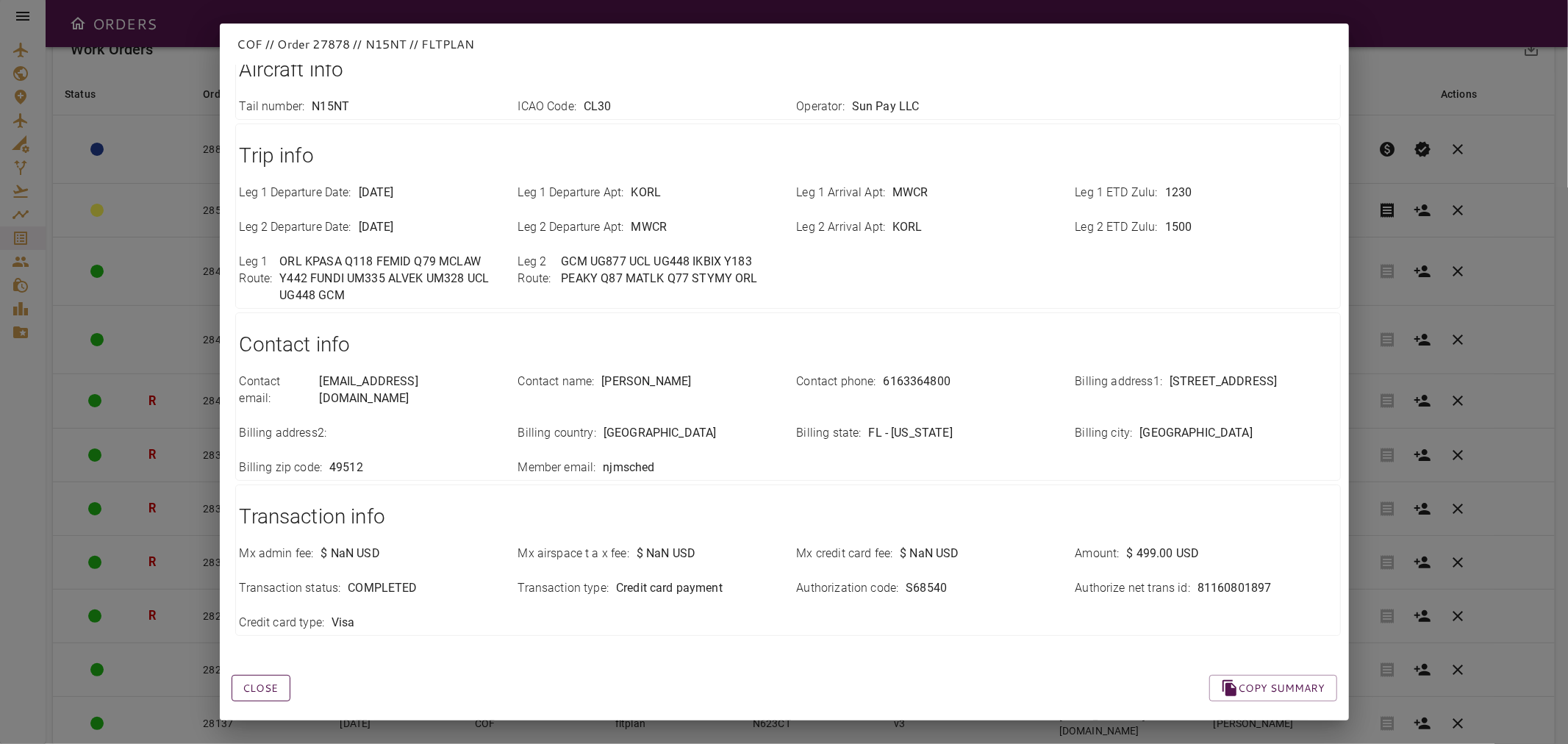
click at [267, 674] on button "Close" at bounding box center [260, 688] width 59 height 27
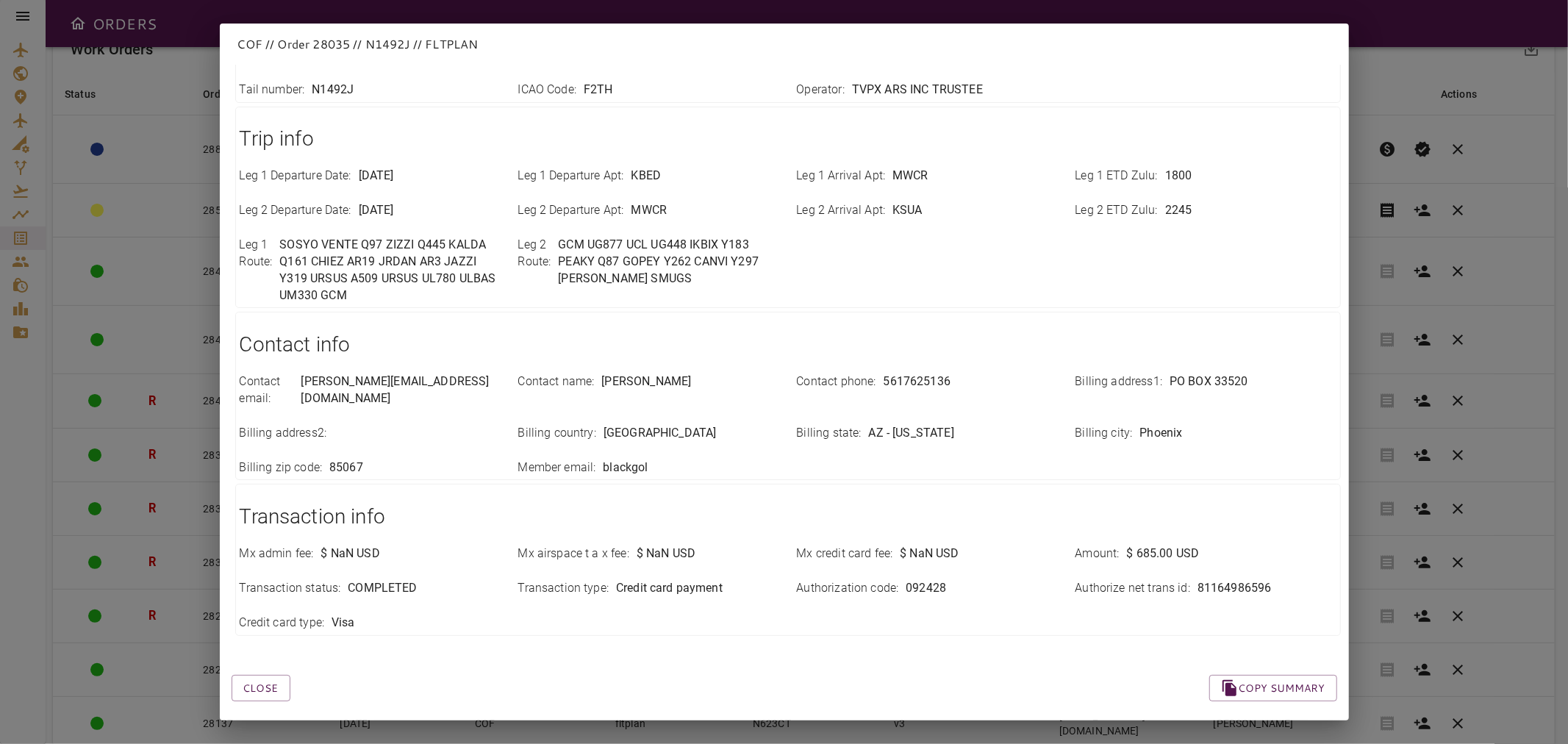
scroll to position [0, 0]
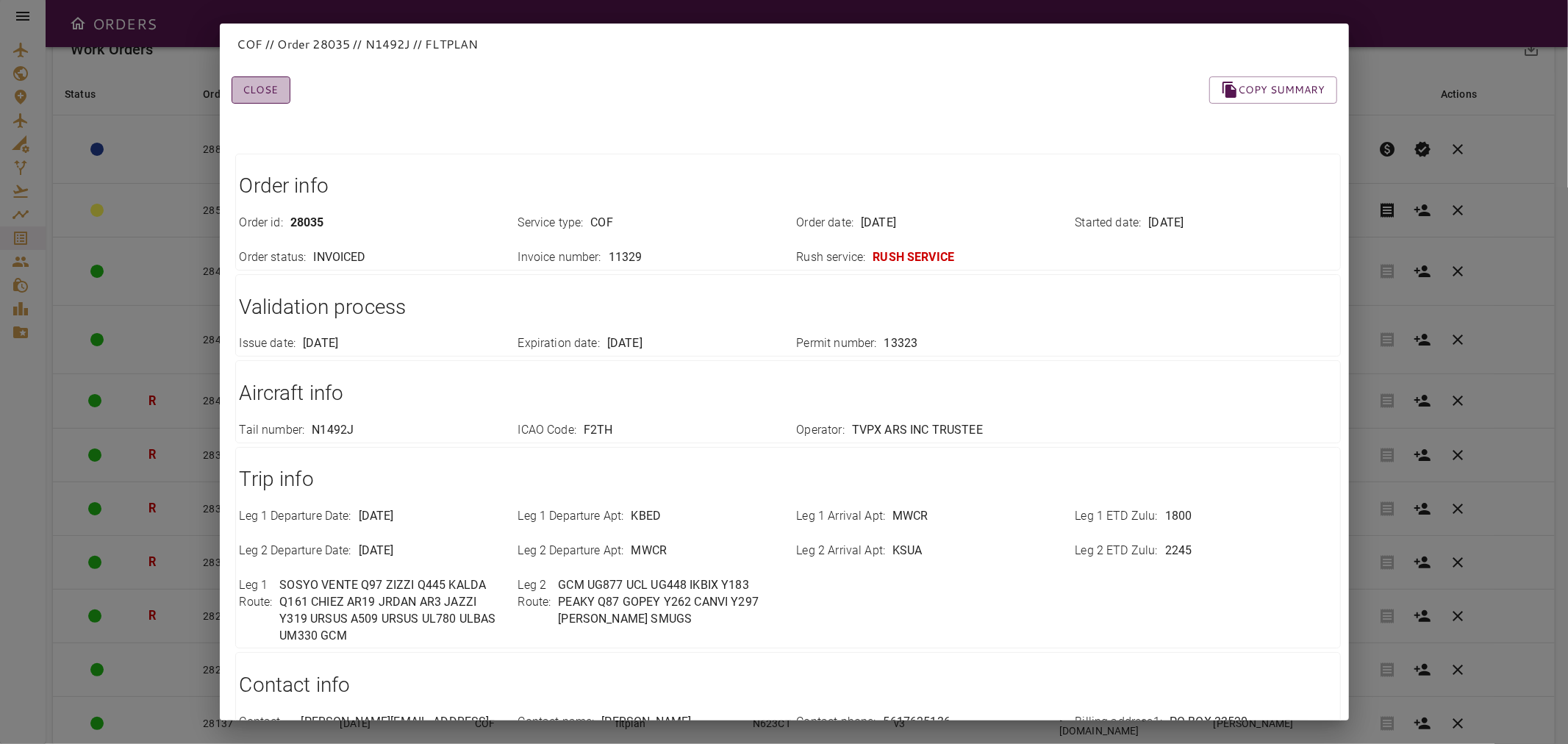
click at [276, 91] on button "Close" at bounding box center [260, 90] width 59 height 27
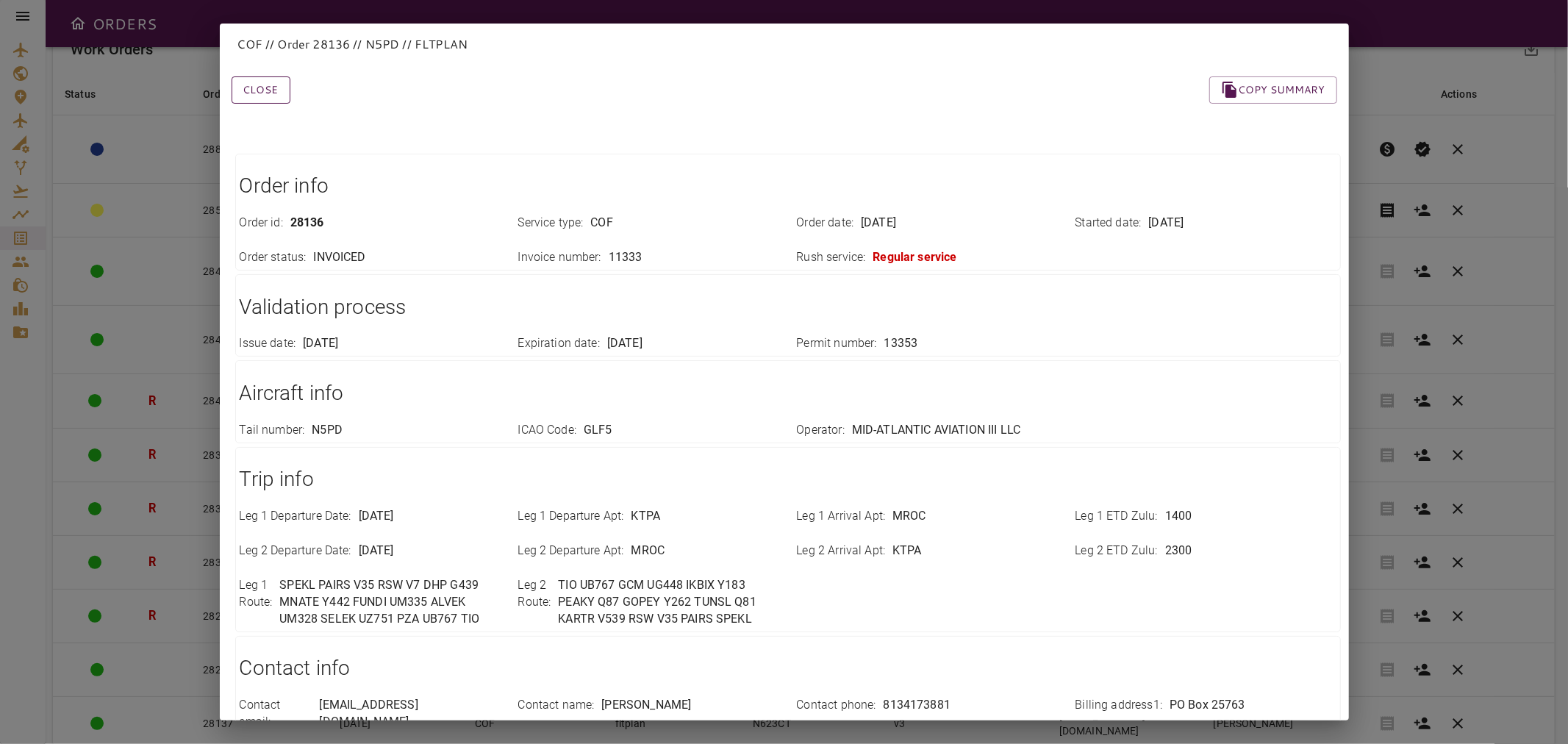
click at [267, 96] on button "Close" at bounding box center [260, 90] width 59 height 27
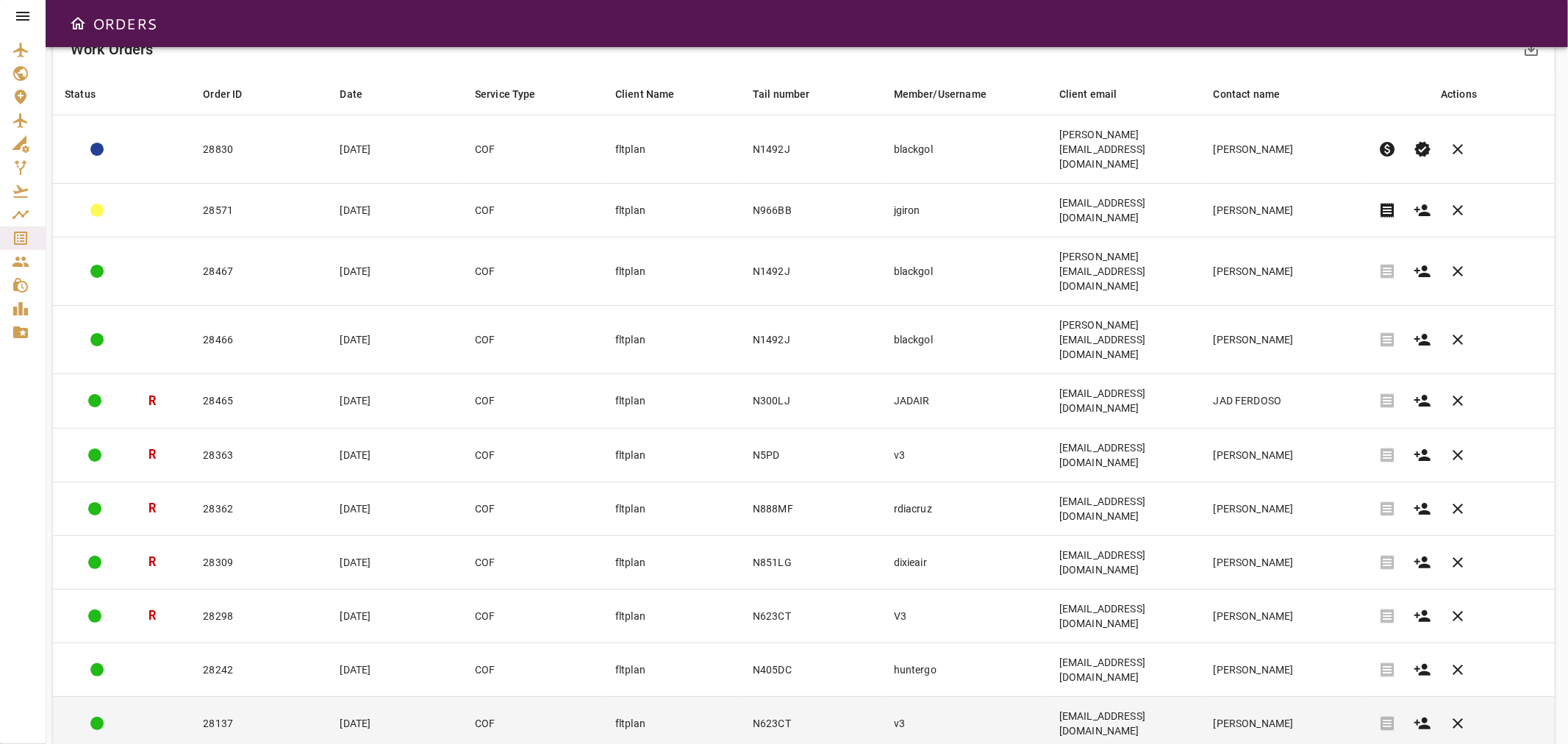
click at [270, 696] on td "28137" at bounding box center [259, 722] width 137 height 53
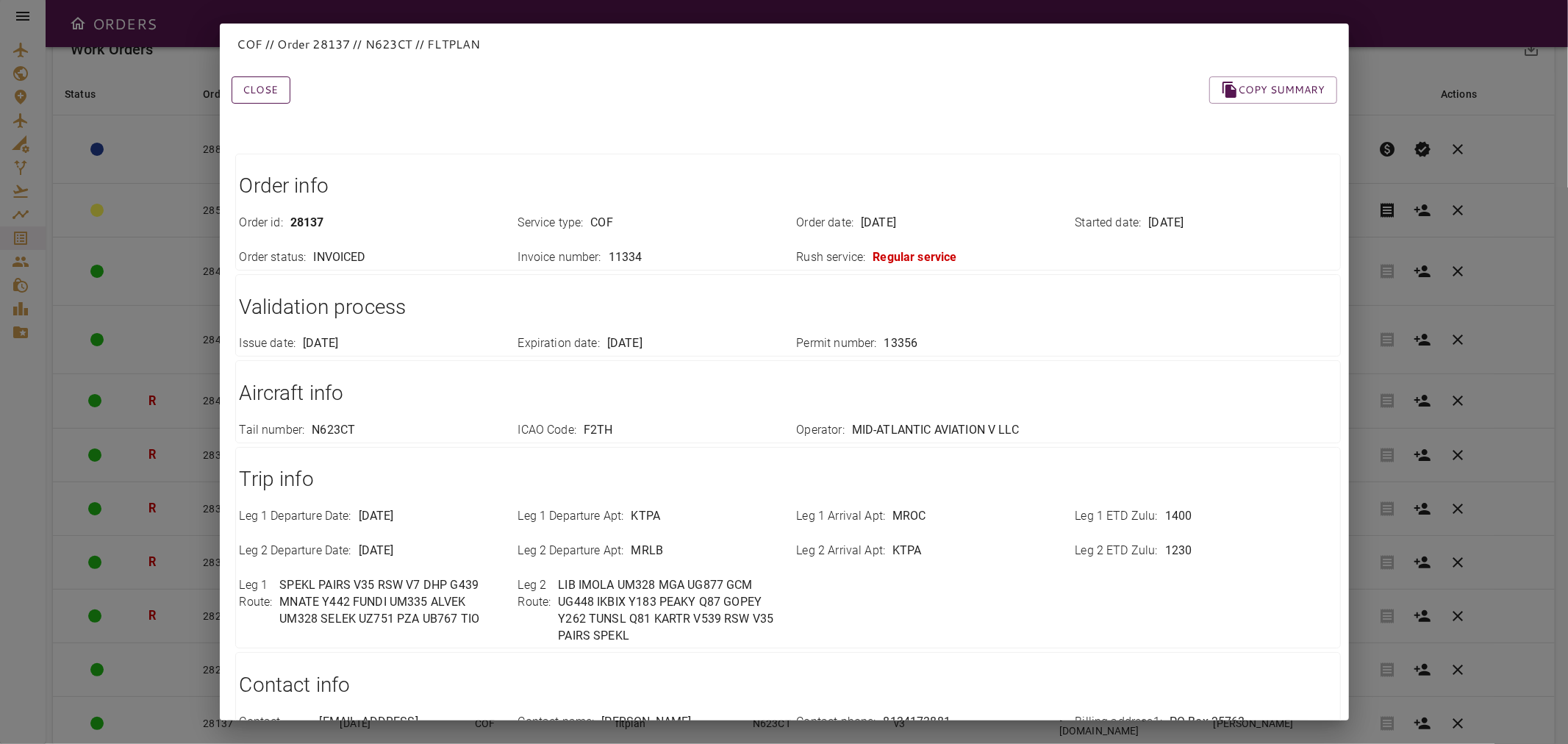
click at [259, 91] on button "Close" at bounding box center [260, 90] width 59 height 27
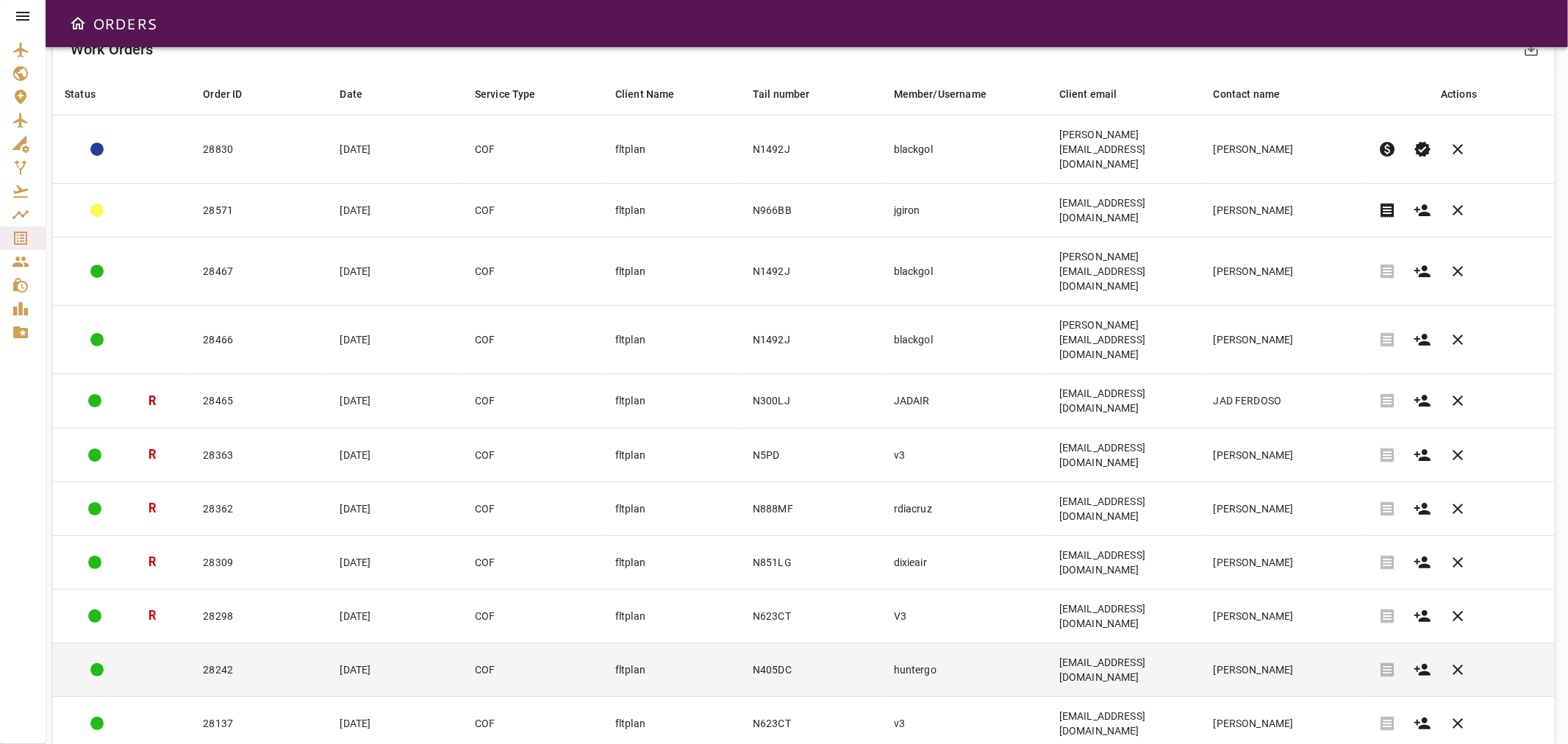
click at [930, 643] on td "huntergo" at bounding box center [964, 669] width 165 height 53
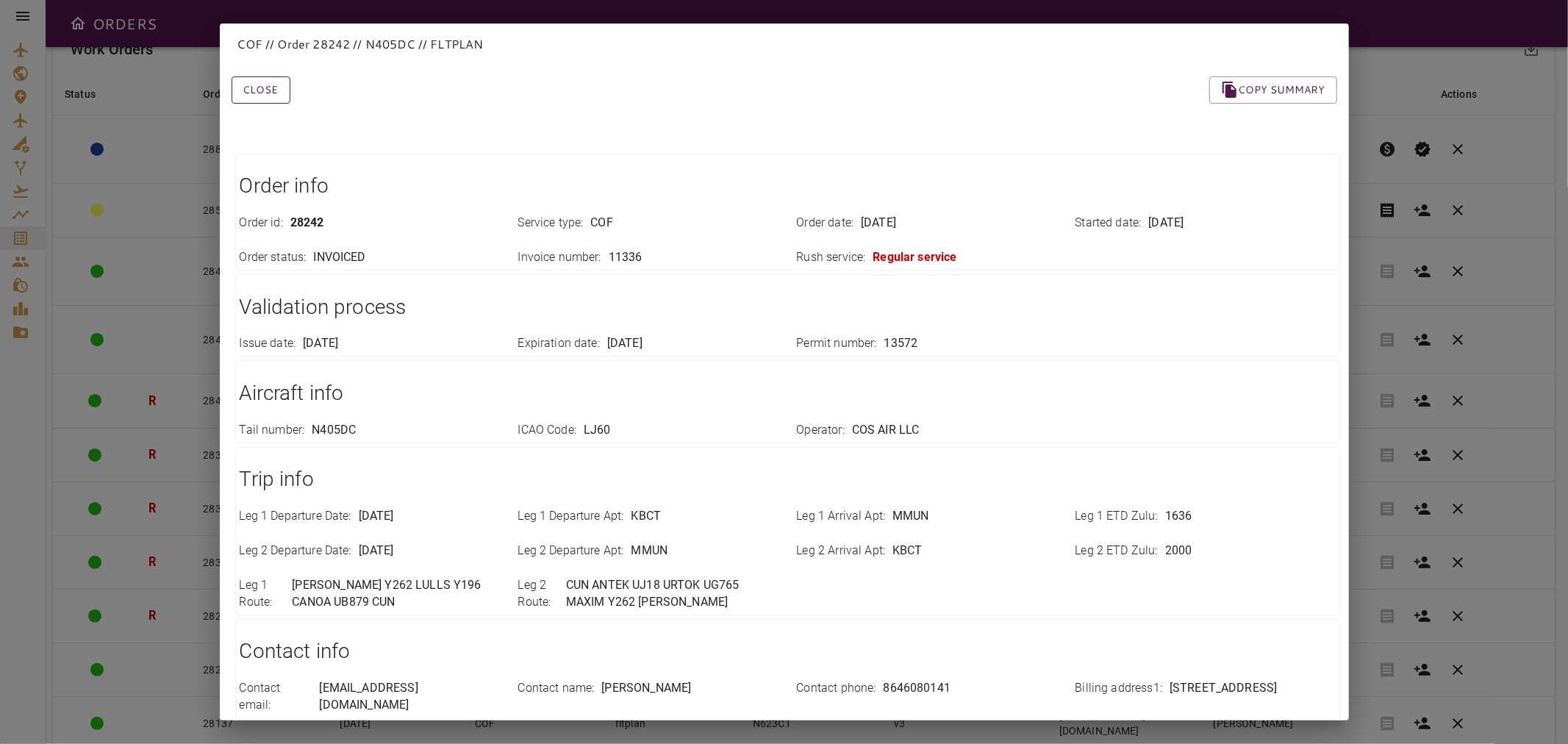
click at [270, 100] on button "Close" at bounding box center [260, 90] width 59 height 27
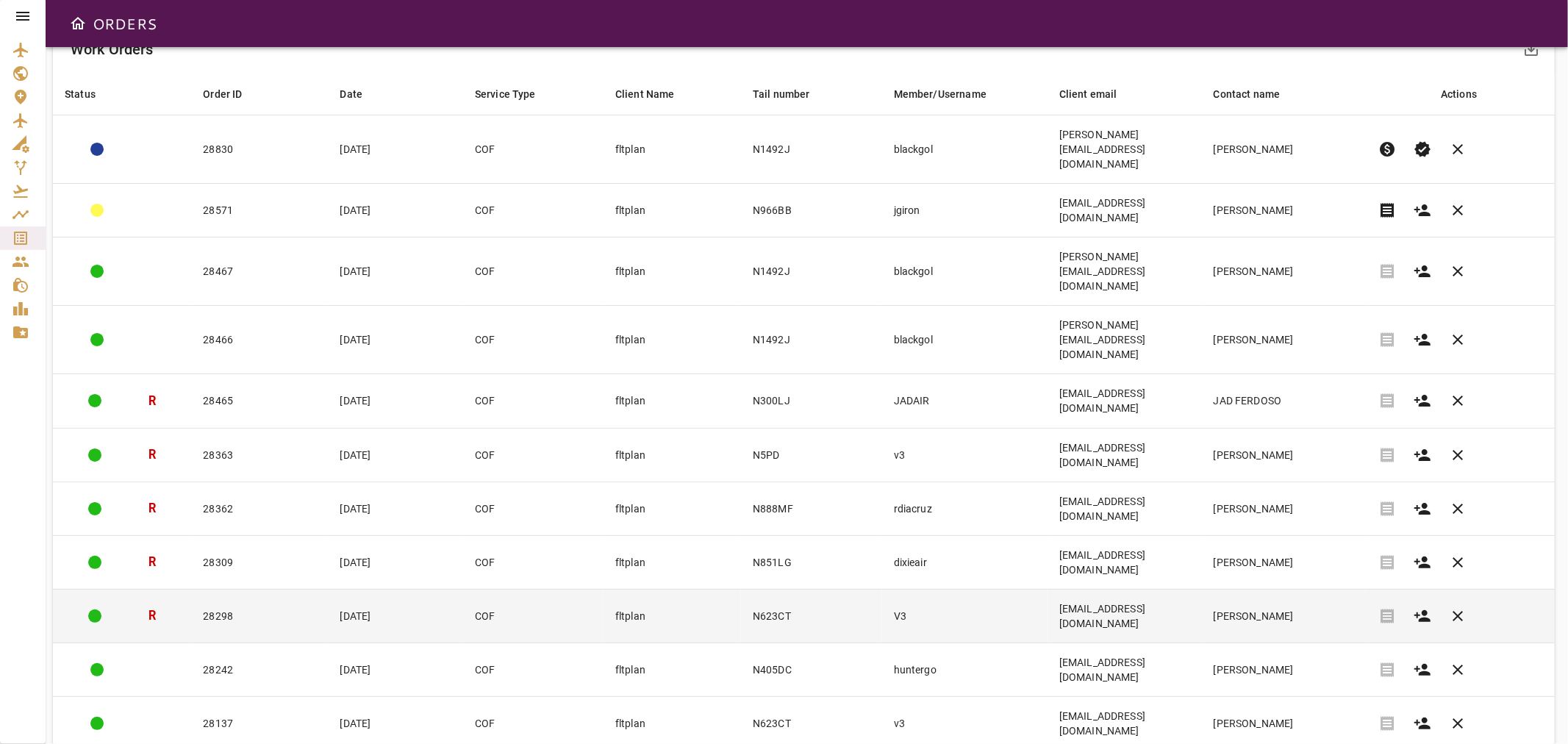
click at [891, 589] on td "V3" at bounding box center [964, 615] width 165 height 53
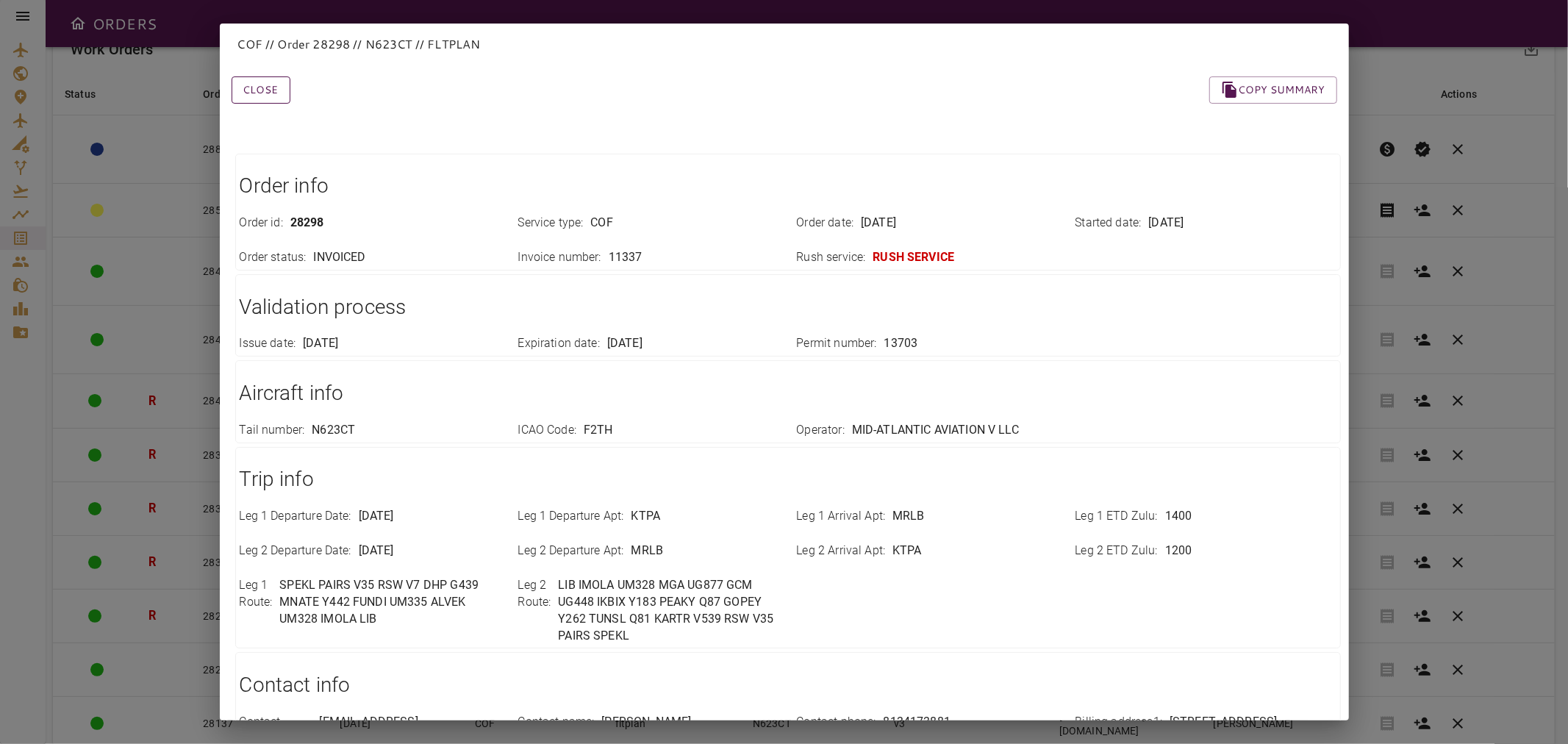
click at [274, 87] on button "Close" at bounding box center [260, 90] width 59 height 27
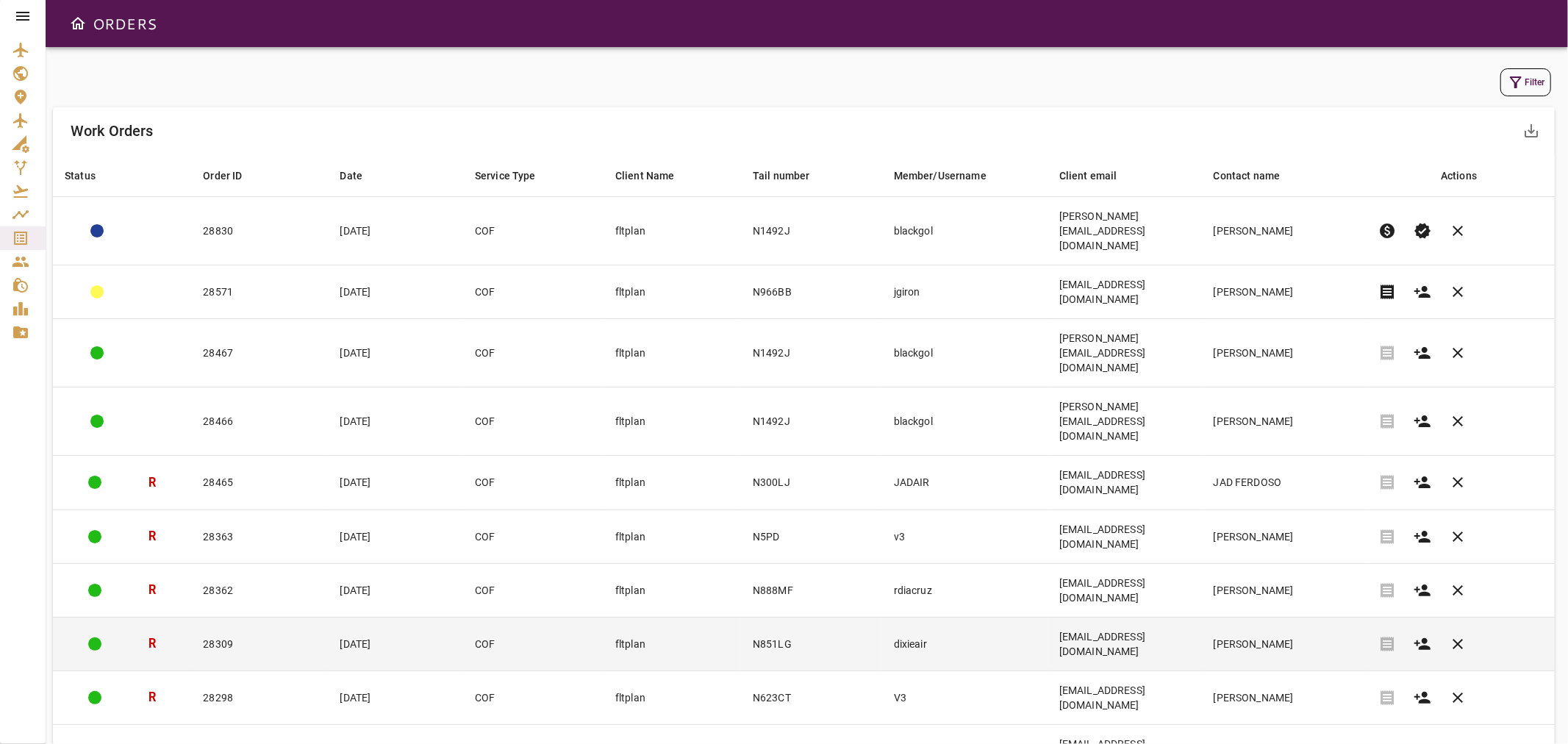
click at [292, 616] on td "28309" at bounding box center [259, 643] width 137 height 53
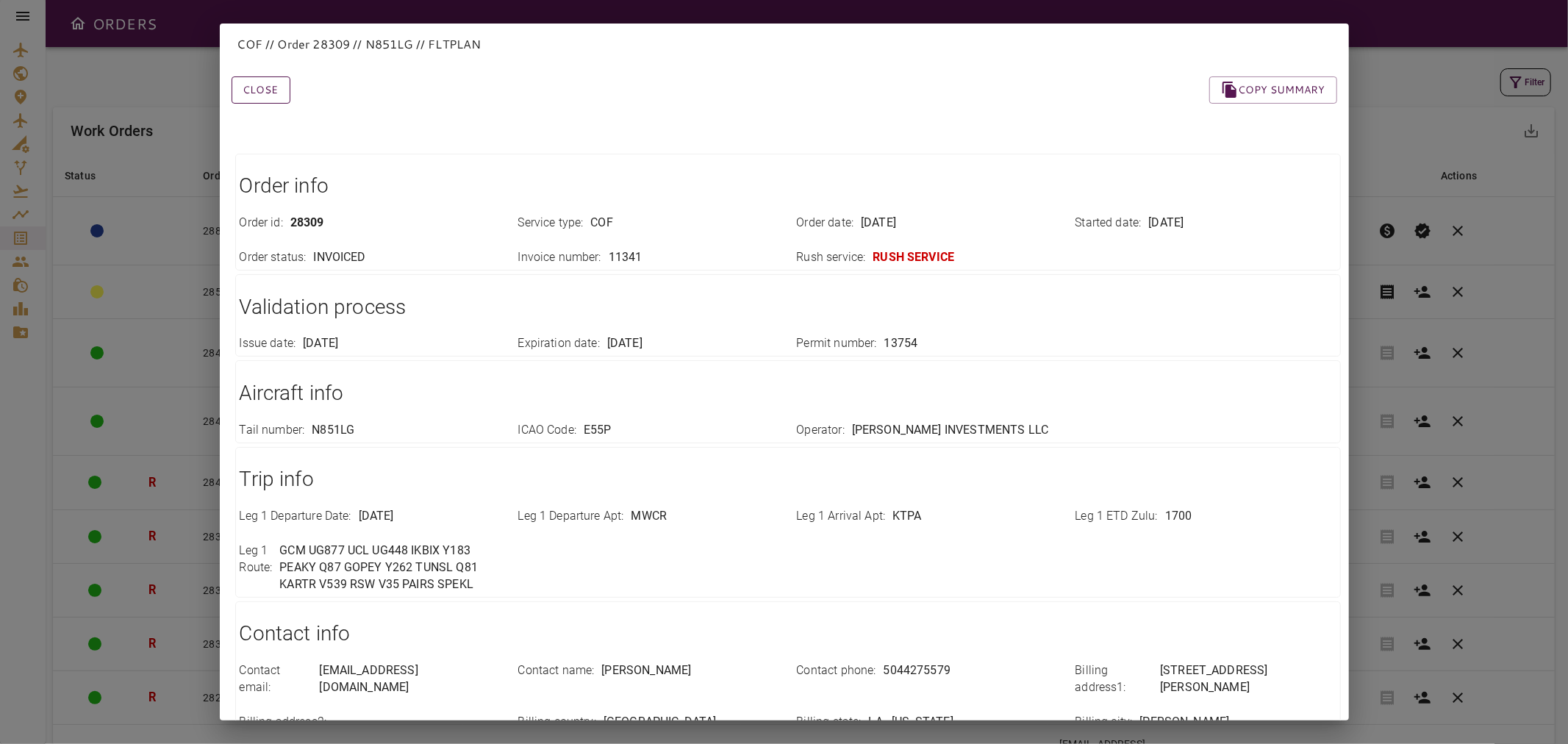
click at [278, 85] on button "Close" at bounding box center [260, 90] width 59 height 27
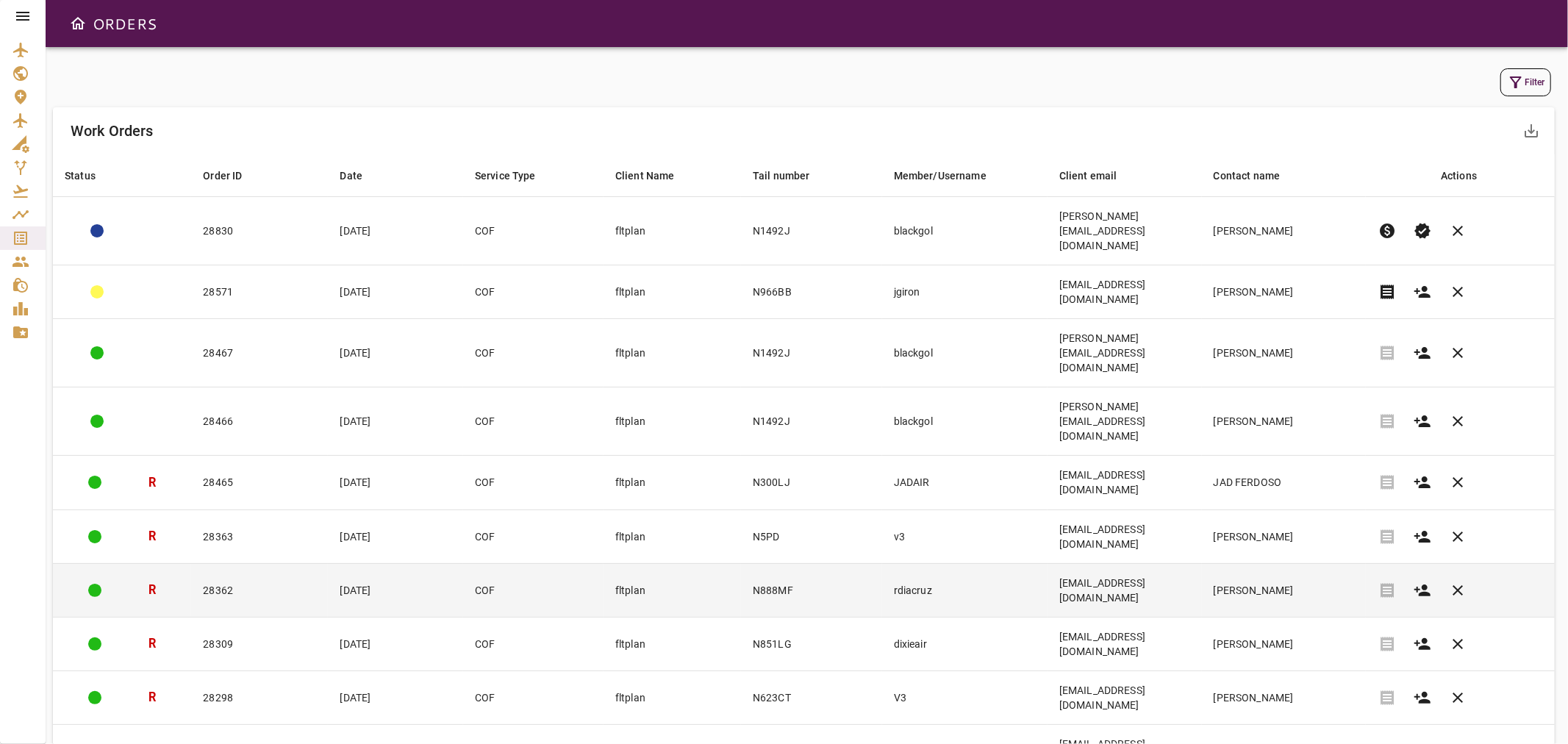
click at [266, 563] on td "28362" at bounding box center [259, 589] width 137 height 53
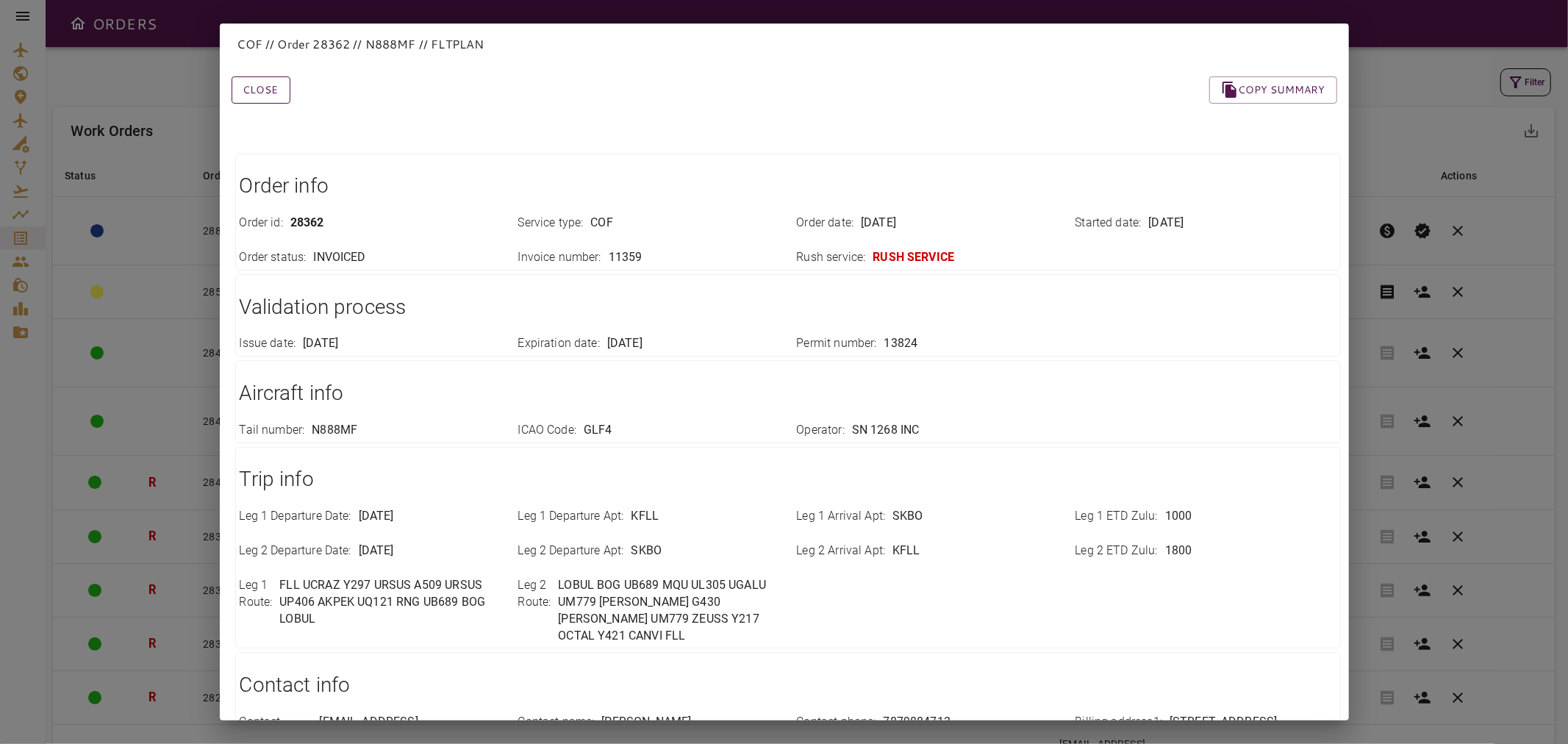
click at [266, 85] on button "Close" at bounding box center [260, 90] width 59 height 27
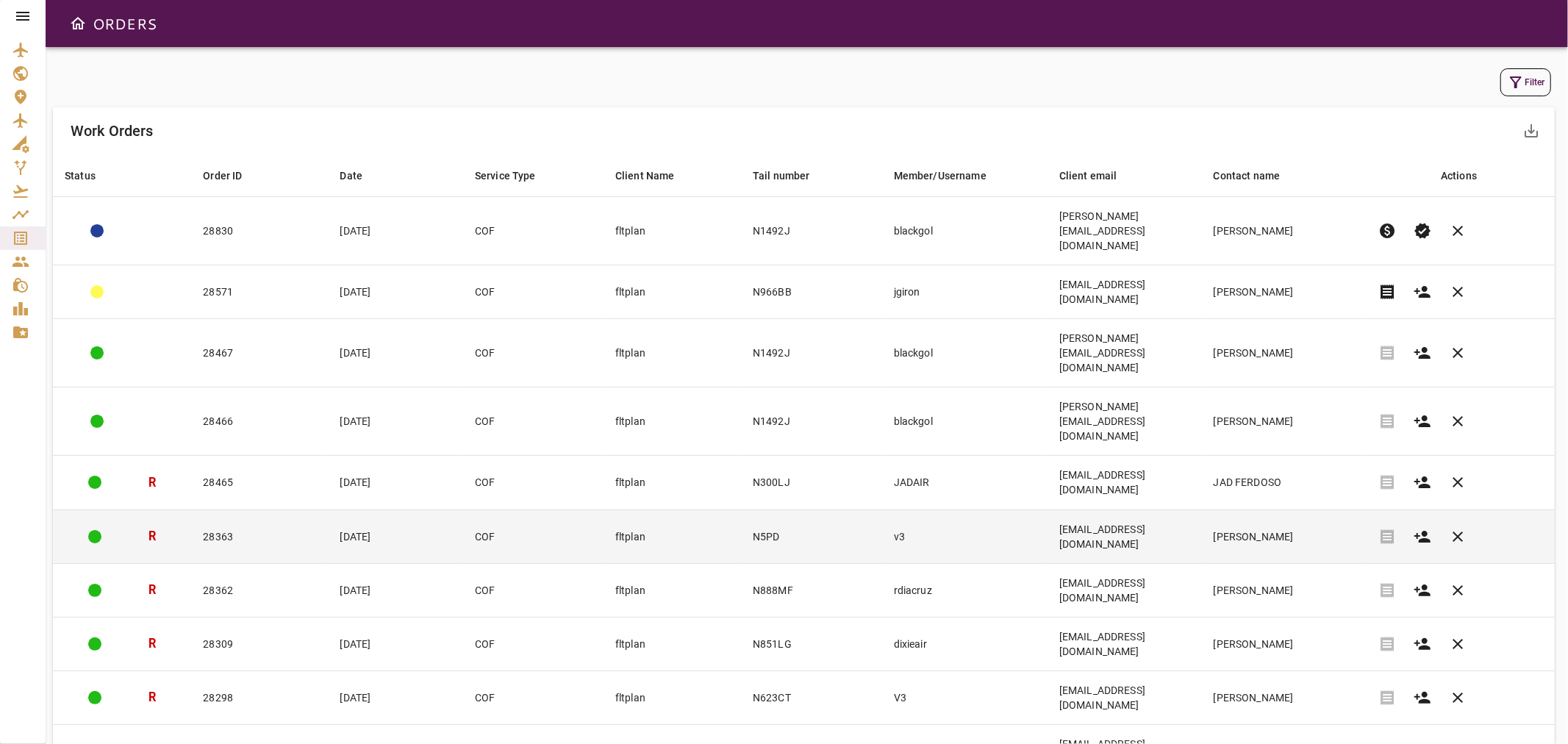
click at [274, 509] on td "28363" at bounding box center [259, 536] width 137 height 53
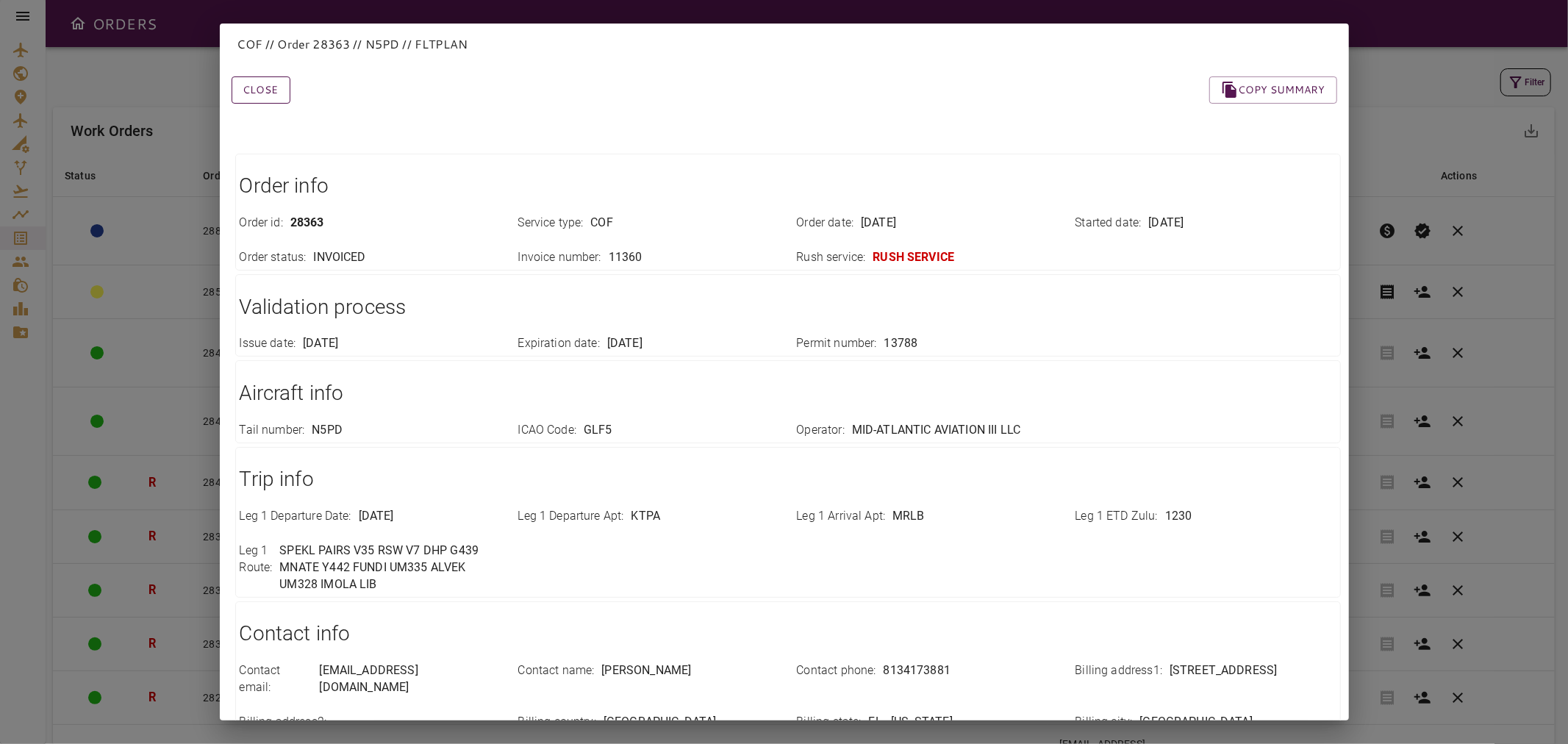
click at [267, 85] on button "Close" at bounding box center [260, 90] width 59 height 27
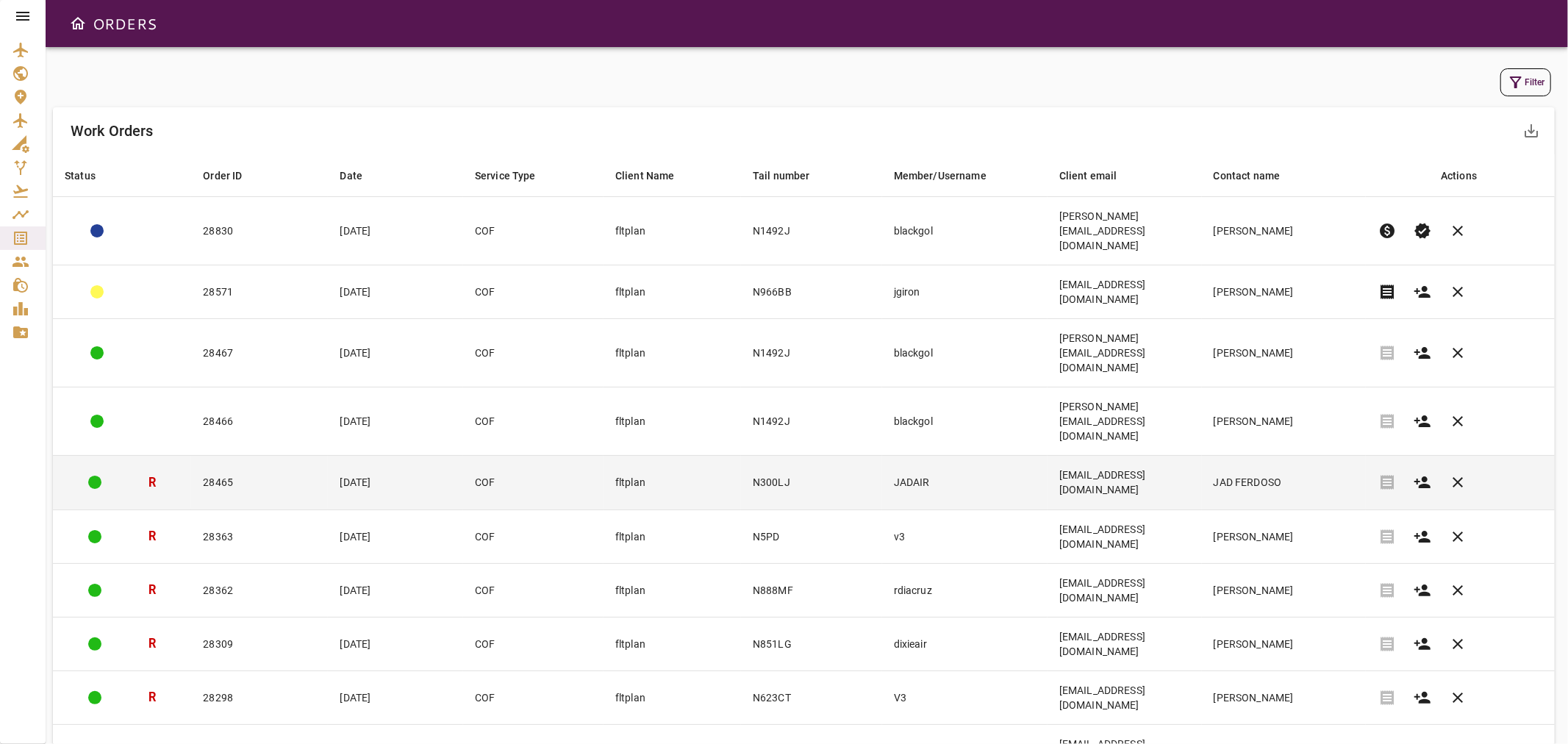
click at [263, 456] on td "28465" at bounding box center [259, 482] width 137 height 53
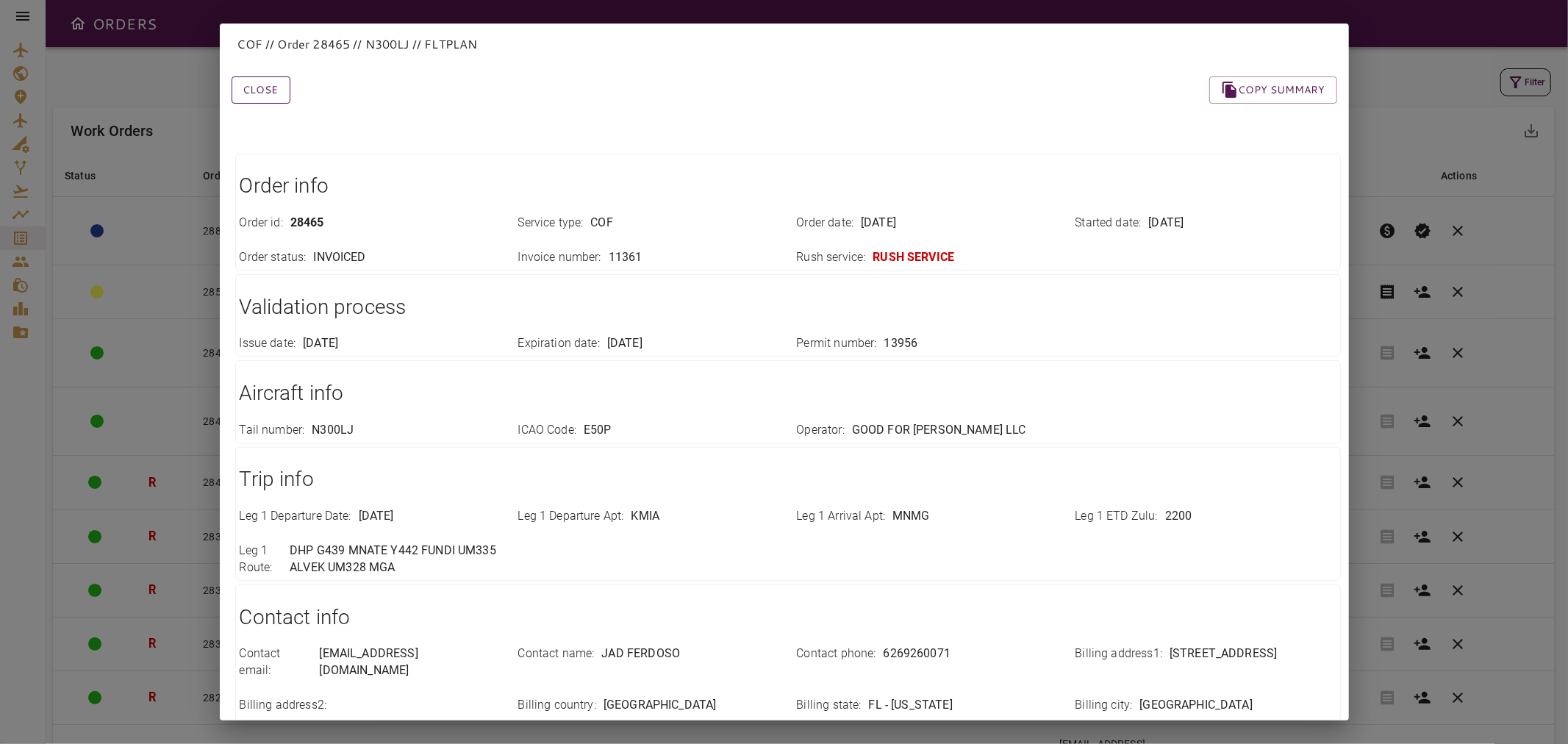
click at [270, 90] on button "Close" at bounding box center [260, 90] width 59 height 27
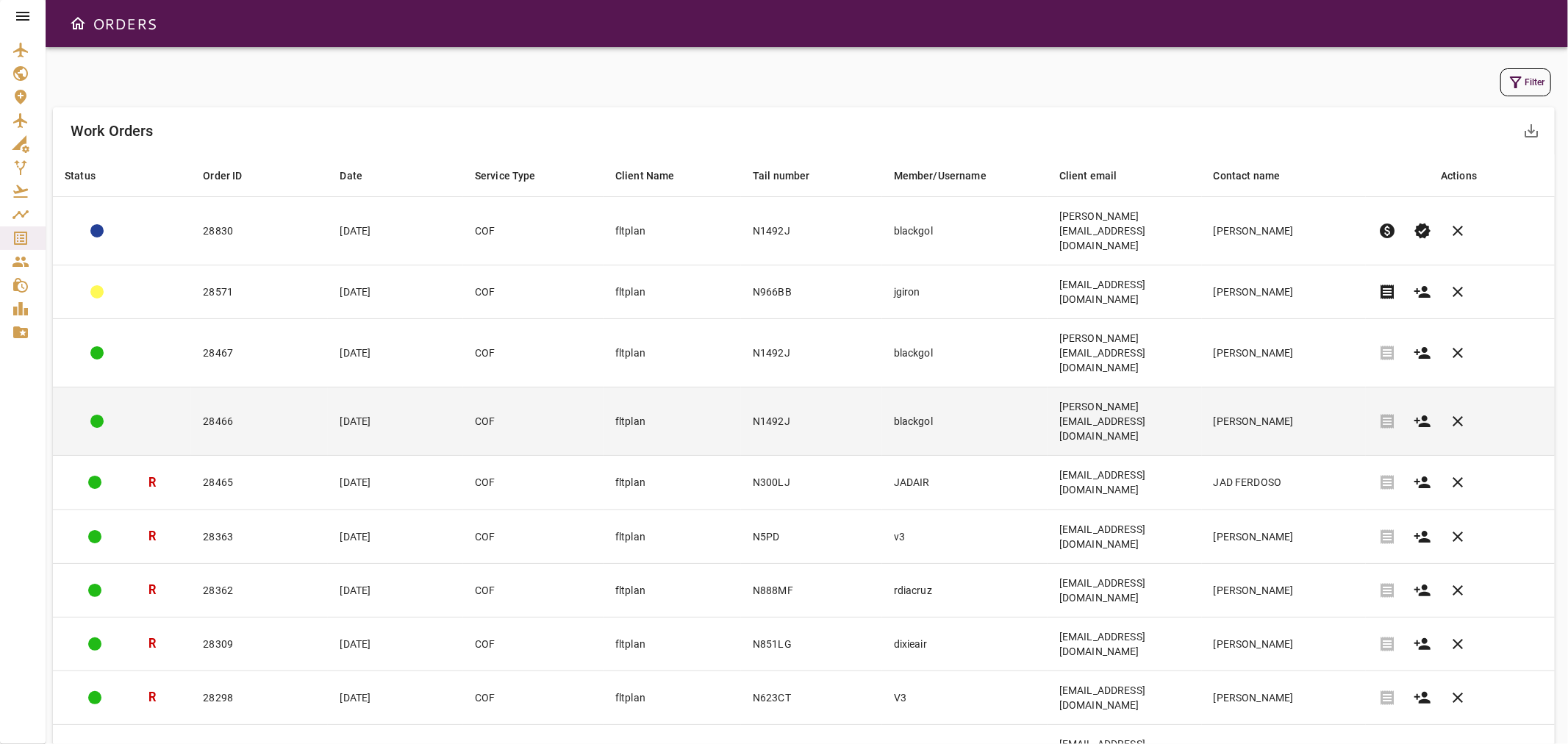
click at [273, 387] on td "28466" at bounding box center [259, 420] width 137 height 68
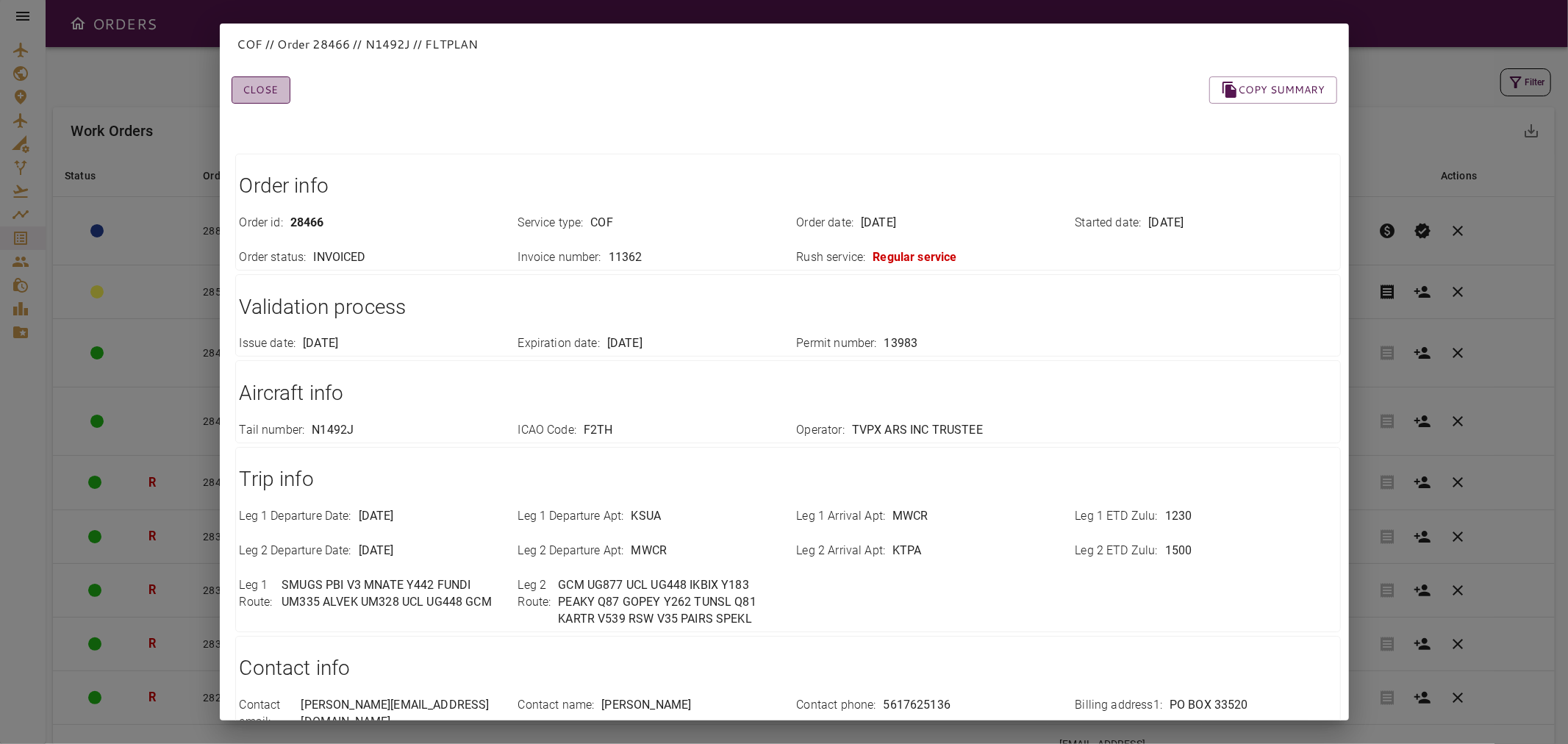
click at [282, 89] on button "Close" at bounding box center [260, 90] width 59 height 27
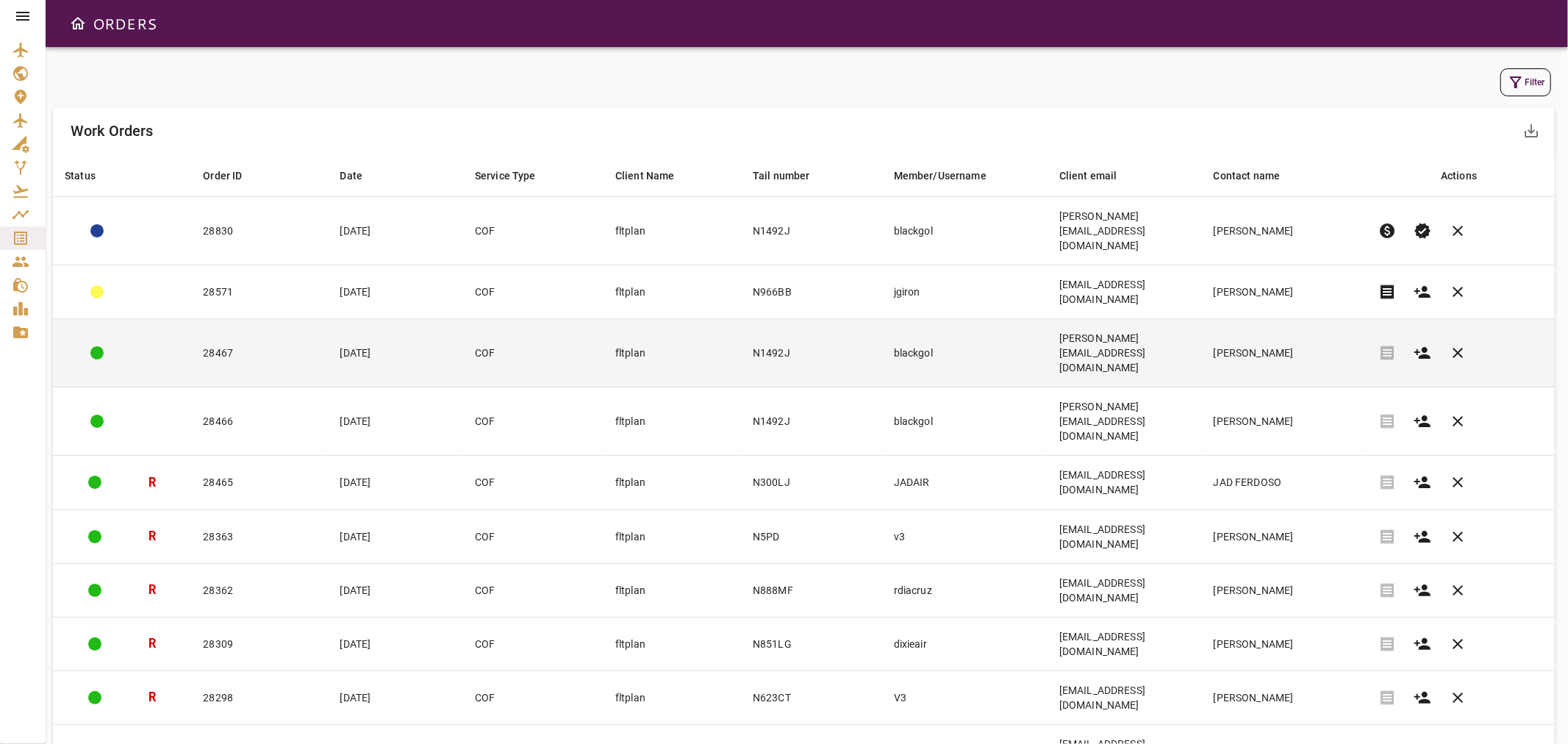
click at [927, 319] on td "blackgol" at bounding box center [964, 353] width 165 height 68
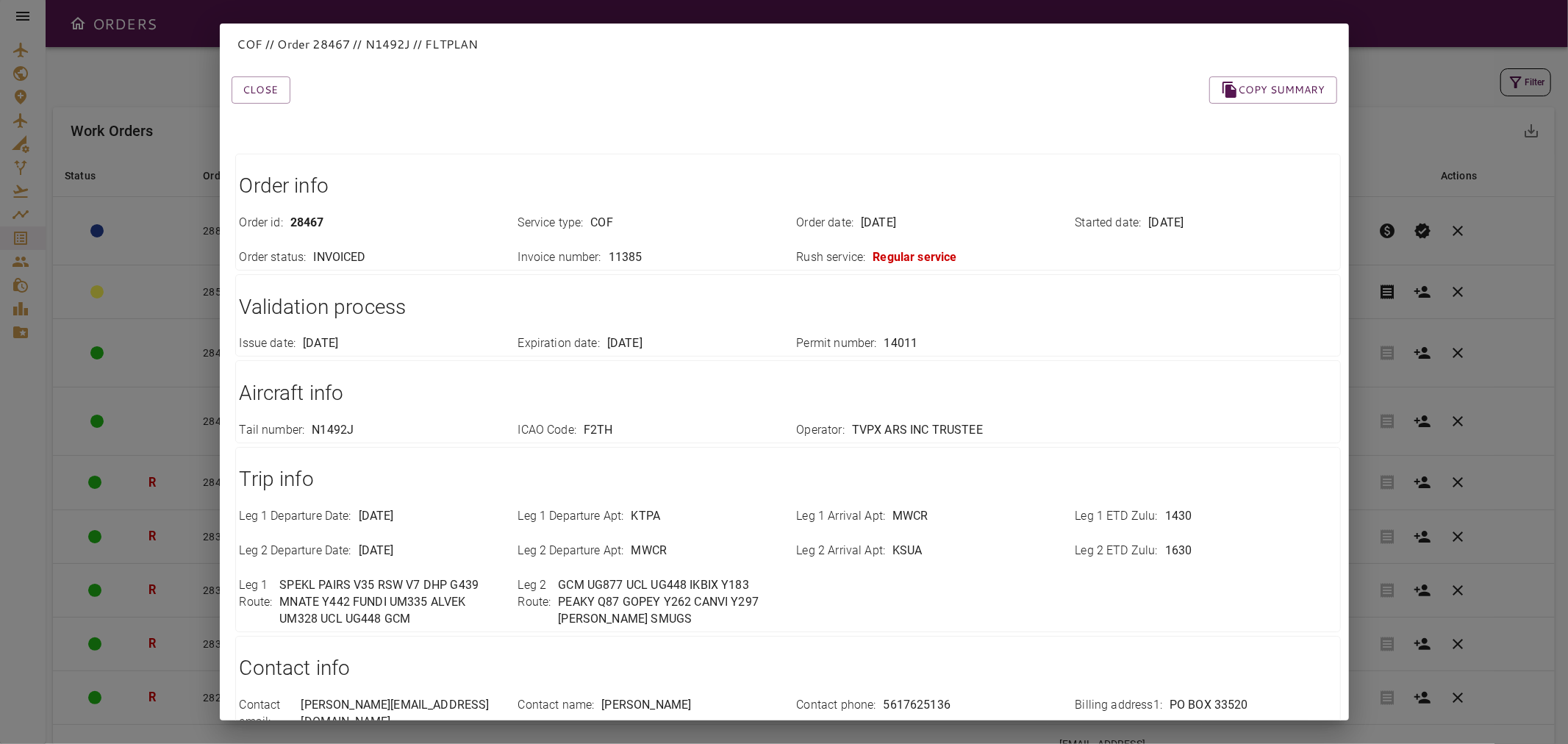
scroll to position [324, 0]
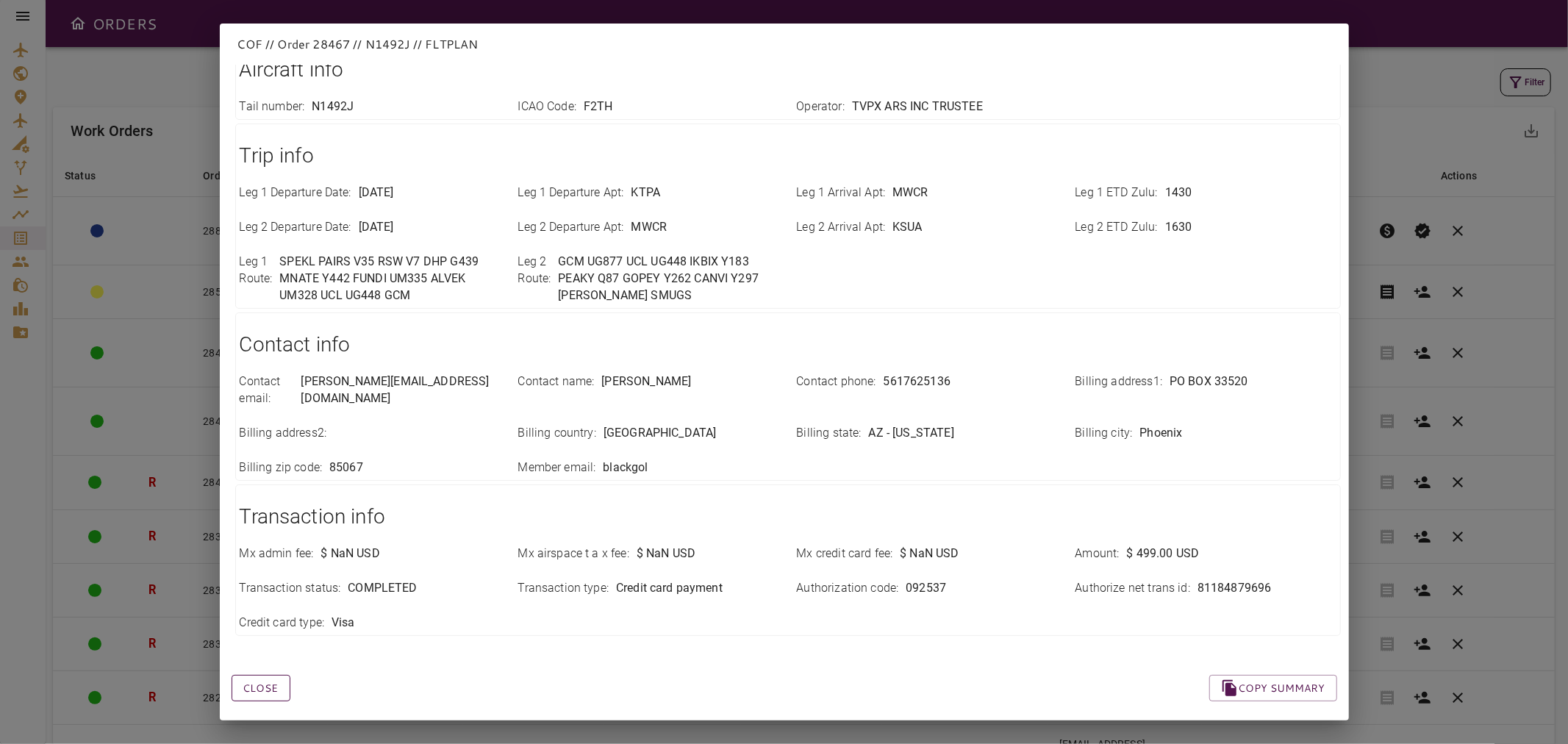
click at [262, 674] on button "Close" at bounding box center [260, 688] width 59 height 27
